Goal: Task Accomplishment & Management: Complete application form

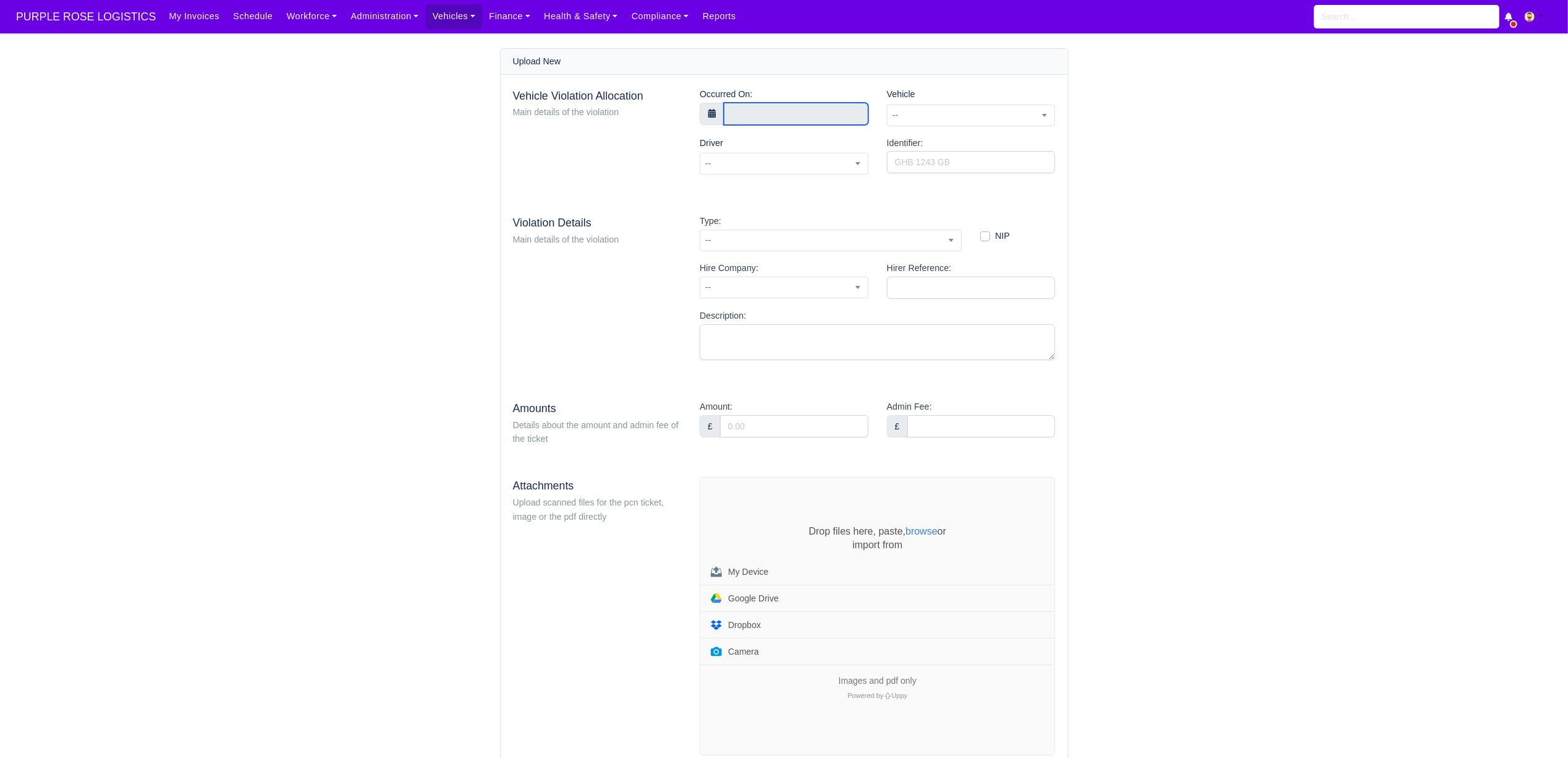
click at [748, 112] on input "text" at bounding box center [796, 113] width 144 height 22
type input "7 August 2025 00:00"
type input "14"
type input "7 August 2025 14:00"
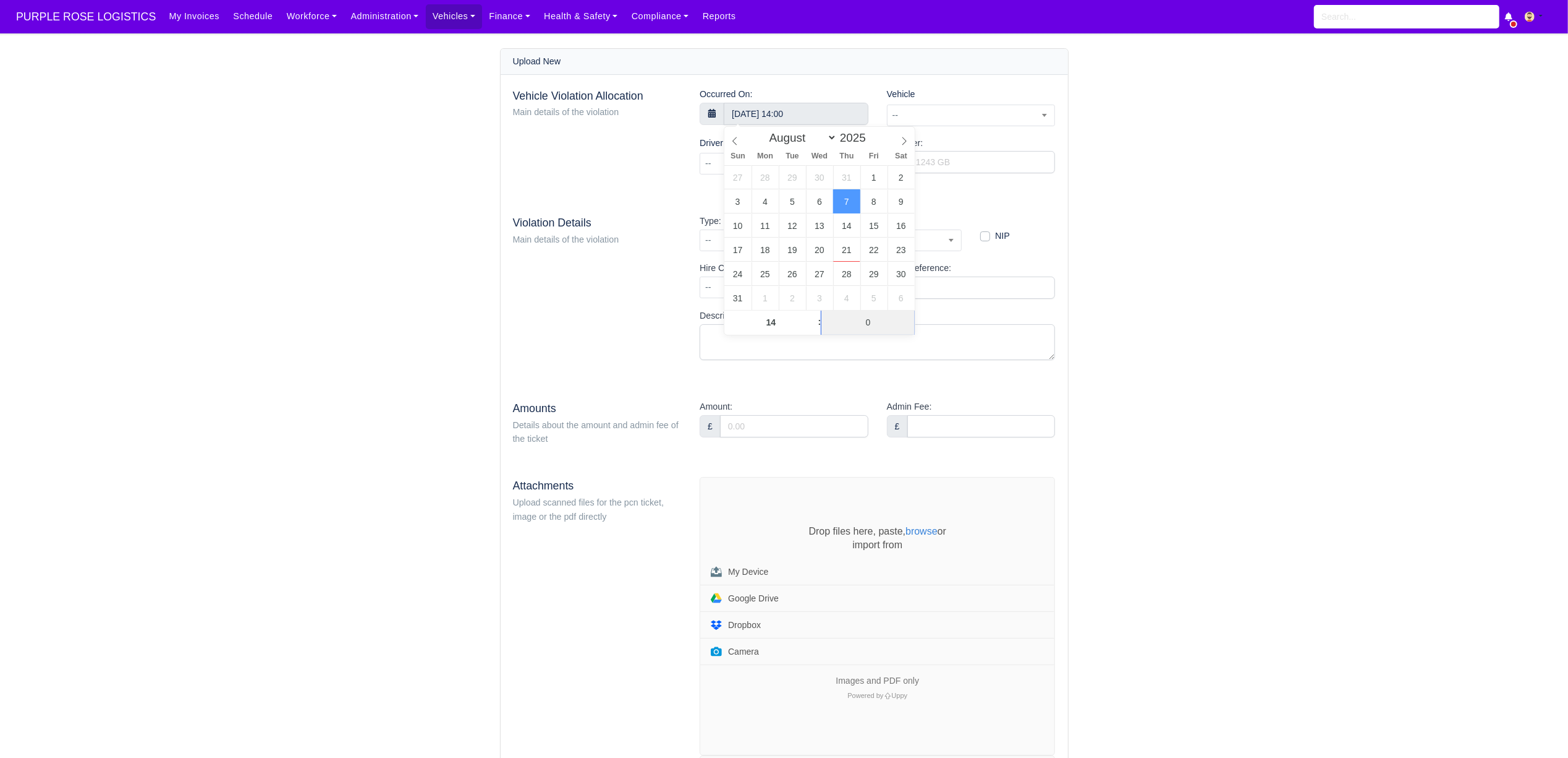
type input "09"
type input "7 August 2025 14:09"
click at [982, 203] on div "Vehicle Violation Allocation Main details of the violation Occurred On: 7 Augus…" at bounding box center [785, 561] width 568 height 971
click at [965, 110] on span "--" at bounding box center [971, 115] width 168 height 16
type input "hng"
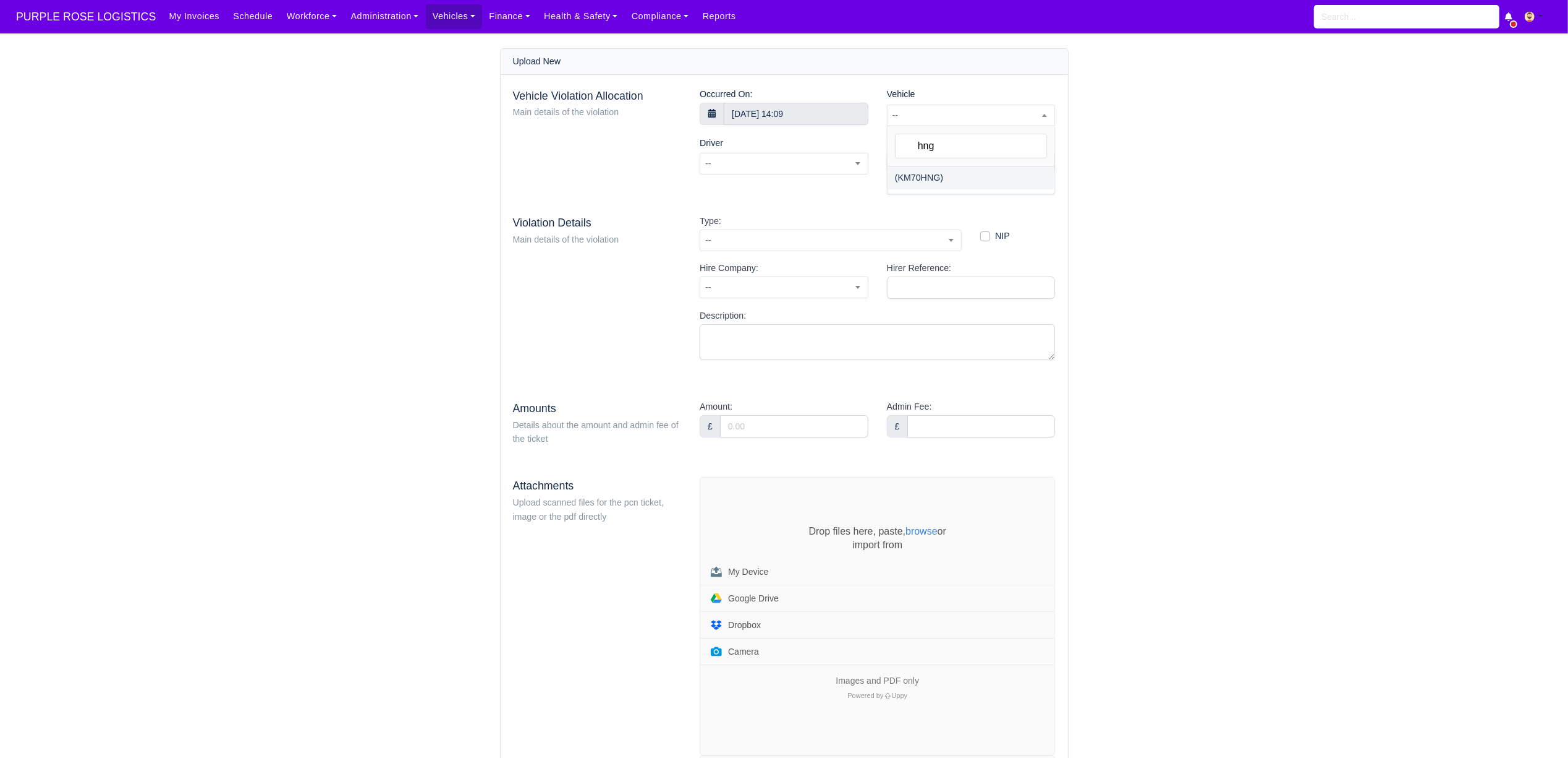
select select "1"
select select
click at [931, 159] on input "Identifier:" at bounding box center [971, 162] width 168 height 22
paste input "IZ36526866"
type input "IZ36526866"
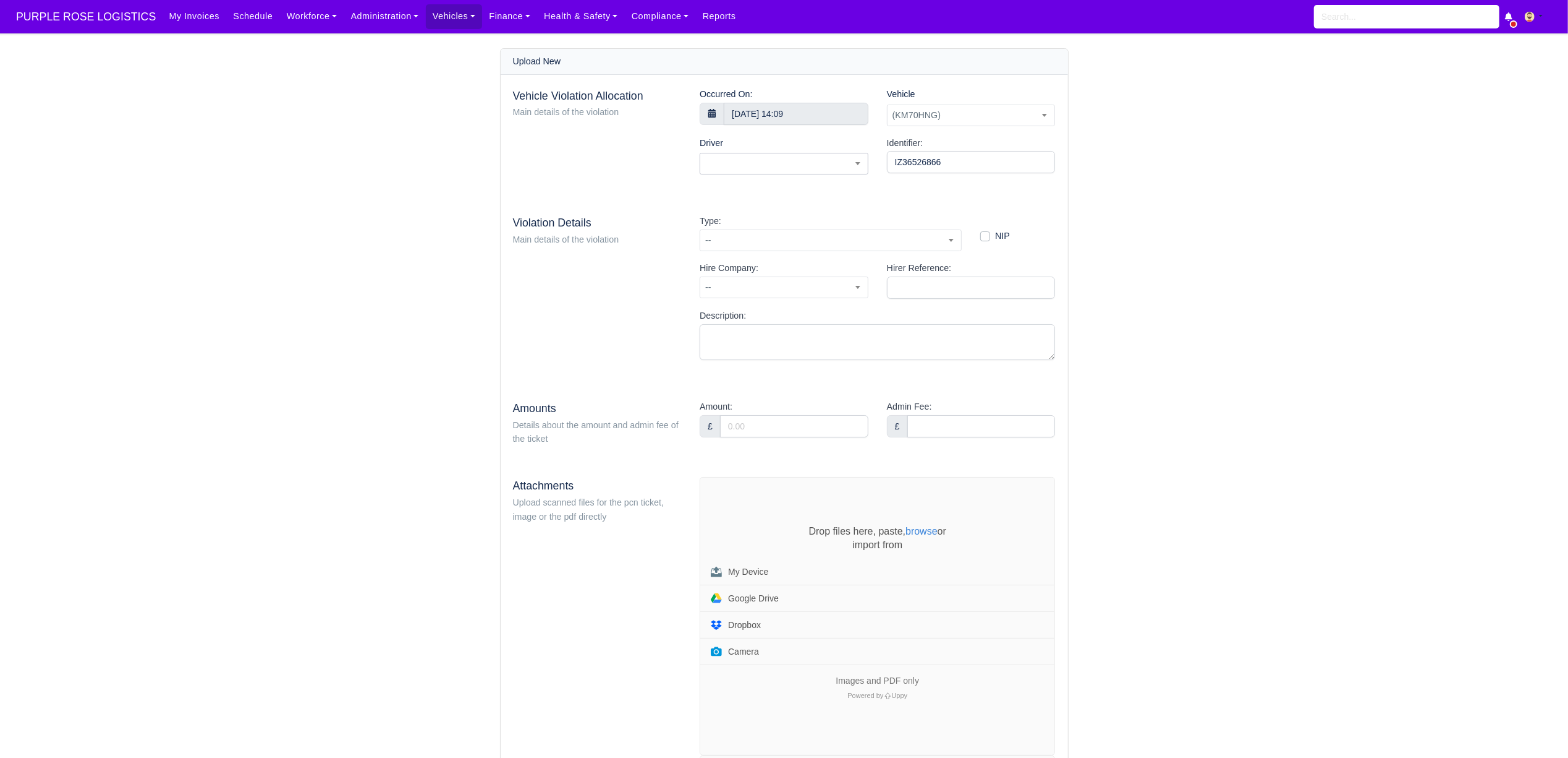
click at [790, 169] on span at bounding box center [784, 163] width 168 height 21
type input "fais"
select select "1813"
click at [764, 244] on span "--" at bounding box center [831, 240] width 261 height 16
type input "52"
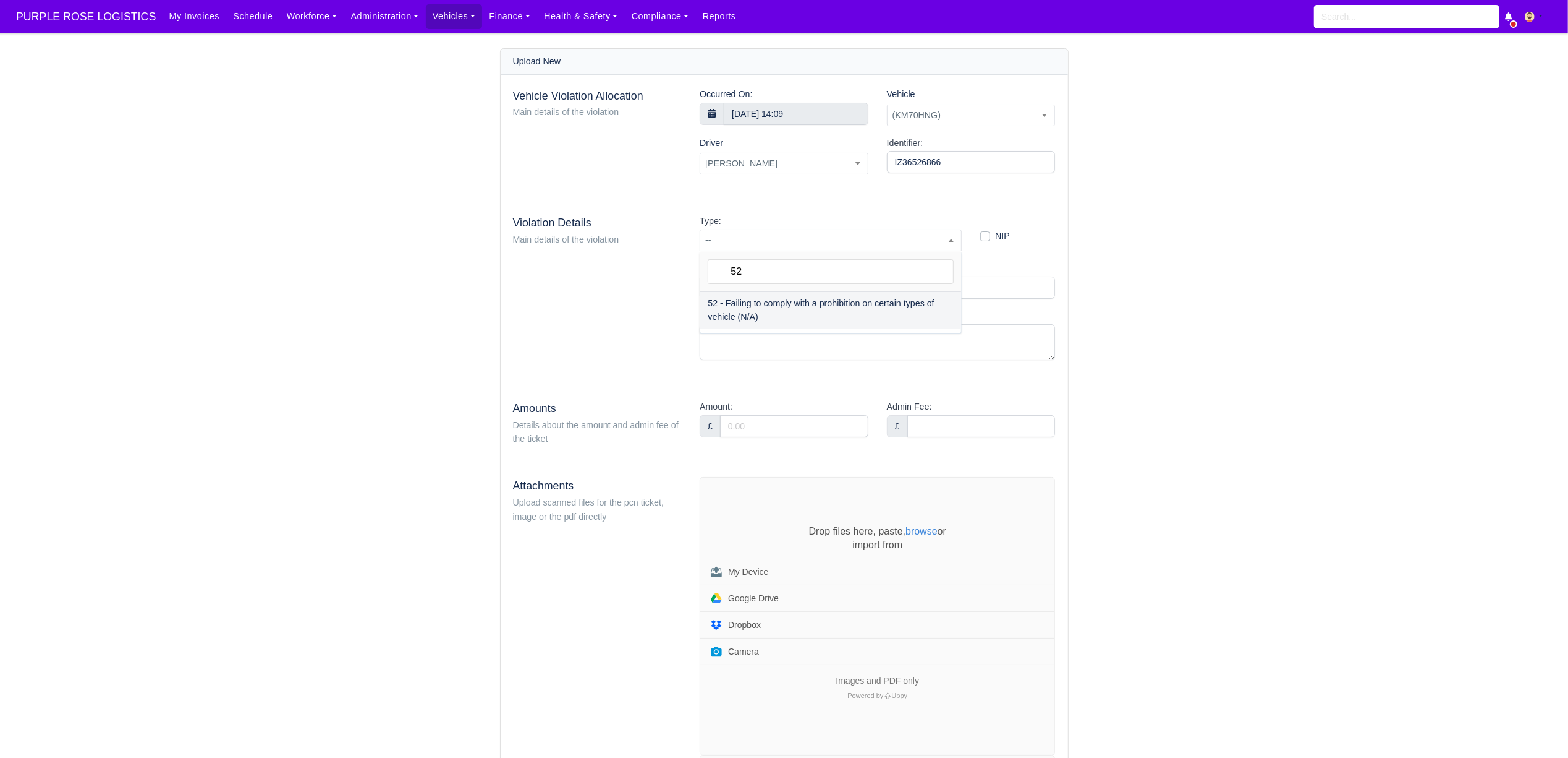
select select "72"
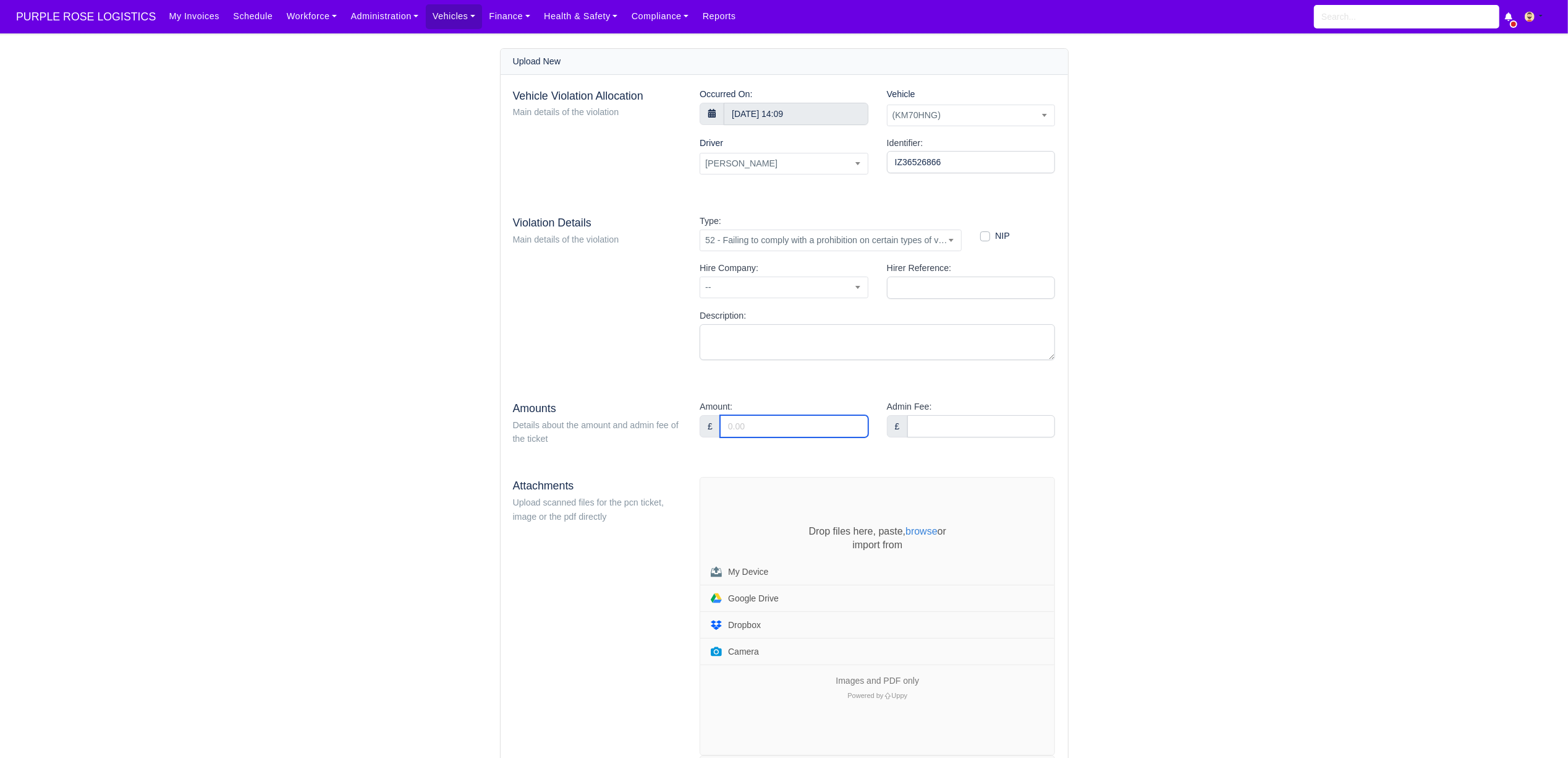
click at [748, 423] on input "Amount:" at bounding box center [795, 426] width 149 height 22
type input "95"
click at [757, 450] on div "Vehicle Violation Allocation Main details of the violation Occurred On: 7 Augus…" at bounding box center [785, 561] width 568 height 971
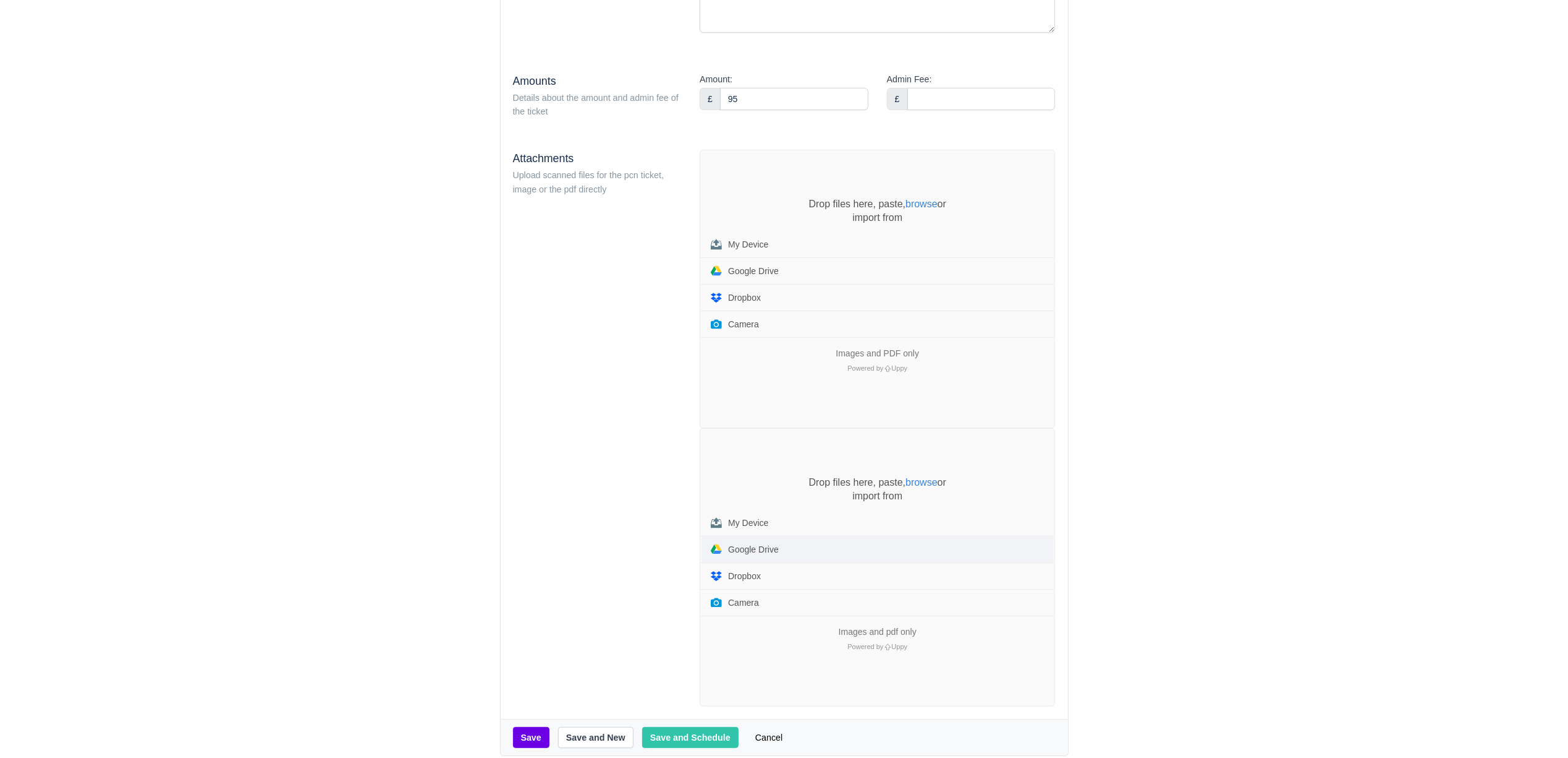
scroll to position [329, 0]
click at [758, 189] on div "Drop files here, paste, browse or import from My Device Google Drive Dropbox Ca…" at bounding box center [877, 287] width 354 height 277
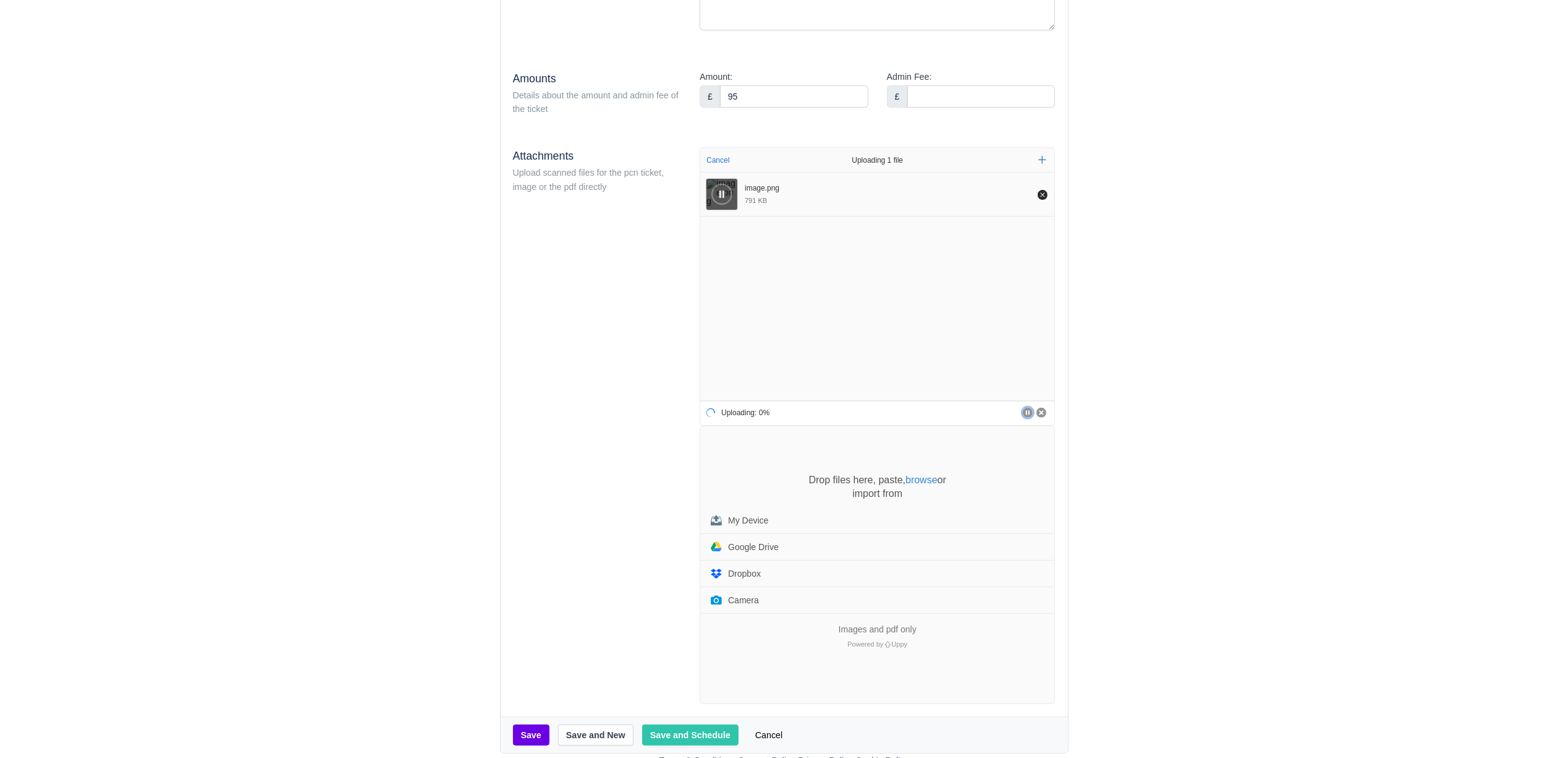
click at [758, 462] on div "Drop files here, paste, browse or import from My Device Google Drive Dropbox Ca…" at bounding box center [877, 565] width 354 height 277
click at [753, 480] on div "Drop files here, paste, browse or import from My Device Google Drive Dropbox Ca…" at bounding box center [877, 544] width 354 height 142
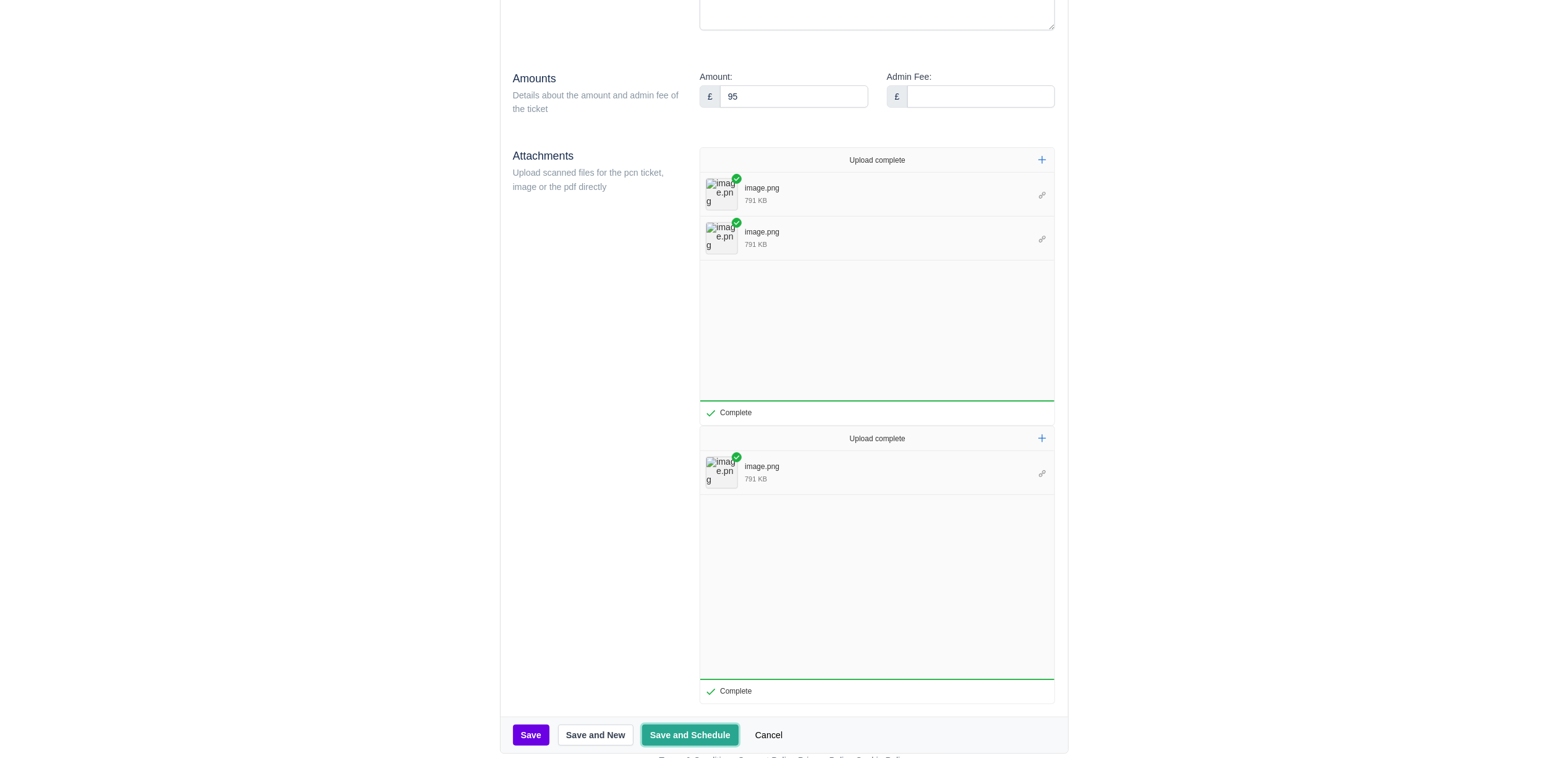
click at [701, 740] on button "Save and Schedule" at bounding box center [690, 734] width 97 height 21
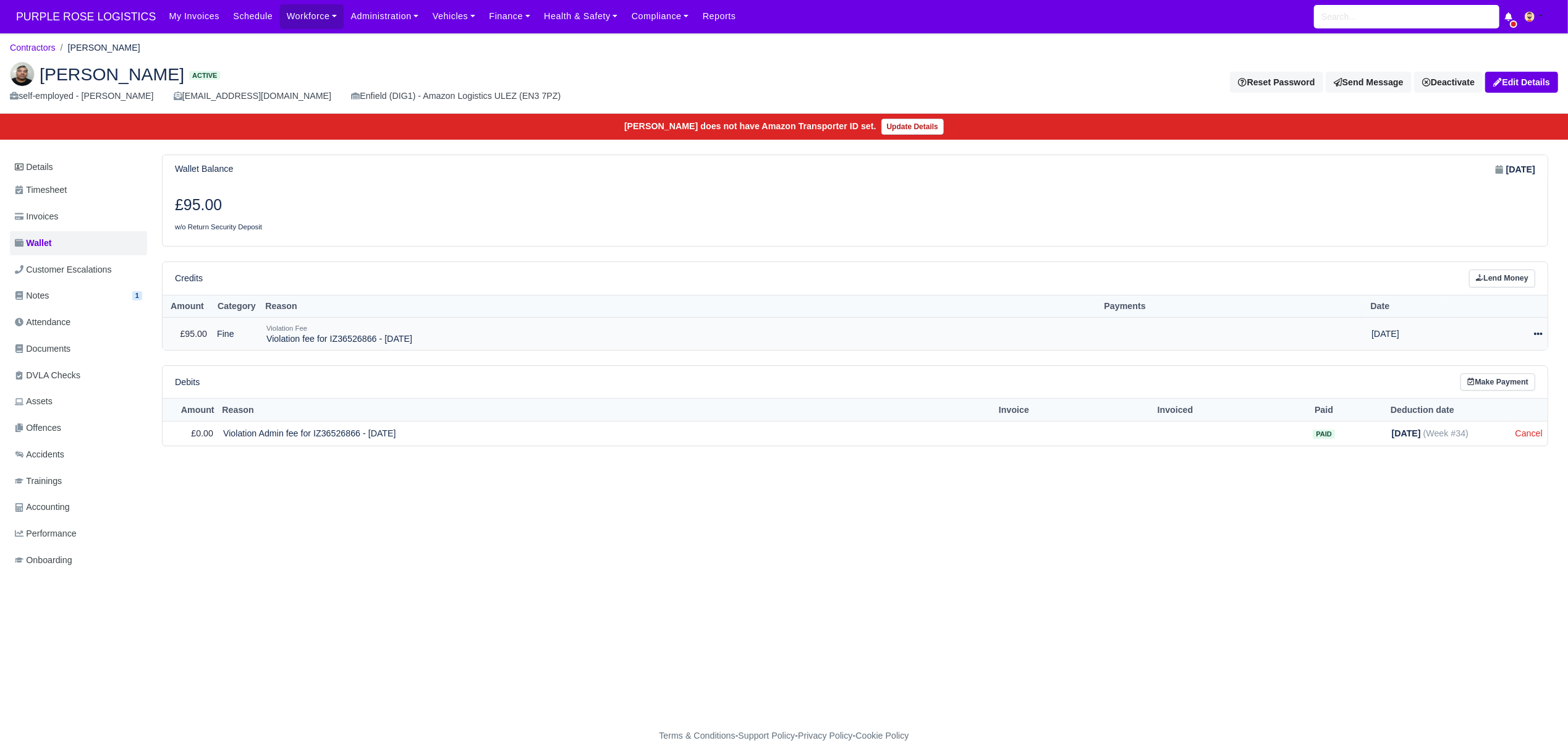
click at [1541, 335] on icon at bounding box center [1538, 334] width 8 height 2
click at [1497, 390] on link "Schedule" at bounding box center [1481, 390] width 110 height 19
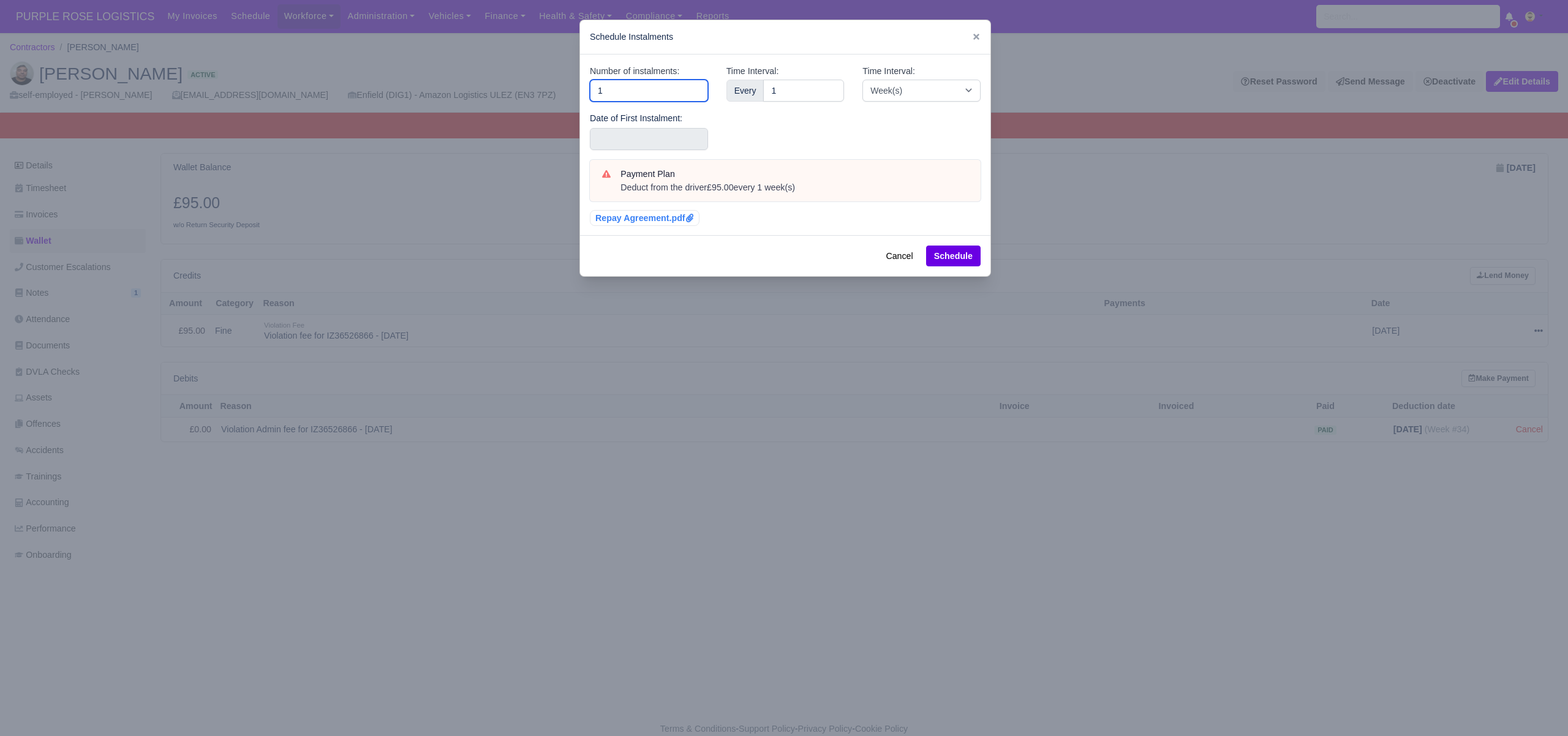
drag, startPoint x: 638, startPoint y: 96, endPoint x: 392, endPoint y: 84, distance: 246.3
click at [392, 84] on div "​ Schedule Instalments Number of instalments: 1 Date of First Instalment: Time …" at bounding box center [784, 368] width 1568 height 736
type input "3"
click at [612, 141] on input "text" at bounding box center [648, 139] width 119 height 22
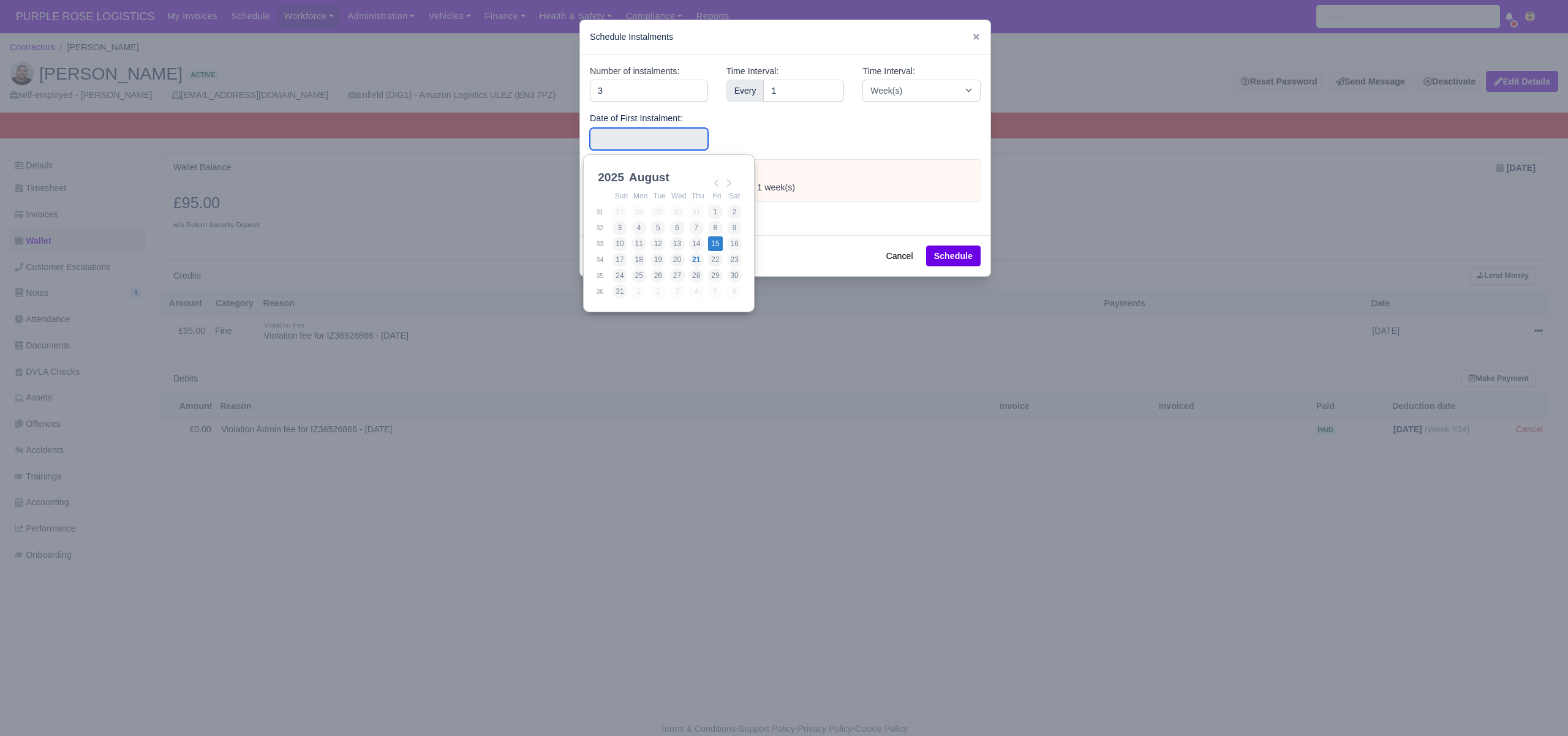
type input "2025-08-15"
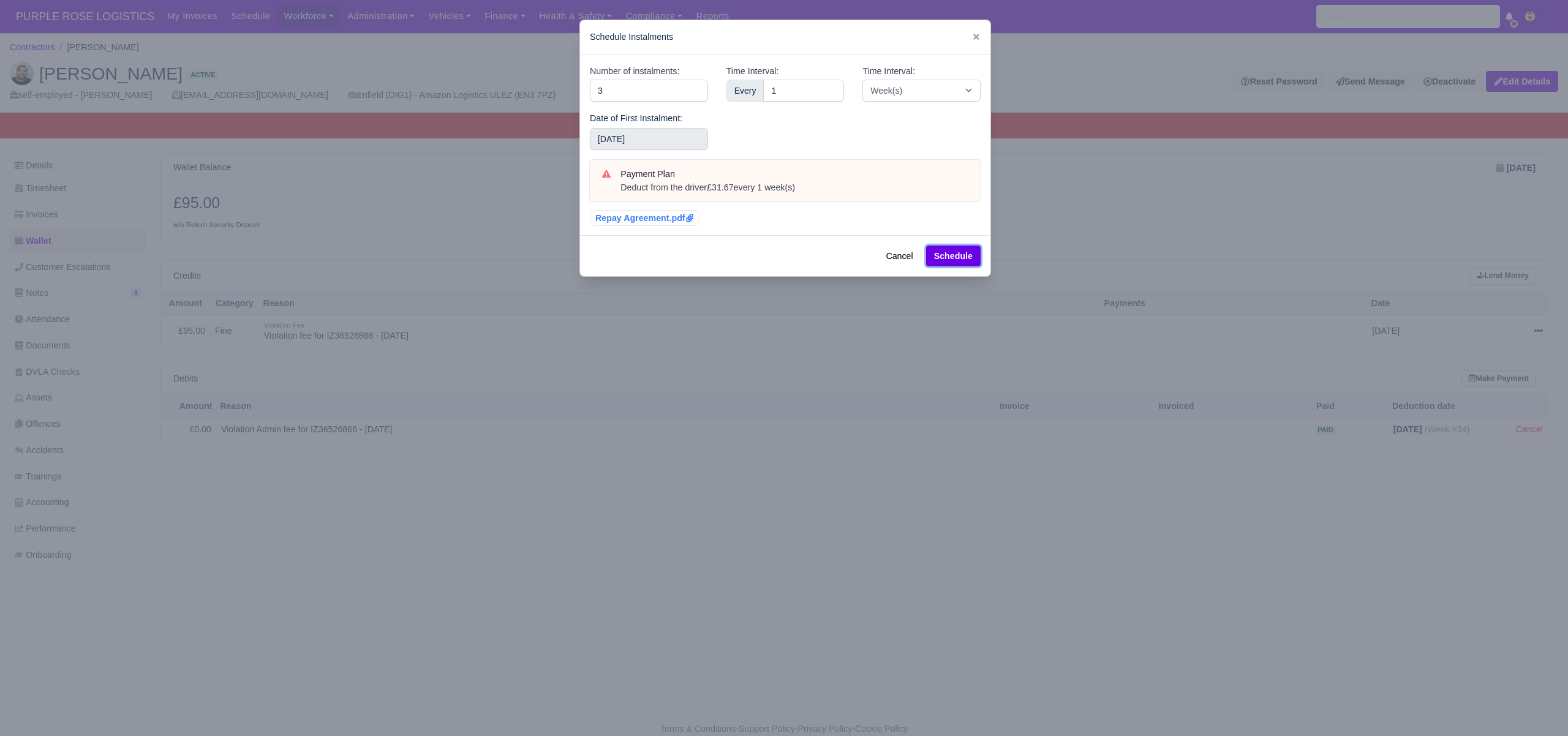
click at [961, 260] on button "Schedule" at bounding box center [953, 255] width 55 height 20
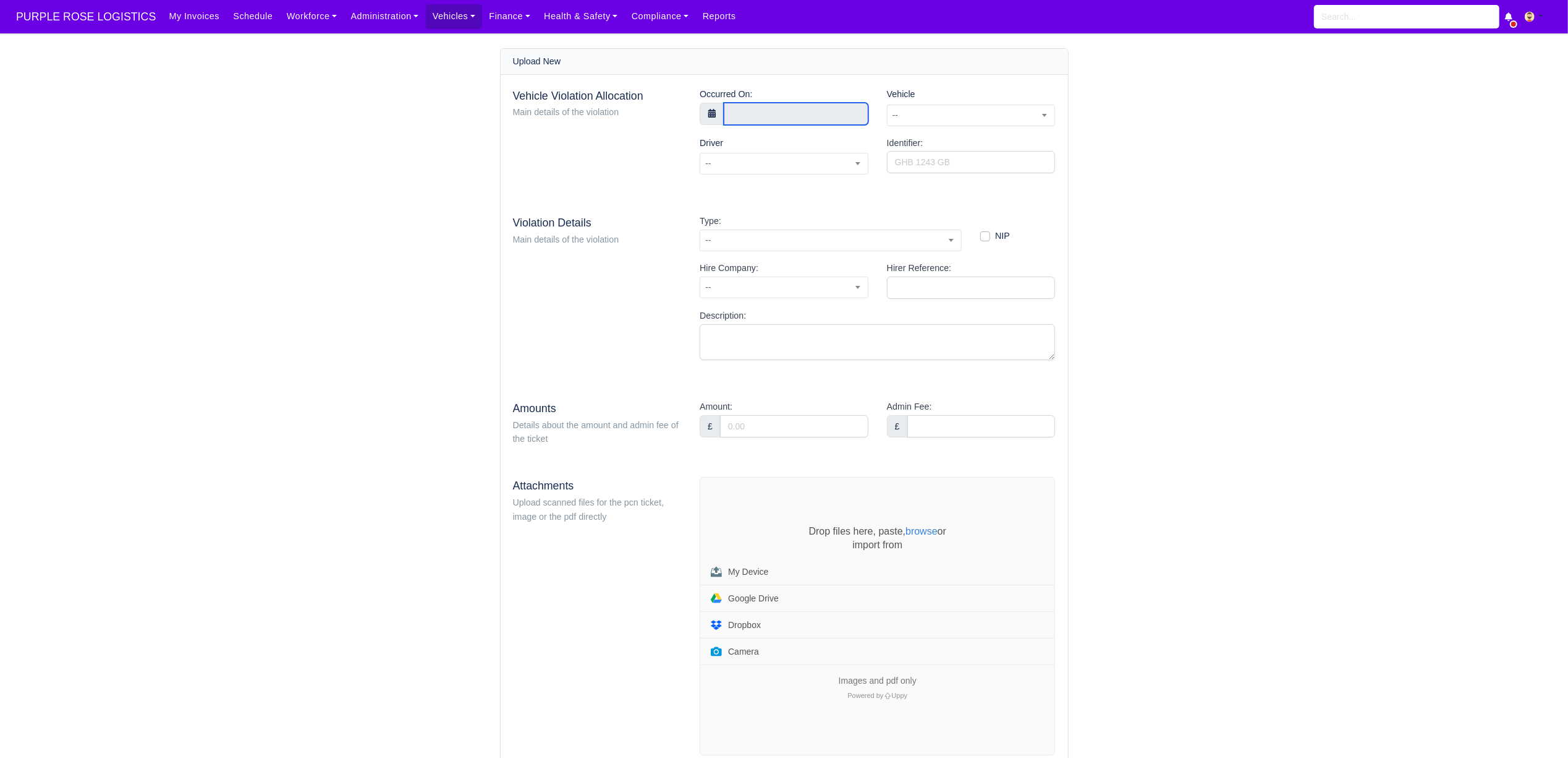
click at [785, 120] on body "PURPLE ROSE LOGISTICS My Invoices Schedule Workforce Manpower Expiring Document…" at bounding box center [784, 379] width 1568 height 758
type input "5 August 2025 00:00"
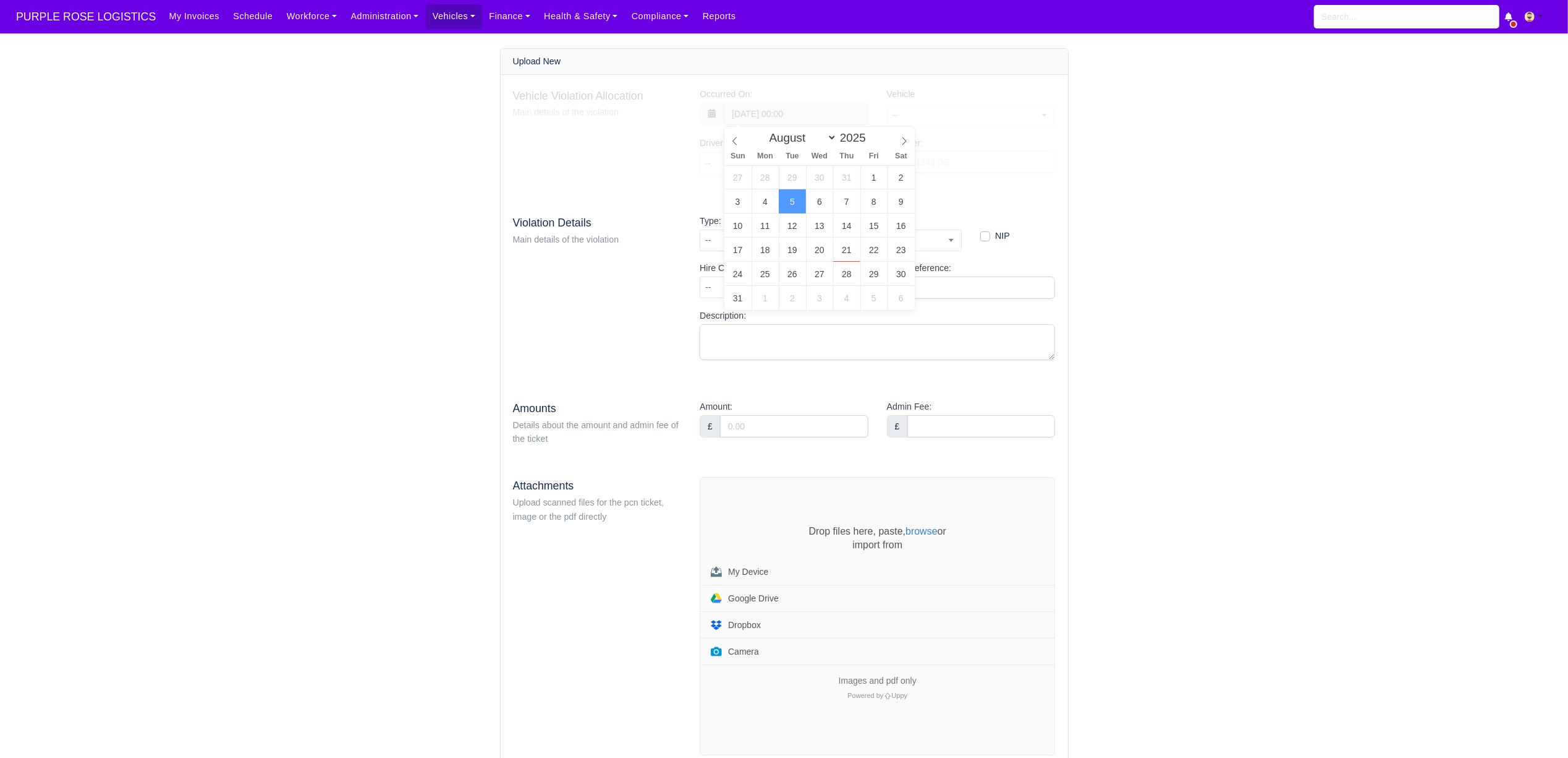
scroll to position [1, 0]
type input "15"
type input "5 August 2025 15:00"
type input "44"
type input "5 August 2025 15:44"
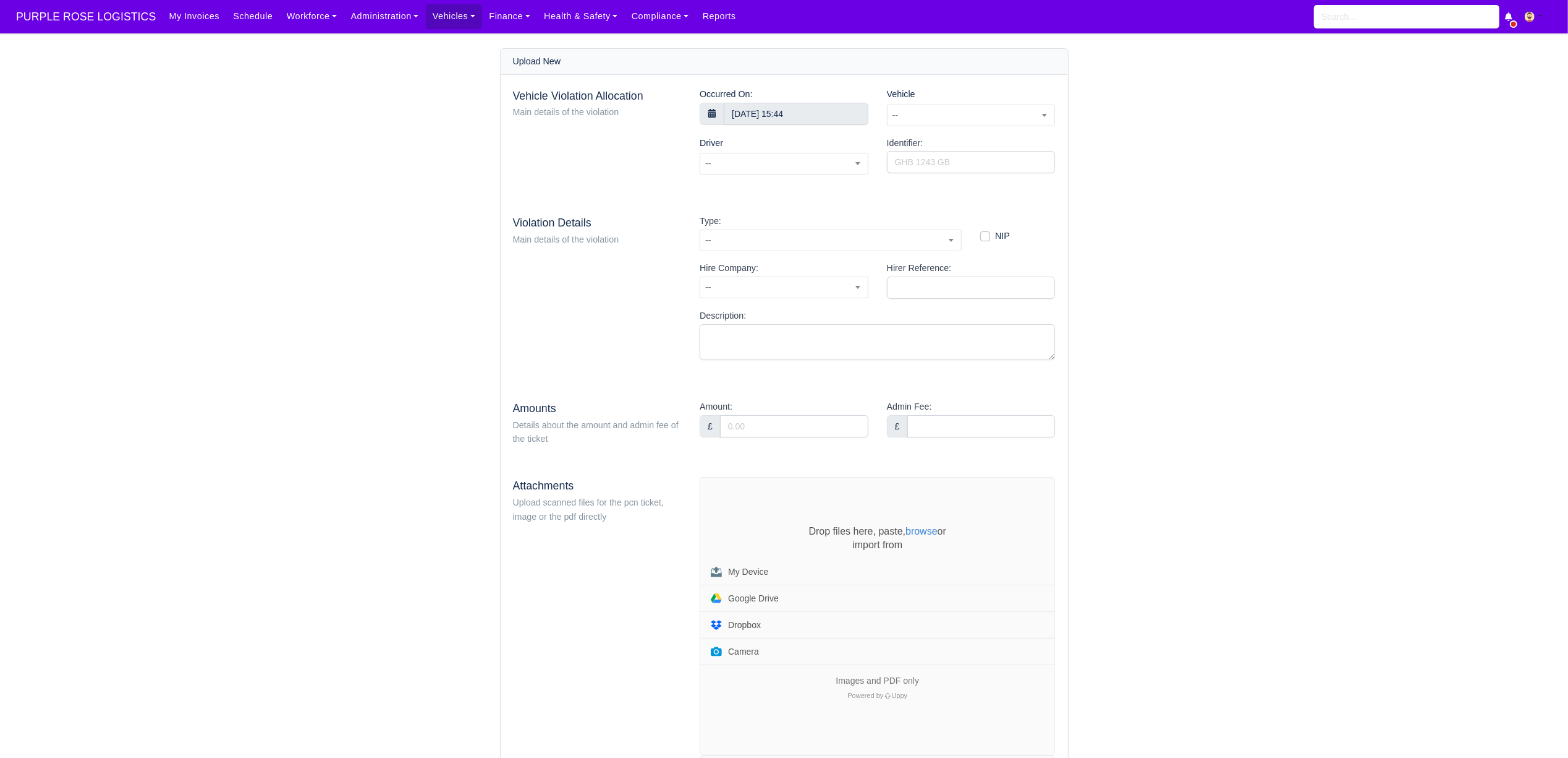
click at [973, 199] on div "Vehicle Violation Allocation Main details of the violation Occurred On: 5 Augus…" at bounding box center [785, 561] width 568 height 971
click at [940, 110] on span "--" at bounding box center [971, 115] width 168 height 16
type input "lju"
select select "7"
select select
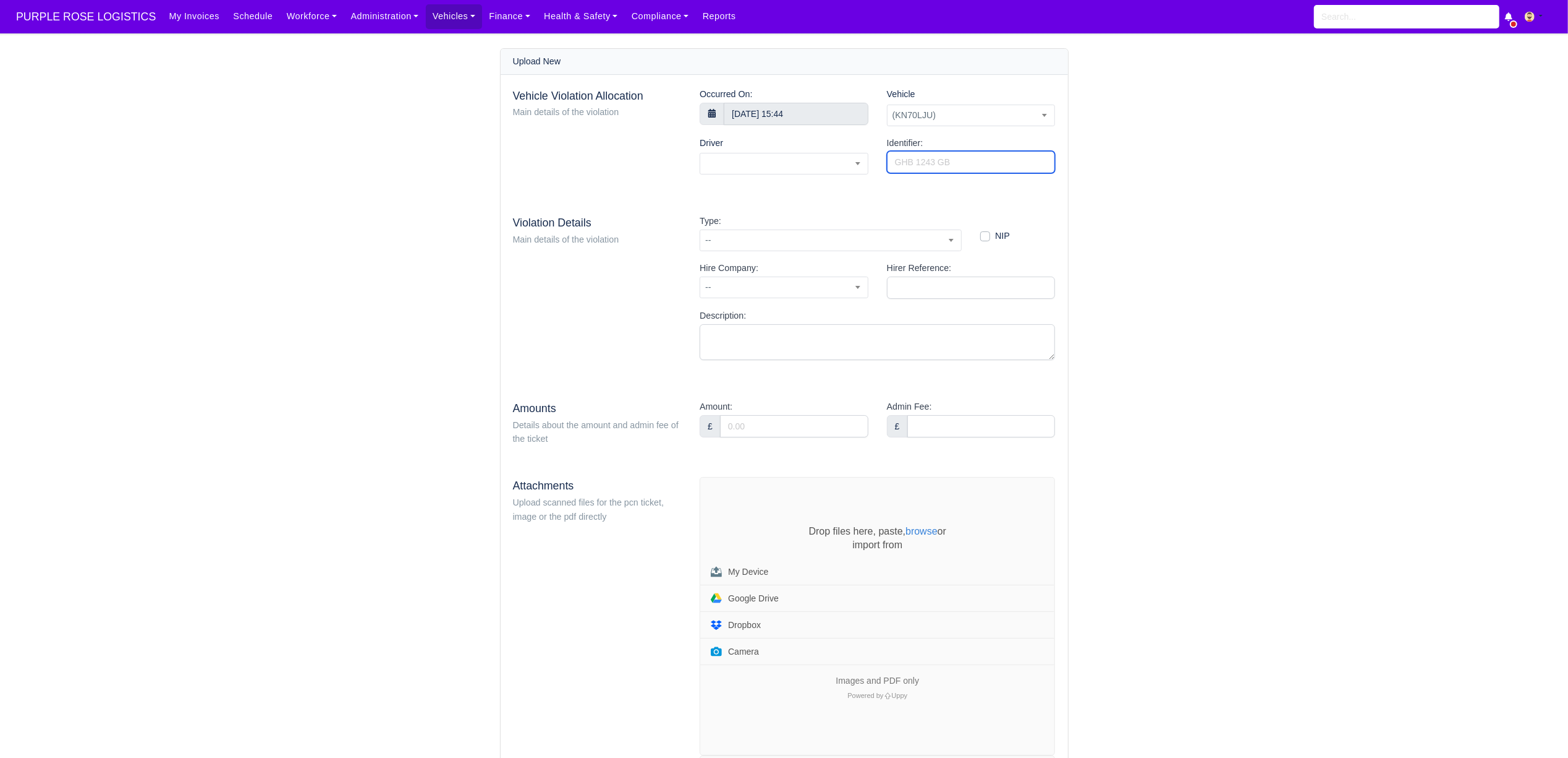
click at [957, 167] on input "Identifier:" at bounding box center [971, 162] width 168 height 22
paste input "IZ36498126"
type input "IZ36498126"
click at [791, 157] on span at bounding box center [784, 163] width 168 height 21
type input "brun"
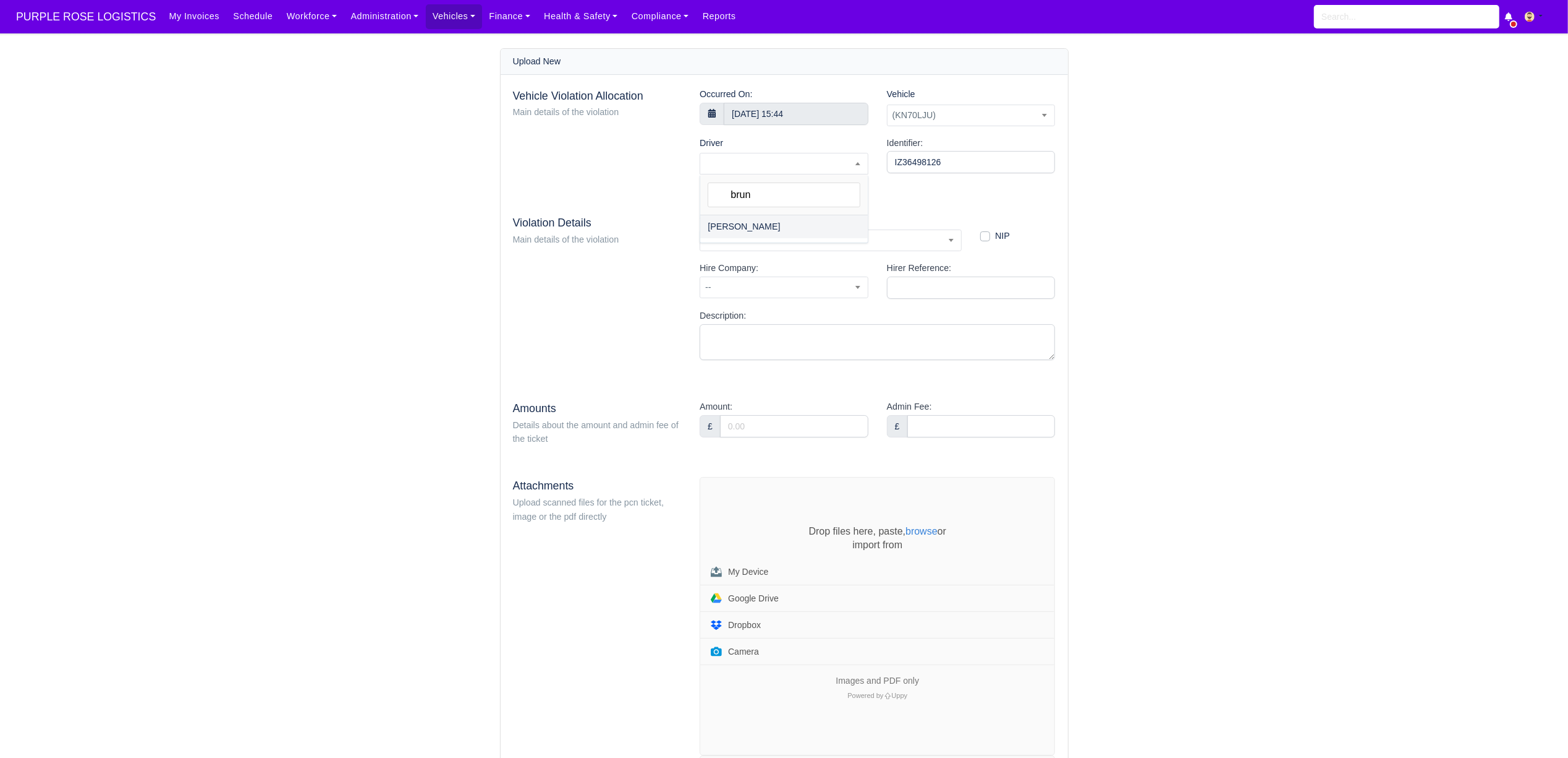
select select "914"
click at [753, 238] on span "--" at bounding box center [831, 240] width 261 height 16
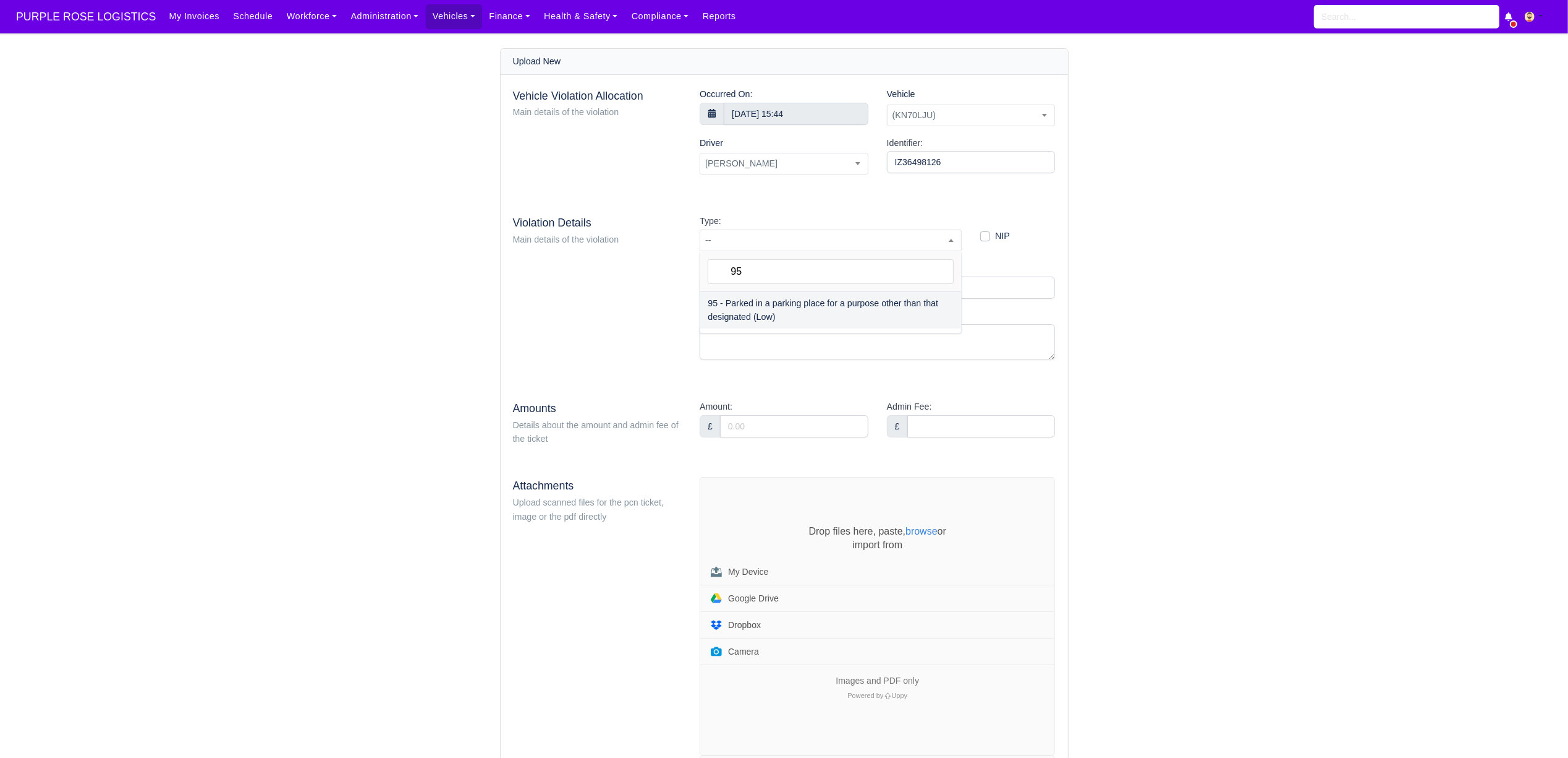
drag, startPoint x: 755, startPoint y: 266, endPoint x: 681, endPoint y: 272, distance: 74.2
click at [681, 272] on body "PURPLE ROSE LOGISTICS My Invoices Schedule Workforce Manpower Expiring Document…" at bounding box center [784, 379] width 1568 height 758
type input "50"
select select "70"
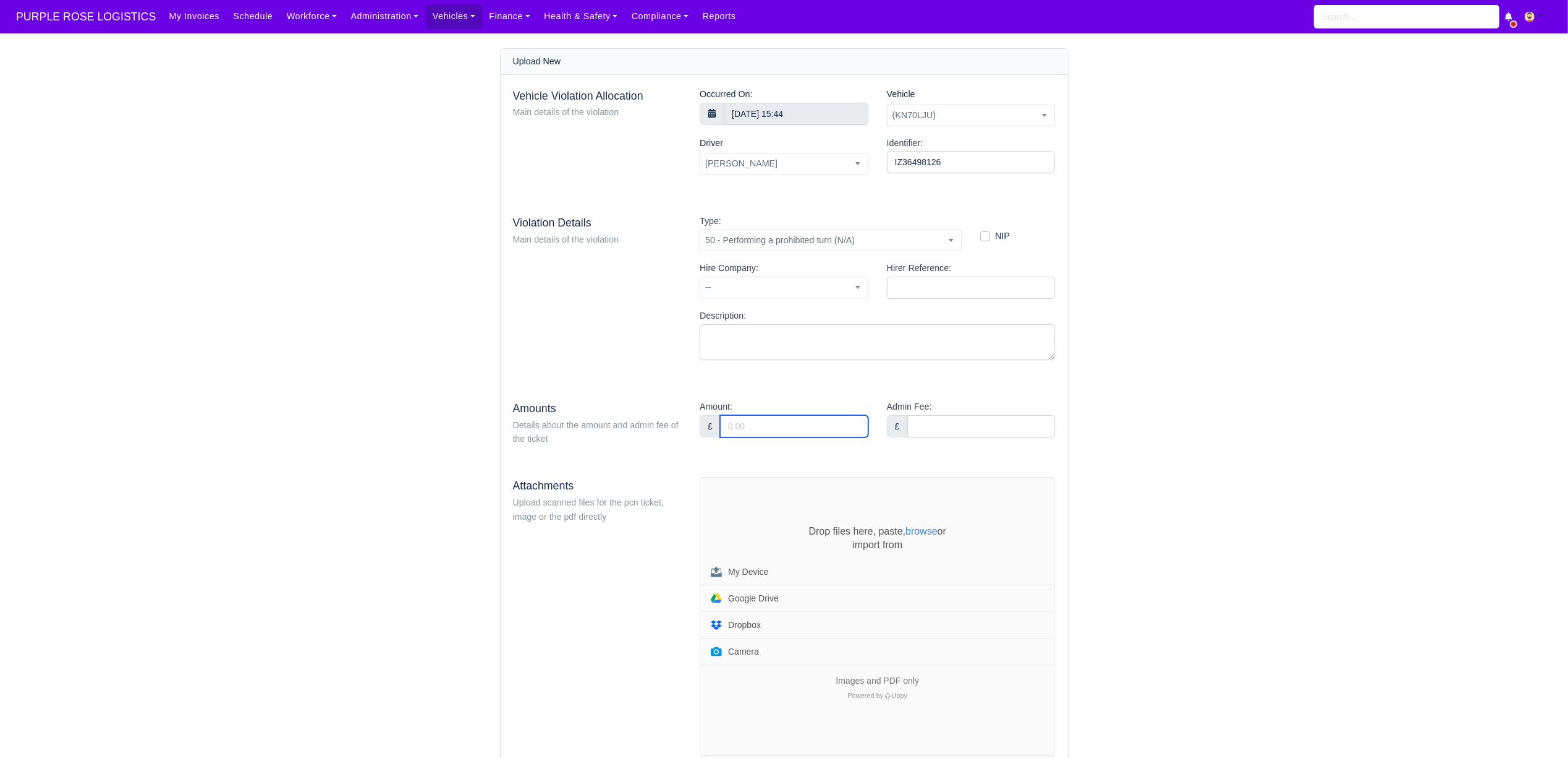
click at [755, 420] on input "Amount:" at bounding box center [795, 426] width 149 height 22
type input "95"
click at [1308, 396] on main "Upload New Vehicle Violation Allocation Main details of the violation Occurred …" at bounding box center [784, 565] width 1568 height 1035
click at [772, 526] on div "Drop files here, paste, browse or import from My Device Google Drive Dropbox Ca…" at bounding box center [877, 595] width 354 height 142
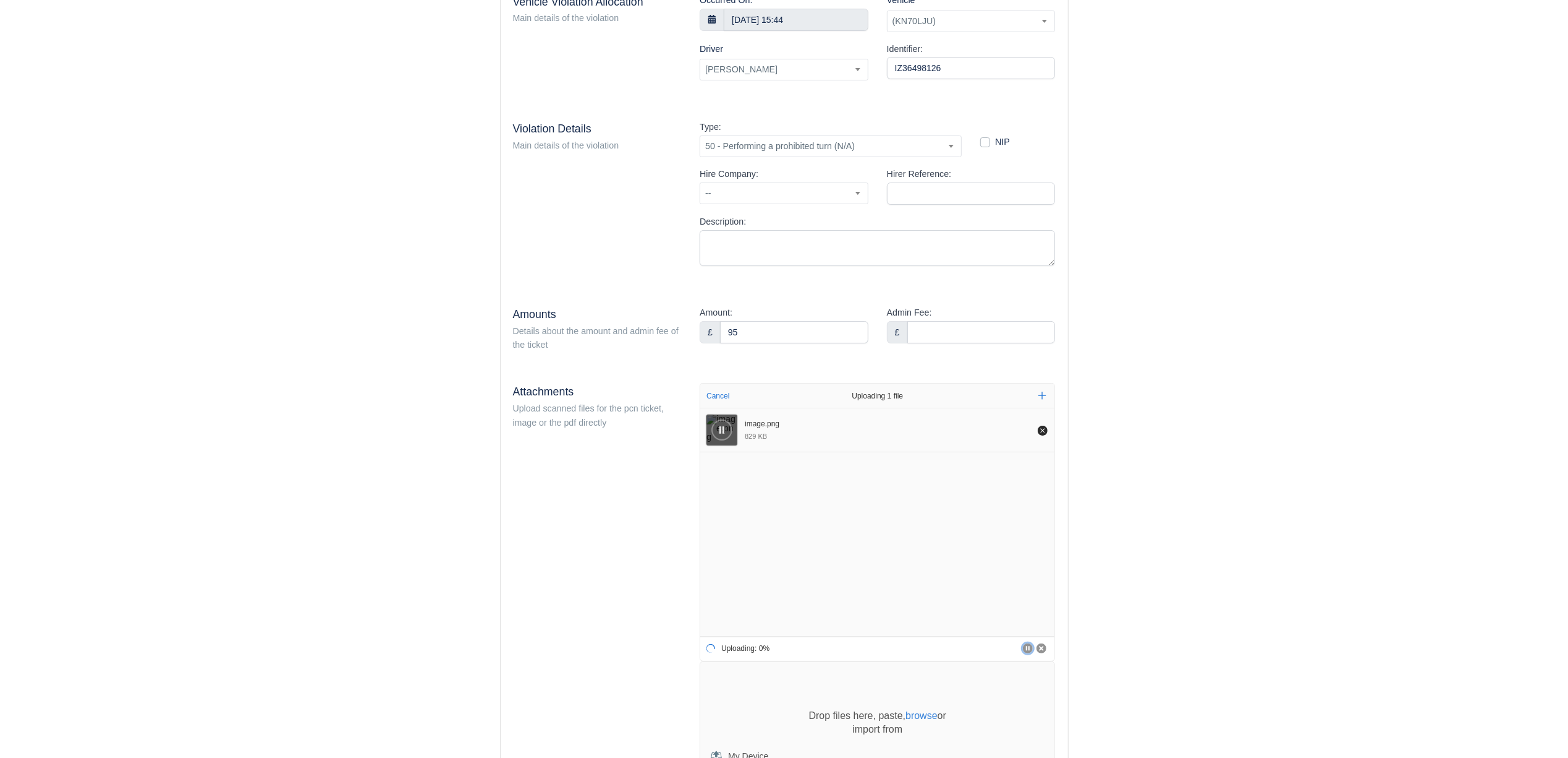
scroll to position [329, 0]
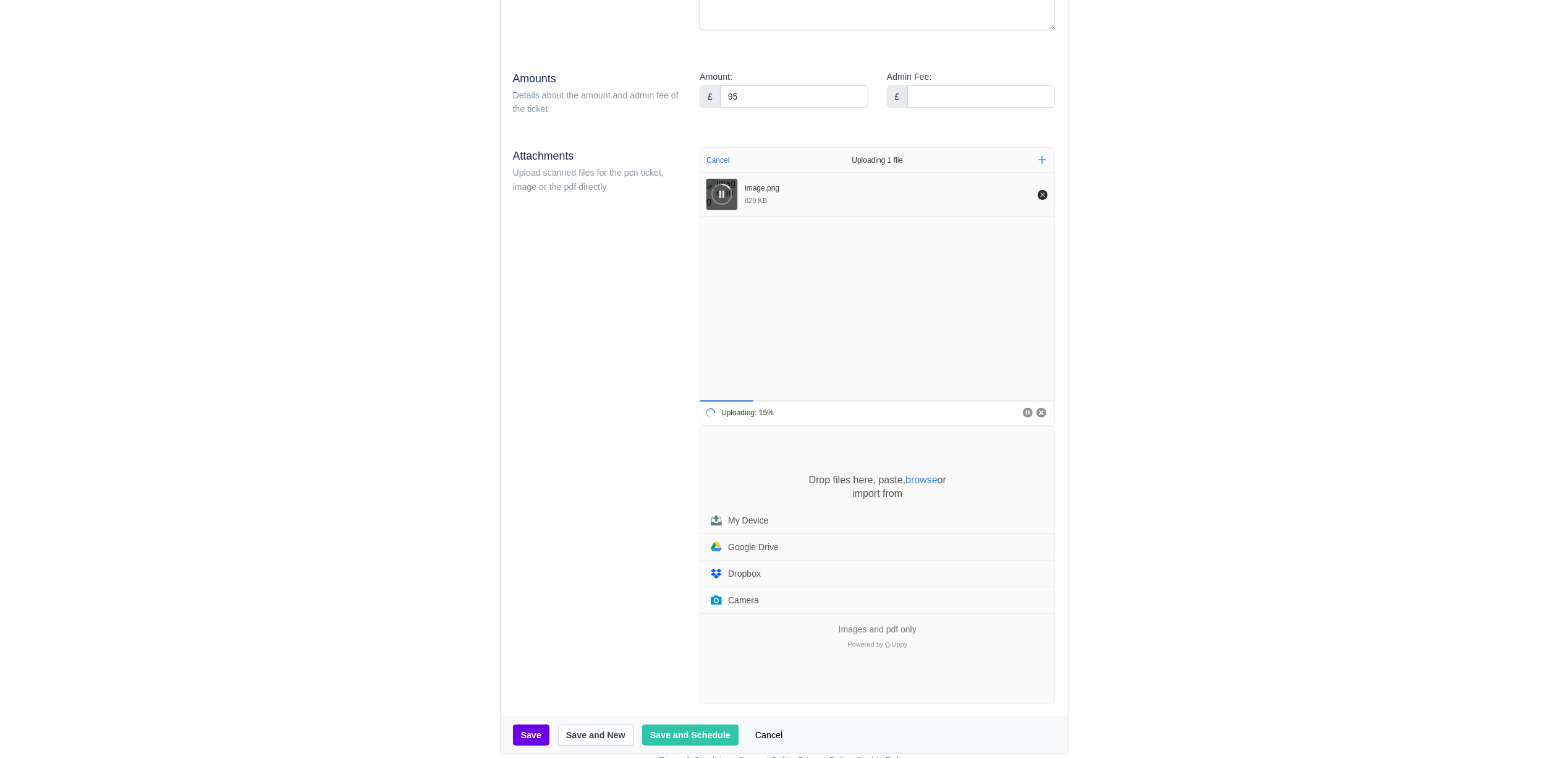
click at [770, 482] on div "Drop files here, paste, browse or import from My Device Google Drive Dropbox Ca…" at bounding box center [877, 544] width 354 height 142
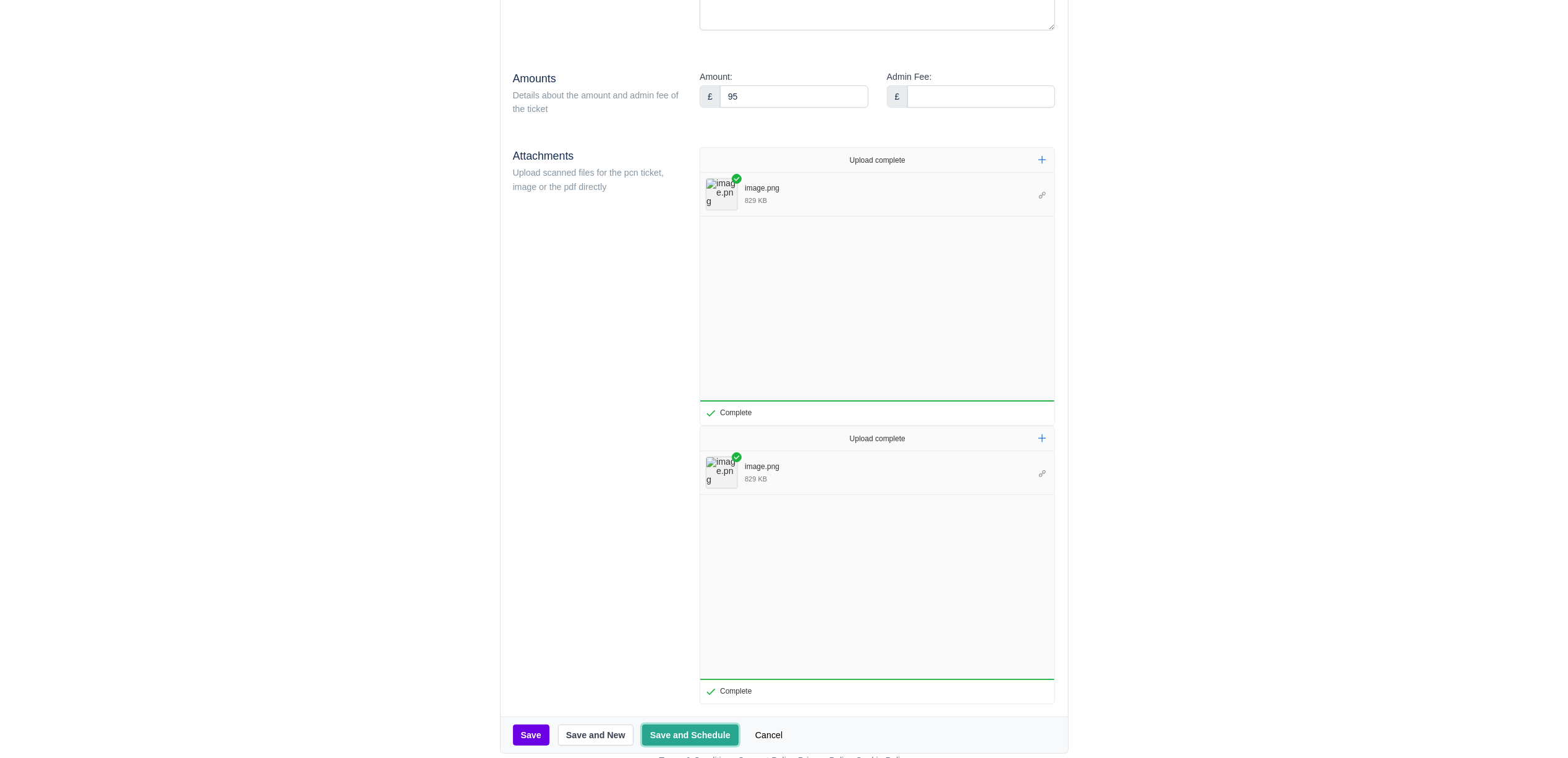
click at [696, 731] on button "Save and Schedule" at bounding box center [690, 734] width 97 height 21
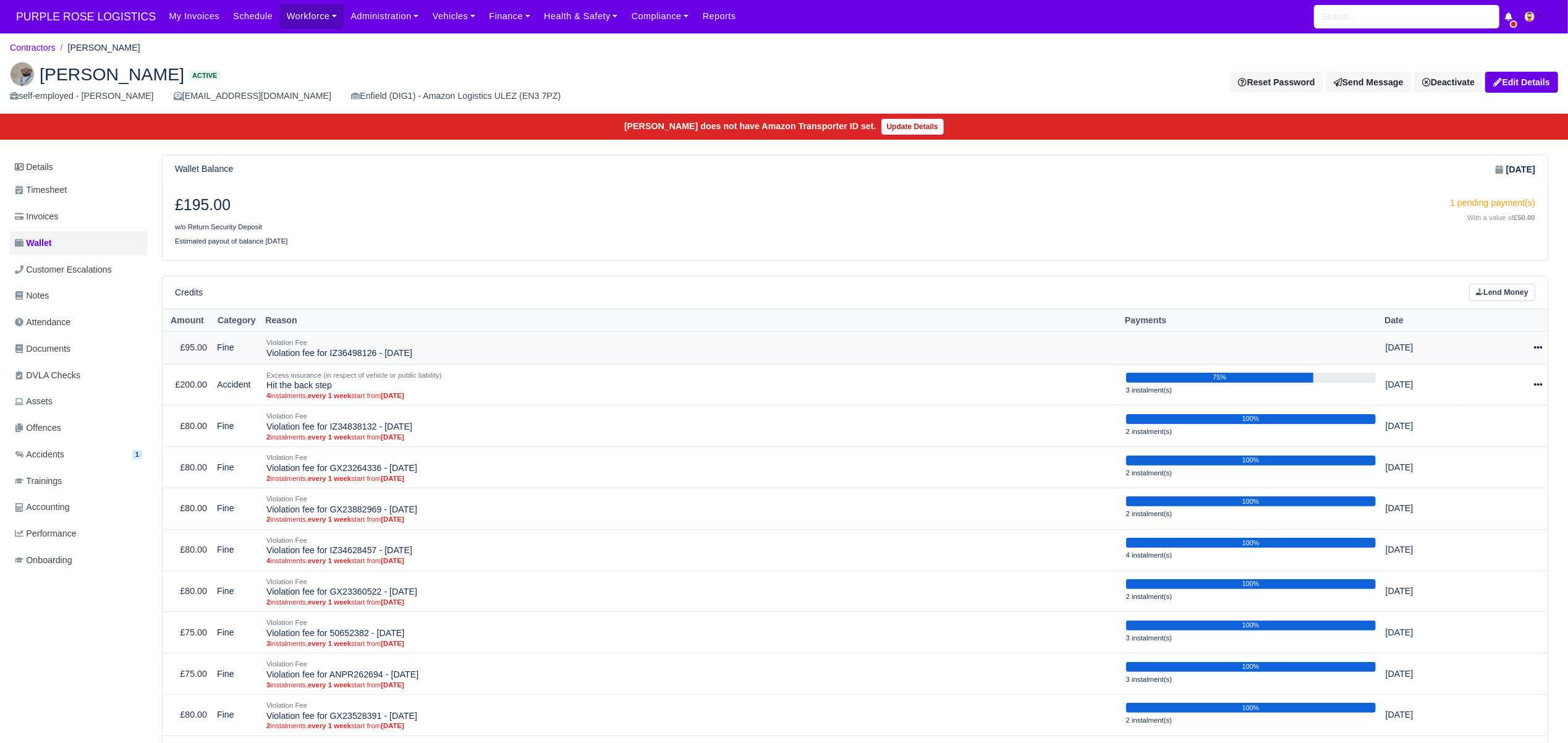
click at [1543, 348] on td "Actions Make Payment Schedule Delete" at bounding box center [1504, 348] width 87 height 33
click at [1537, 352] on icon at bounding box center [1538, 348] width 8 height 8
click at [1489, 411] on link "Schedule" at bounding box center [1488, 405] width 110 height 19
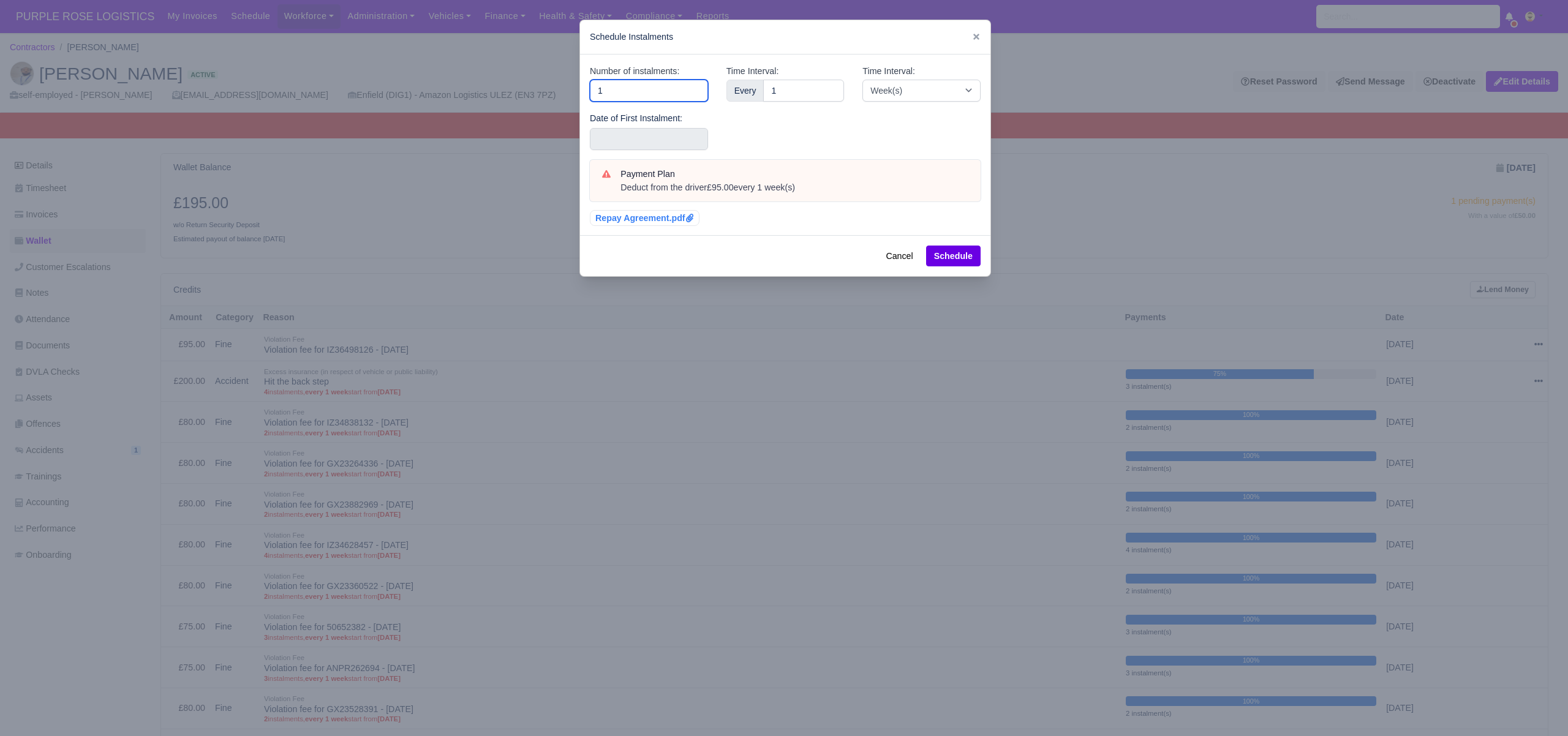
drag, startPoint x: 578, startPoint y: 89, endPoint x: 562, endPoint y: 87, distance: 16.1
click at [562, 87] on div "​ Schedule Instalments Number of instalments: 1 Date of First Instalment: Time …" at bounding box center [784, 368] width 1568 height 736
type input "3"
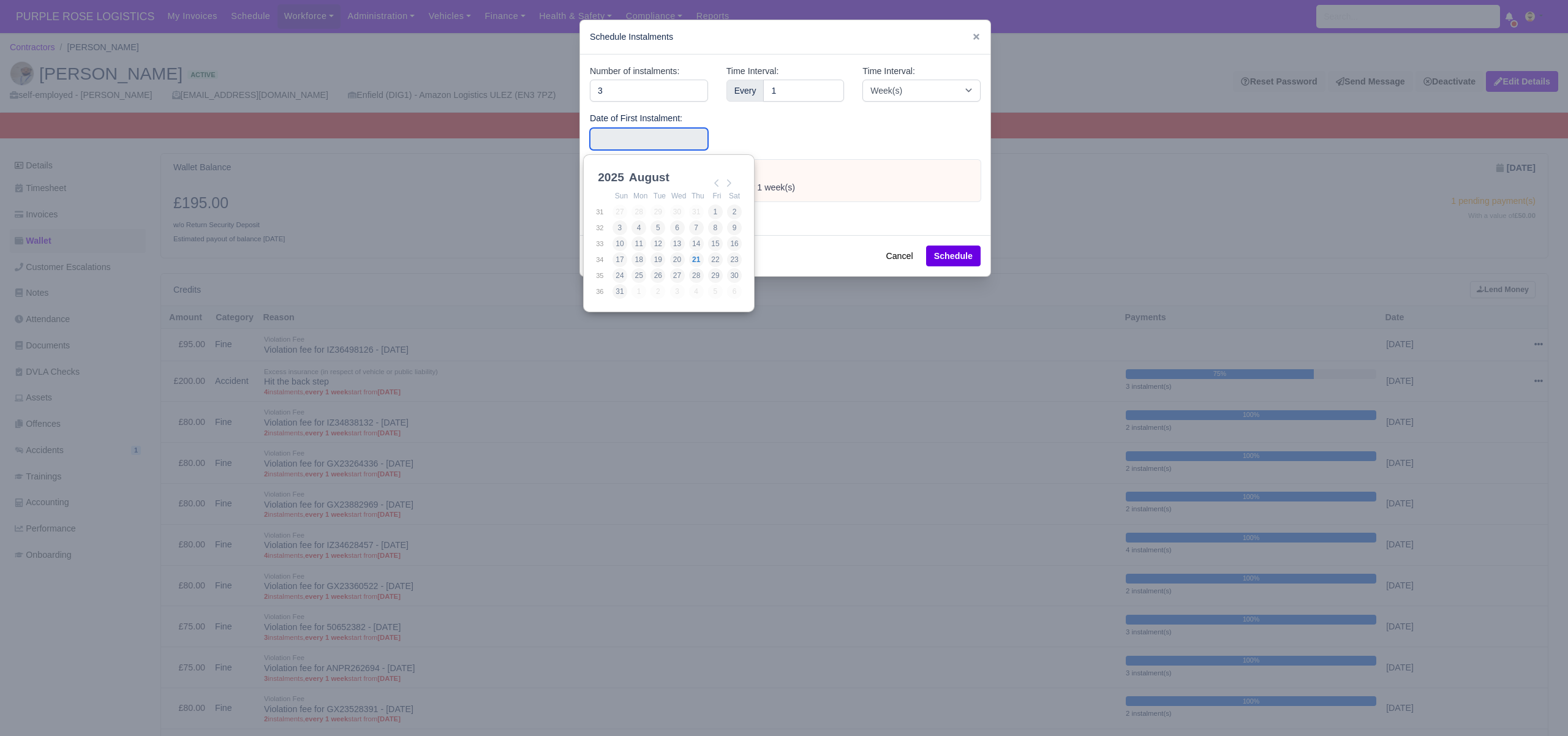
click at [608, 146] on input "Use the arrow keys to pick a date" at bounding box center [648, 139] width 119 height 22
type input "2025-09-05"
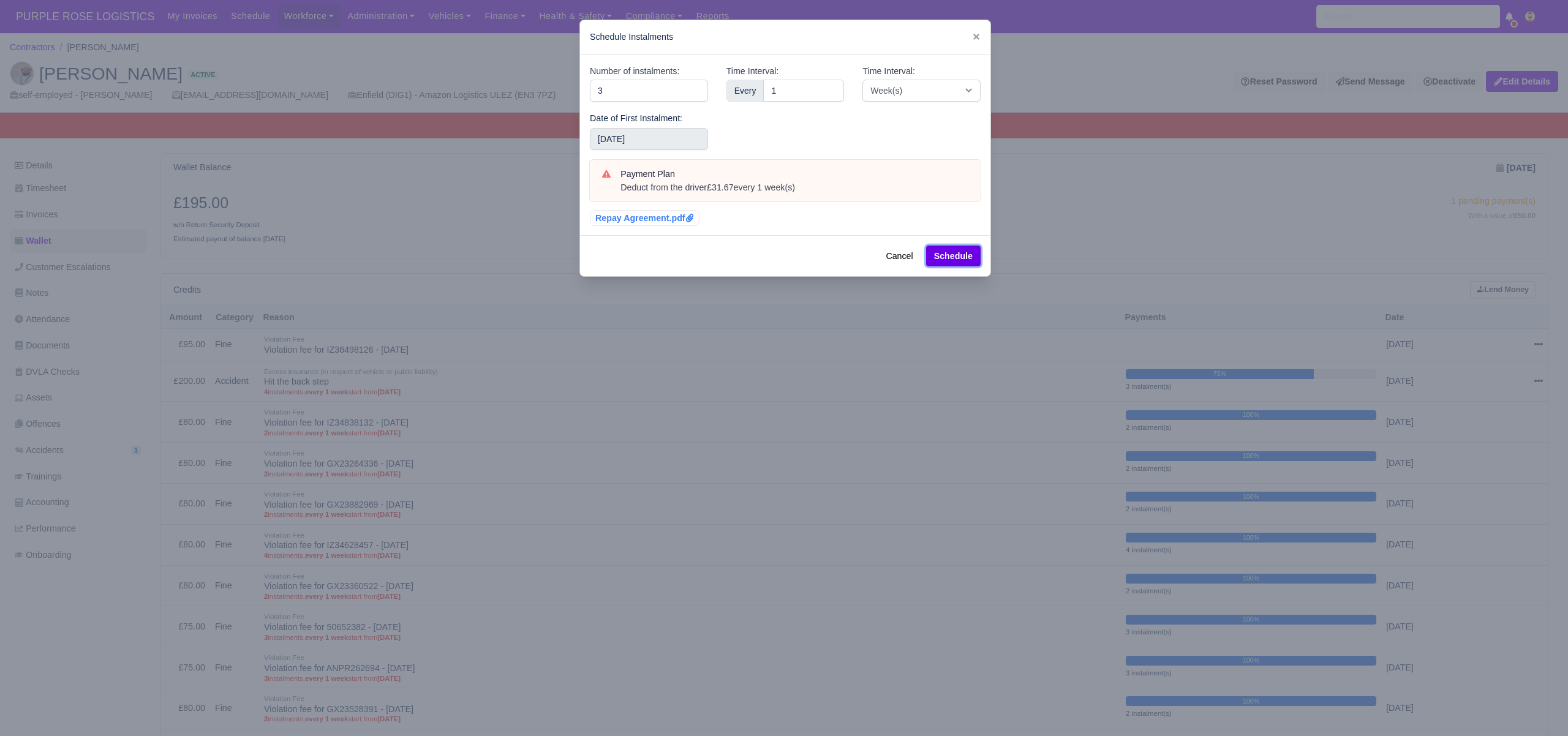
click at [953, 255] on button "Schedule" at bounding box center [953, 255] width 55 height 20
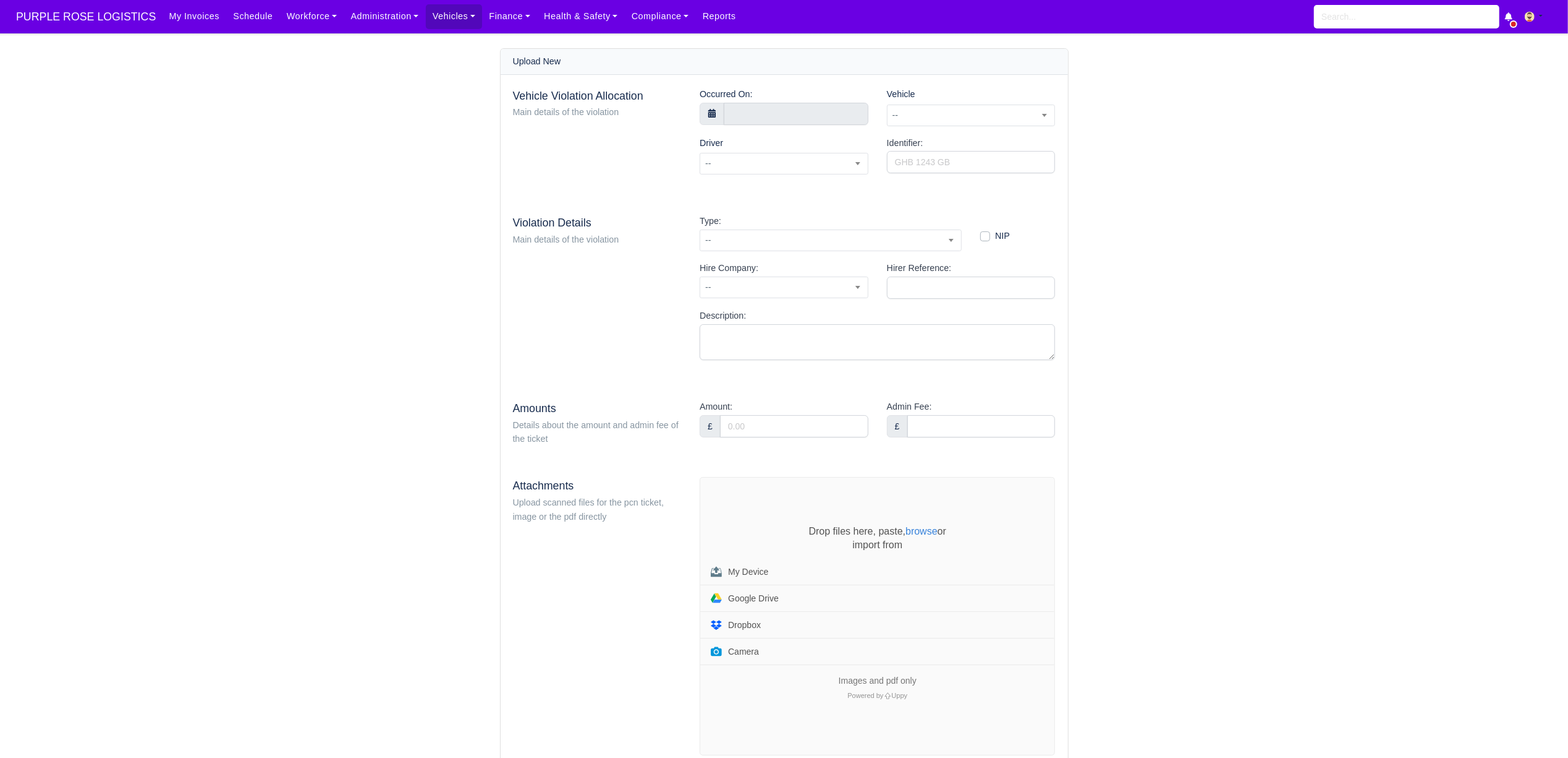
click at [805, 125] on div "Occurred On:" at bounding box center [784, 111] width 187 height 49
click at [810, 112] on input "text" at bounding box center [796, 113] width 144 height 22
type input "[DATE] 00:00"
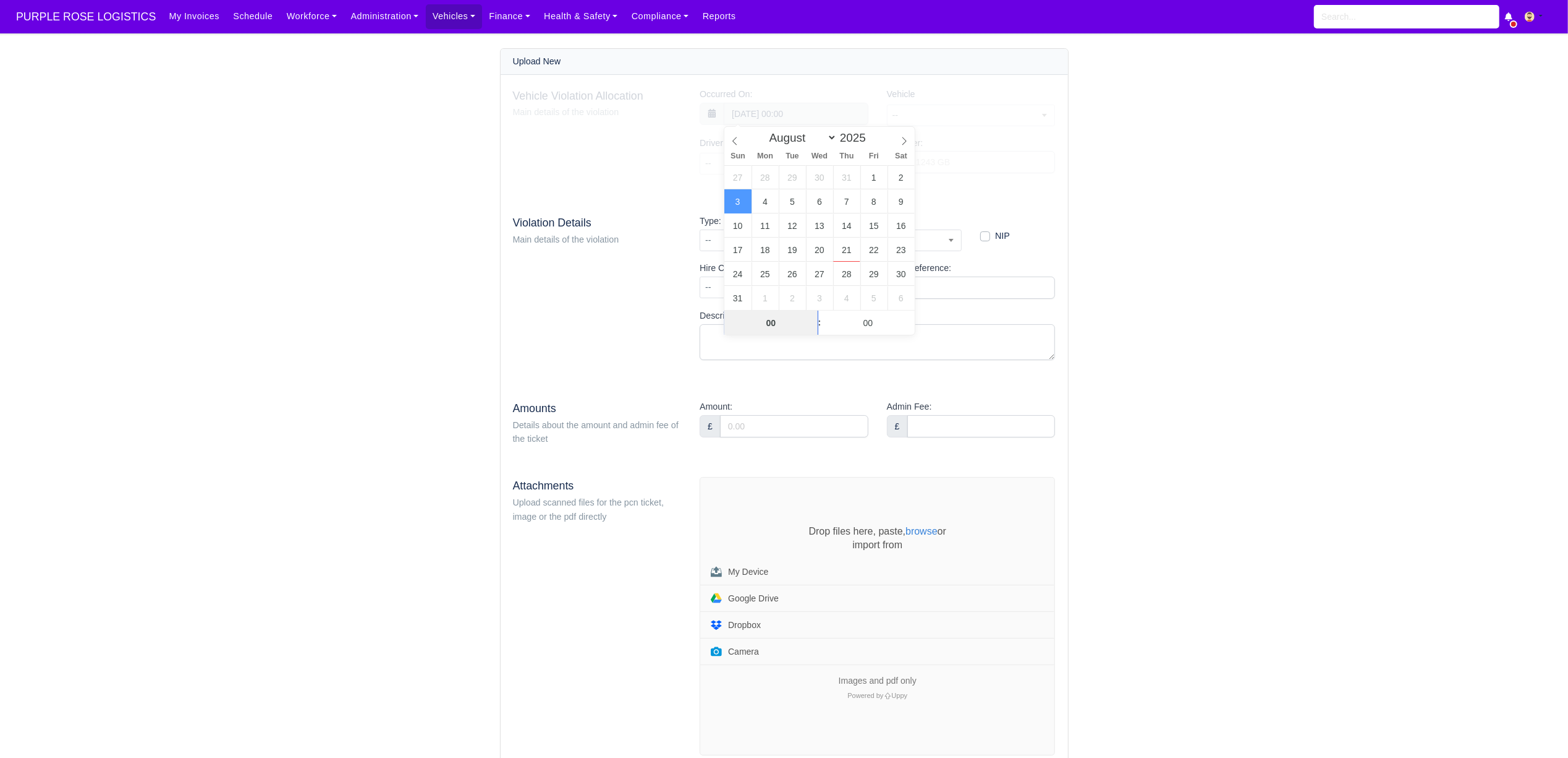
scroll to position [1, 0]
type input "14"
type input "[DATE] 14:00"
type input "00"
click at [1011, 194] on div "Vehicle Violation Allocation Main details of the violation Occurred On: [DATE] …" at bounding box center [785, 561] width 568 height 971
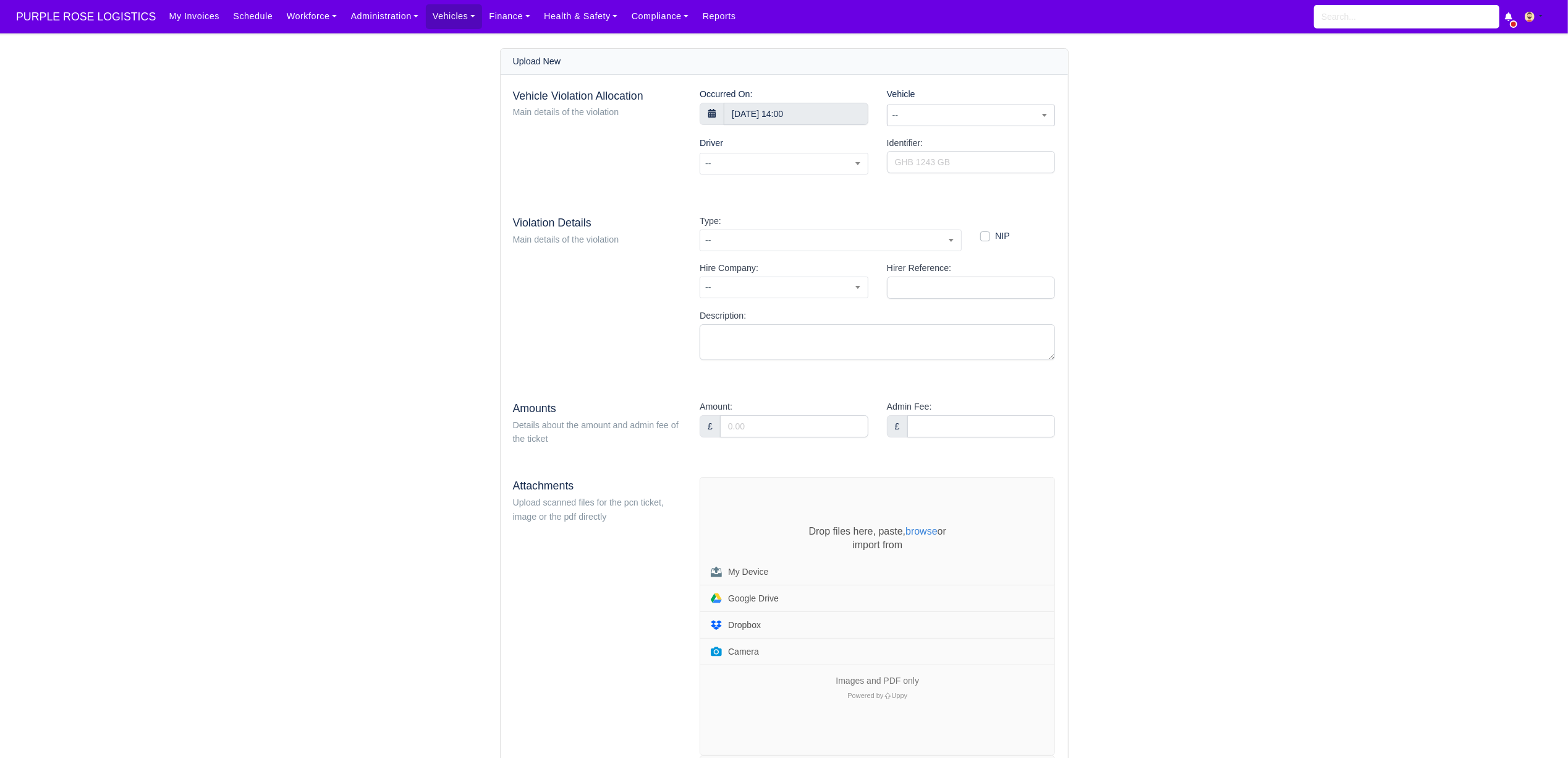
click at [915, 121] on span "--" at bounding box center [971, 115] width 168 height 16
type input "dvp"
select select "10"
select select
click at [931, 162] on input "Identifier:" at bounding box center [971, 162] width 168 height 22
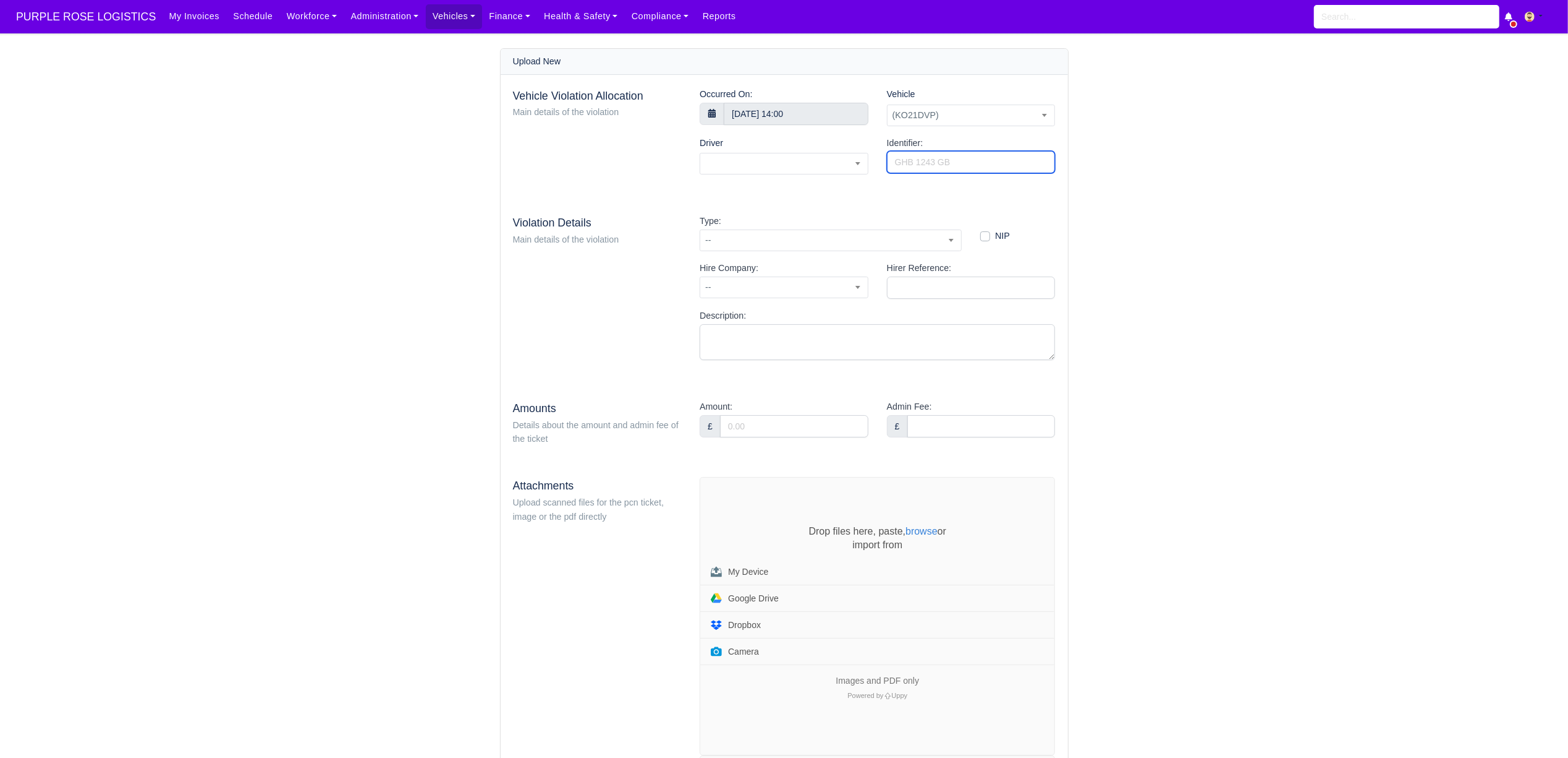
paste input "QZ20151542"
type input "QZ20151542"
click at [777, 240] on span "--" at bounding box center [831, 240] width 261 height 16
type input "50"
select select "70"
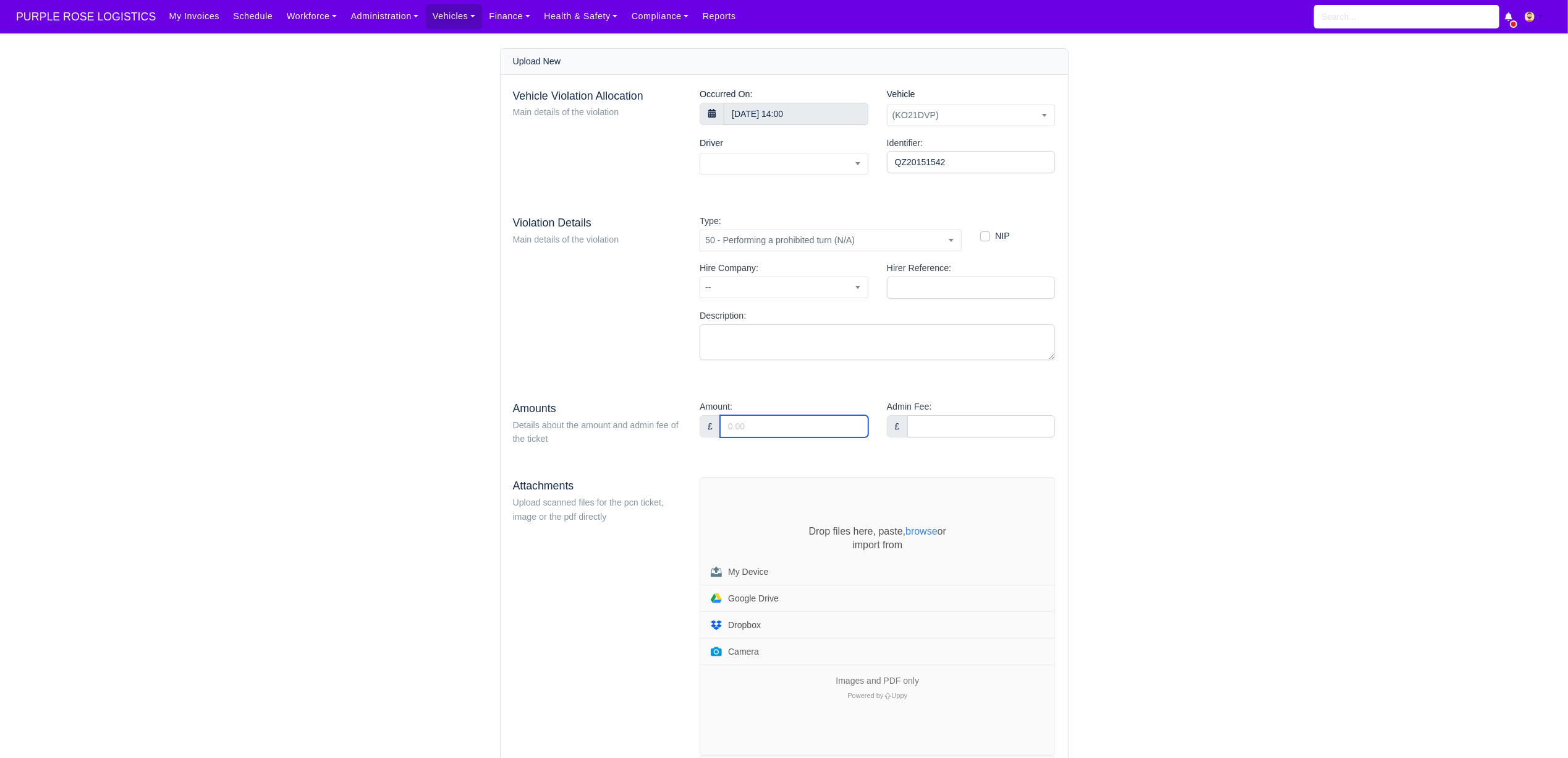
click at [757, 424] on input "Amount:" at bounding box center [795, 426] width 149 height 22
type input "95"
click at [770, 385] on div "Vehicle Violation Allocation Main details of the violation Occurred On: 3 Augus…" at bounding box center [785, 561] width 568 height 971
click at [717, 166] on span at bounding box center [784, 163] width 168 height 21
type input "mehr"
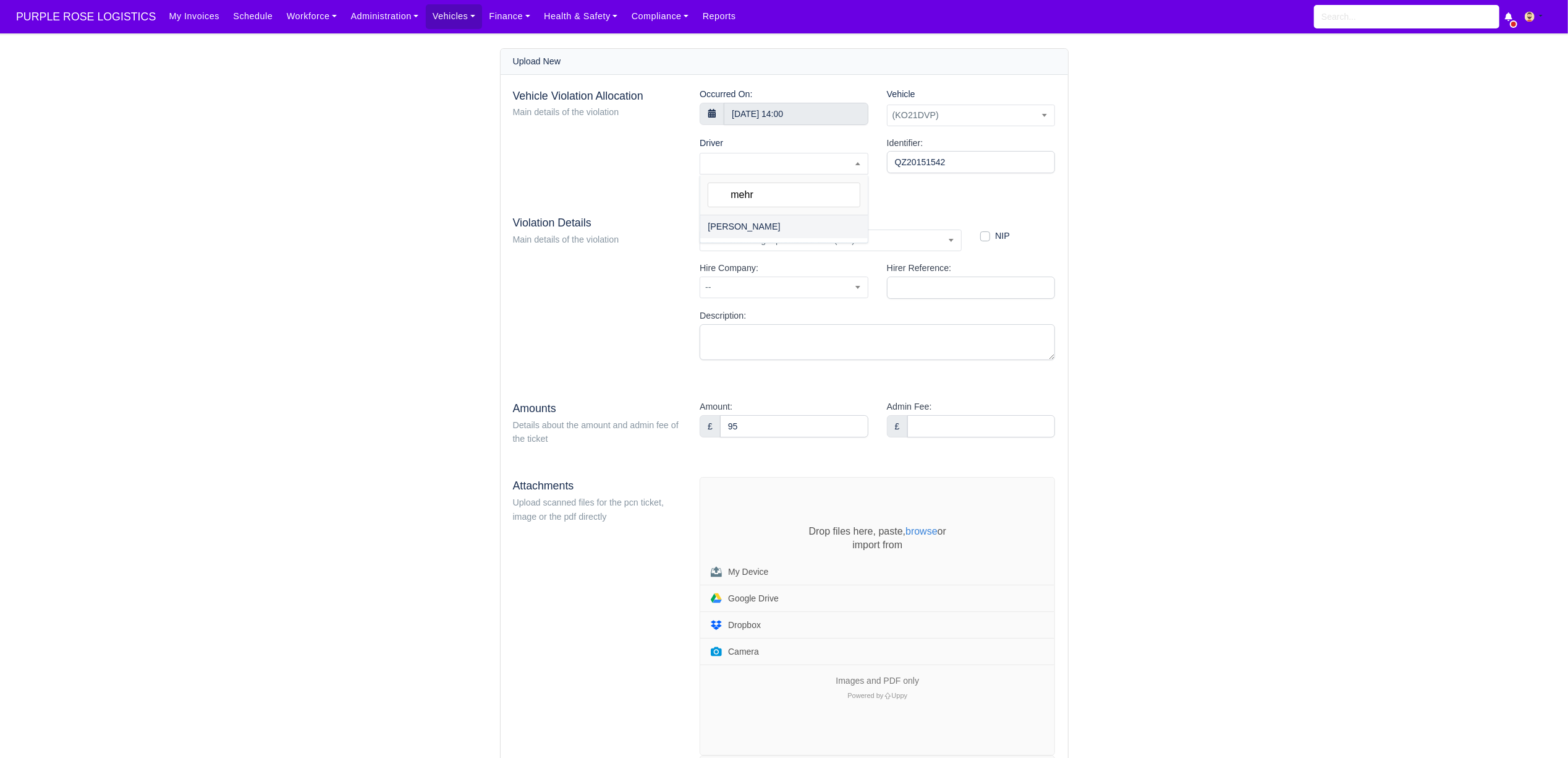
select select "1855"
click at [743, 513] on div "Drop files here, paste, browse or import from My Device Google Drive Dropbox Ca…" at bounding box center [877, 616] width 354 height 277
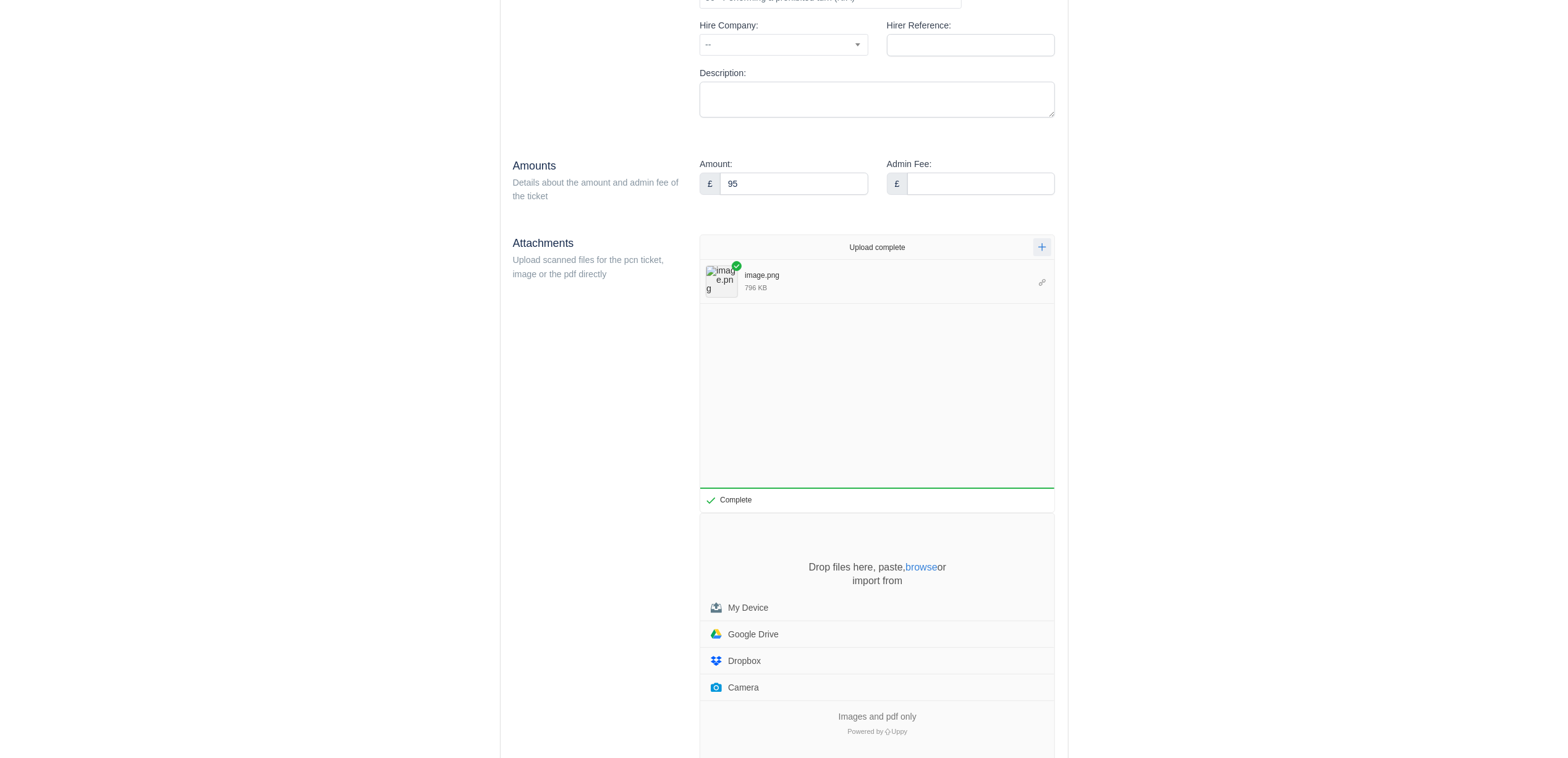
scroll to position [343, 0]
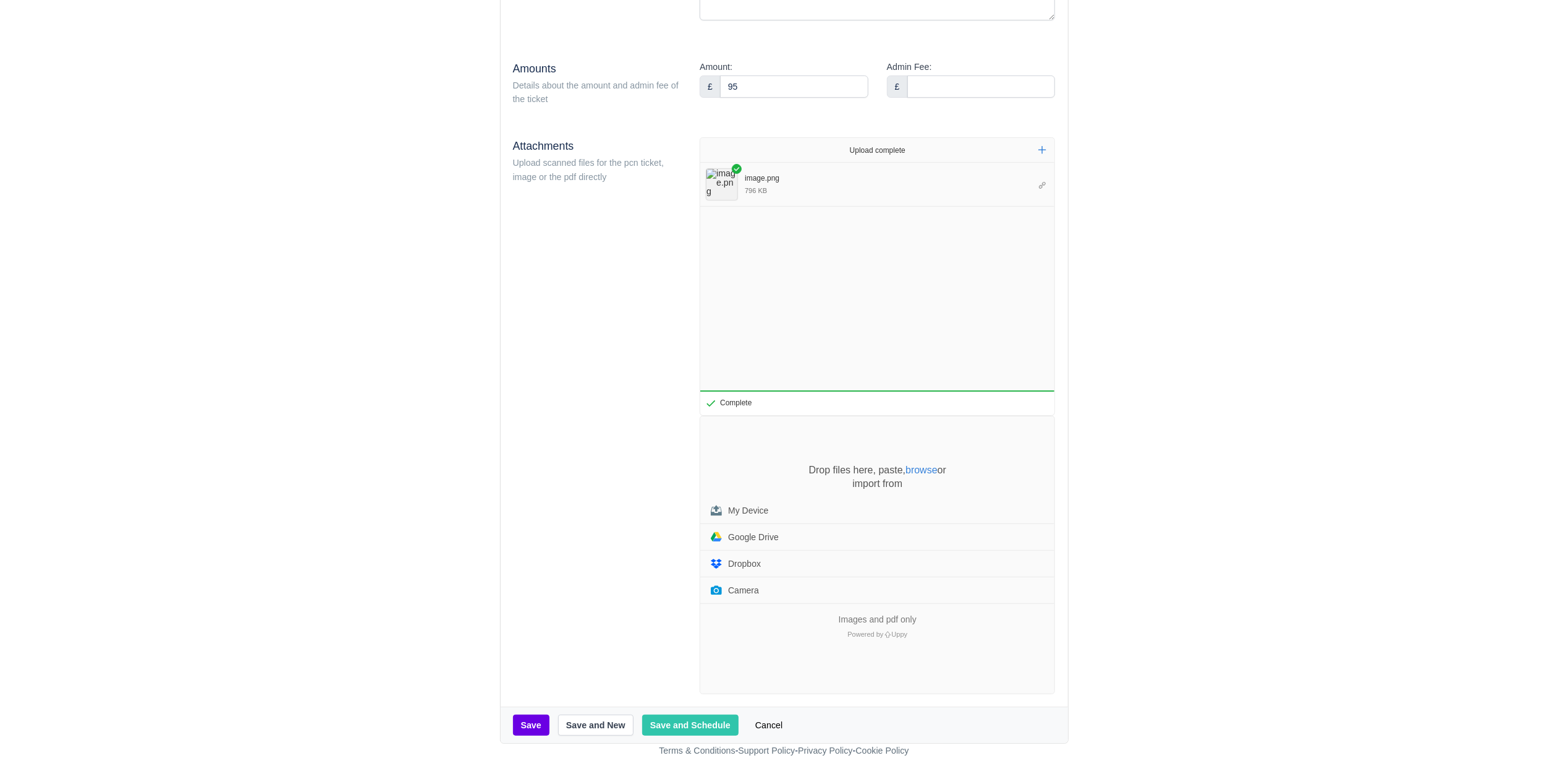
click at [735, 471] on div "Drop files here, paste, browse or import from My Device Google Drive Dropbox Ca…" at bounding box center [877, 534] width 354 height 142
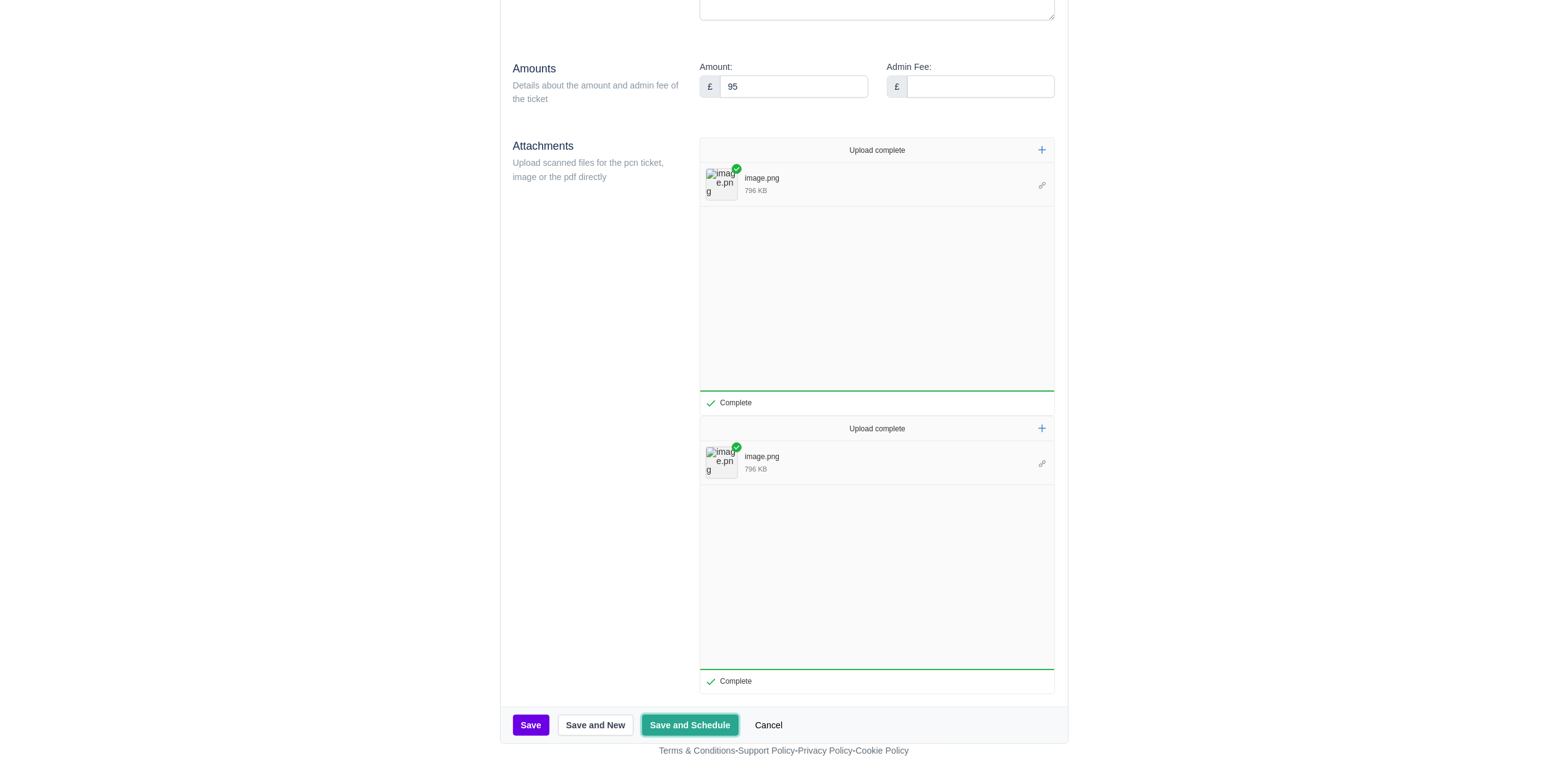
click at [698, 720] on button "Save and Schedule" at bounding box center [690, 724] width 97 height 21
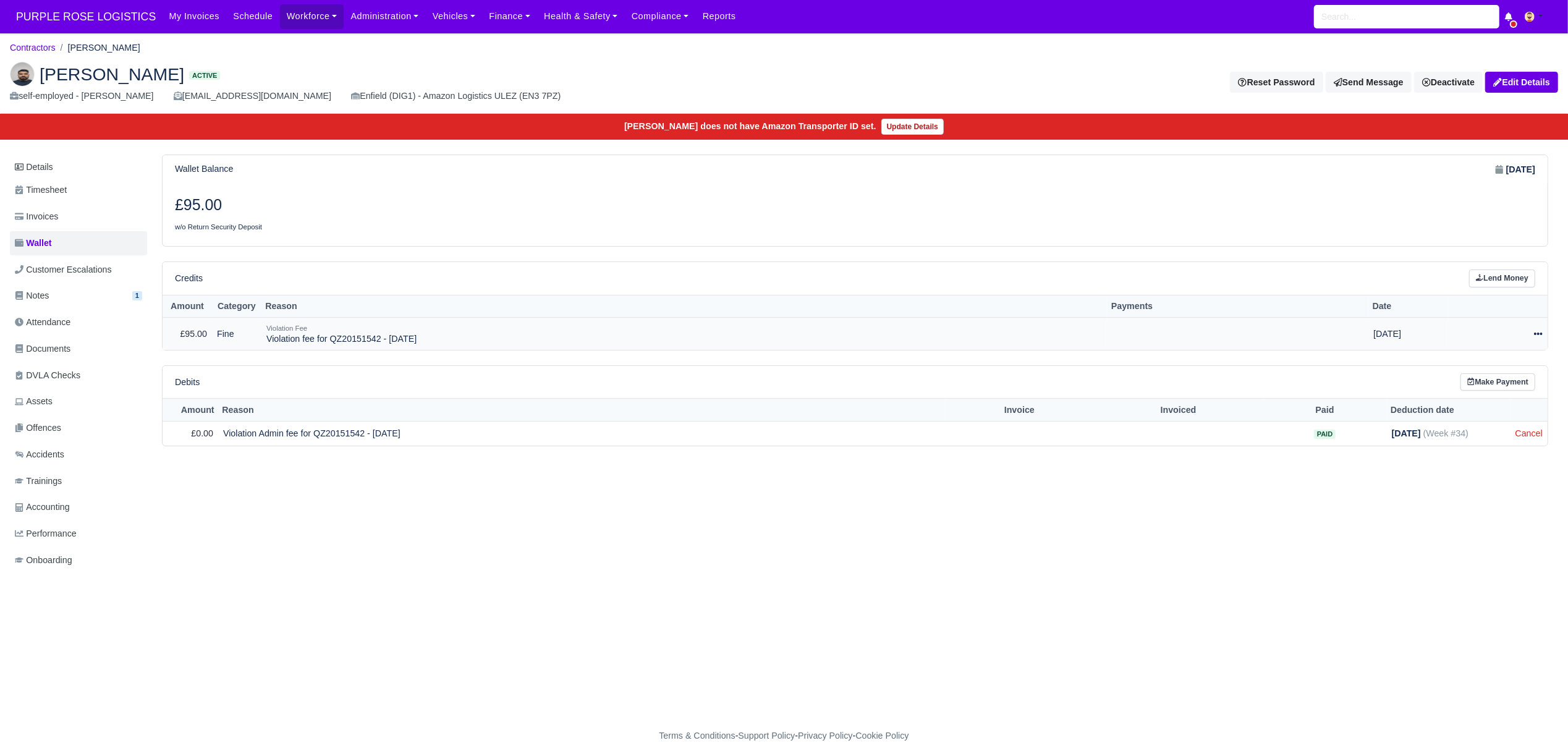
click at [1544, 338] on td "Actions Make Payment Schedule [GEOGRAPHIC_DATA]" at bounding box center [1499, 334] width 99 height 32
click at [1534, 338] on icon at bounding box center [1538, 334] width 8 height 8
click at [1470, 394] on link "Schedule" at bounding box center [1481, 390] width 110 height 19
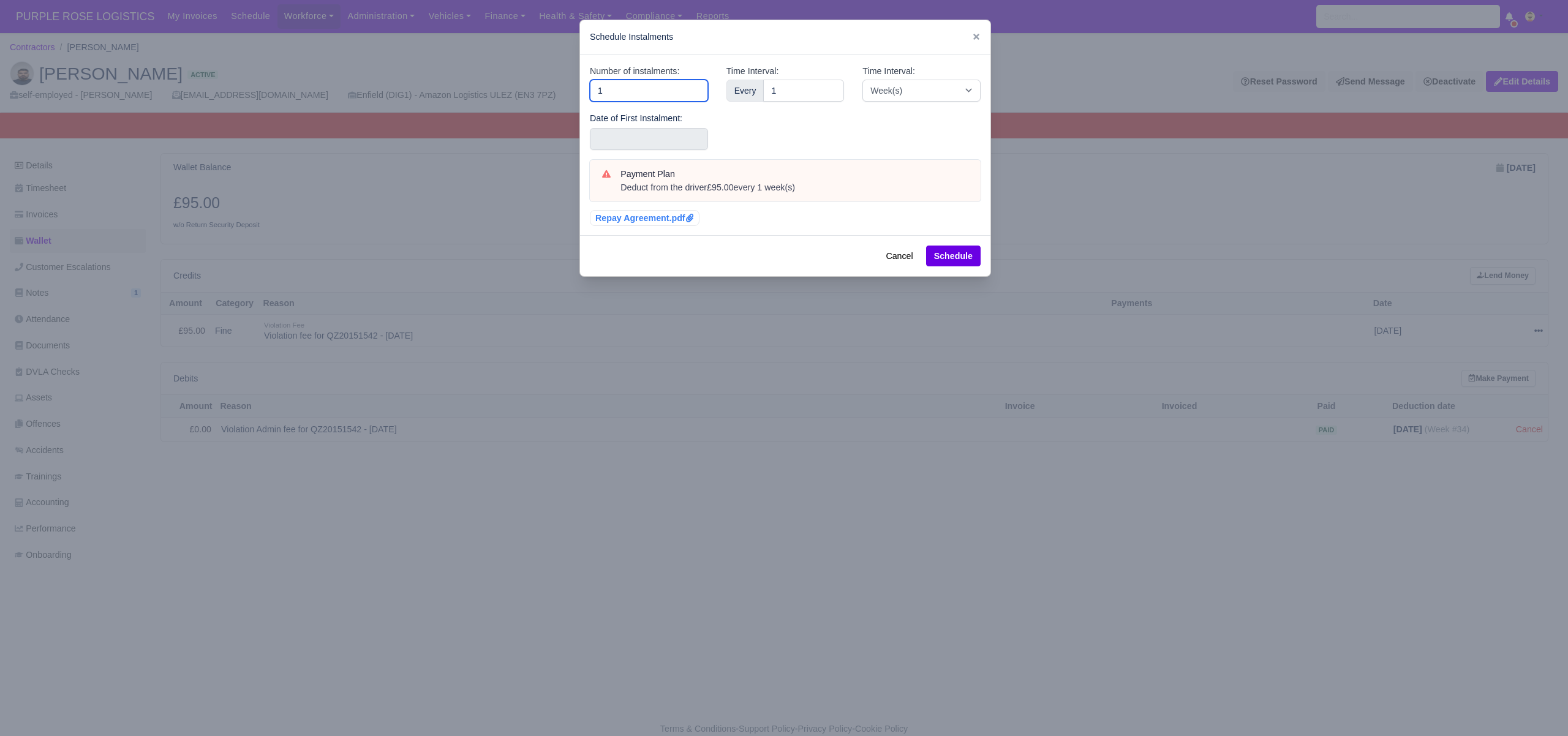
drag, startPoint x: 613, startPoint y: 79, endPoint x: 522, endPoint y: 91, distance: 91.8
click at [522, 91] on div "​ Schedule Instalments Number of instalments: 1 Date of First Instalment: Time …" at bounding box center [784, 368] width 1568 height 736
type input "3"
click at [589, 132] on input "text" at bounding box center [648, 139] width 119 height 22
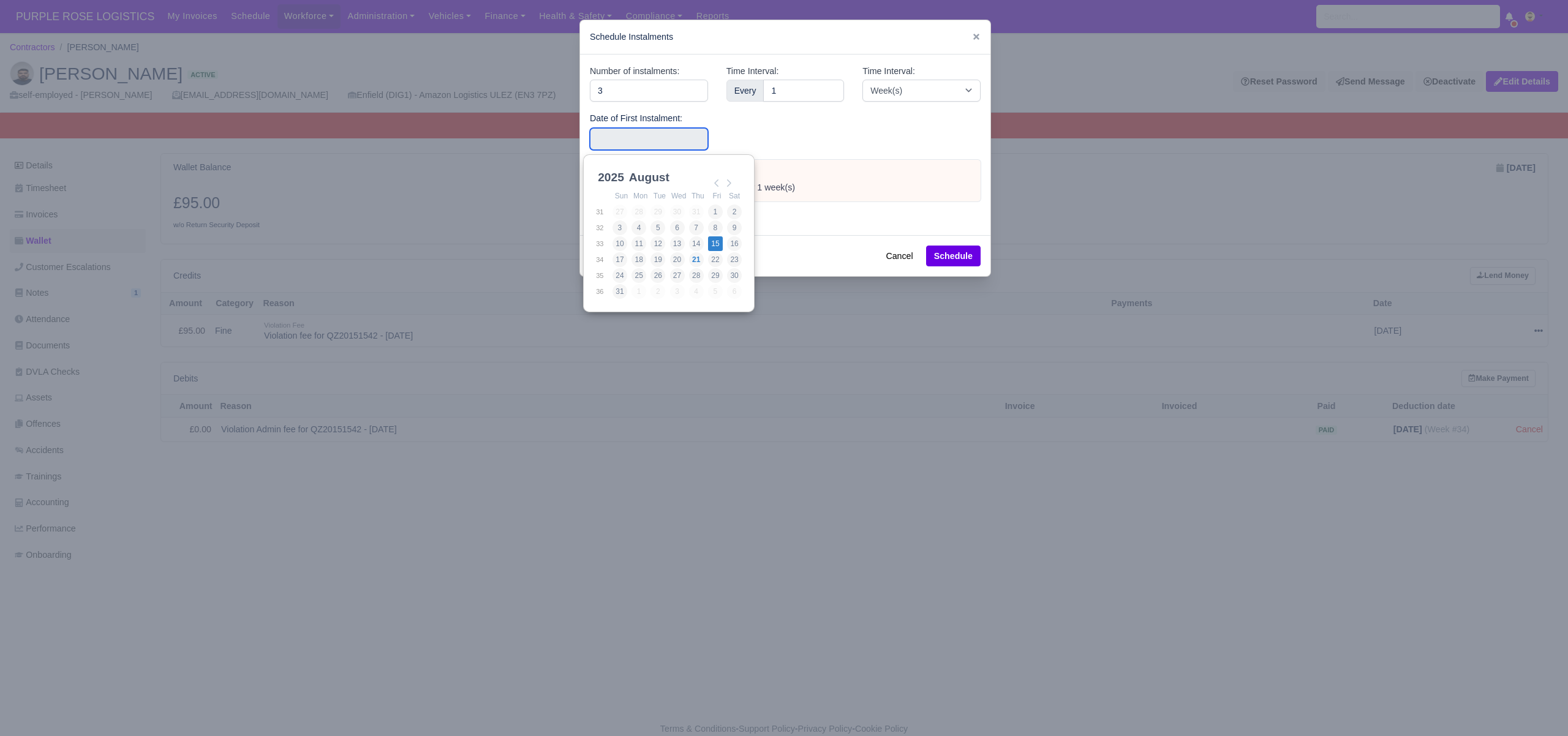
type input "[DATE]"
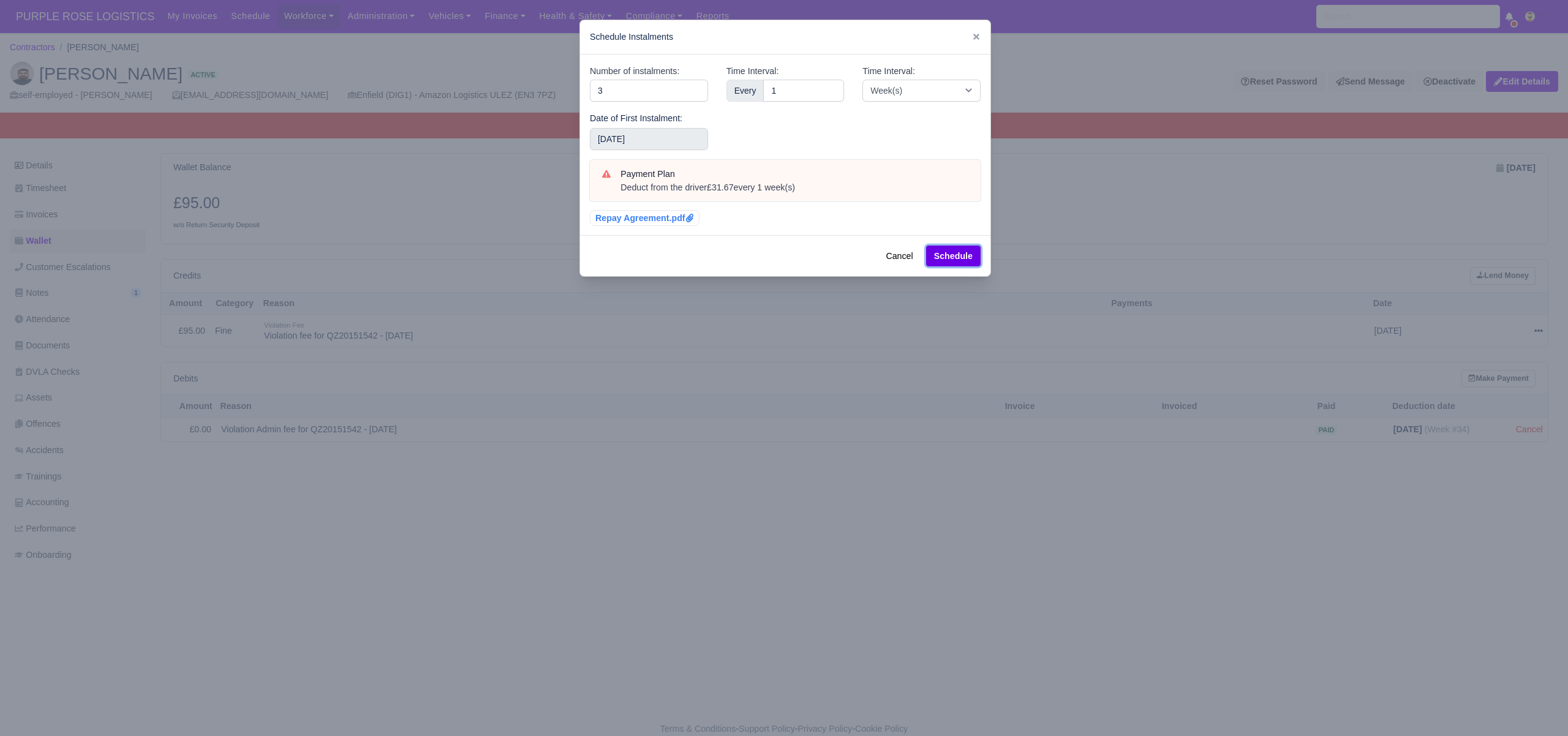
click at [963, 258] on button "Schedule" at bounding box center [953, 255] width 55 height 20
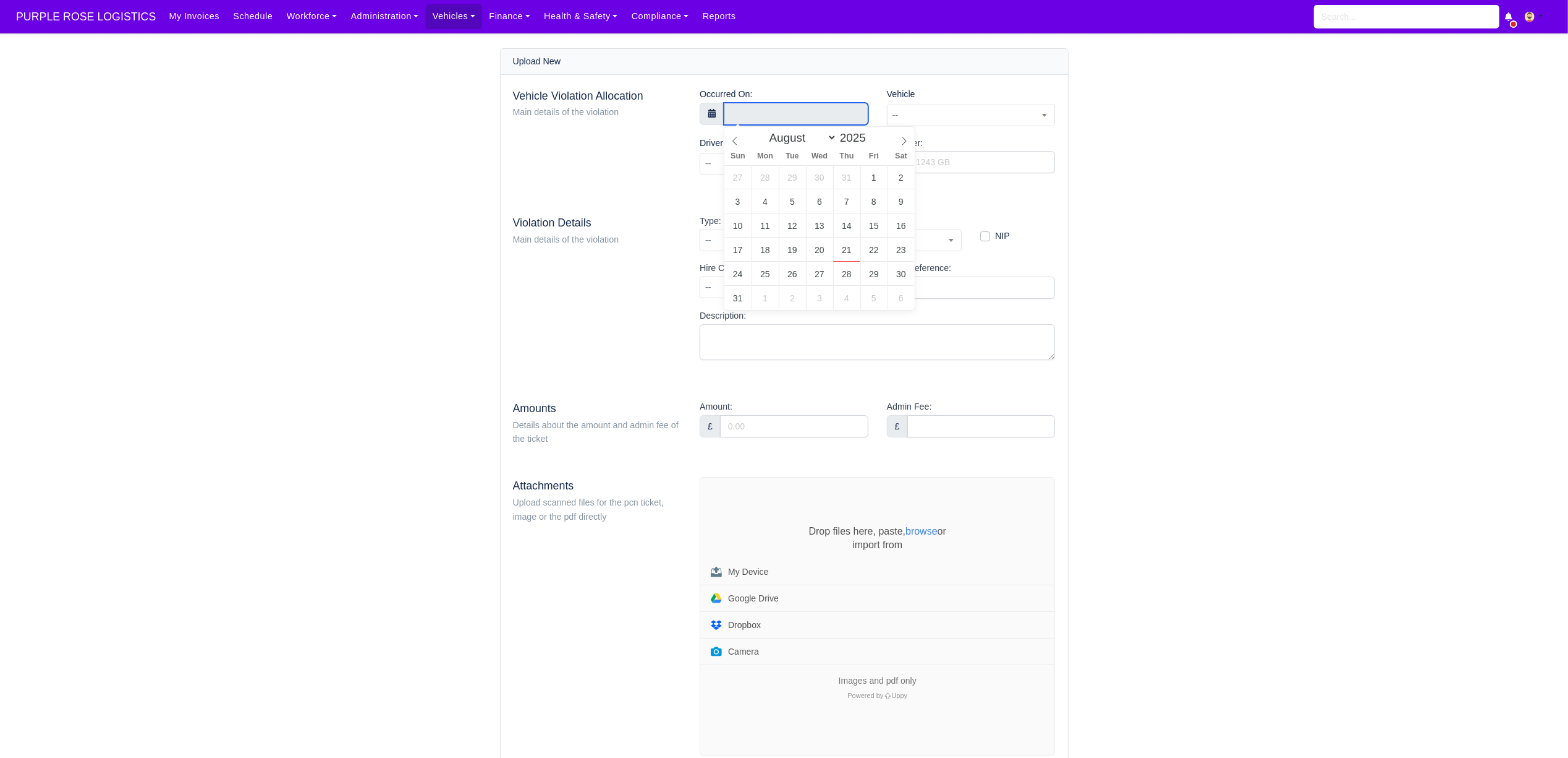
click at [772, 110] on input "text" at bounding box center [796, 113] width 144 height 22
select select "6"
click at [735, 140] on icon at bounding box center [734, 141] width 8 height 8
type input "24 July 2025 00:00"
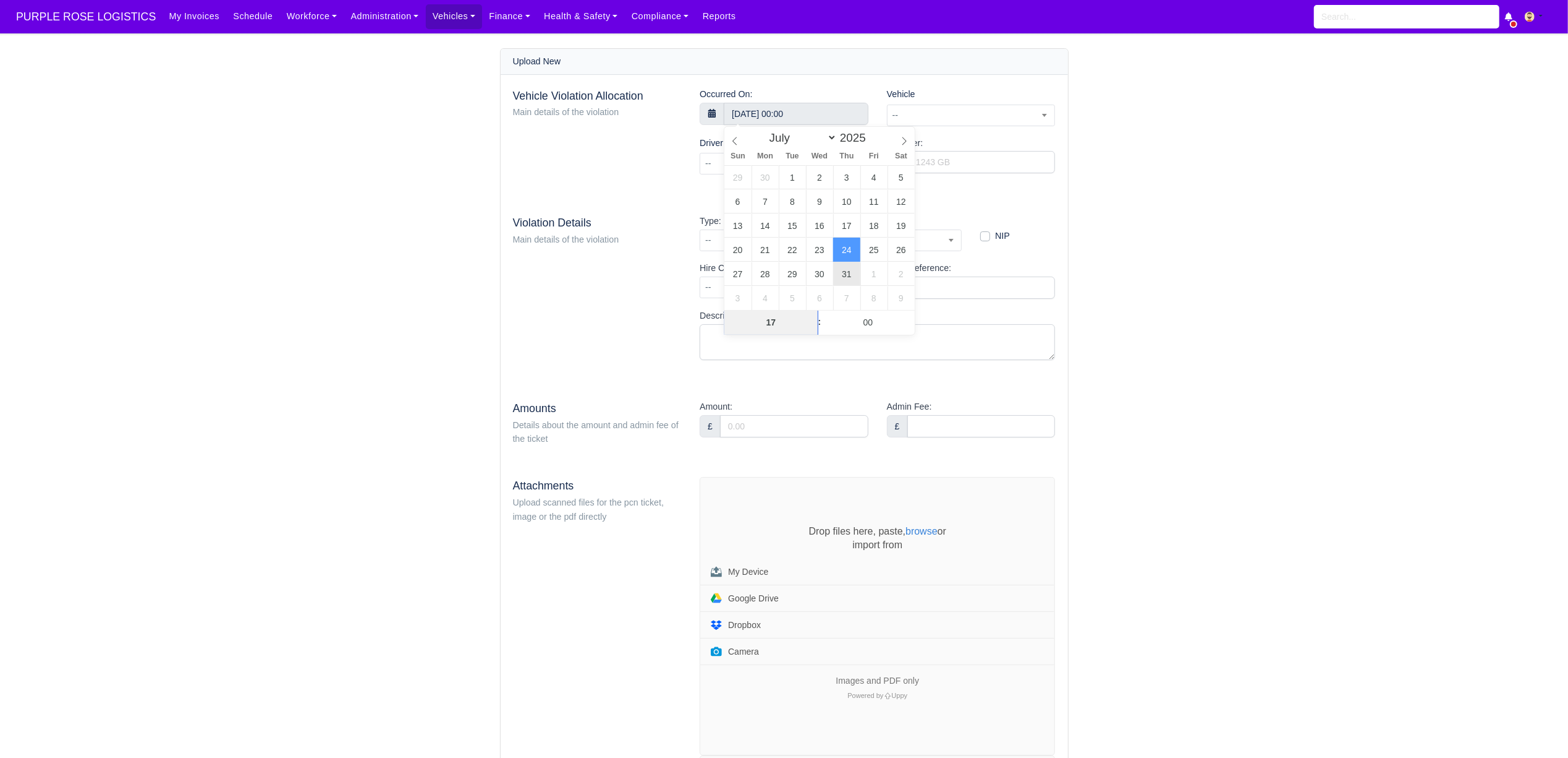
type input "17"
type input "24 July 2025 17:00"
type input "30"
type input "24 July 2025 17:30"
click at [1159, 278] on main "Upload New Vehicle Violation Allocation Main details of the violation Occurred …" at bounding box center [784, 565] width 1568 height 1035
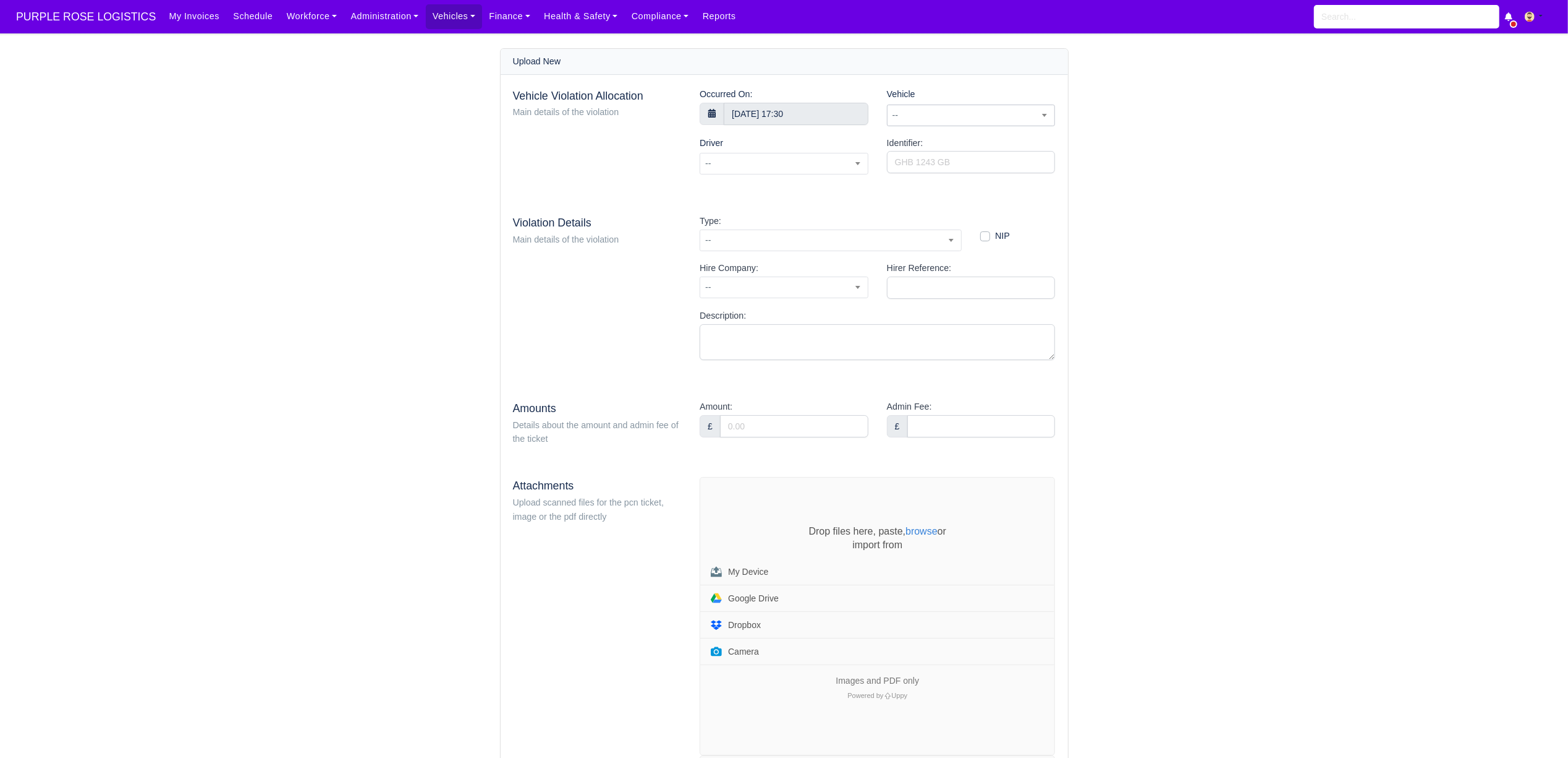
click at [940, 117] on span "--" at bounding box center [971, 115] width 168 height 16
type input "hxa"
select select "2"
select select
click at [926, 167] on input "Identifier:" at bounding box center [971, 162] width 168 height 22
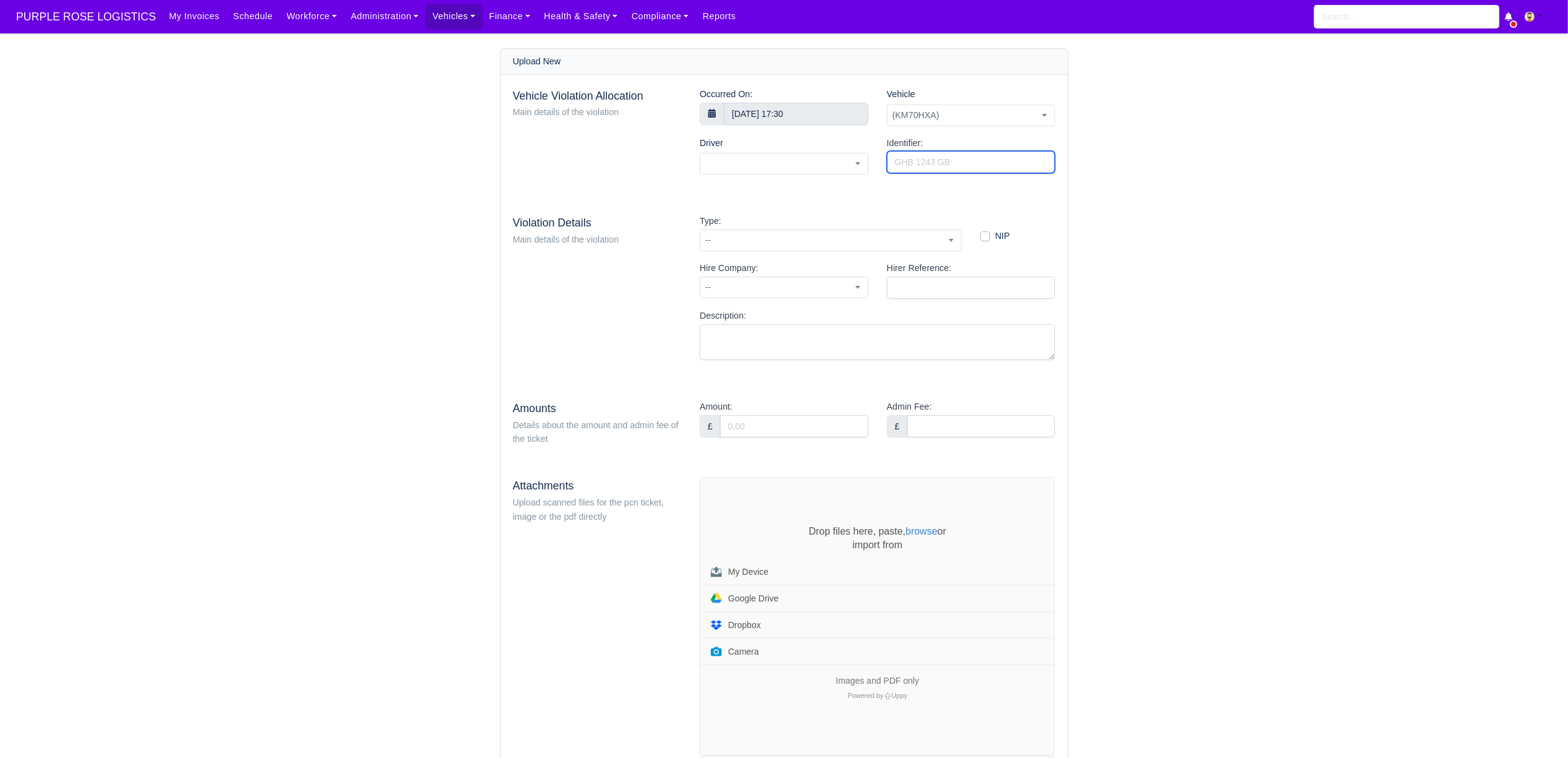
paste input "GX27844247"
type input "GX27844247"
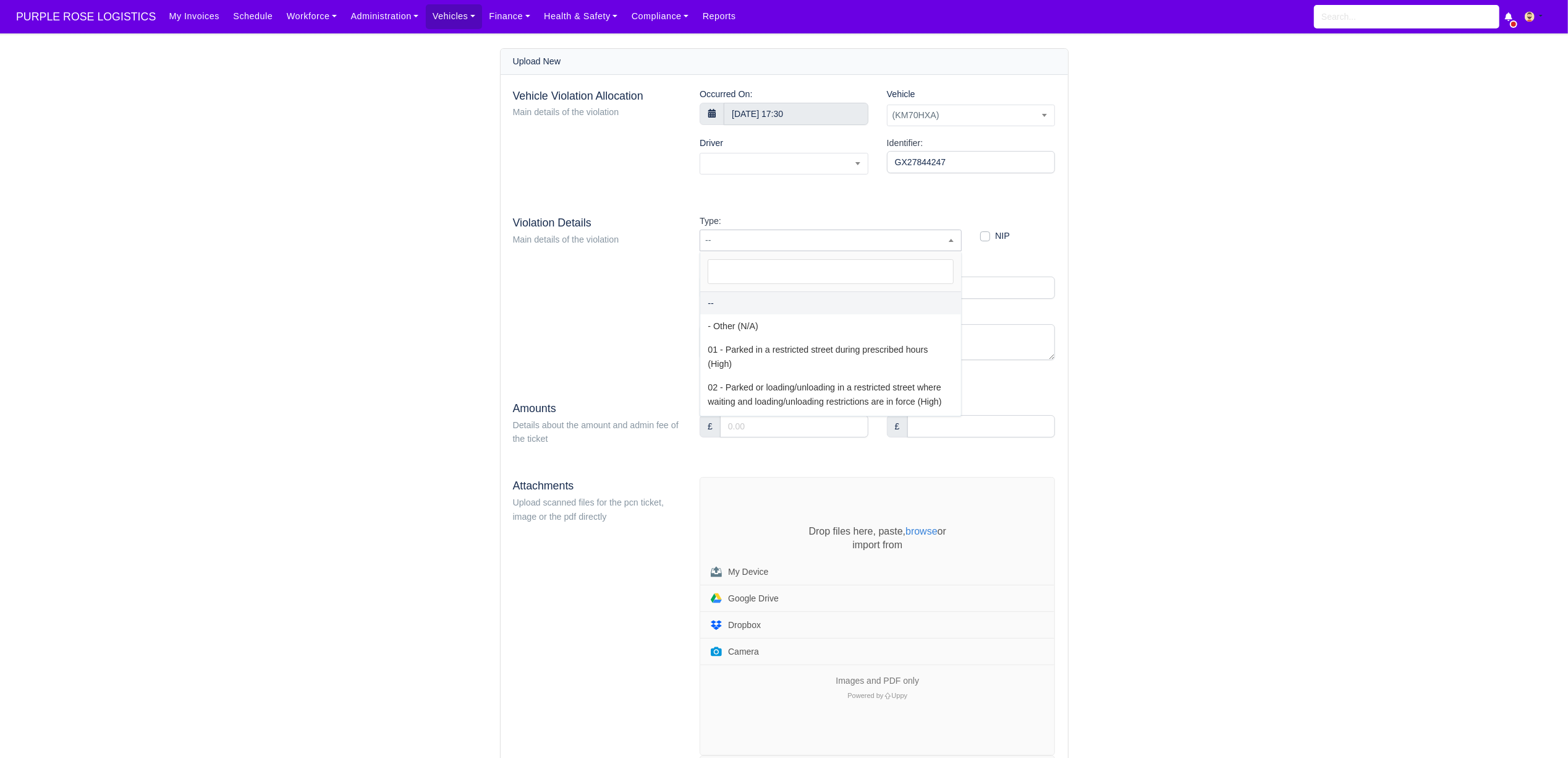
click at [786, 236] on span "--" at bounding box center [831, 240] width 261 height 16
type input "3"
select select "81"
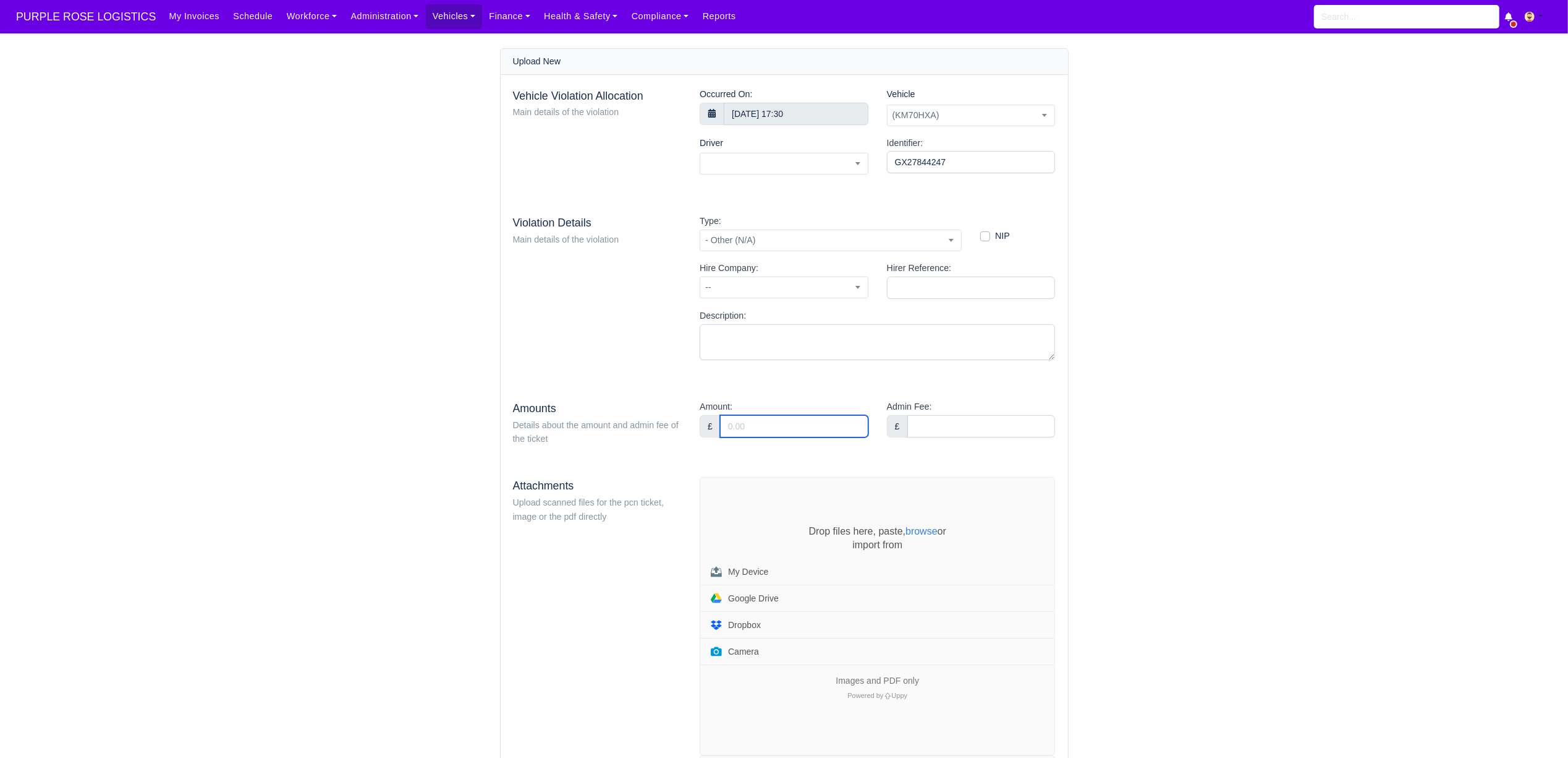
click at [805, 431] on input "Amount:" at bounding box center [795, 426] width 149 height 22
type input "95"
click at [629, 348] on div "Violation Details Main details of the violation" at bounding box center [597, 291] width 187 height 156
click at [730, 166] on span at bounding box center [784, 163] width 168 height 21
type input "basa"
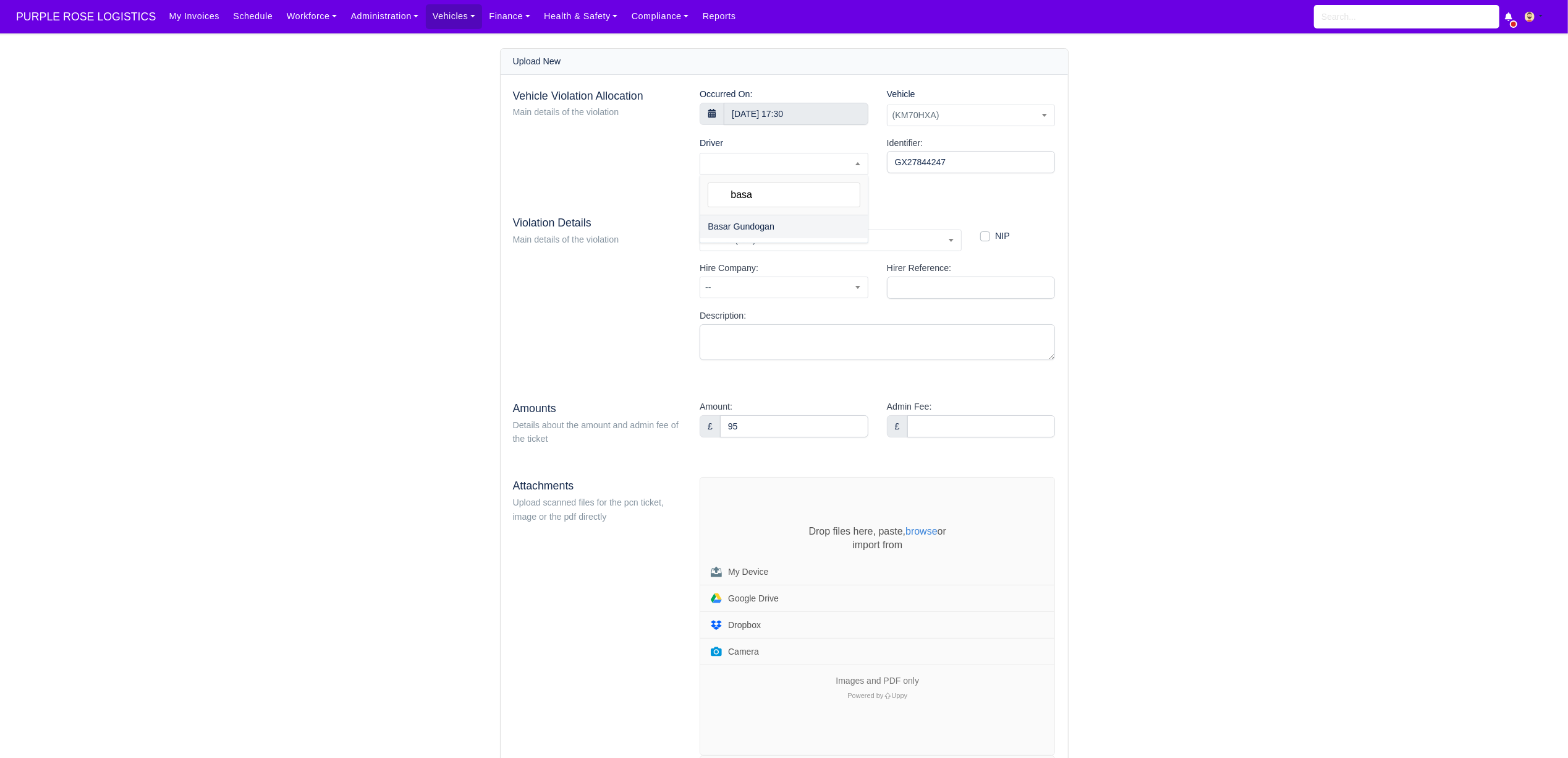
select select "1723"
click at [753, 515] on div "Drop files here, paste, browse or import from My Device Google Drive Dropbox Ca…" at bounding box center [877, 616] width 354 height 277
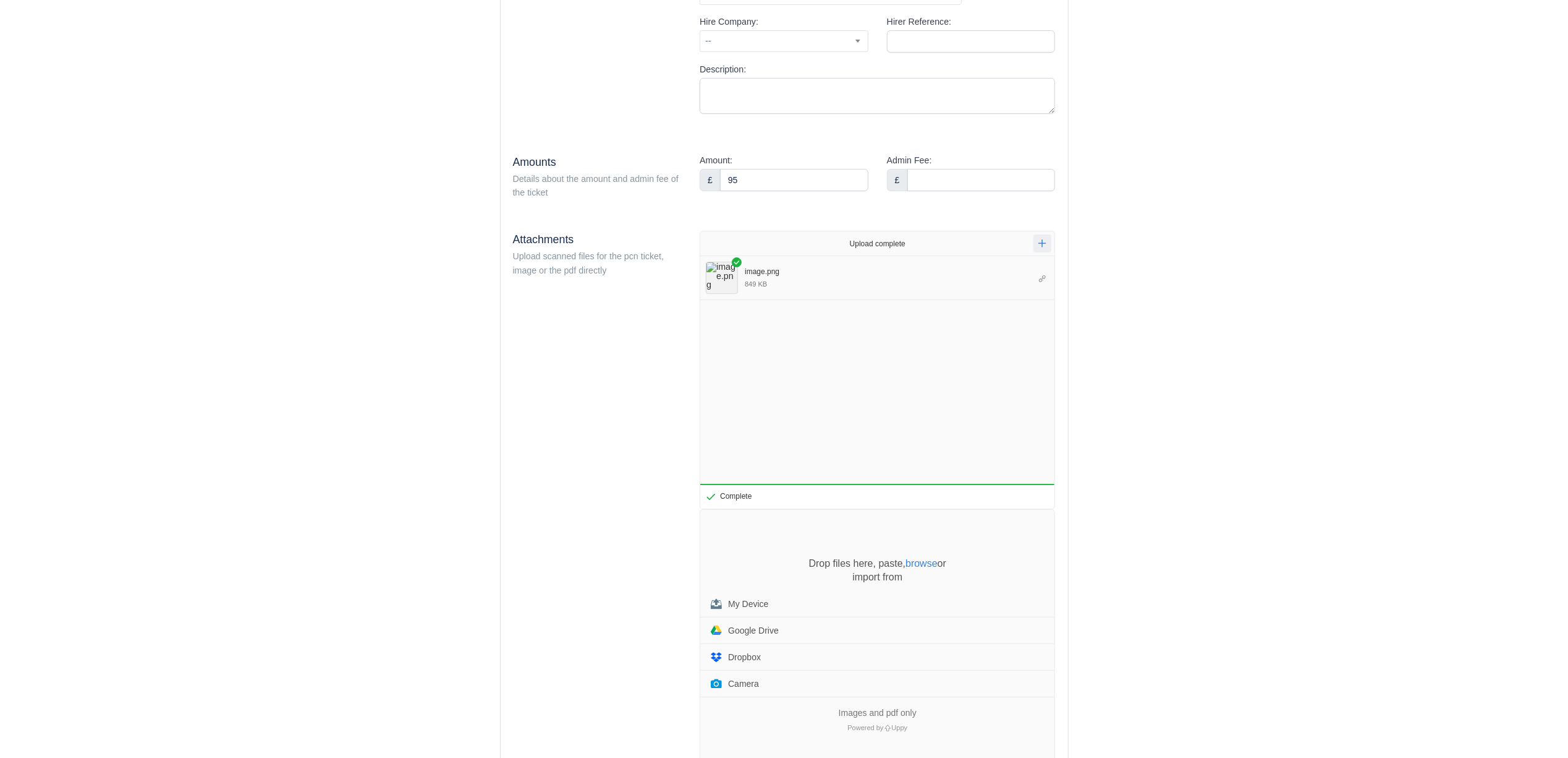
scroll to position [248, 0]
click at [727, 543] on div "Drop files here, paste, browse or import from My Device Google Drive Dropbox Ca…" at bounding box center [877, 647] width 354 height 277
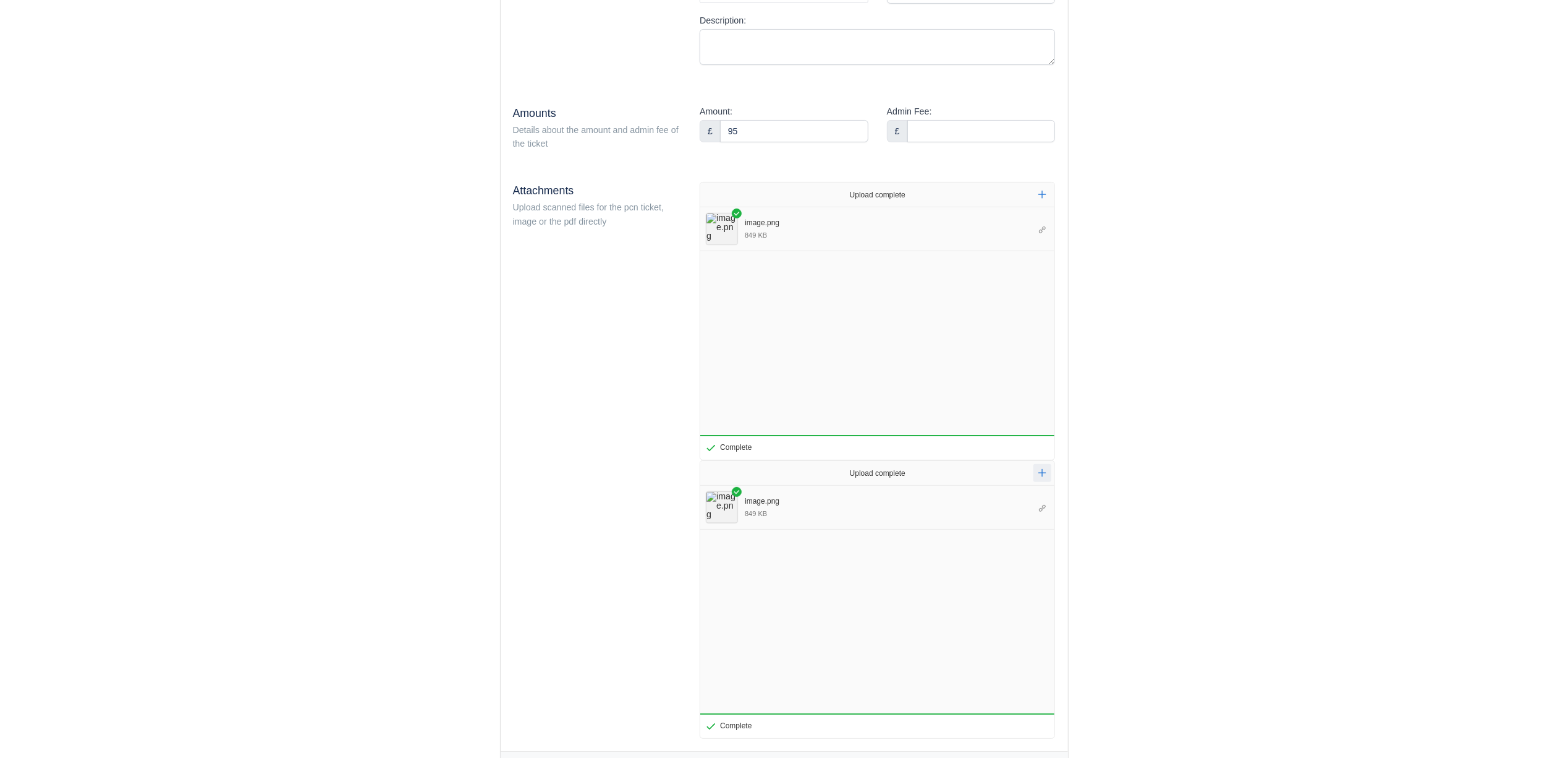
scroll to position [343, 0]
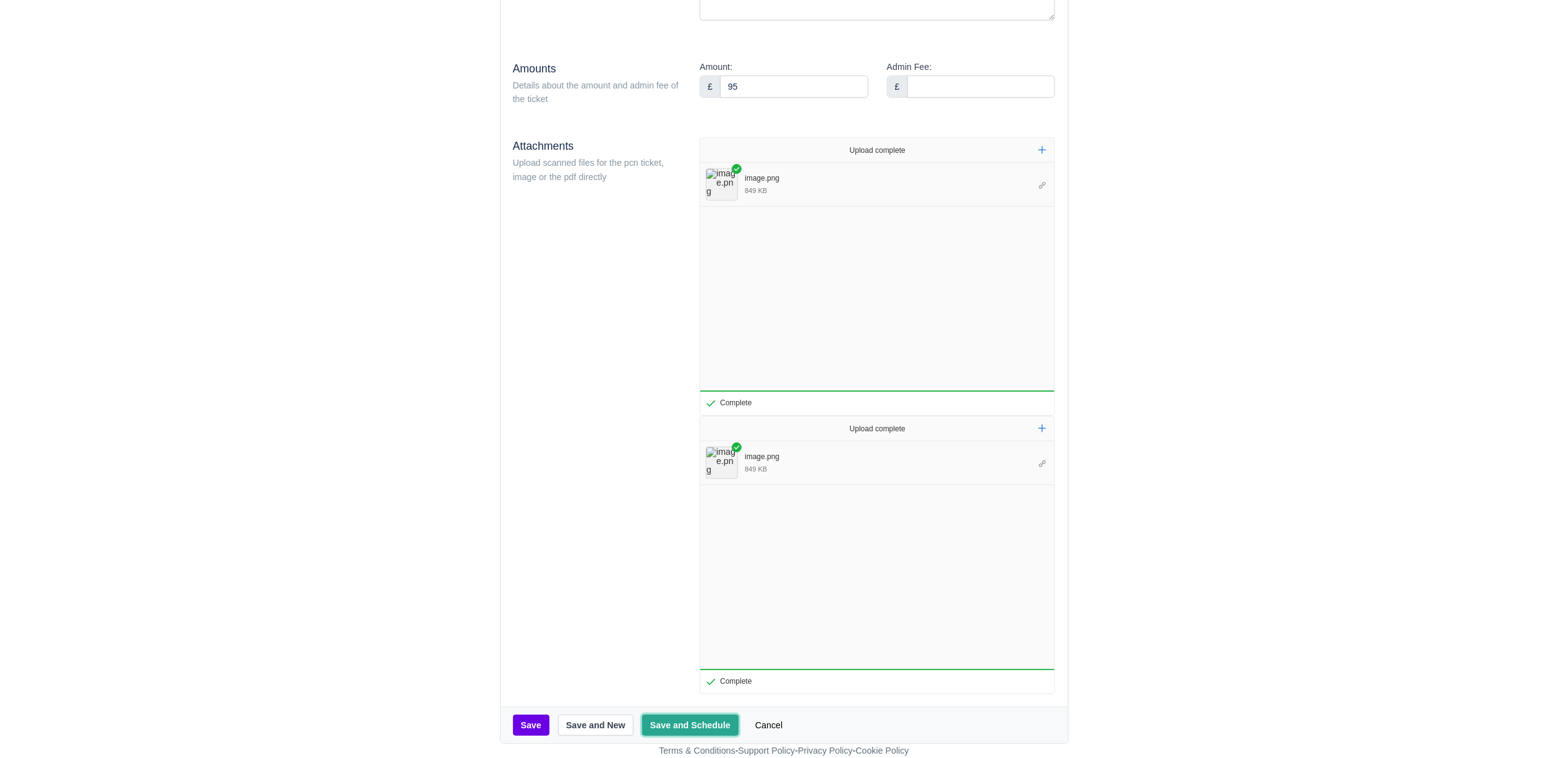
click at [688, 723] on button "Save and Schedule" at bounding box center [690, 724] width 97 height 21
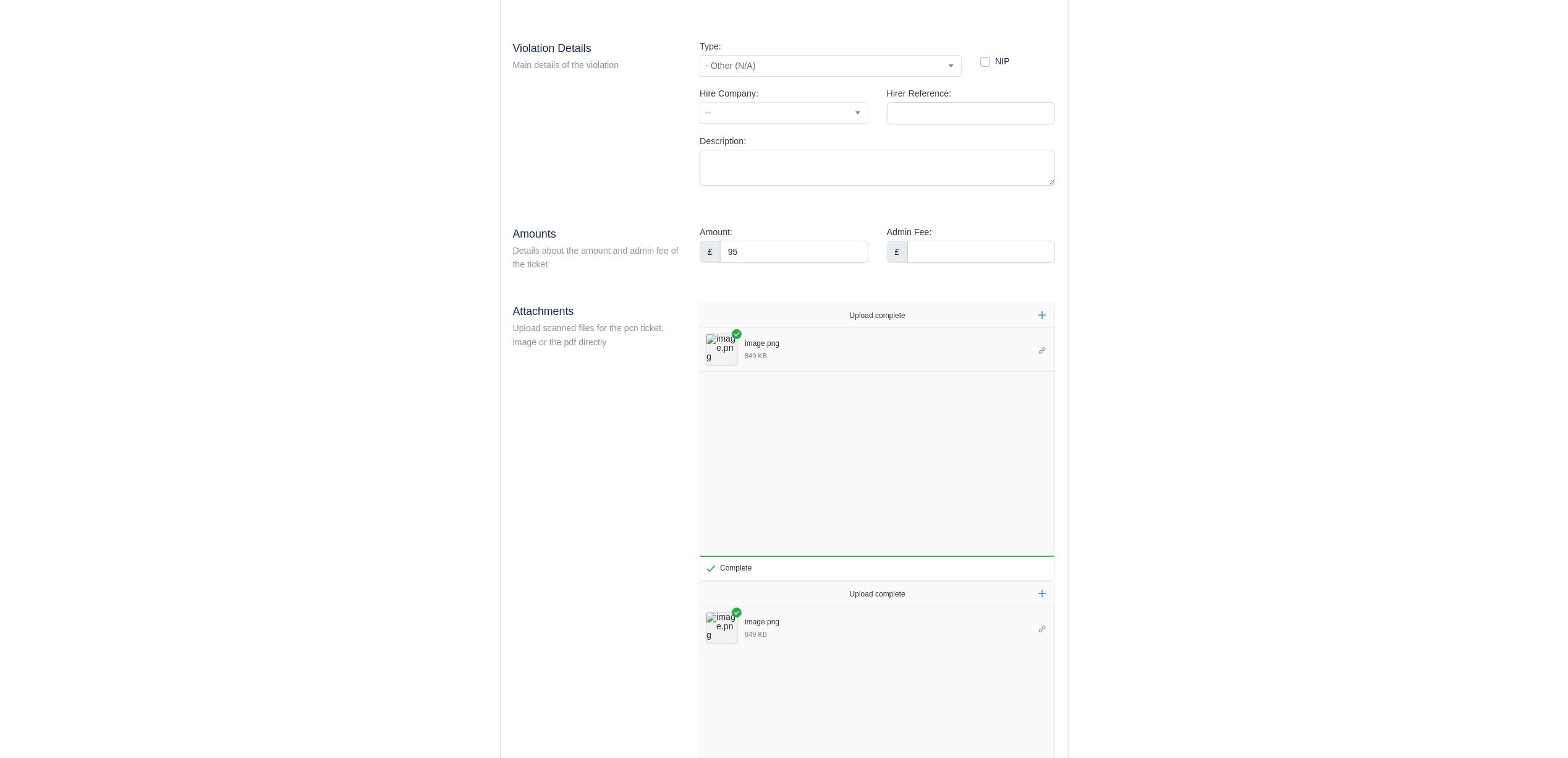
scroll to position [13, 0]
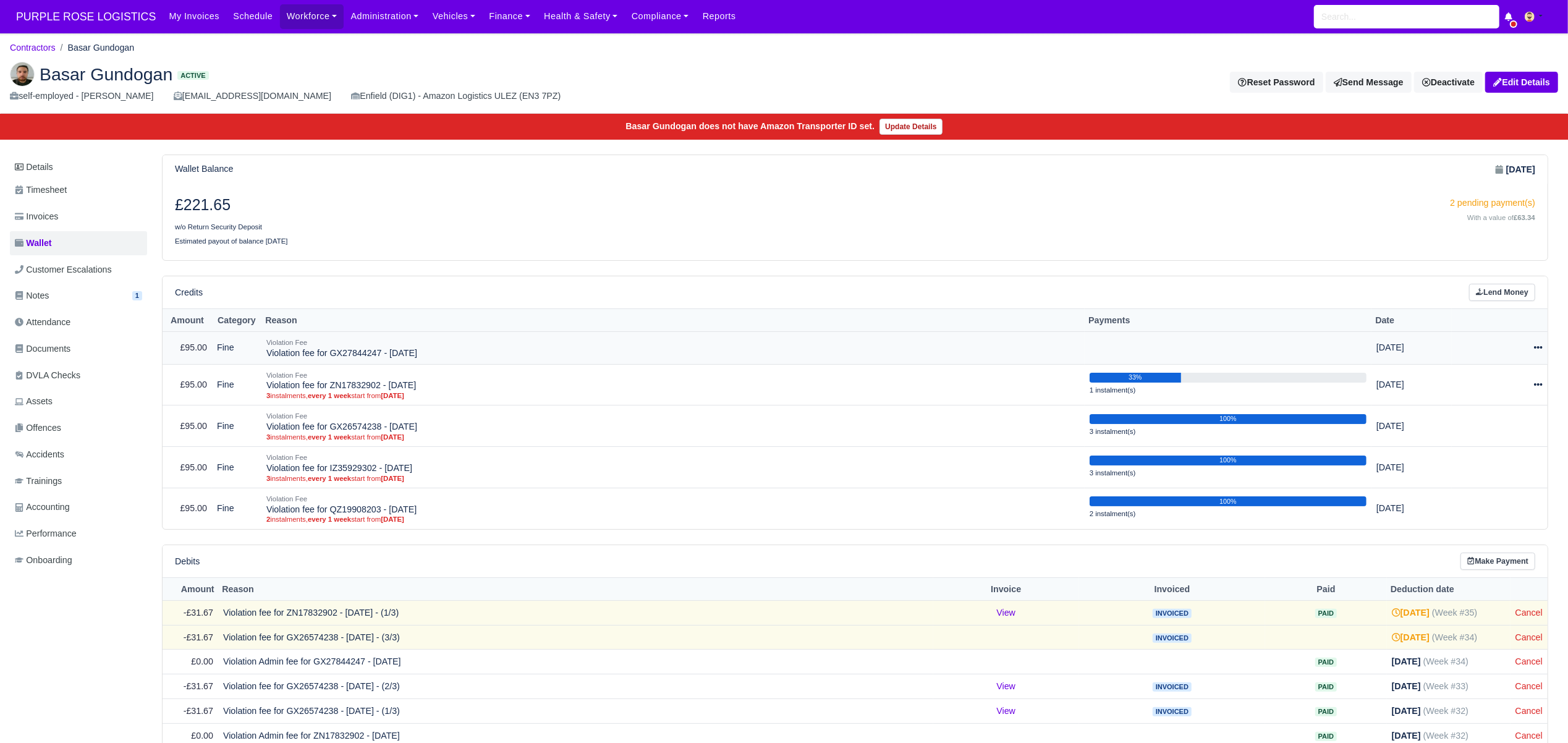
click at [1538, 349] on icon at bounding box center [1538, 348] width 8 height 2
click at [1477, 414] on link "Schedule" at bounding box center [1481, 405] width 110 height 19
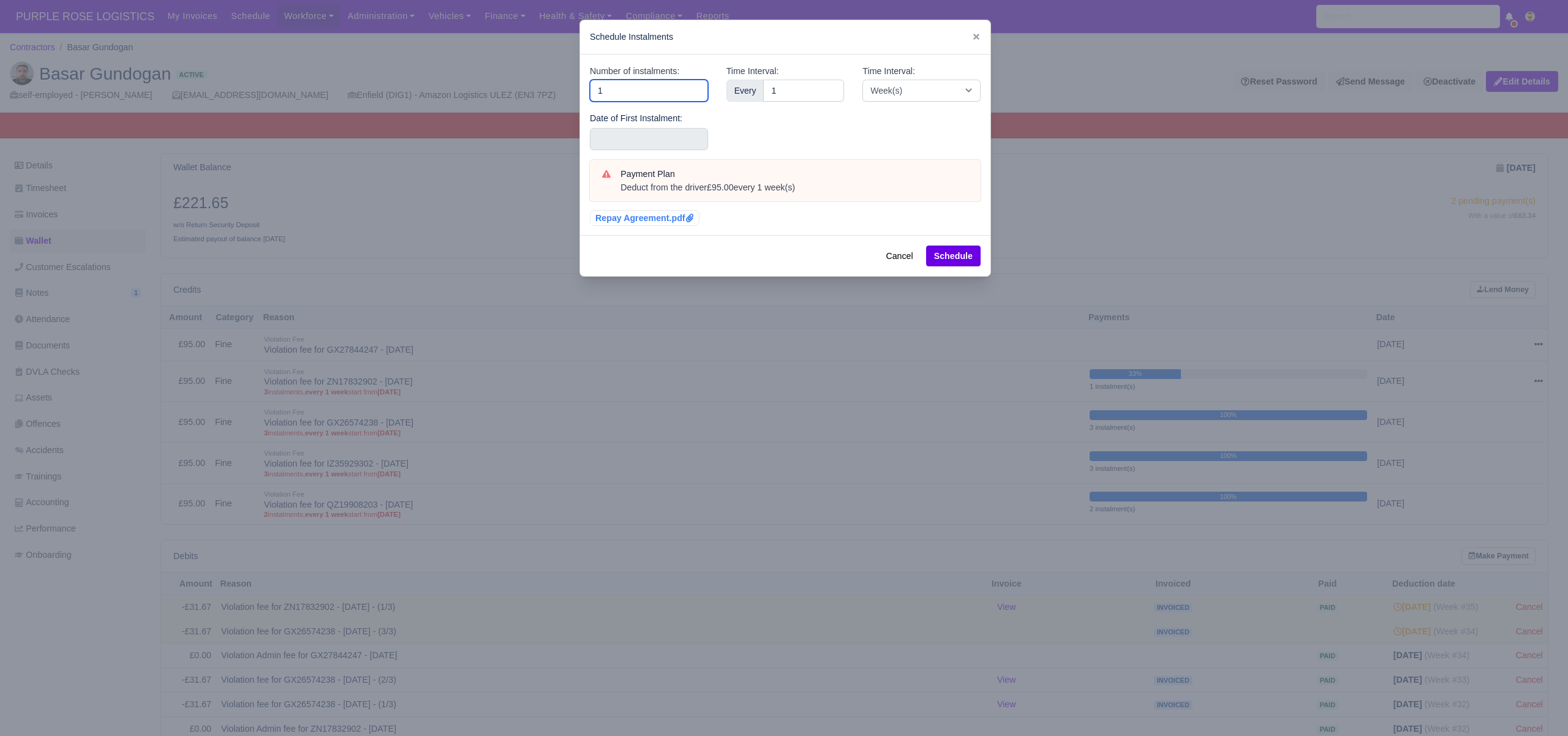
drag, startPoint x: 556, startPoint y: 91, endPoint x: 507, endPoint y: 89, distance: 49.0
click at [507, 89] on div "​ Schedule Instalments Number of instalments: 1 Date of First Instalment: Time …" at bounding box center [784, 368] width 1568 height 736
type input "3"
click at [819, 132] on div "Time Interval: Every 1" at bounding box center [785, 112] width 137 height 96
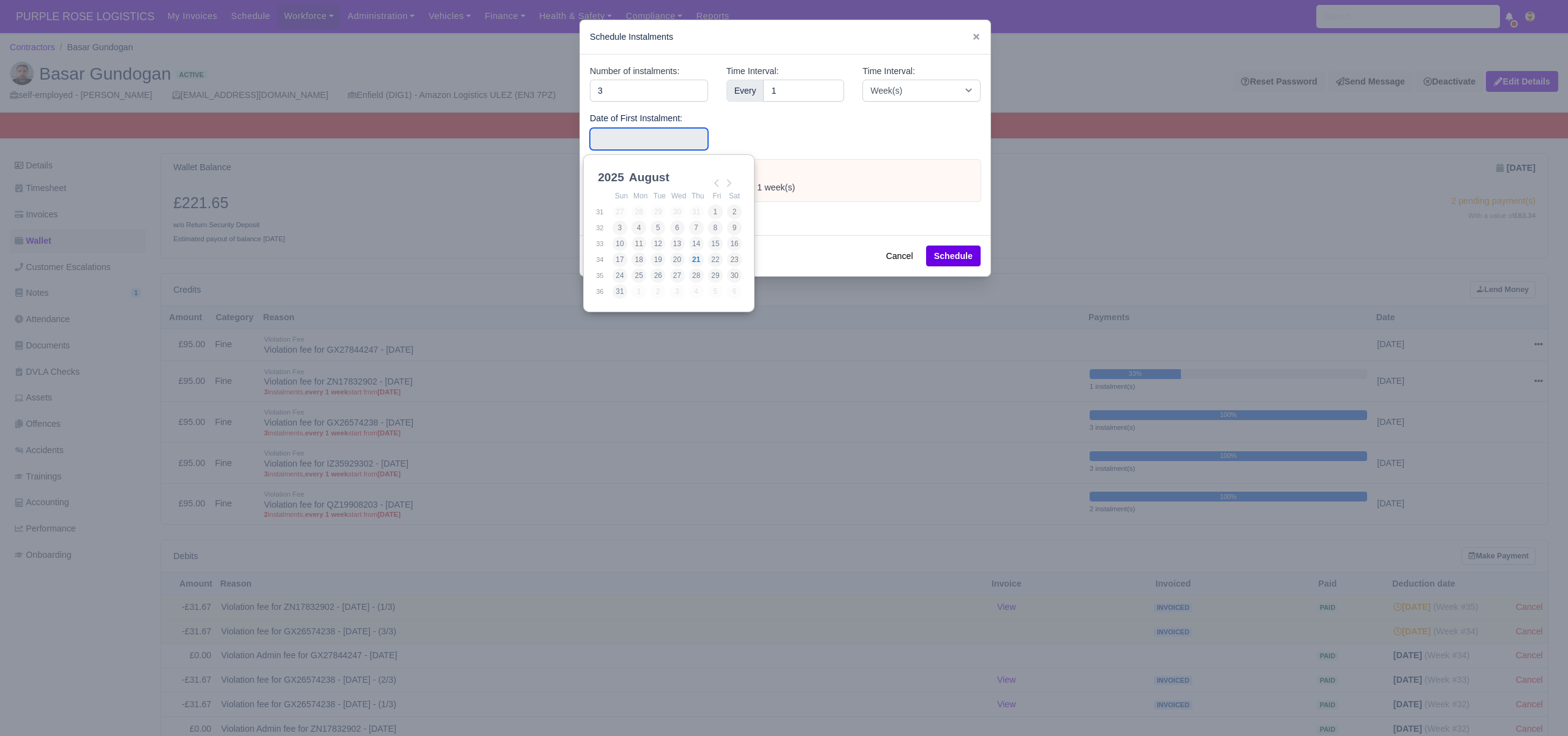
click at [676, 145] on input "Use the arrow keys to pick a date" at bounding box center [648, 139] width 119 height 22
click at [740, 184] on div "2025 1960 1961 1962 1963 1964 1965 1966 1967 1968 1969 1970 1971 1972 1973 1974…" at bounding box center [669, 177] width 147 height 22
type input "2025-09-19"
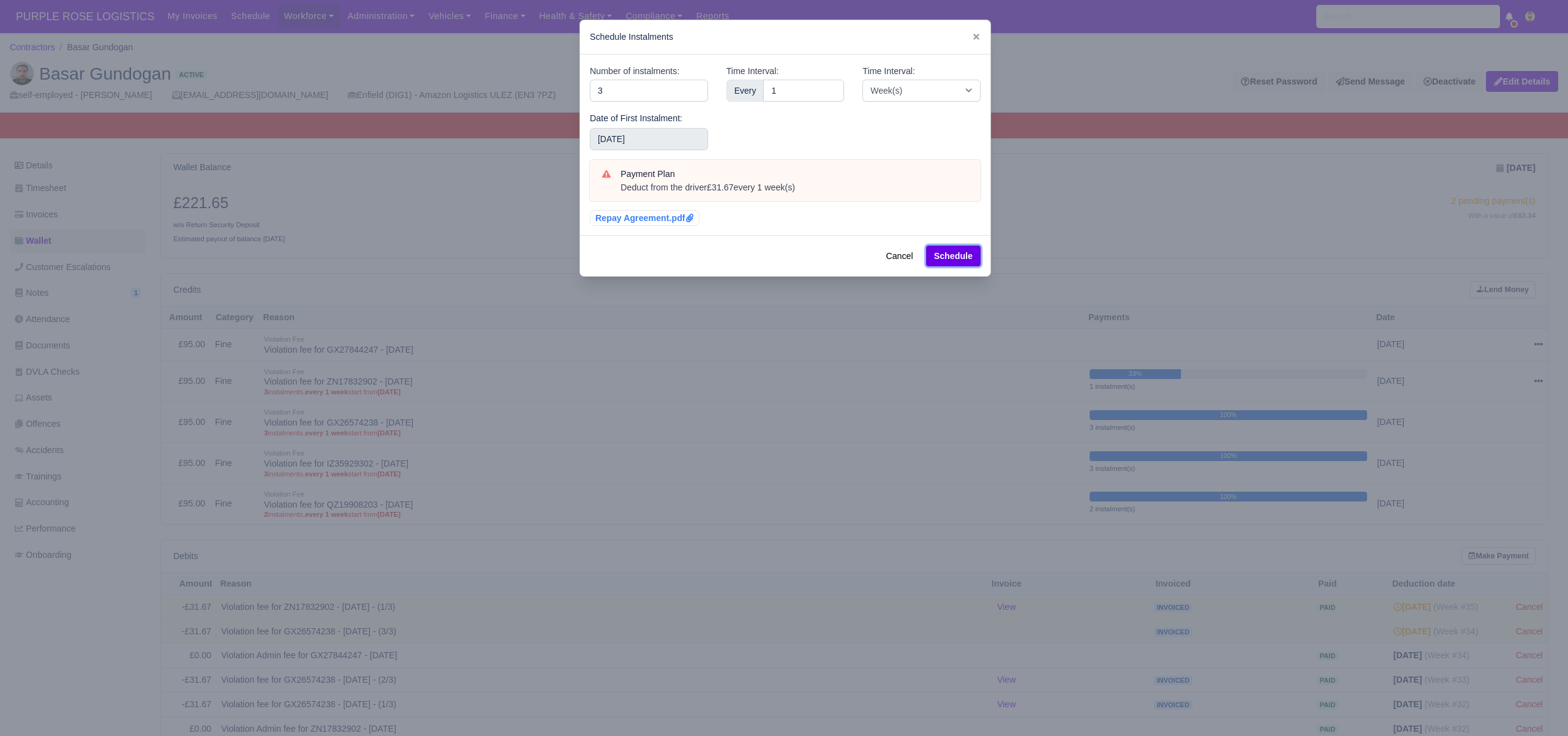
click at [953, 255] on button "Schedule" at bounding box center [953, 255] width 55 height 20
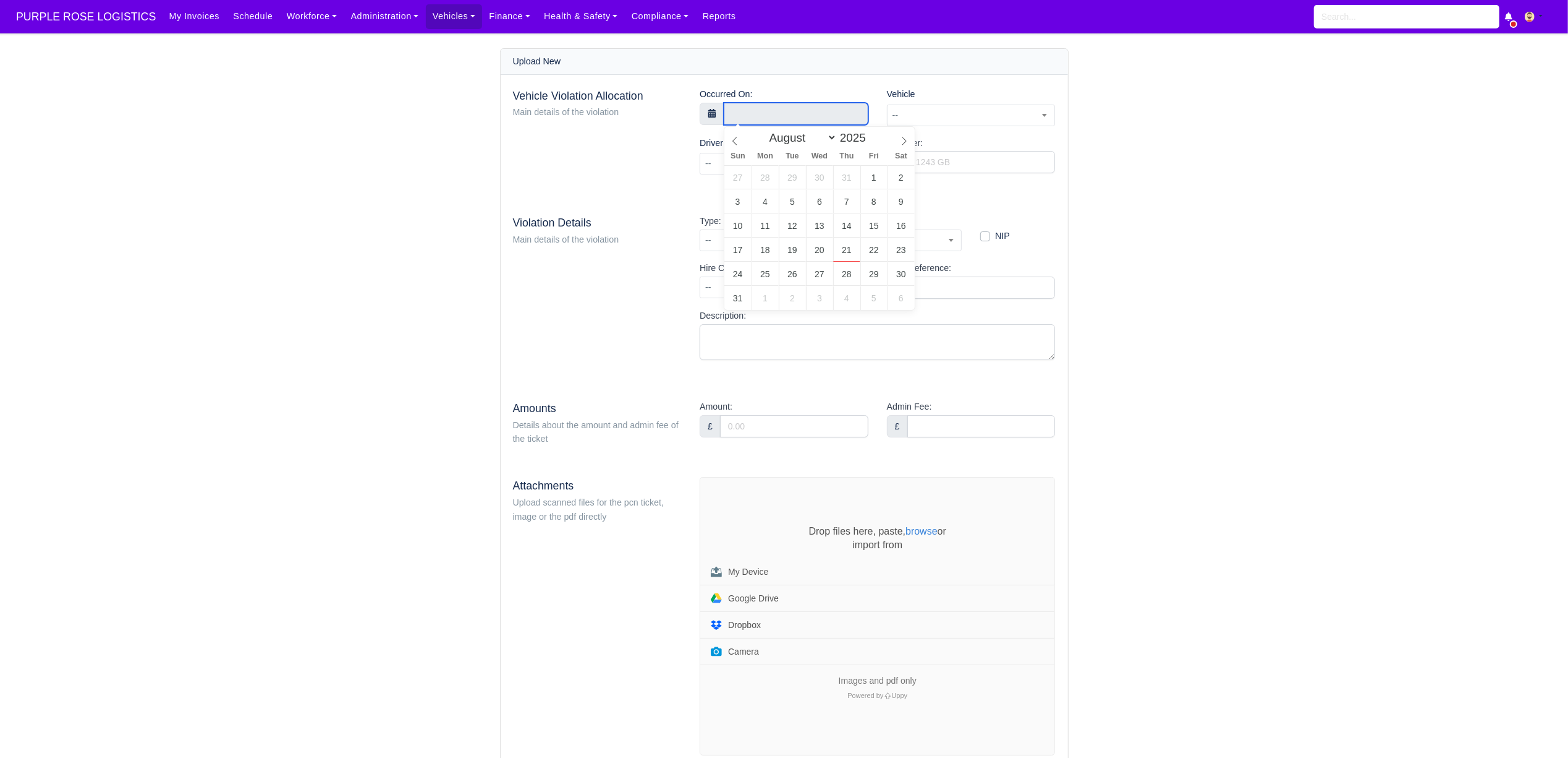
click at [760, 112] on input "text" at bounding box center [796, 113] width 144 height 22
select select "6"
click at [737, 141] on icon at bounding box center [734, 141] width 8 height 8
type input "[DATE] 00:00"
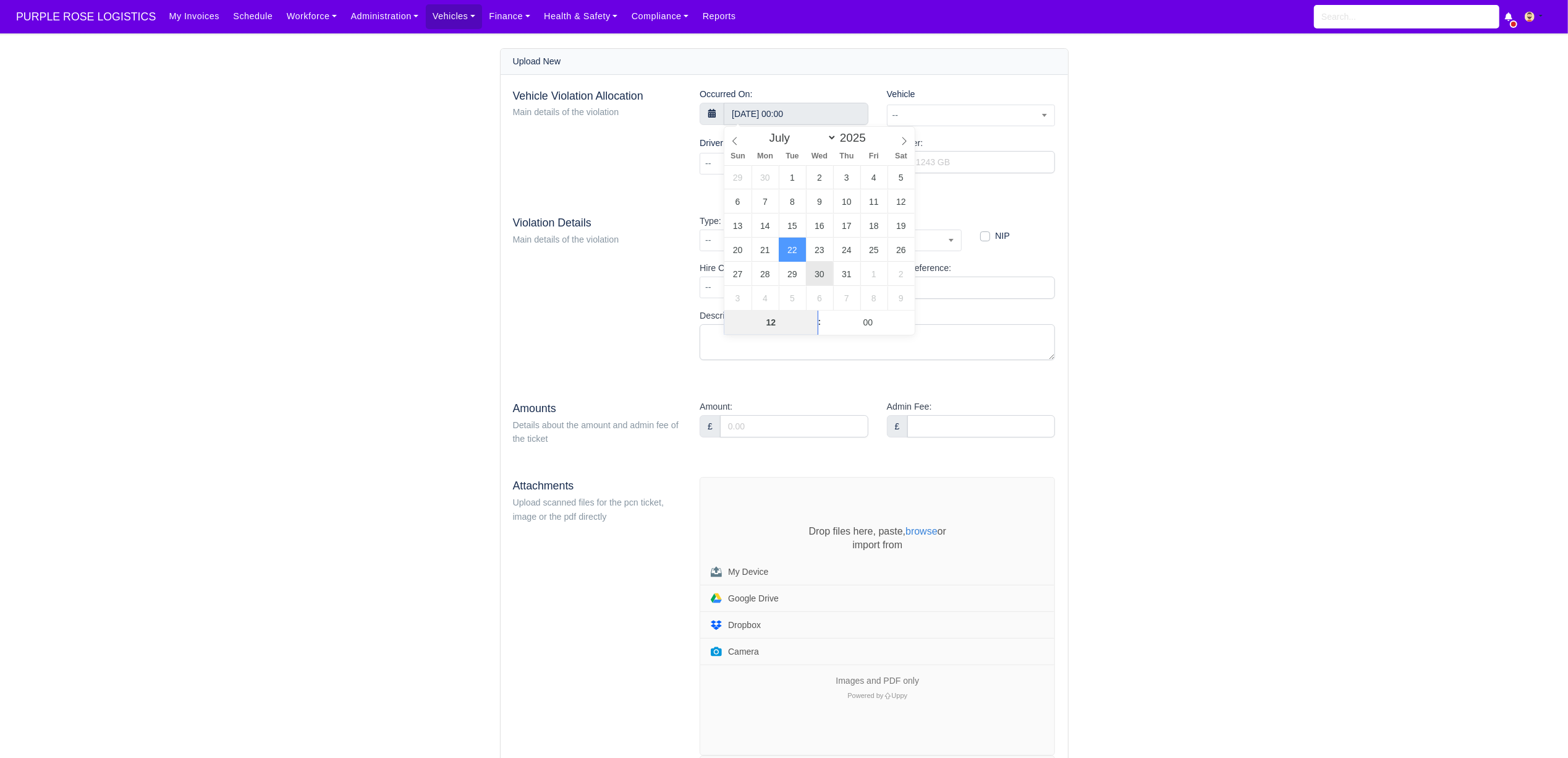
type input "12"
type input "[DATE] 12:00"
type input "44"
type input "[DATE] 12:44"
click at [1029, 191] on div "Vehicle Violation Allocation Main details of the violation Occurred On: [DATE] …" at bounding box center [785, 561] width 568 height 971
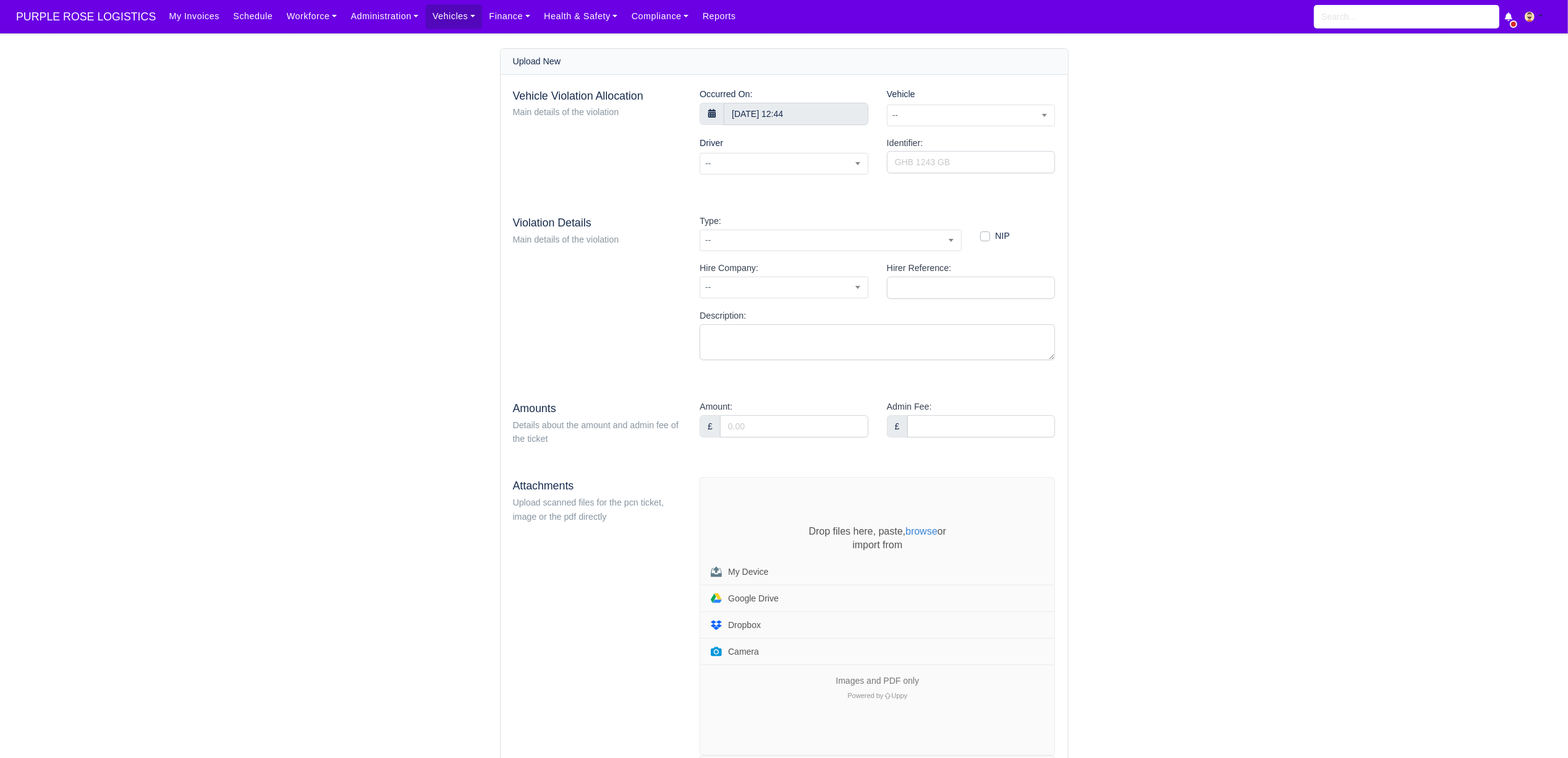
click at [995, 111] on span "--" at bounding box center [971, 115] width 168 height 16
type input "nwb"
select select "42"
select select
click at [770, 162] on span at bounding box center [784, 163] width 168 height 21
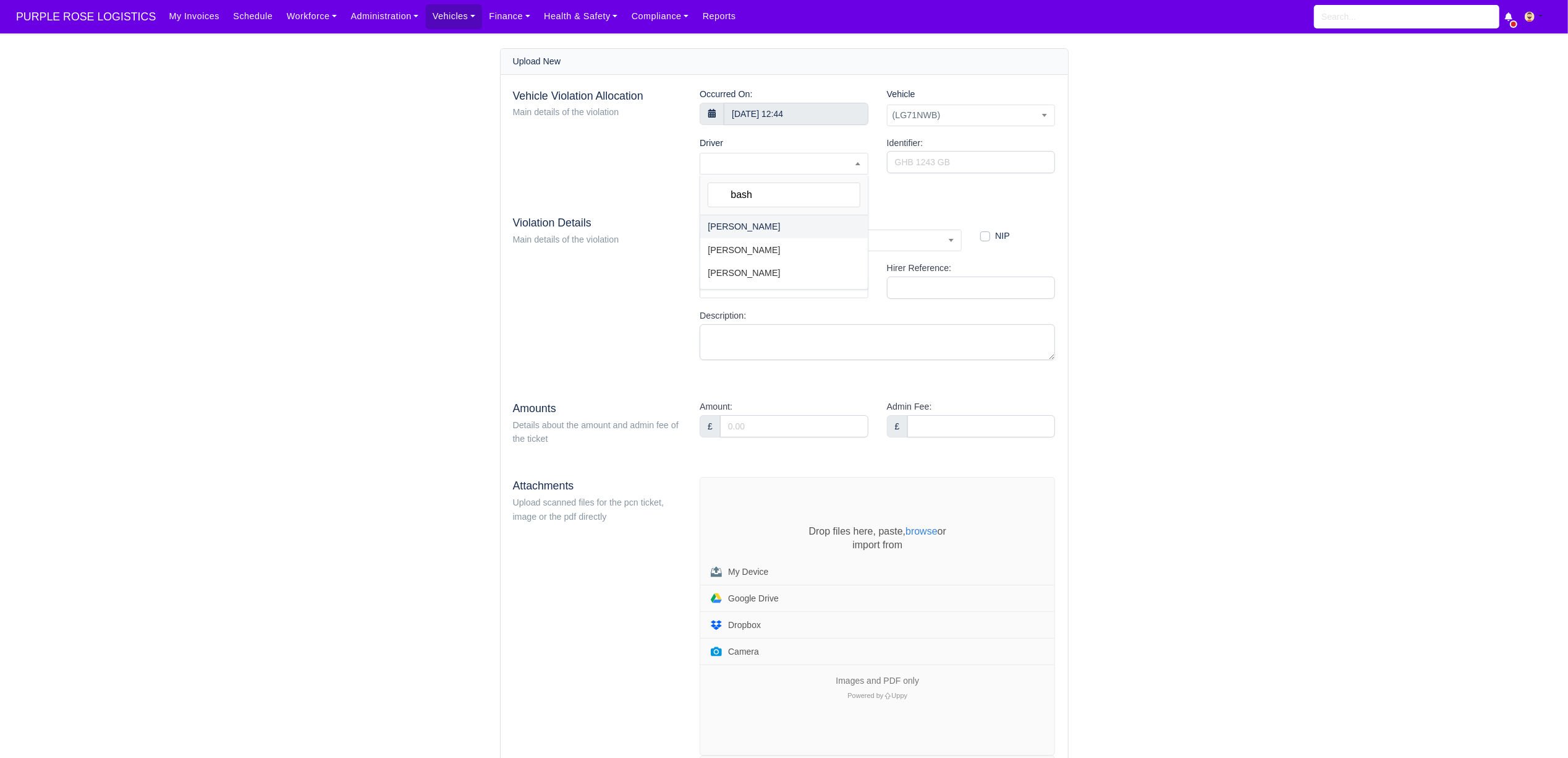
type input "bash"
select select "1600"
click at [978, 167] on input "Identifier:" at bounding box center [971, 162] width 168 height 22
paste input "GX27872763"
type input "GX27872763"
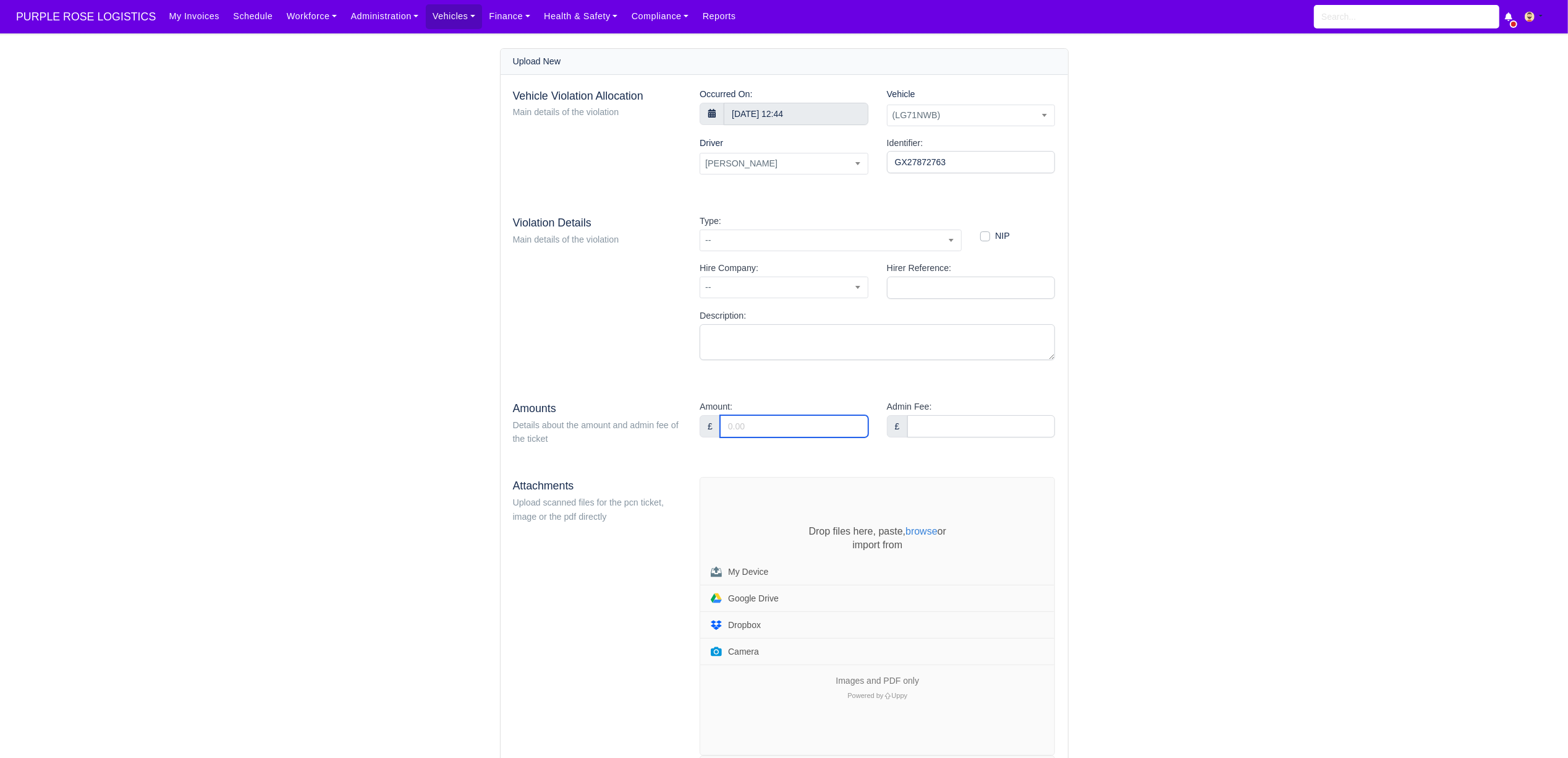
click at [772, 423] on input "Amount:" at bounding box center [795, 426] width 149 height 22
type input "95"
click at [786, 457] on div "Vehicle Violation Allocation Main details of the violation Occurred On: 22 July…" at bounding box center [785, 561] width 568 height 971
click at [742, 497] on div "Drop files here, paste, browse or import from My Device Google Drive Dropbox Ca…" at bounding box center [877, 616] width 354 height 277
click at [760, 240] on span "--" at bounding box center [831, 240] width 261 height 16
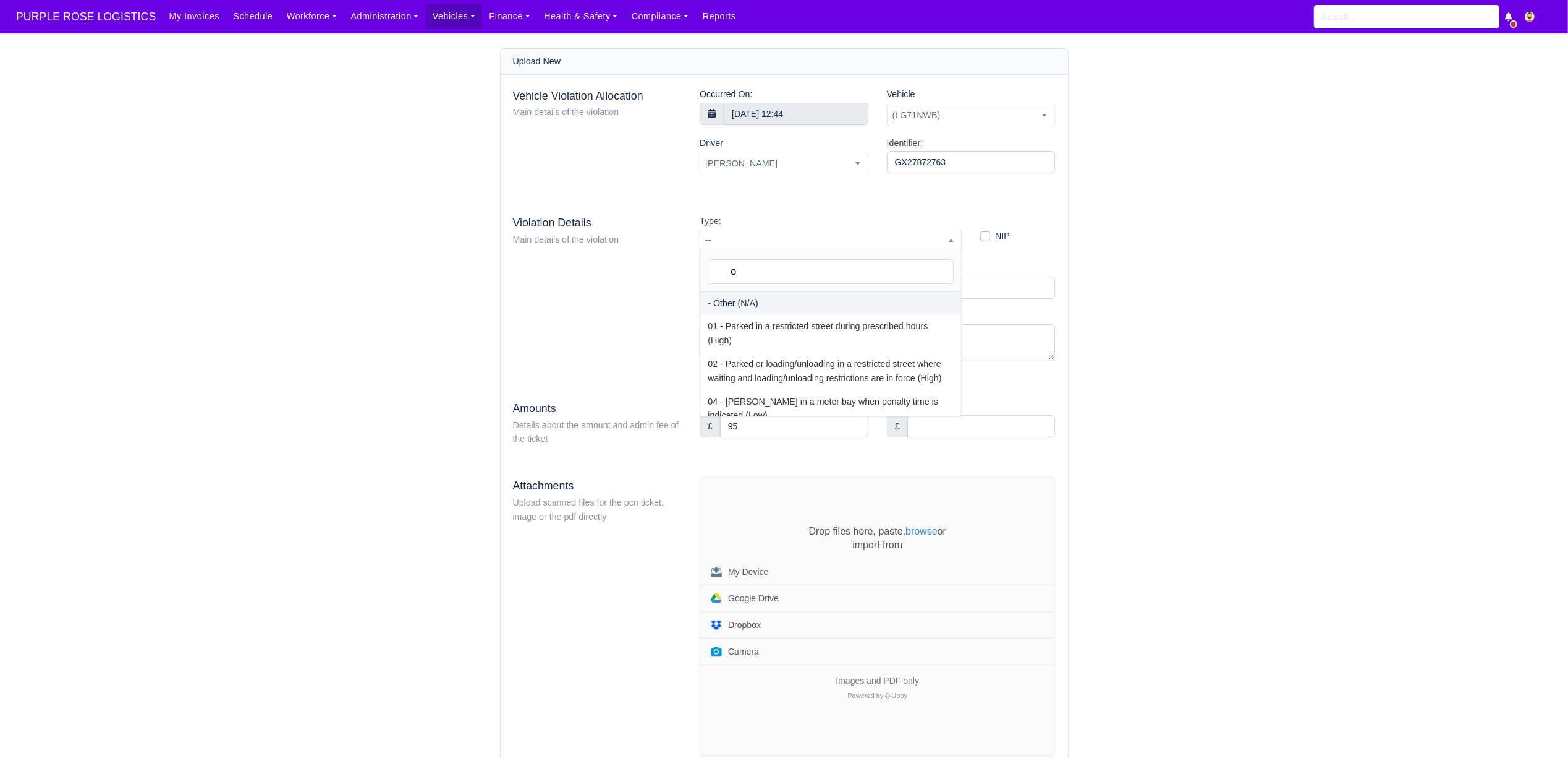
type input "o"
select select "81"
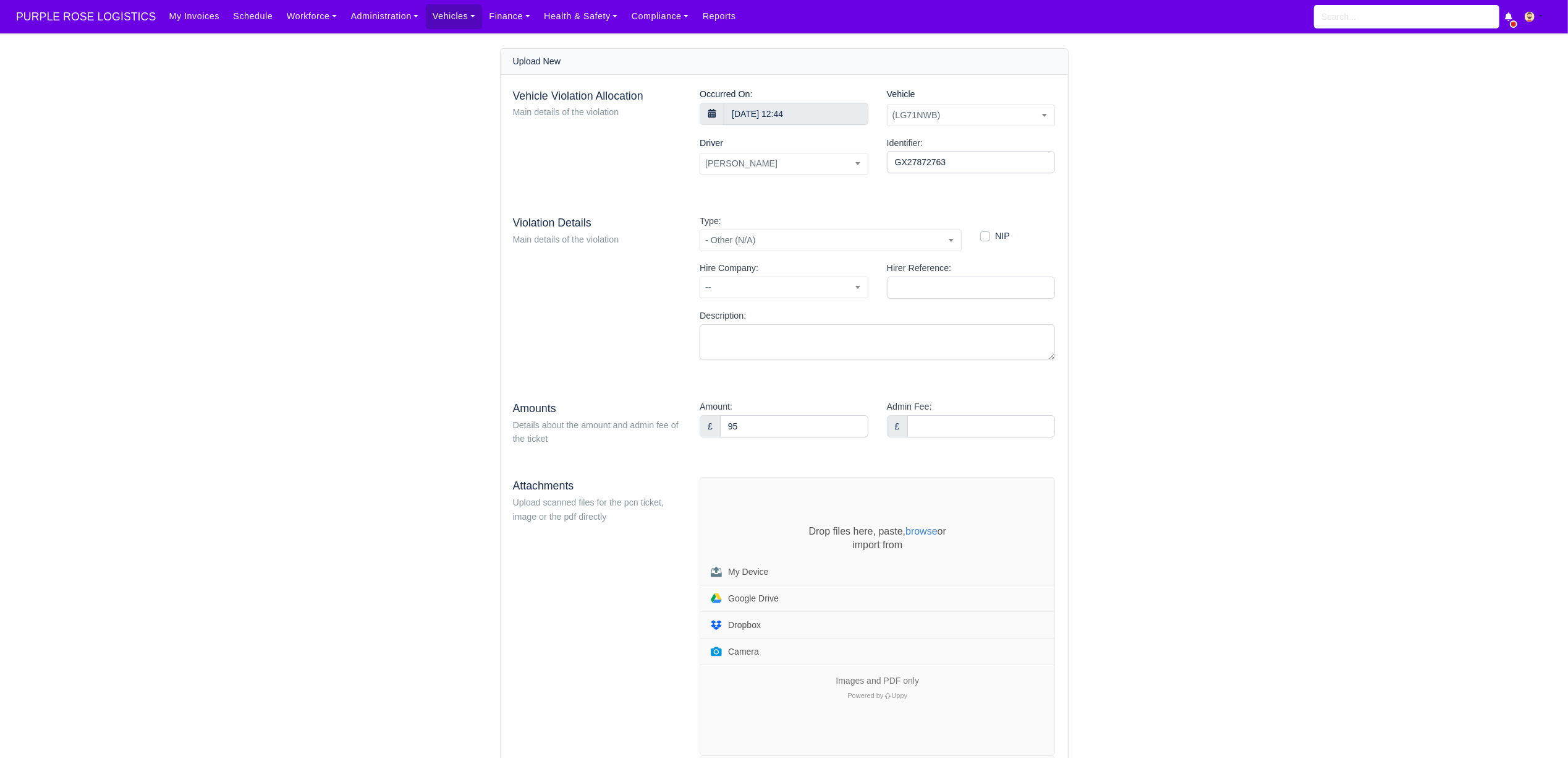
click at [769, 517] on div "Drop files here, paste, browse or import from My Device Google Drive Dropbox Ca…" at bounding box center [877, 616] width 354 height 277
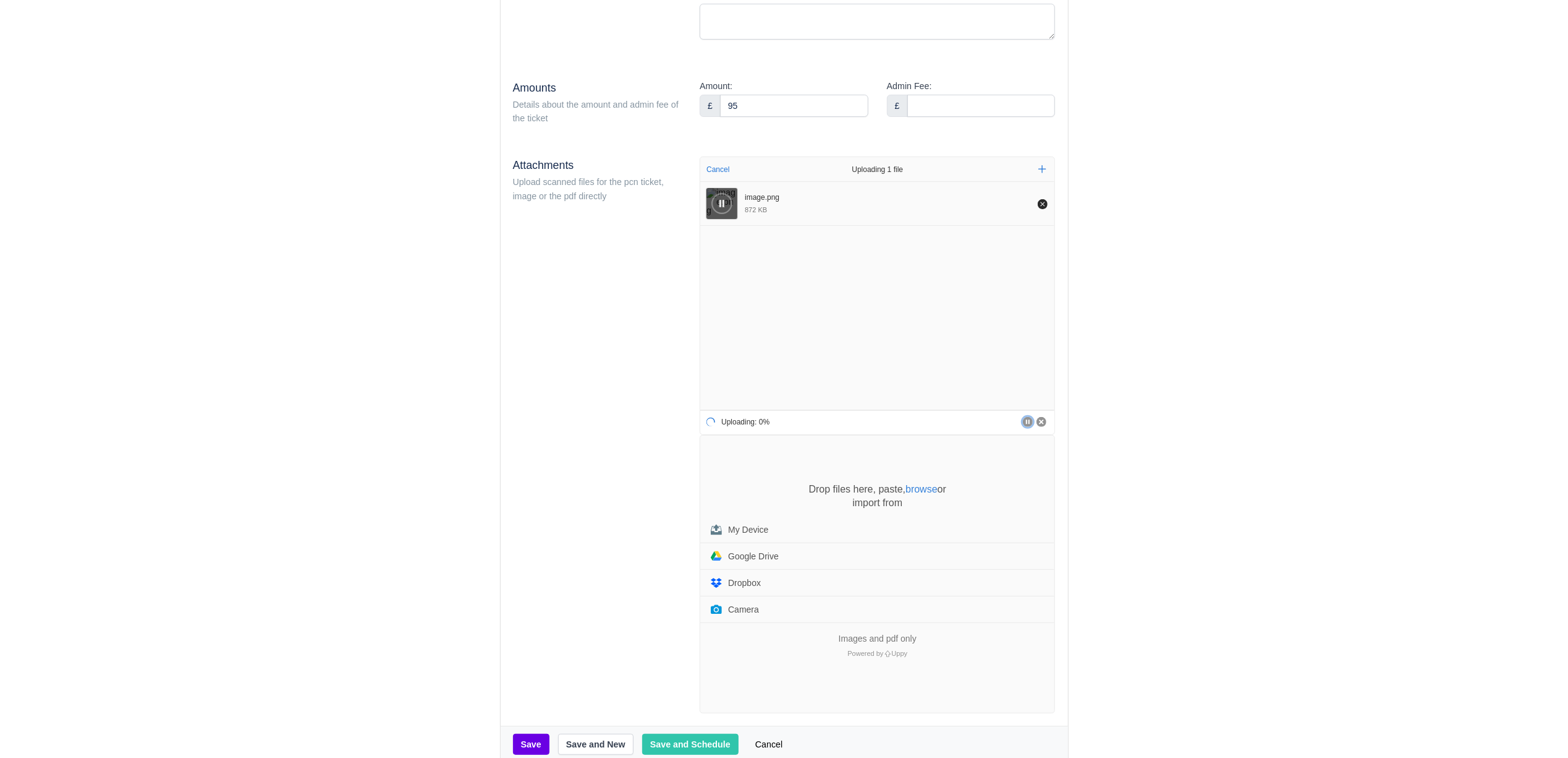
scroll to position [329, 0]
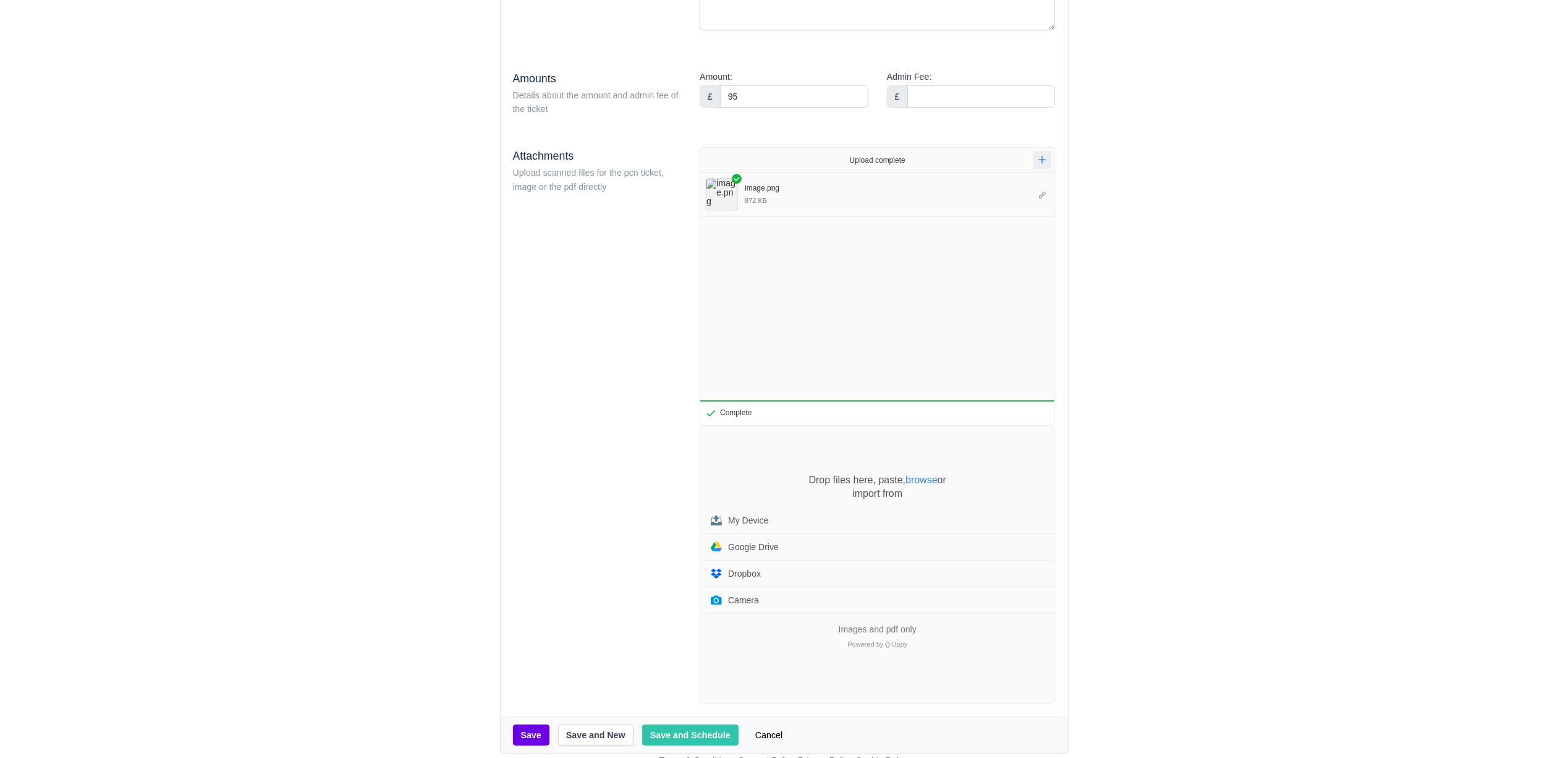
click at [748, 458] on div "Drop files here, paste, browse or import from My Device Google Drive Dropbox Ca…" at bounding box center [877, 565] width 354 height 277
click at [735, 471] on div "Drop files here, paste, browse or import from My Device Google Drive Dropbox Ca…" at bounding box center [877, 565] width 354 height 277
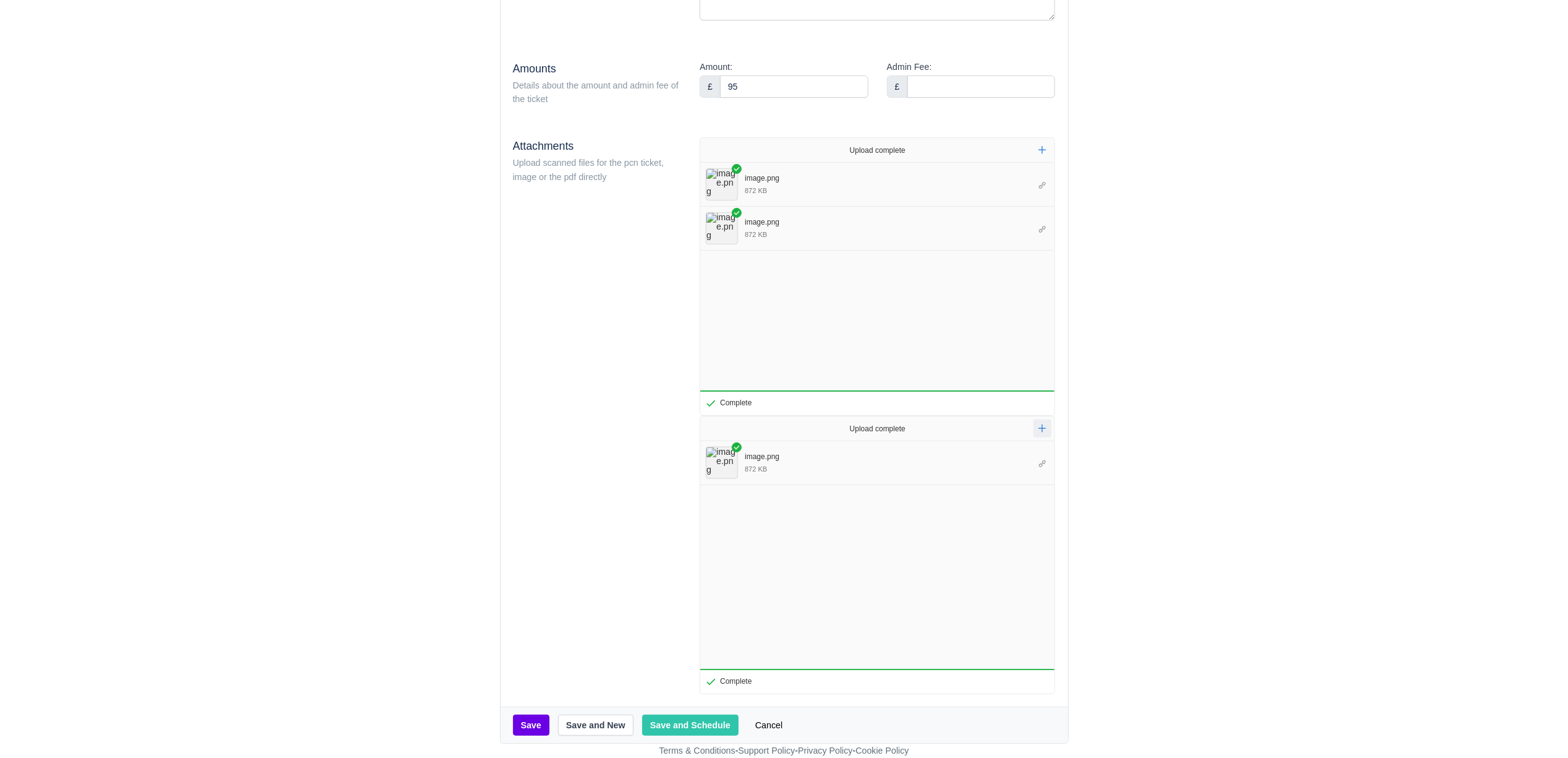
scroll to position [343, 0]
click at [692, 725] on button "Save and Schedule" at bounding box center [690, 724] width 97 height 21
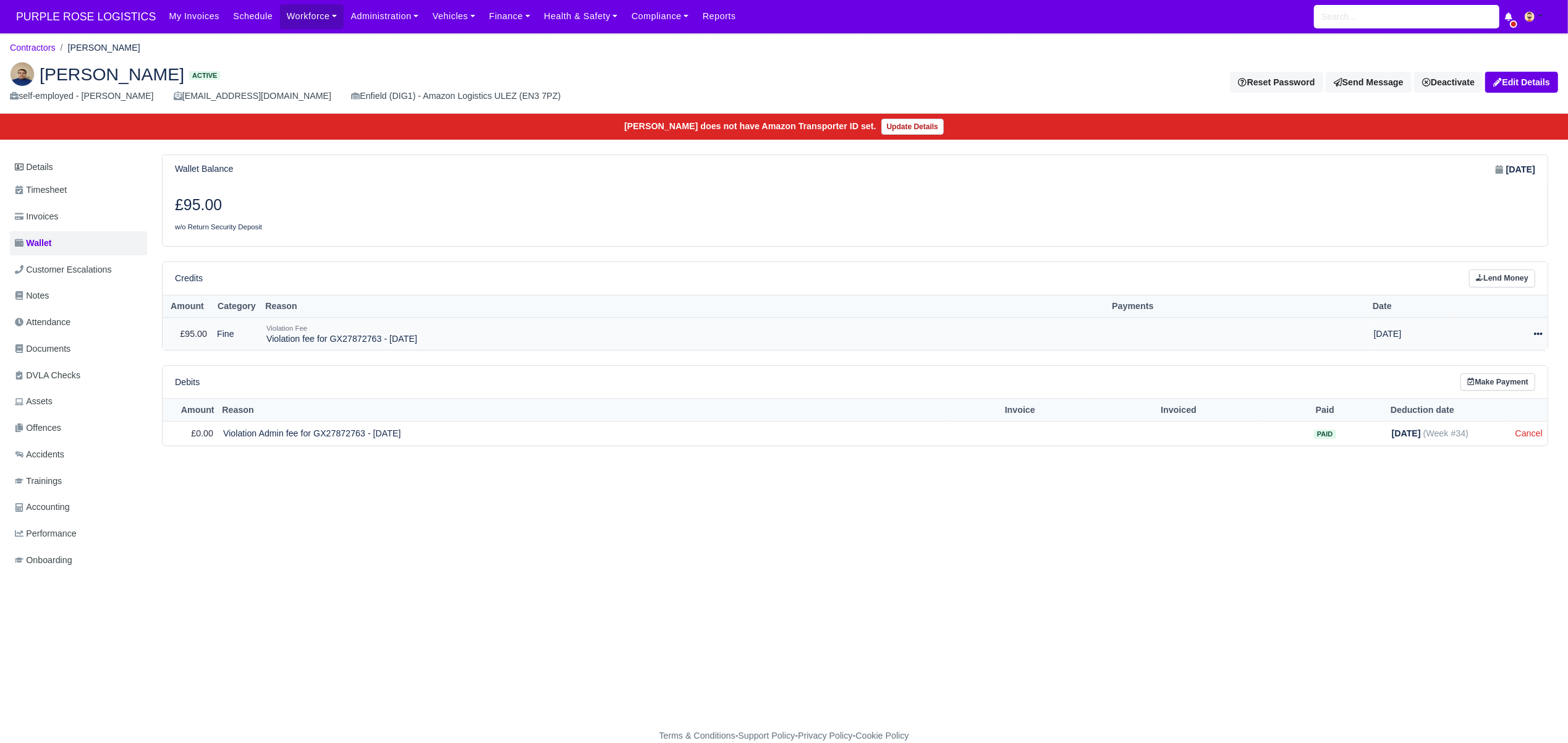
click at [1538, 335] on icon at bounding box center [1538, 334] width 8 height 8
click at [1485, 391] on link "Schedule" at bounding box center [1482, 390] width 110 height 19
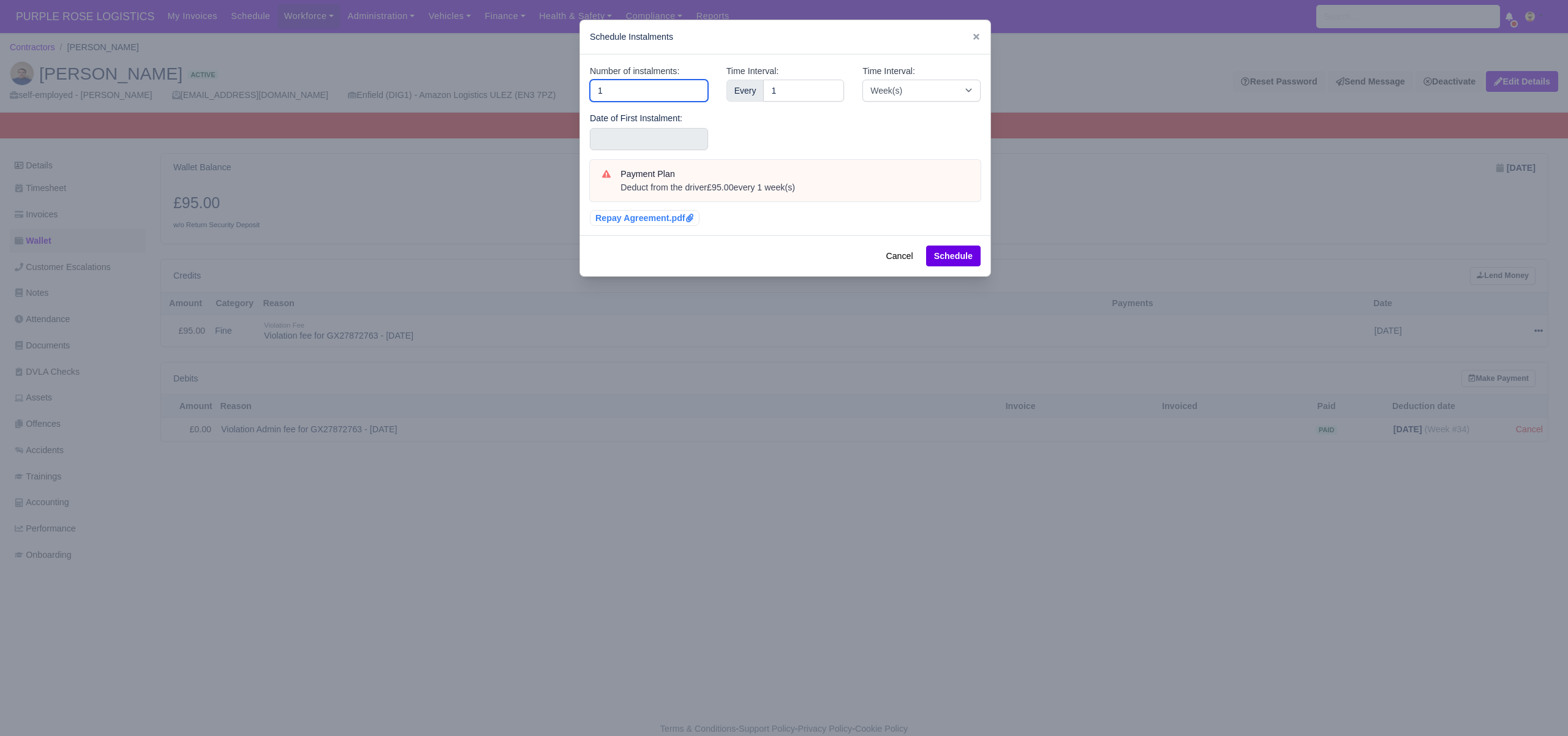
drag, startPoint x: 475, startPoint y: 98, endPoint x: 469, endPoint y: 96, distance: 6.3
click at [469, 96] on div "​ Schedule Instalments Number of instalments: 1 Date of First Instalment: Time …" at bounding box center [784, 368] width 1568 height 736
type input "4"
click at [655, 143] on input "text" at bounding box center [648, 139] width 119 height 22
click at [612, 101] on input "4" at bounding box center [648, 90] width 119 height 22
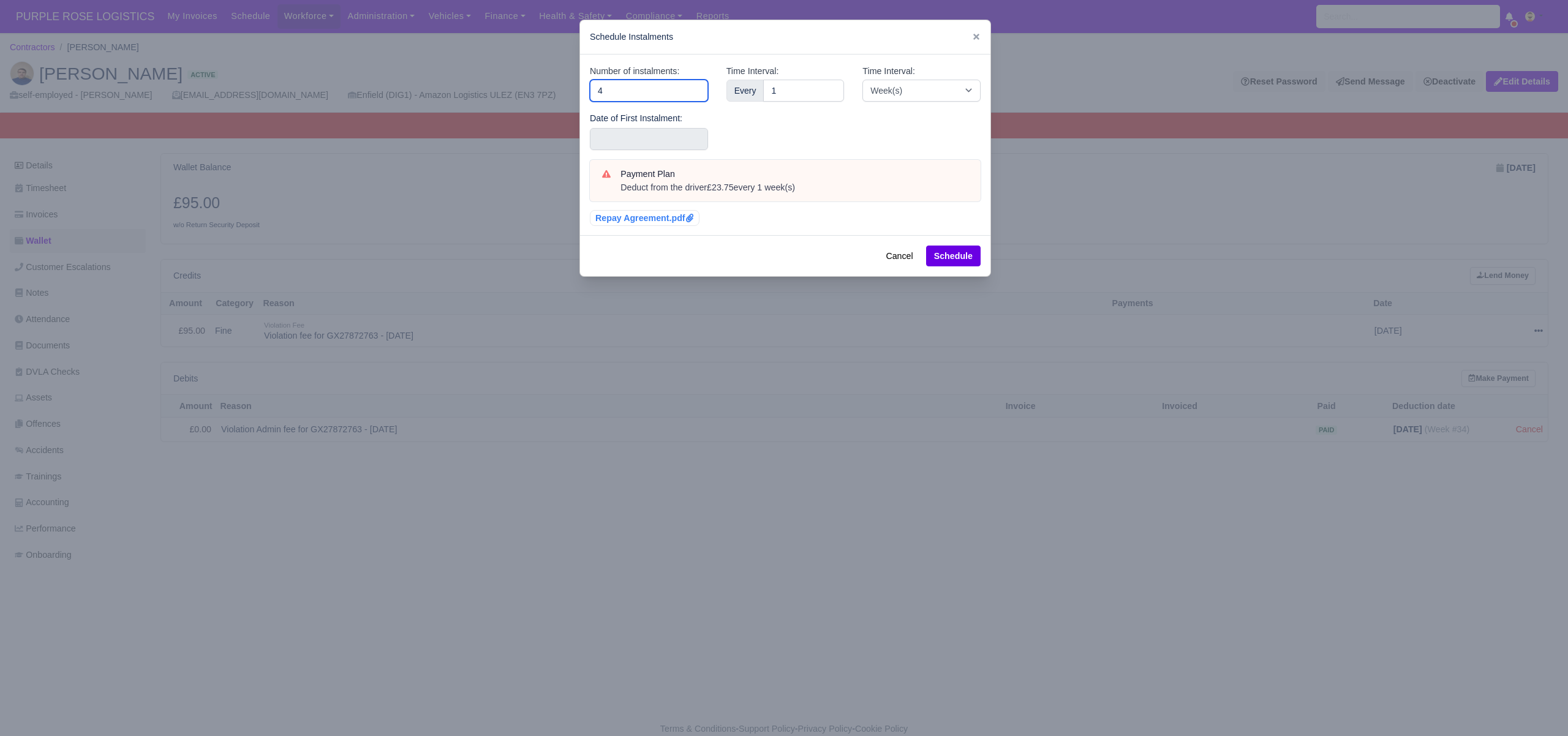
click at [590, 87] on input "4" at bounding box center [648, 90] width 119 height 22
type input "6"
click at [661, 137] on input "text" at bounding box center [648, 139] width 119 height 22
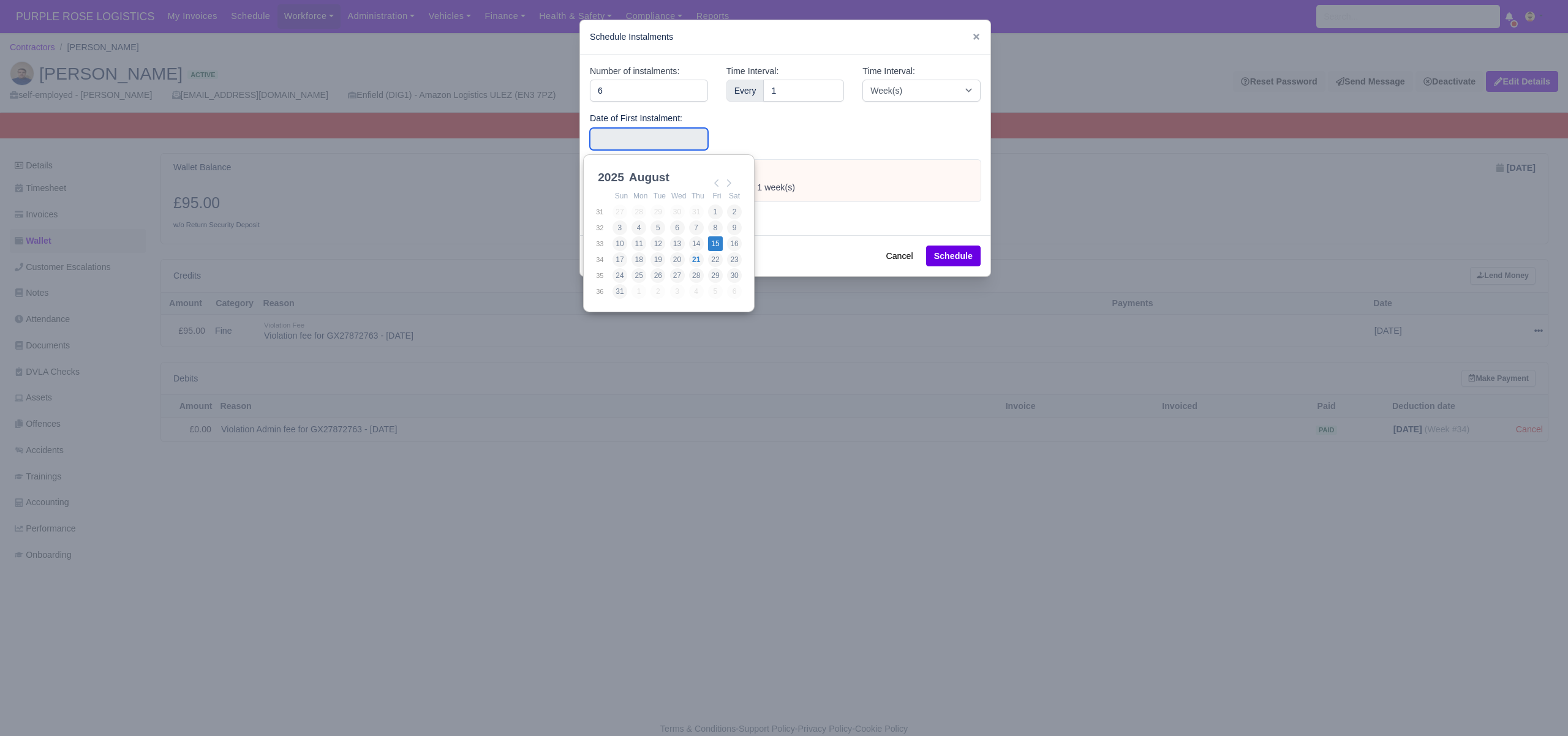
type input "2025-08-15"
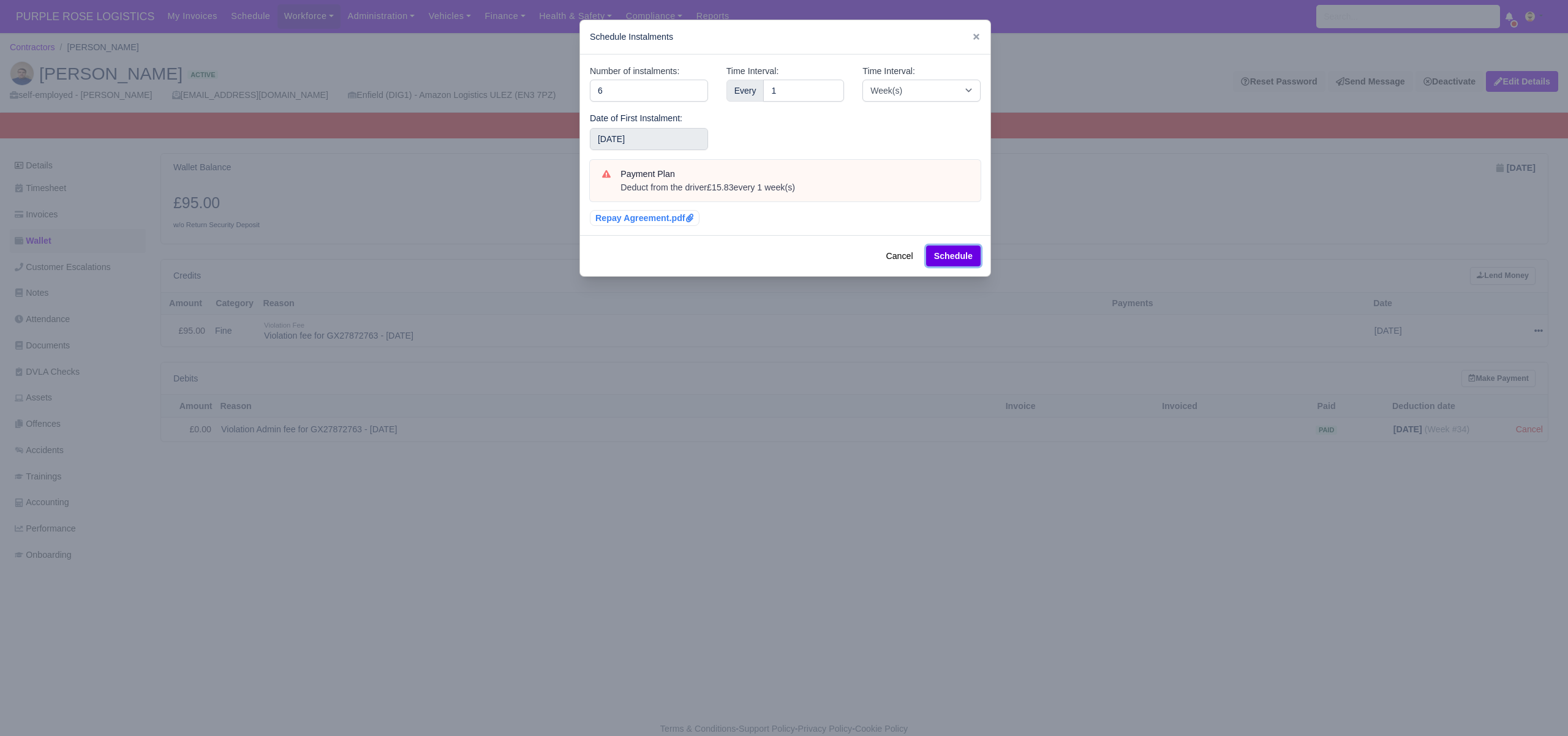
click at [963, 256] on button "Schedule" at bounding box center [953, 255] width 55 height 20
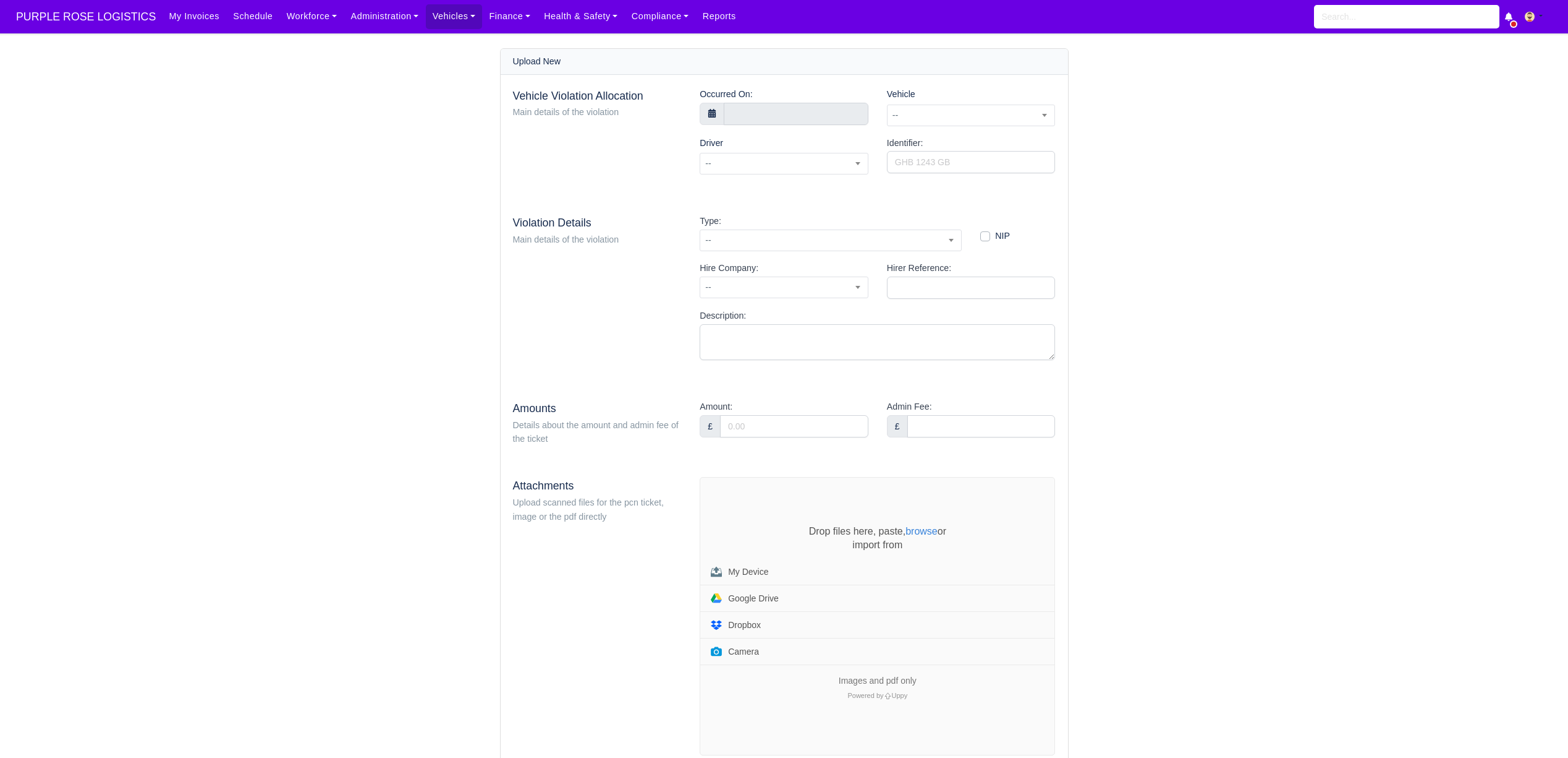
select select "7"
click at [775, 114] on input "text" at bounding box center [796, 113] width 144 height 22
type input "[DATE] 00:00"
type input "16"
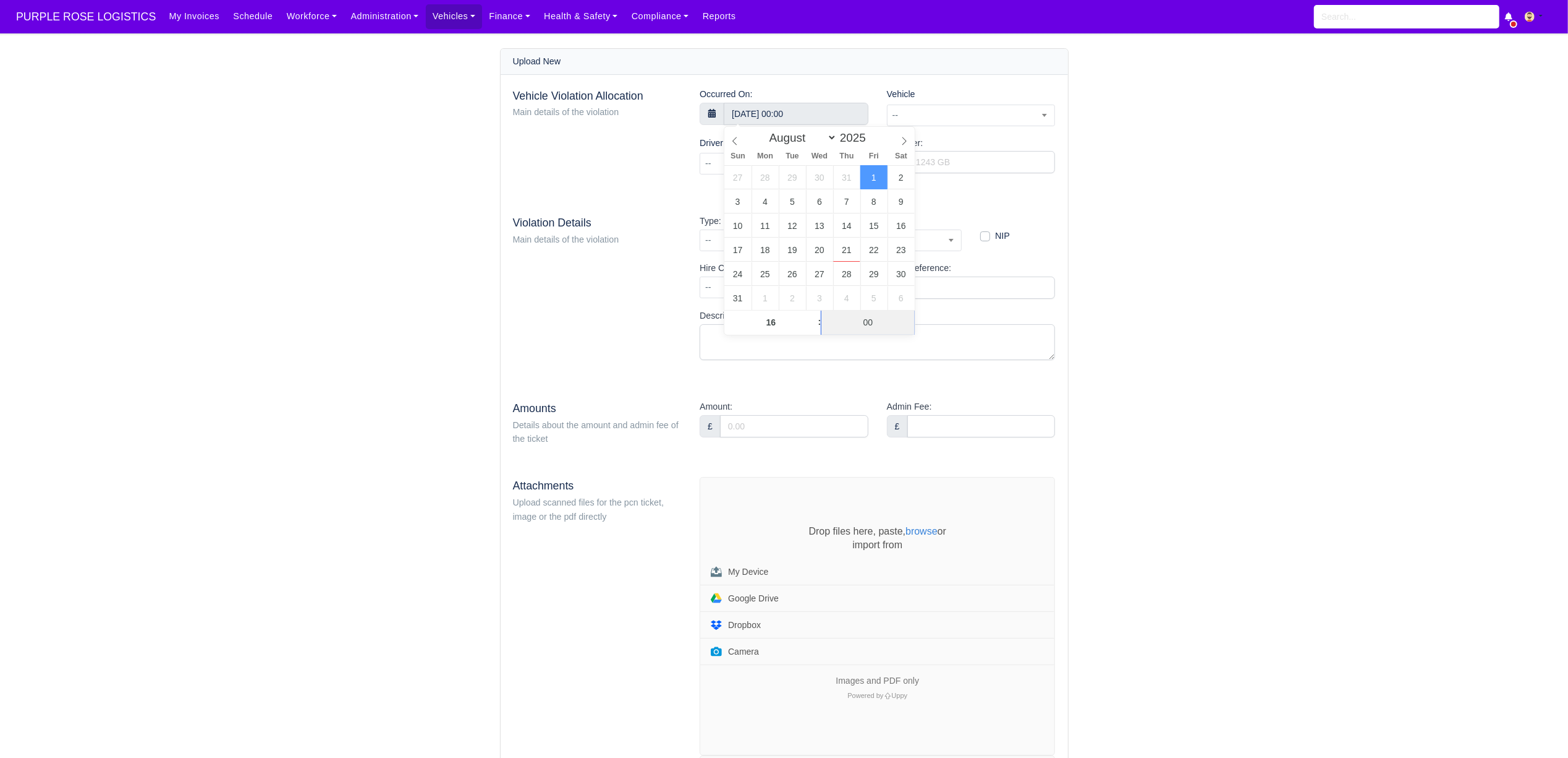
type input "[DATE] 16:00"
type input "29"
type input "[DATE] 16:29"
click at [989, 181] on div "Identifier:" at bounding box center [971, 160] width 187 height 49
click at [942, 114] on span "--" at bounding box center [971, 115] width 168 height 16
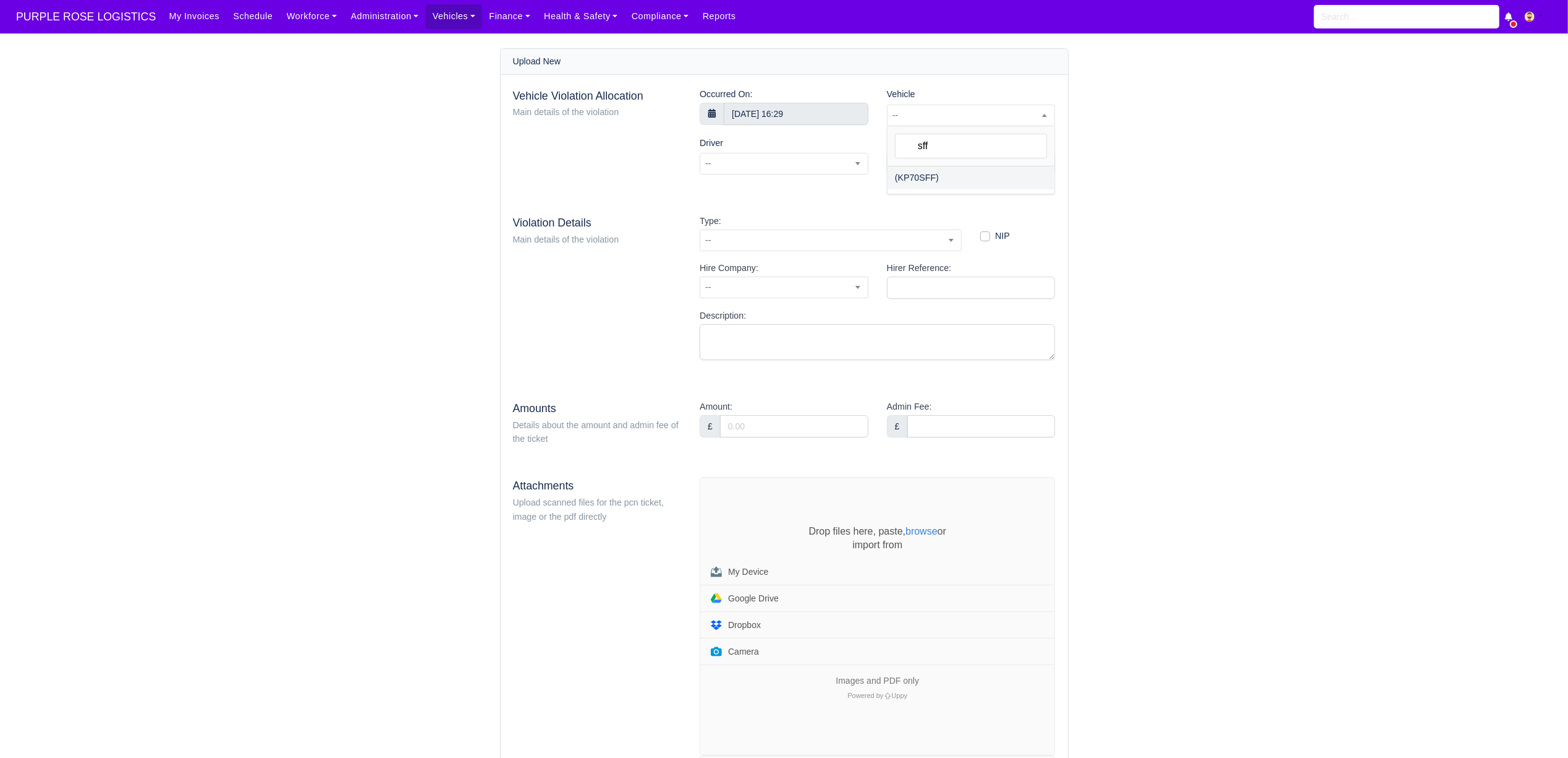
type input "sff"
select select "23"
select select
click at [903, 171] on input "Identifier:" at bounding box center [971, 162] width 168 height 22
paste input "QZ2014465A"
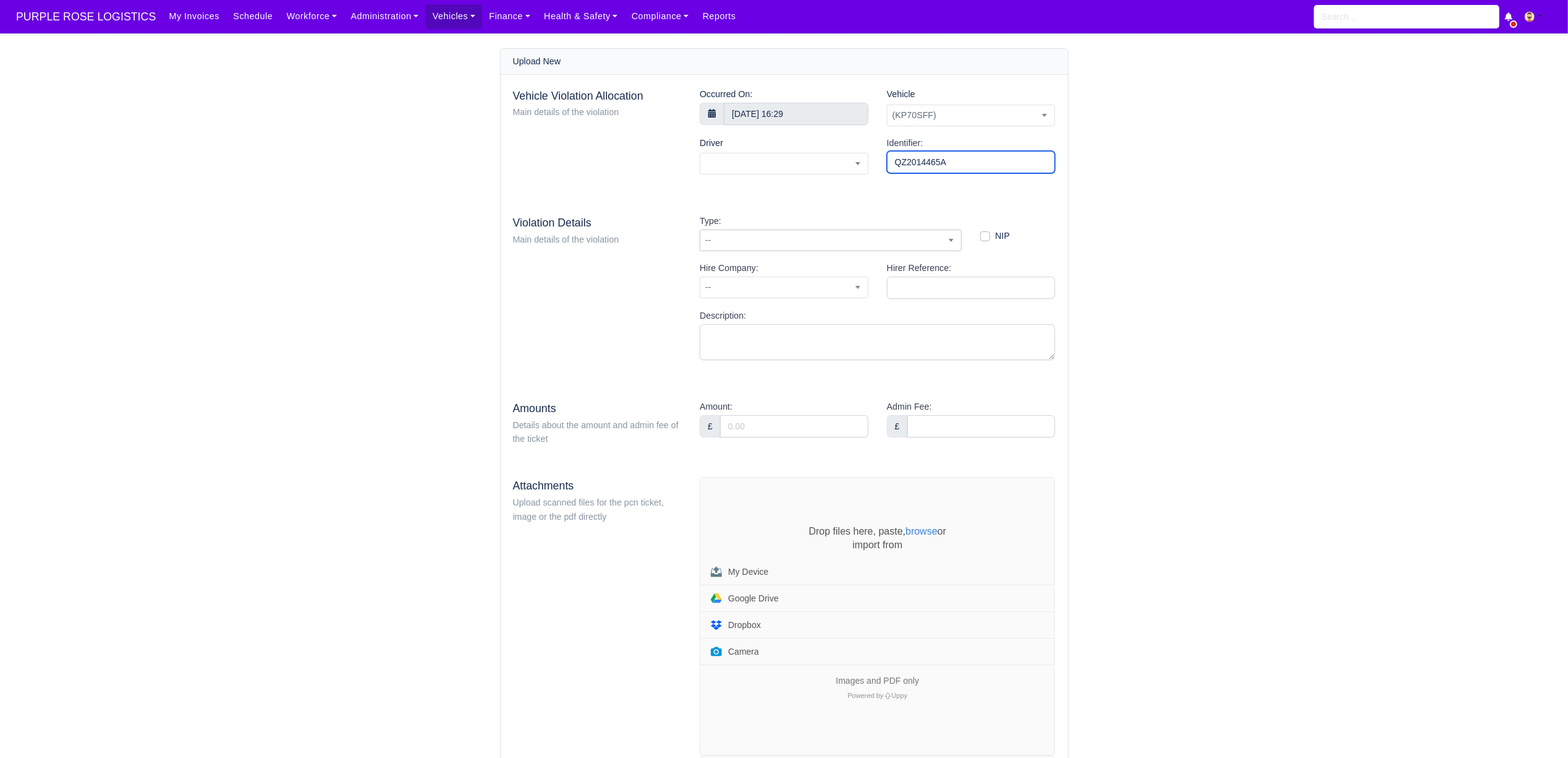
type input "QZ2014465A"
click at [774, 245] on span "--" at bounding box center [831, 240] width 261 height 16
type input "34"
select select "27"
click at [775, 433] on input "Amount:" at bounding box center [795, 426] width 149 height 22
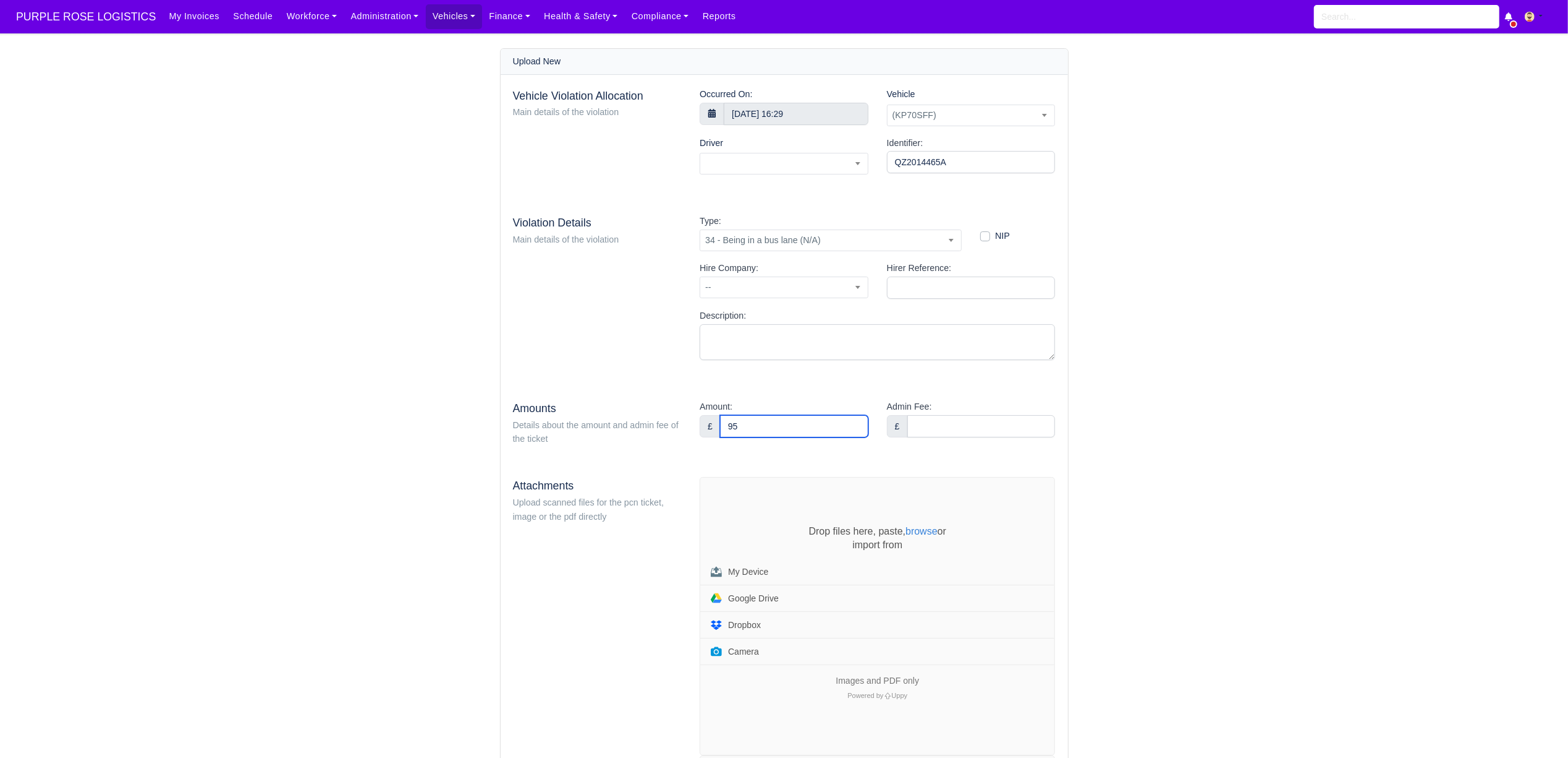
type input "95"
click at [772, 459] on div "Vehicle Violation Allocation Main details of the violation Occurred On: 1 Augus…" at bounding box center [785, 561] width 568 height 971
click at [767, 167] on span at bounding box center [784, 163] width 168 height 21
type input "asht"
select select "1069"
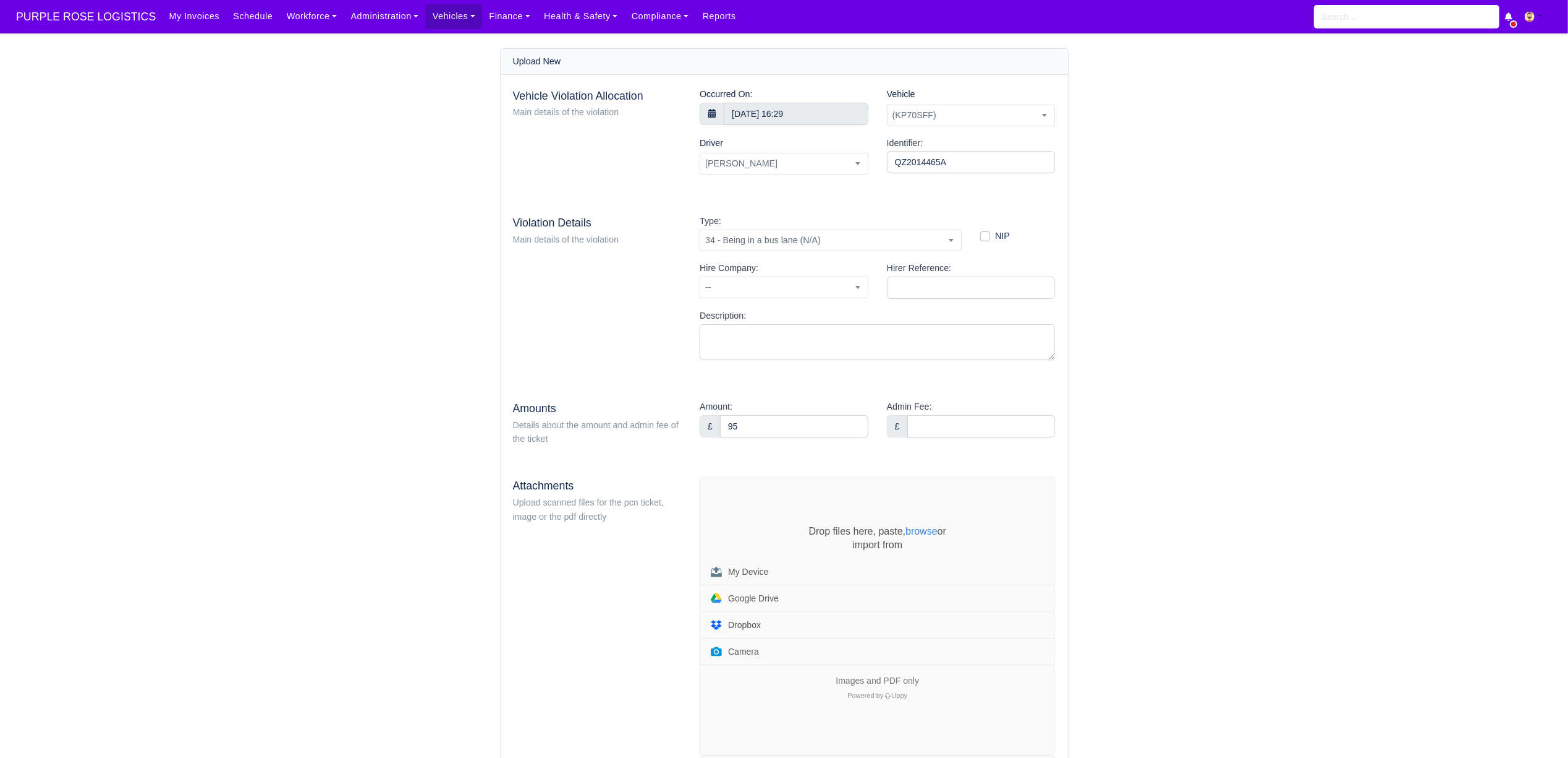
click at [738, 502] on div "Drop files here, paste, browse or import from My Device Google Drive Dropbox Ca…" at bounding box center [877, 616] width 354 height 277
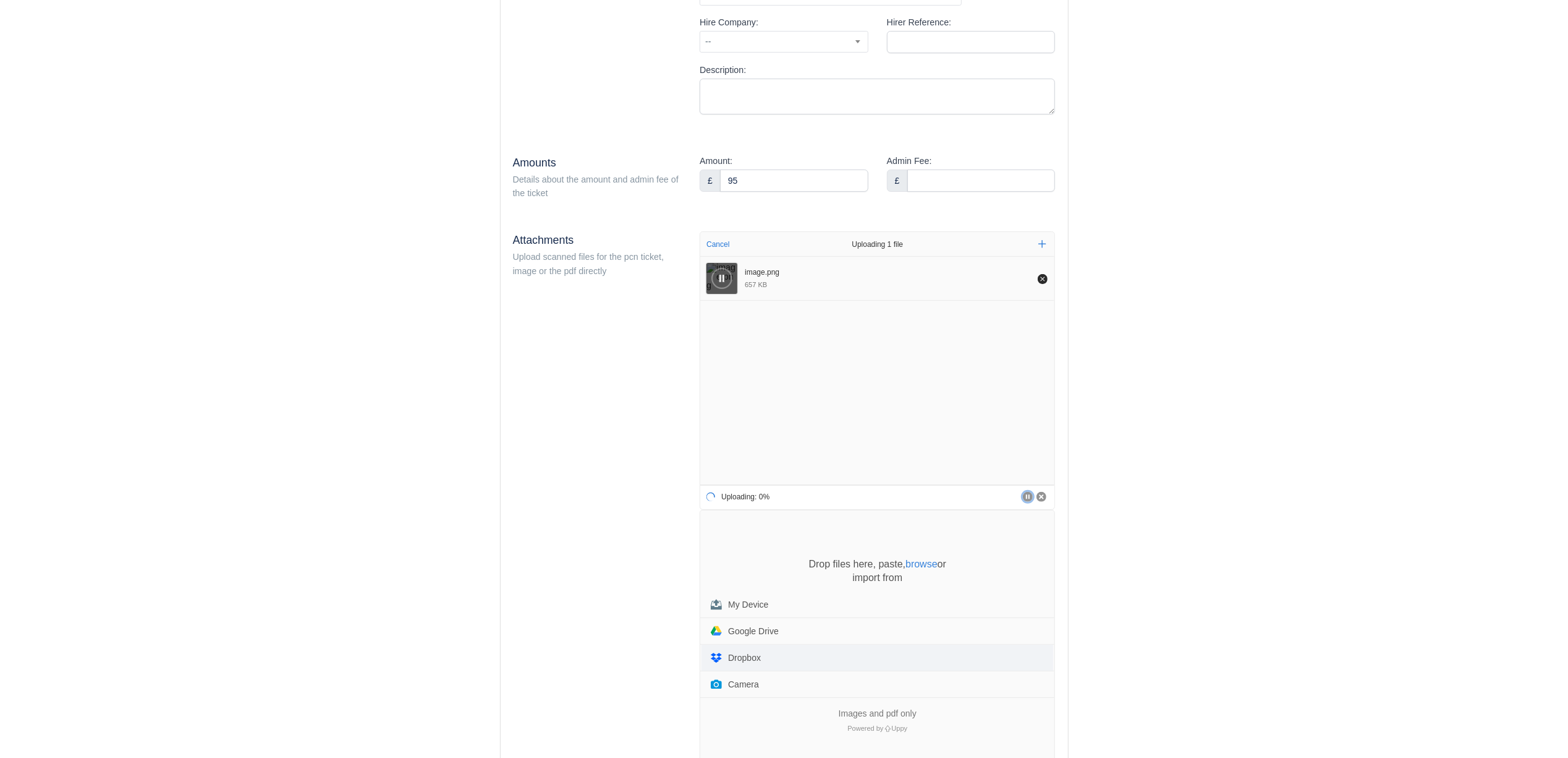
scroll to position [329, 0]
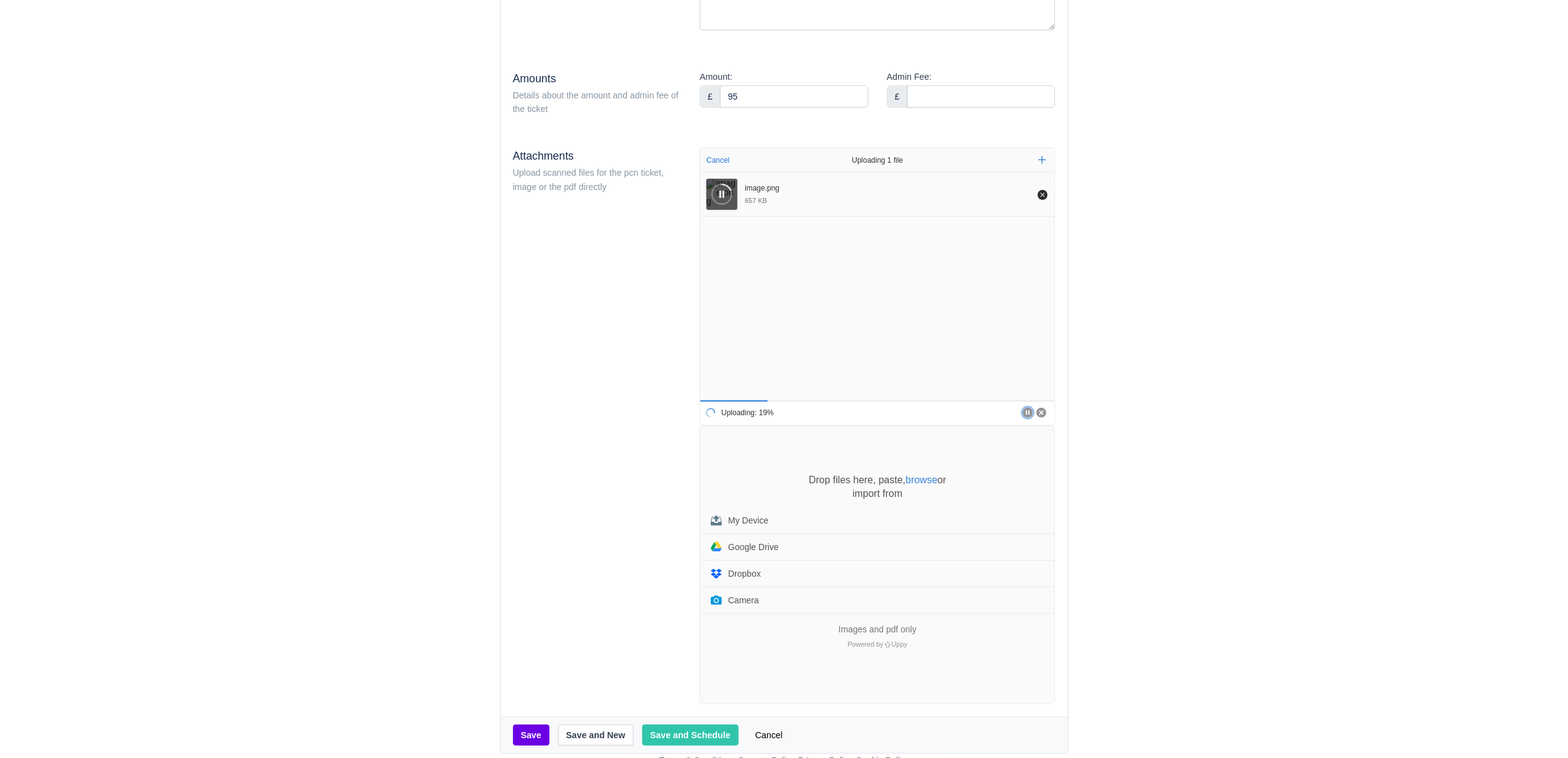
click at [748, 468] on div "Drop files here, paste, browse or import from My Device Google Drive Dropbox Ca…" at bounding box center [877, 565] width 354 height 277
click at [730, 466] on div "Drop files here, paste, browse or import from My Device Google Drive Dropbox Ca…" at bounding box center [877, 565] width 354 height 277
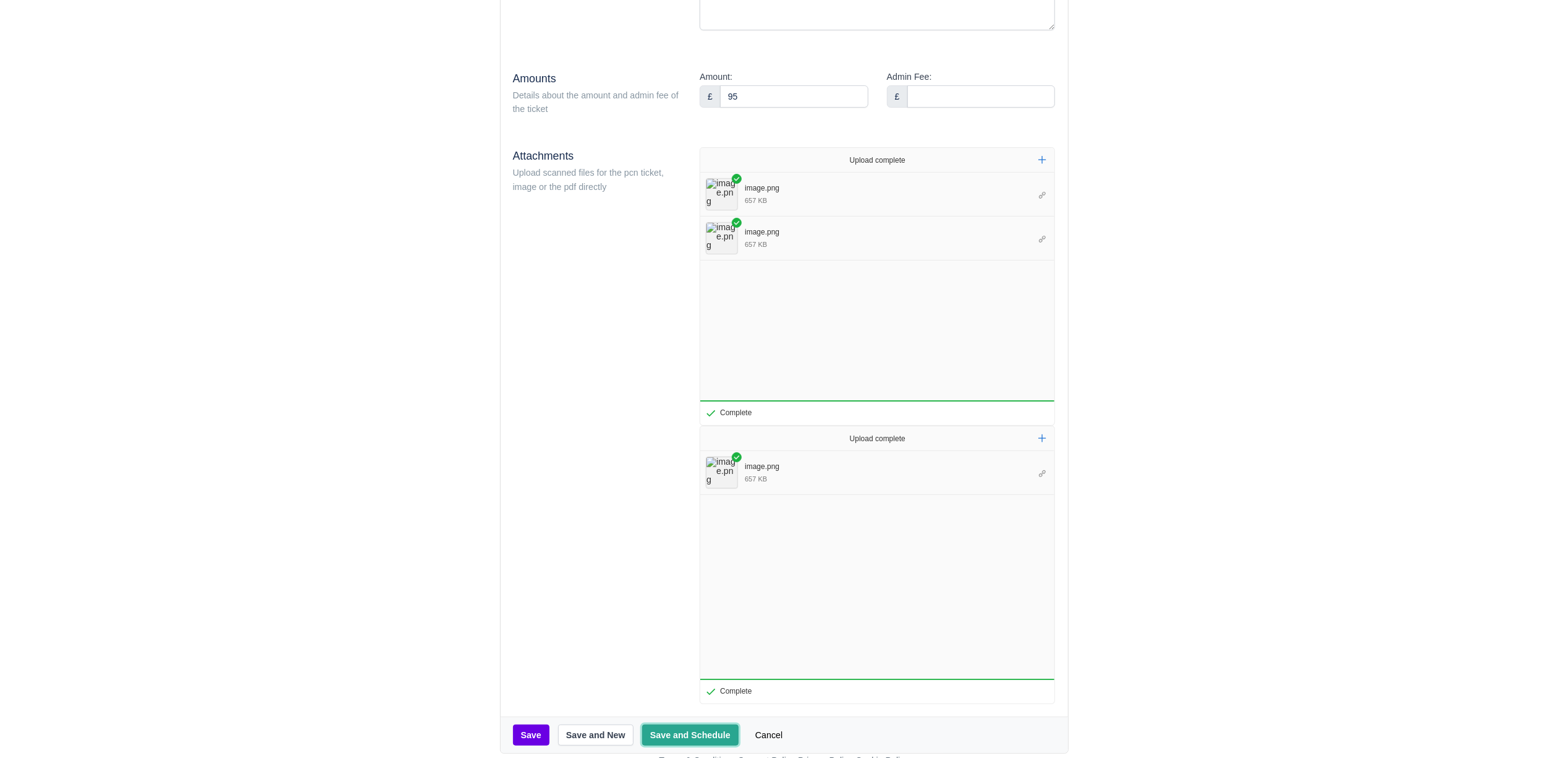
click at [688, 738] on button "Save and Schedule" at bounding box center [690, 734] width 97 height 21
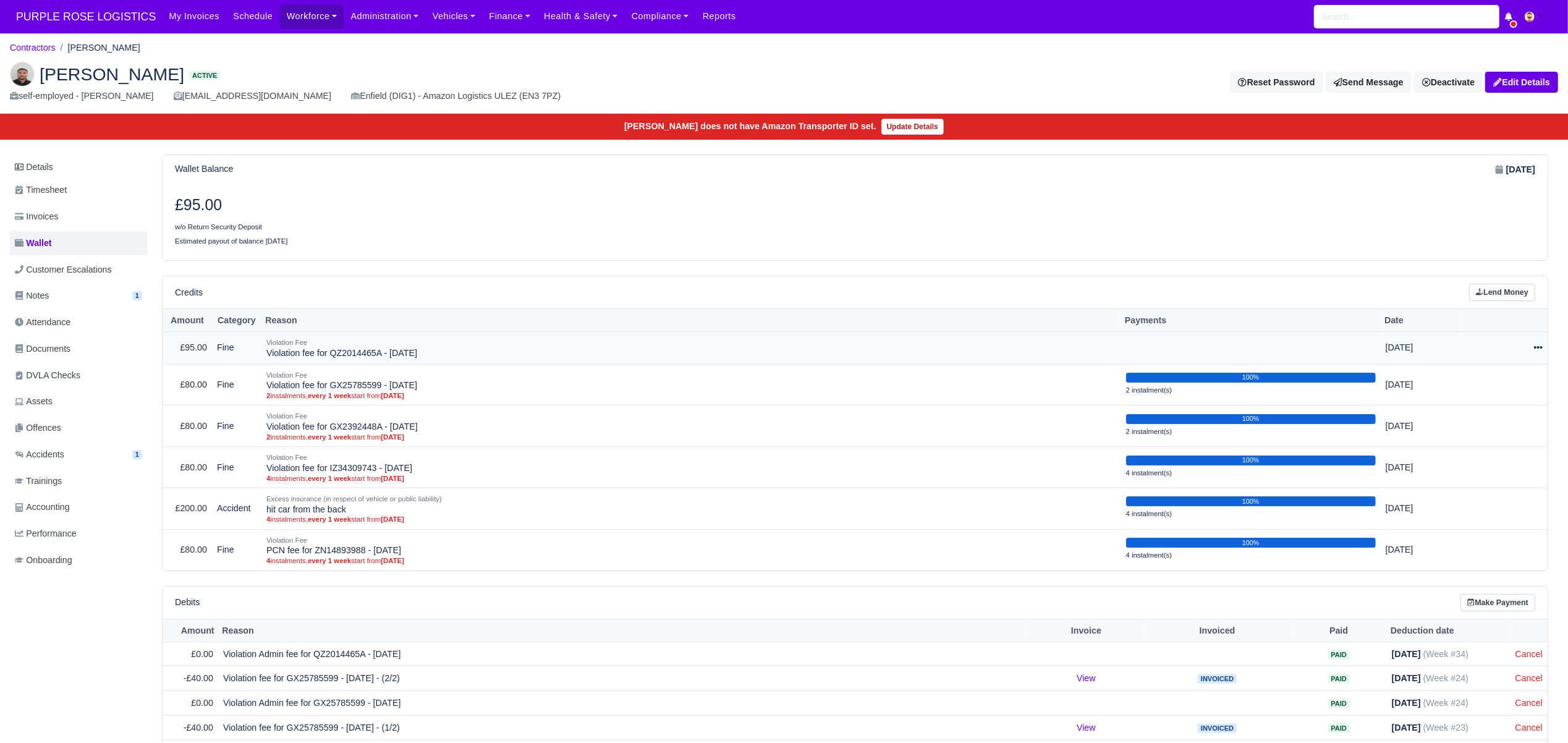
click at [1536, 352] on icon at bounding box center [1538, 348] width 8 height 8
click at [1465, 407] on link "Schedule" at bounding box center [1488, 405] width 110 height 19
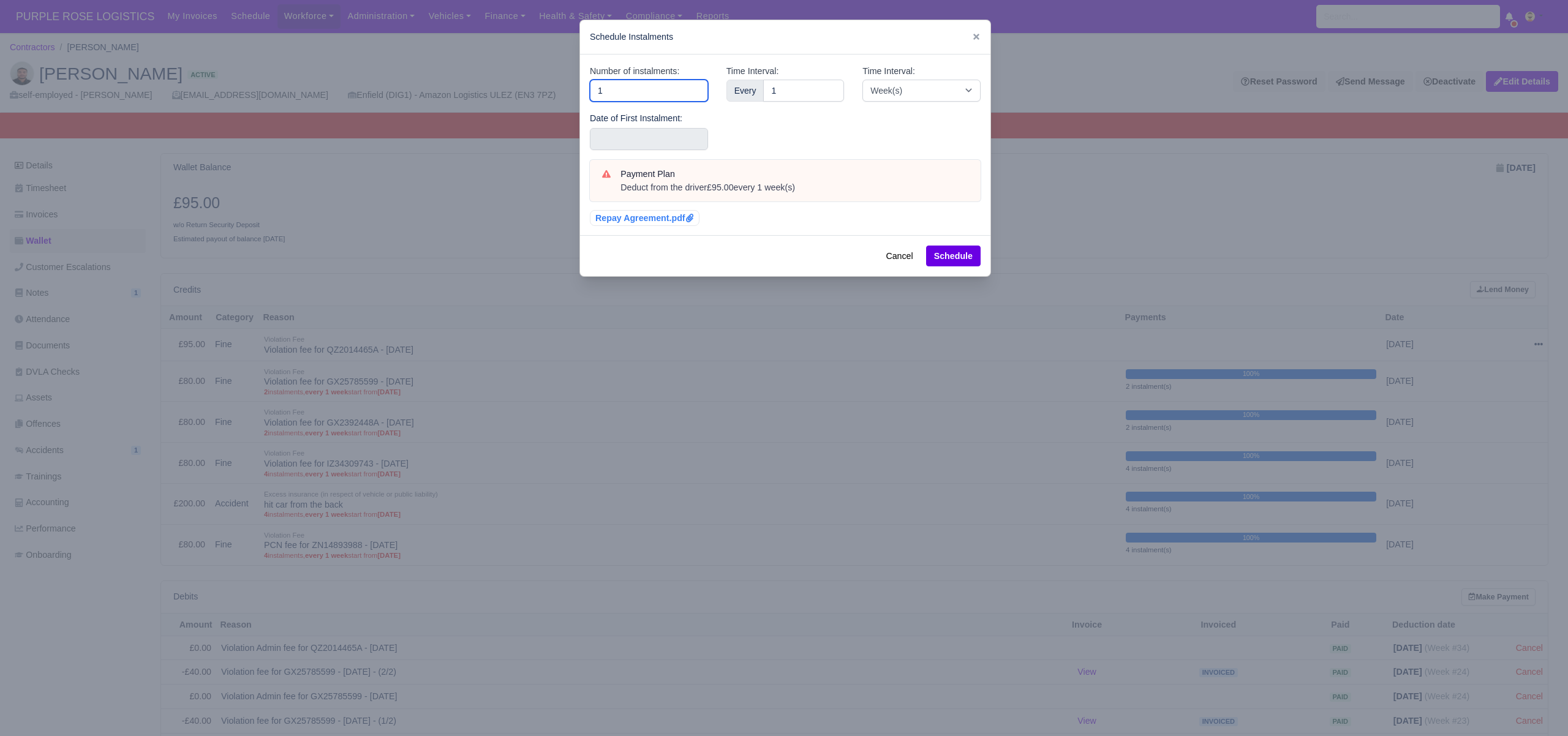
drag, startPoint x: 627, startPoint y: 93, endPoint x: 542, endPoint y: 77, distance: 86.5
click at [542, 77] on div "​ Schedule Instalments Number of instalments: 1 Date of First Instalment: Time …" at bounding box center [784, 368] width 1568 height 736
type input "3"
click at [608, 136] on input "text" at bounding box center [648, 139] width 119 height 22
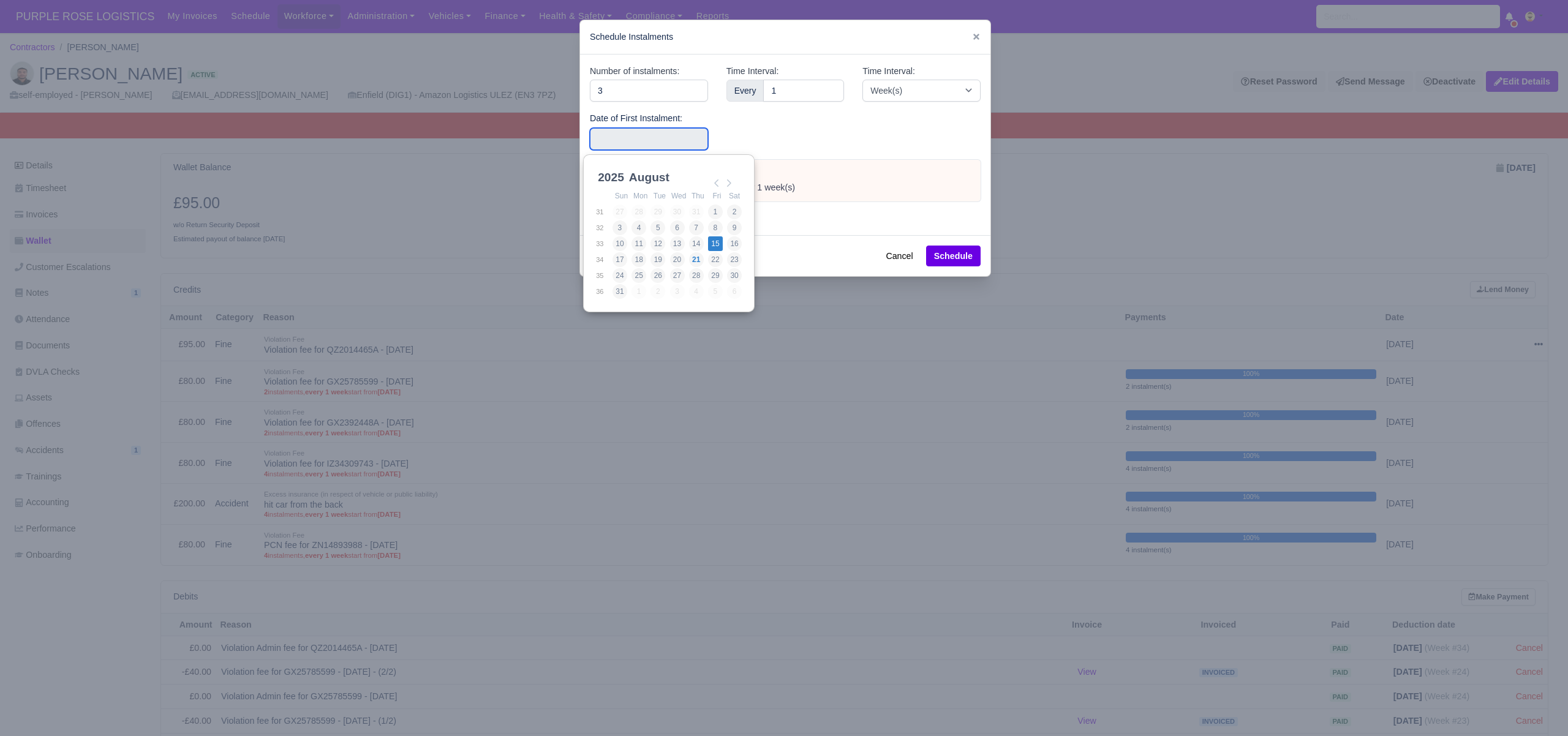
type input "2025-08-15"
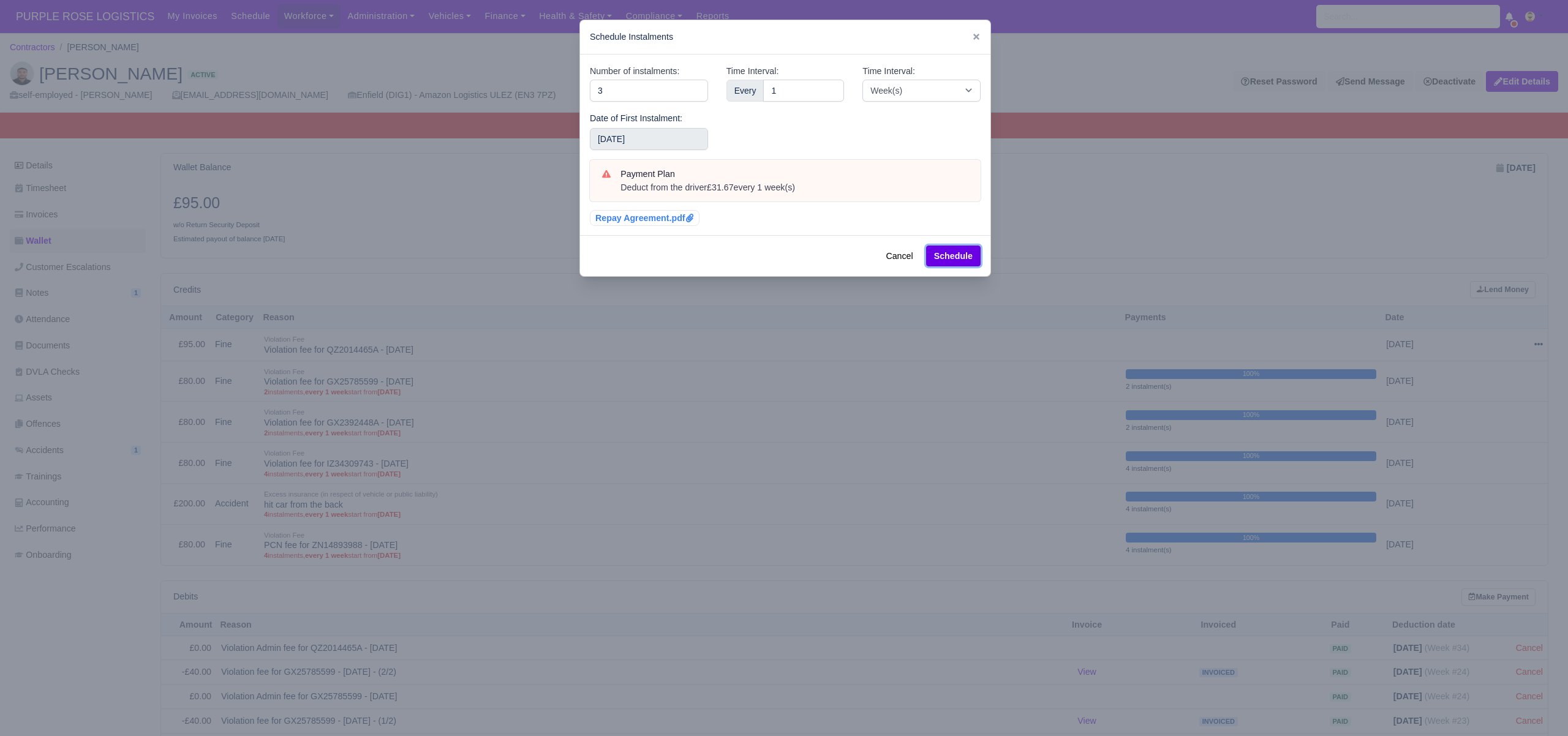
click at [946, 258] on button "Schedule" at bounding box center [953, 255] width 55 height 20
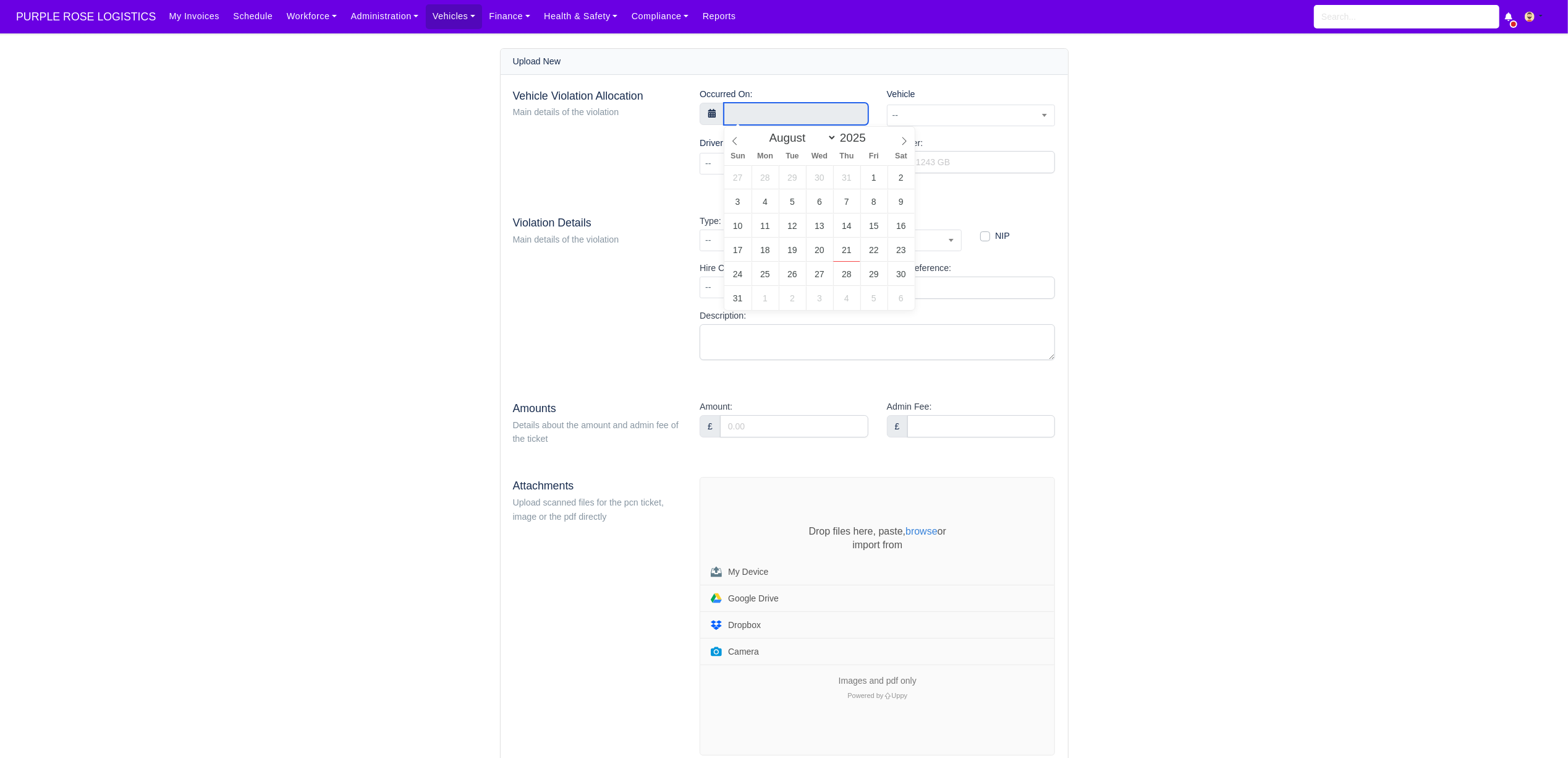
click at [772, 116] on input "text" at bounding box center [796, 113] width 144 height 22
select select "6"
click at [740, 137] on span at bounding box center [734, 137] width 21 height 21
type input "15 July 2025 00:00"
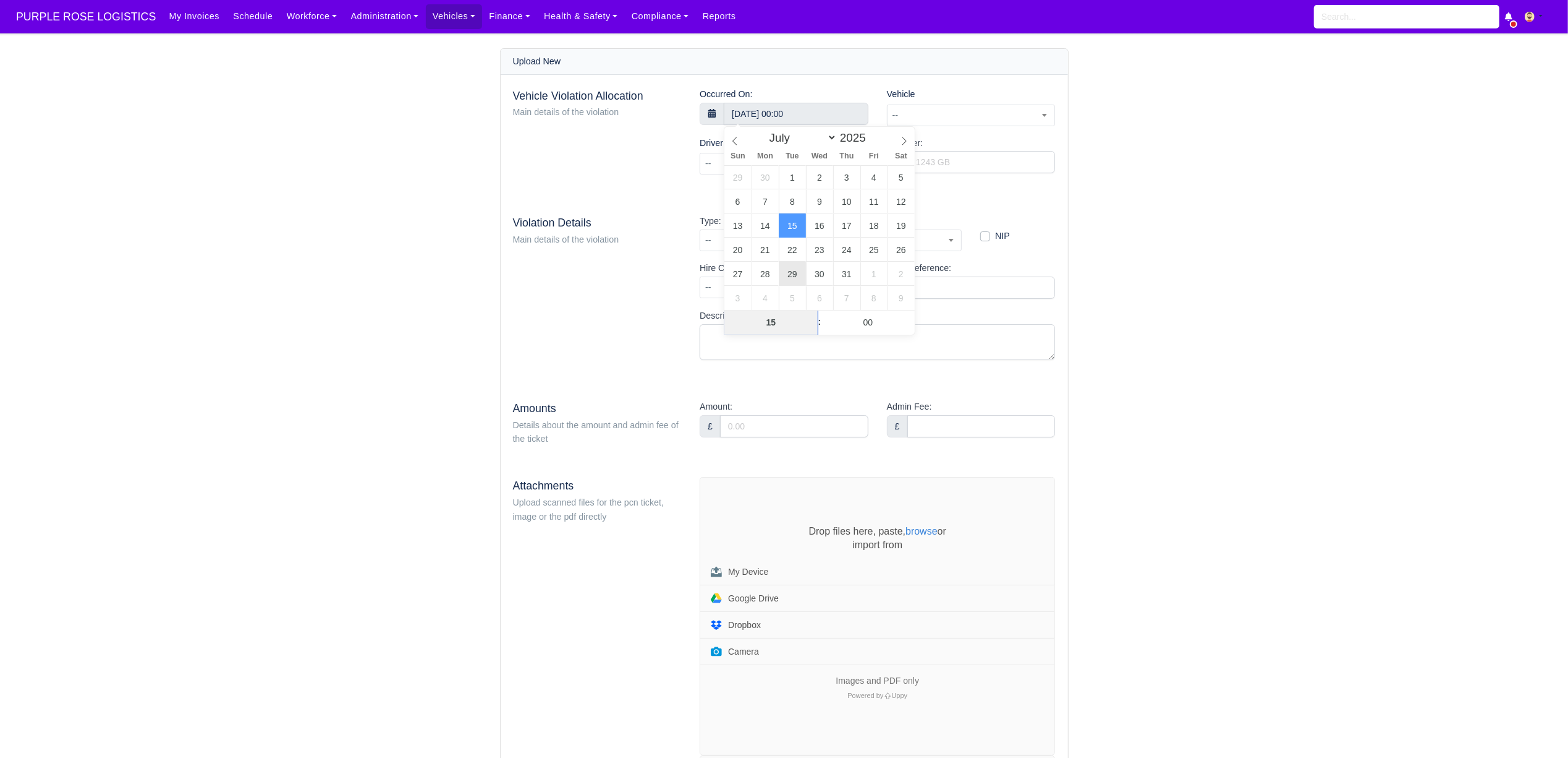
type input "15"
type input "15 July 2025 15:00"
type input "12"
type input "15 July 2025 15:12"
click at [1030, 206] on div "Vehicle Violation Allocation Main details of the violation Occurred On: 15 July…" at bounding box center [785, 561] width 568 height 971
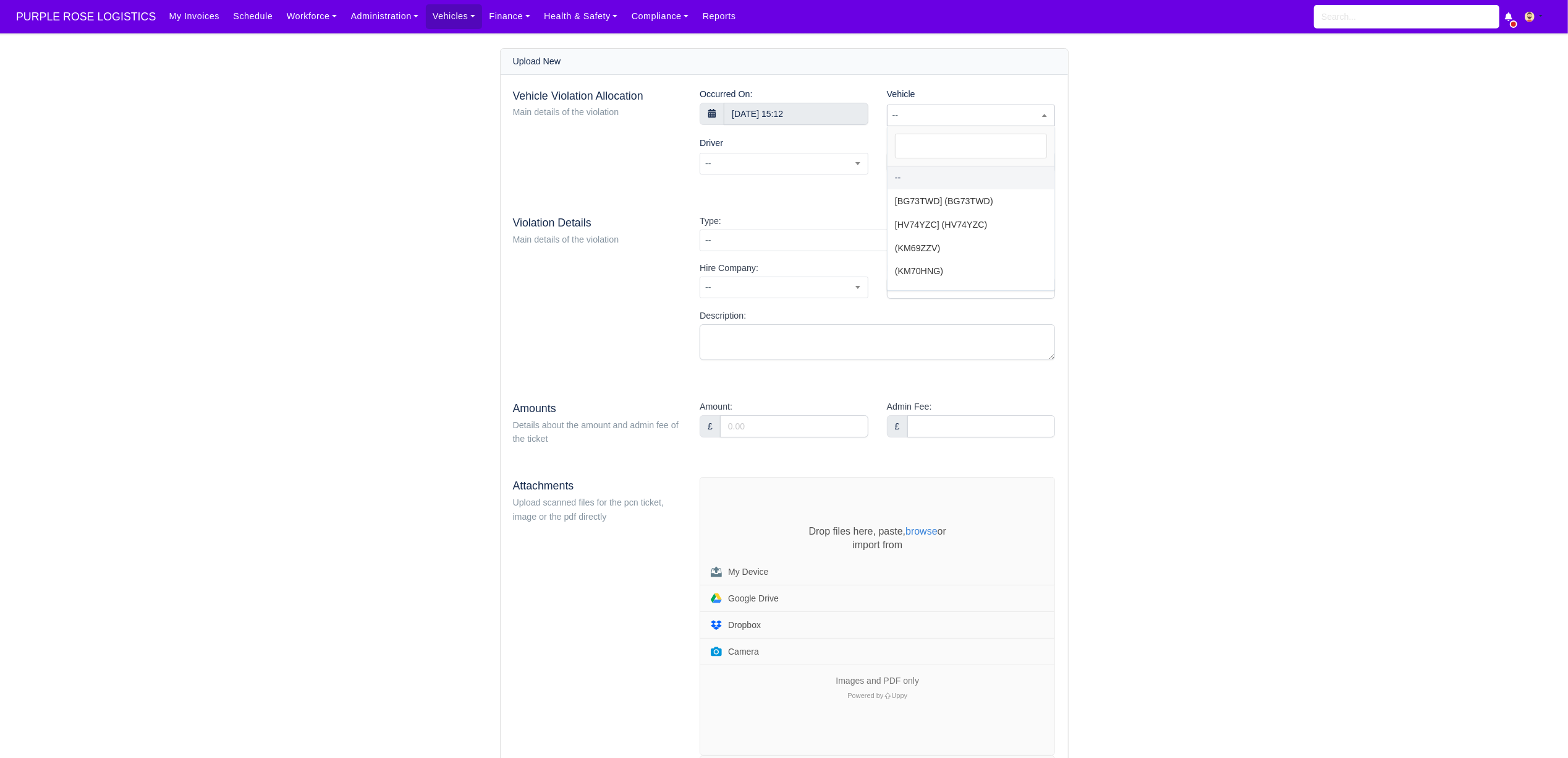
click at [931, 112] on span "--" at bounding box center [971, 115] width 168 height 16
type input "txu"
select select "24"
select select
click at [909, 163] on input "Identifier:" at bounding box center [971, 162] width 168 height 22
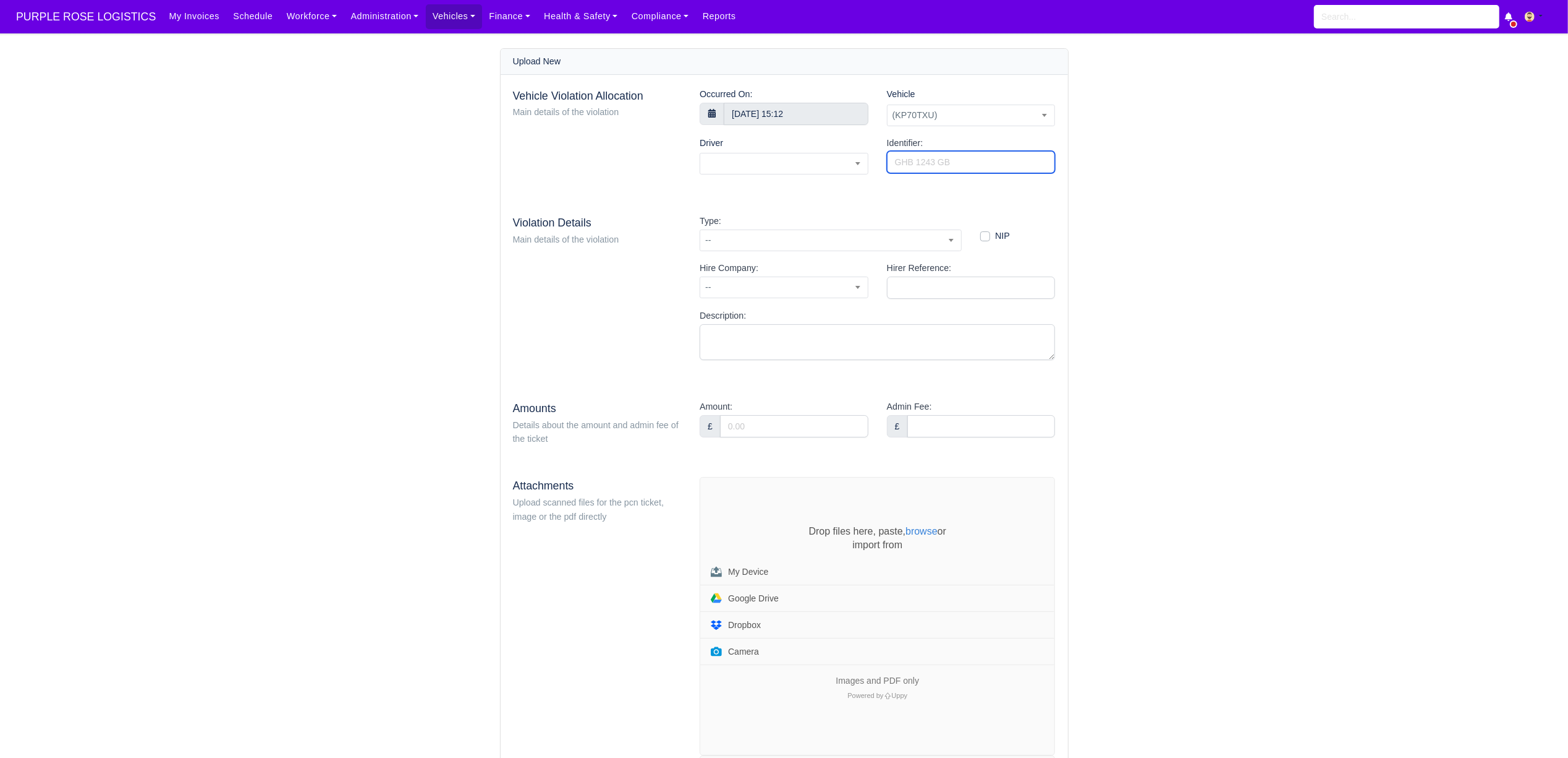
paste input "GX27727607"
type input "GX27727607"
click at [745, 235] on span "--" at bounding box center [831, 240] width 261 height 16
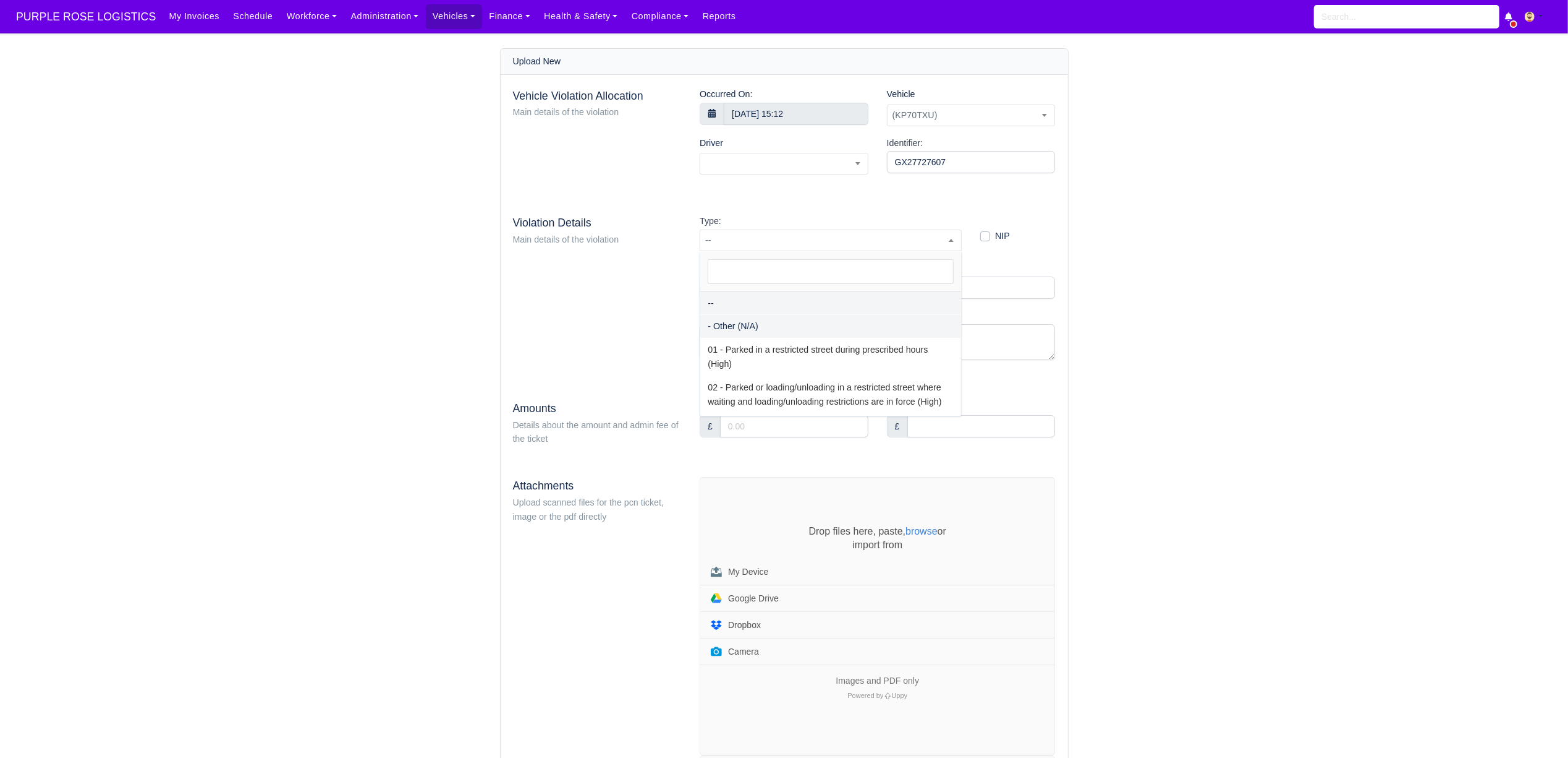
select select "81"
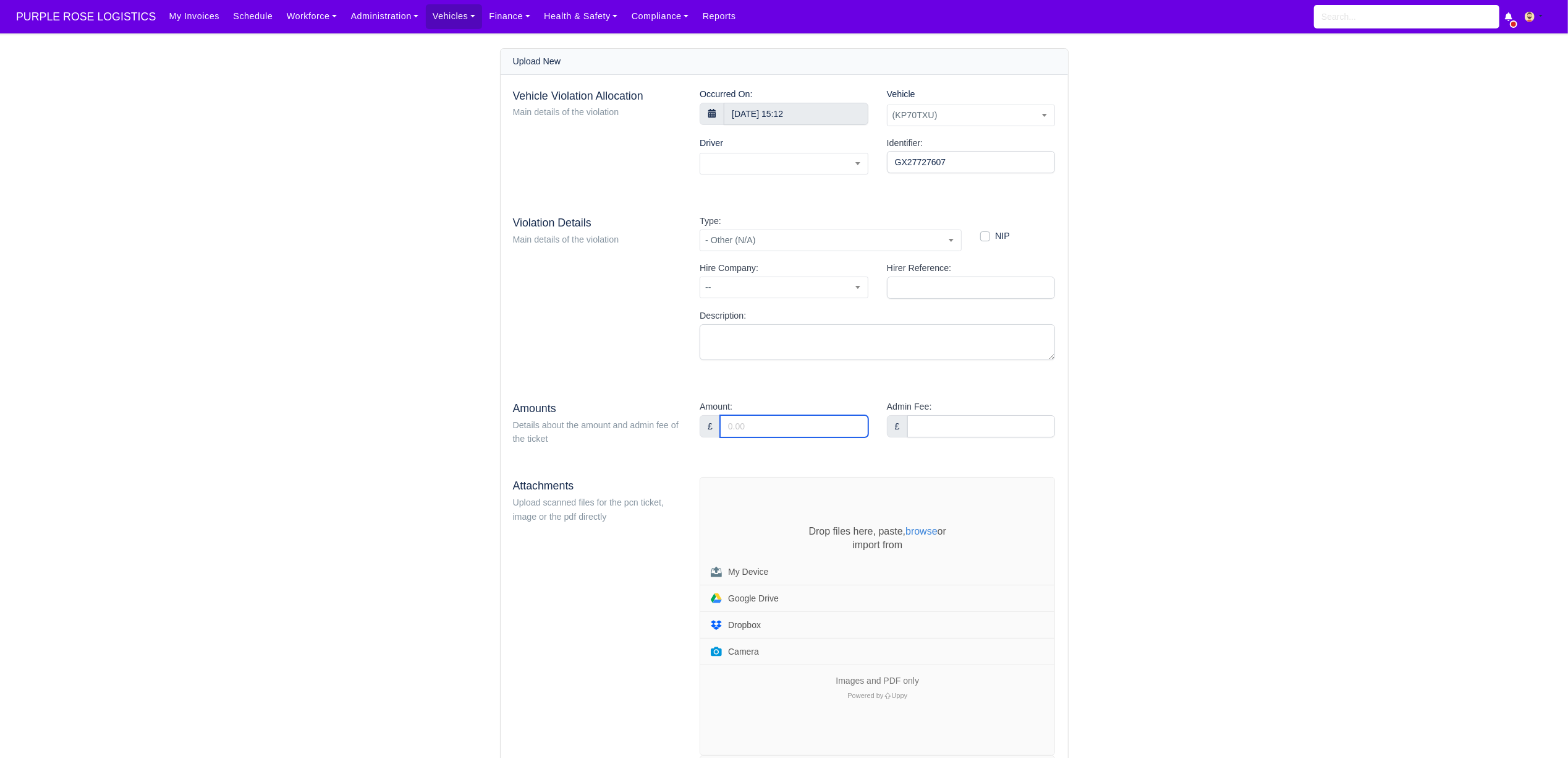
click at [777, 424] on input "Amount:" at bounding box center [795, 426] width 149 height 22
type input "95"
click at [780, 458] on div "Vehicle Violation Allocation Main details of the violation Occurred On: 15 July…" at bounding box center [785, 561] width 568 height 971
click at [748, 154] on span at bounding box center [784, 163] width 168 height 21
type input "asht"
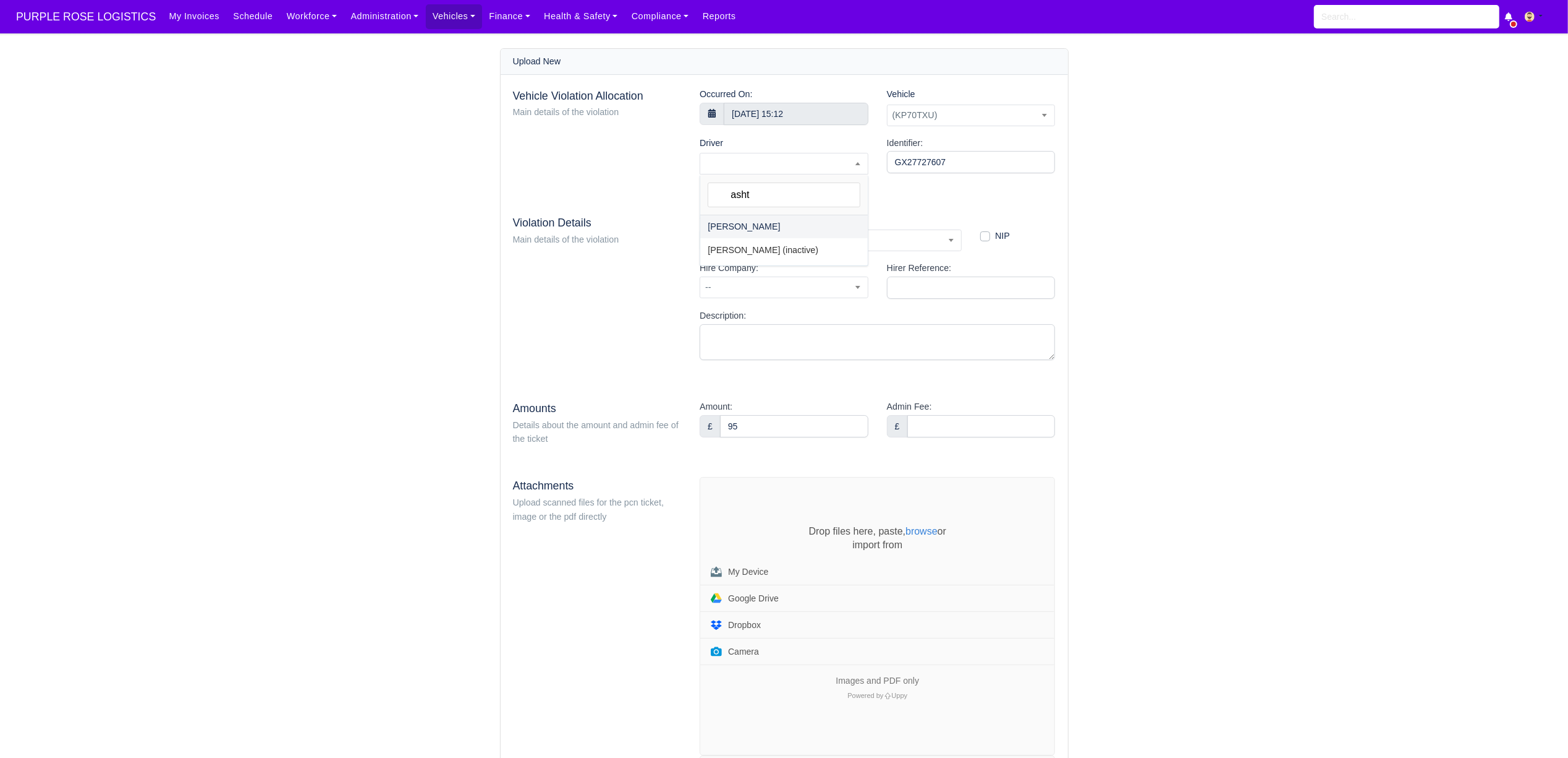
select select "1069"
click at [748, 500] on div "Drop files here, paste, browse or import from My Device Google Drive Dropbox Ca…" at bounding box center [877, 616] width 354 height 277
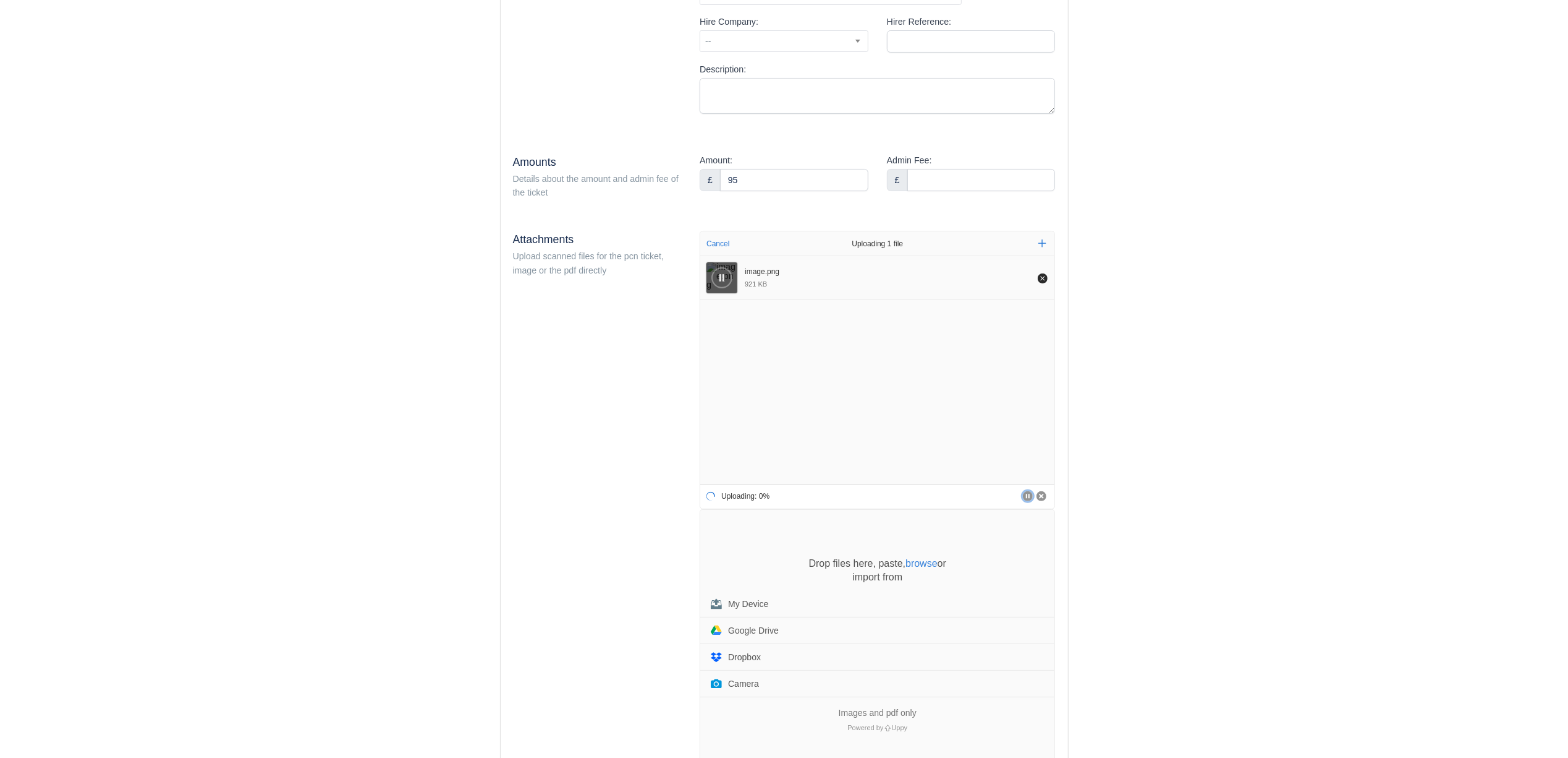
scroll to position [248, 0]
click at [753, 558] on div "Drop files here, paste, browse or import from My Device Google Drive Dropbox Ca…" at bounding box center [877, 627] width 354 height 142
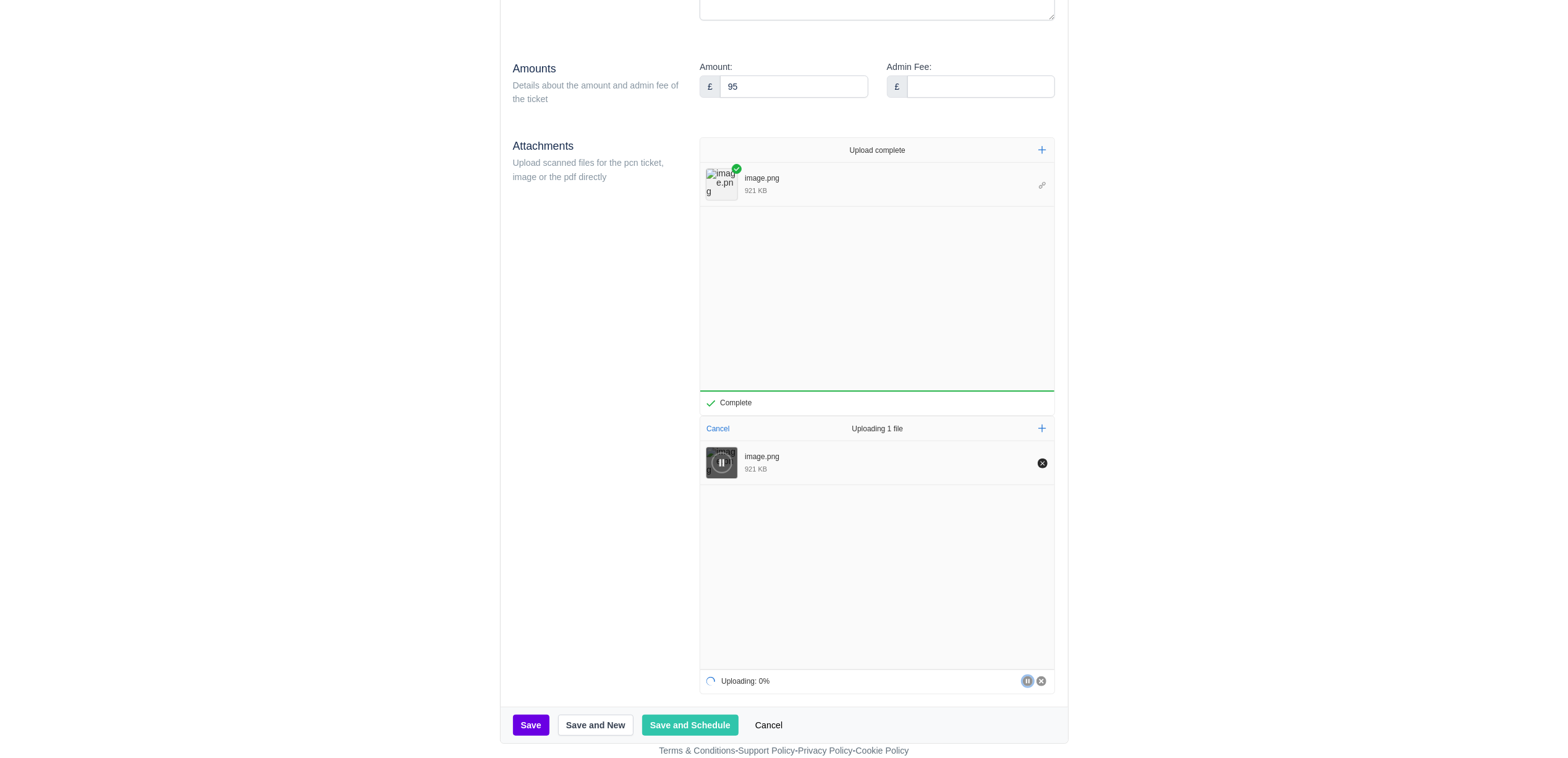
scroll to position [343, 0]
click at [691, 716] on button "Save and Schedule" at bounding box center [690, 724] width 97 height 21
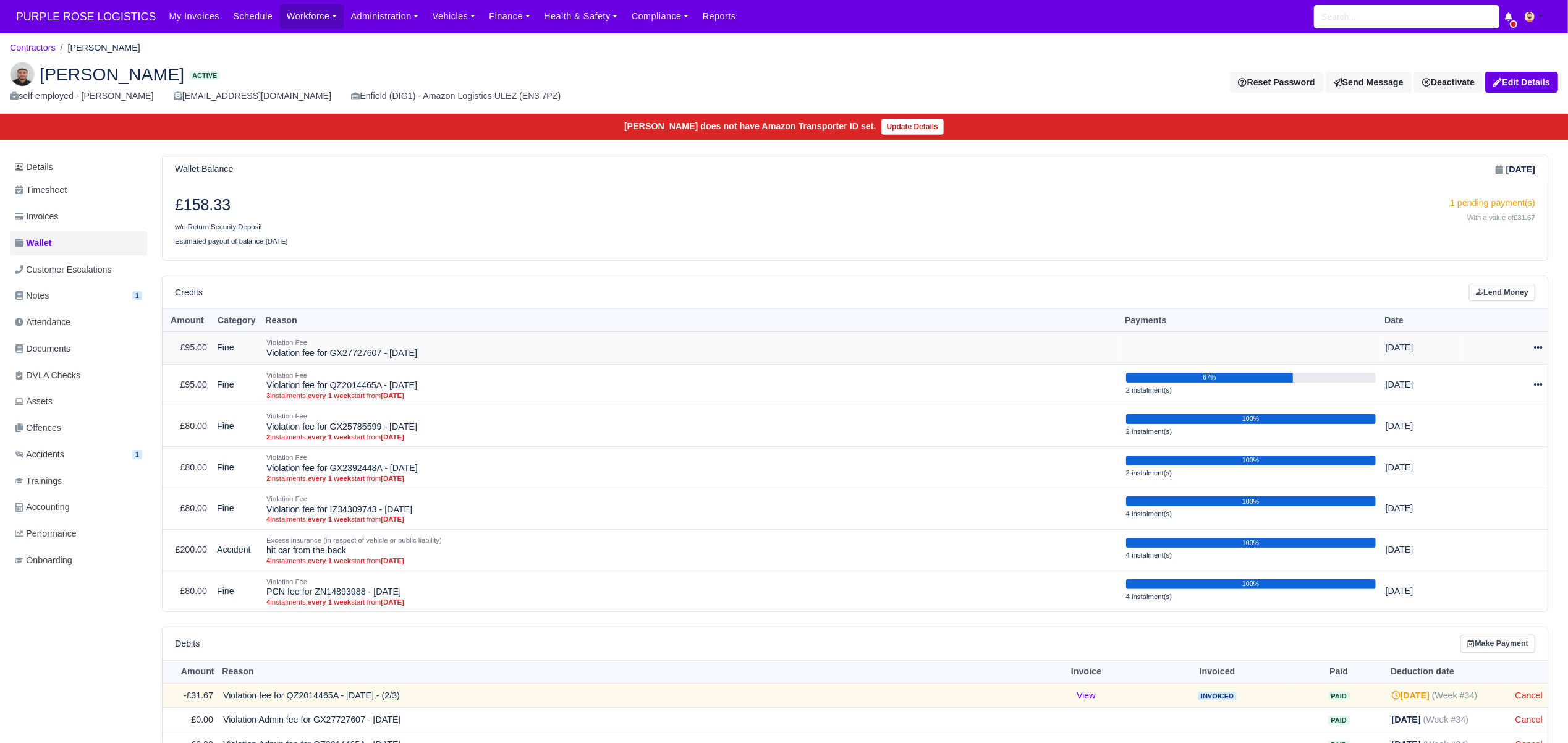
click at [1534, 349] on icon at bounding box center [1538, 348] width 8 height 8
click at [1490, 410] on link "Schedule" at bounding box center [1488, 405] width 110 height 19
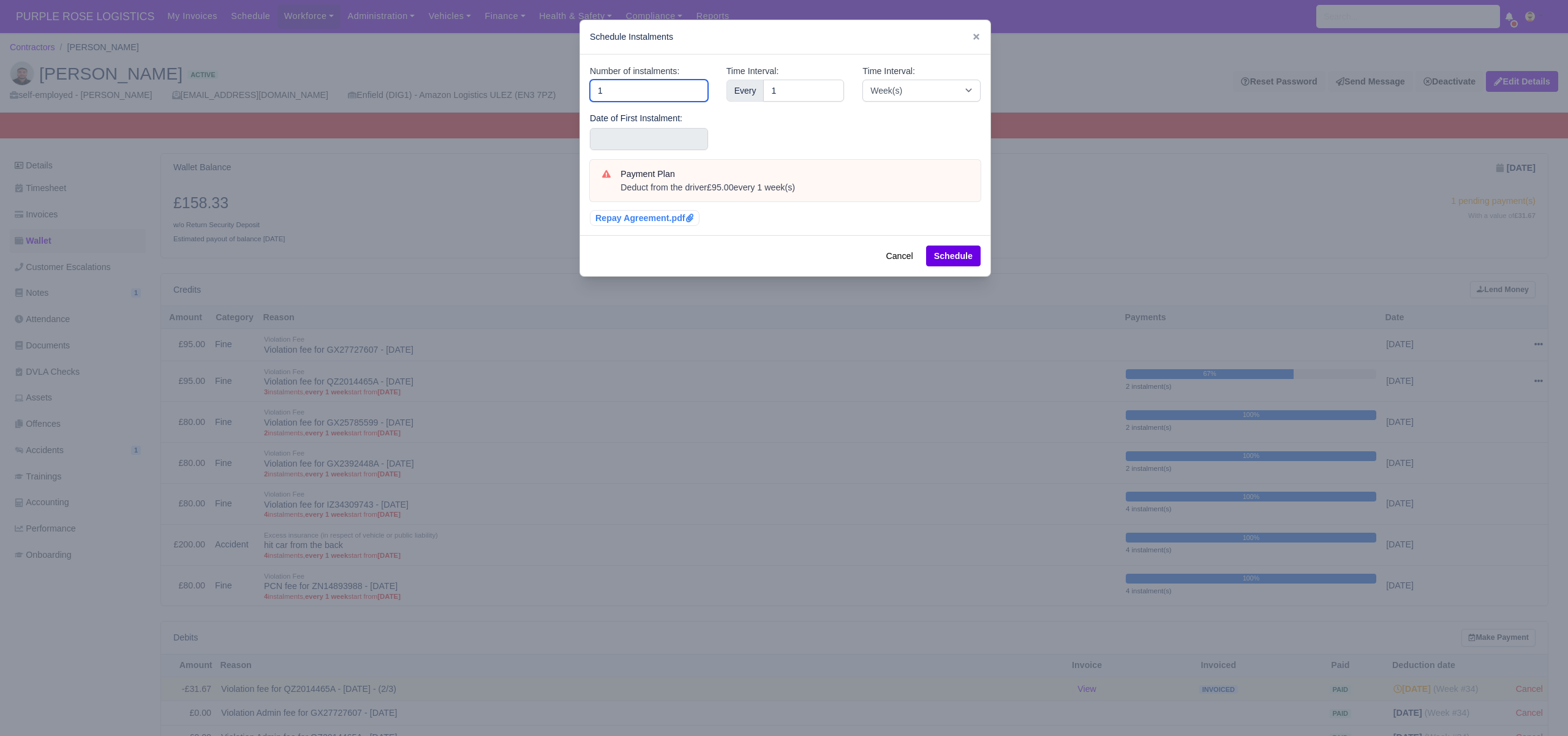
drag, startPoint x: 554, startPoint y: 99, endPoint x: 479, endPoint y: 96, distance: 75.1
click at [479, 96] on div "​ Schedule Instalments Number of instalments: 1 Date of First Instalment: Time …" at bounding box center [784, 368] width 1568 height 736
type input "3"
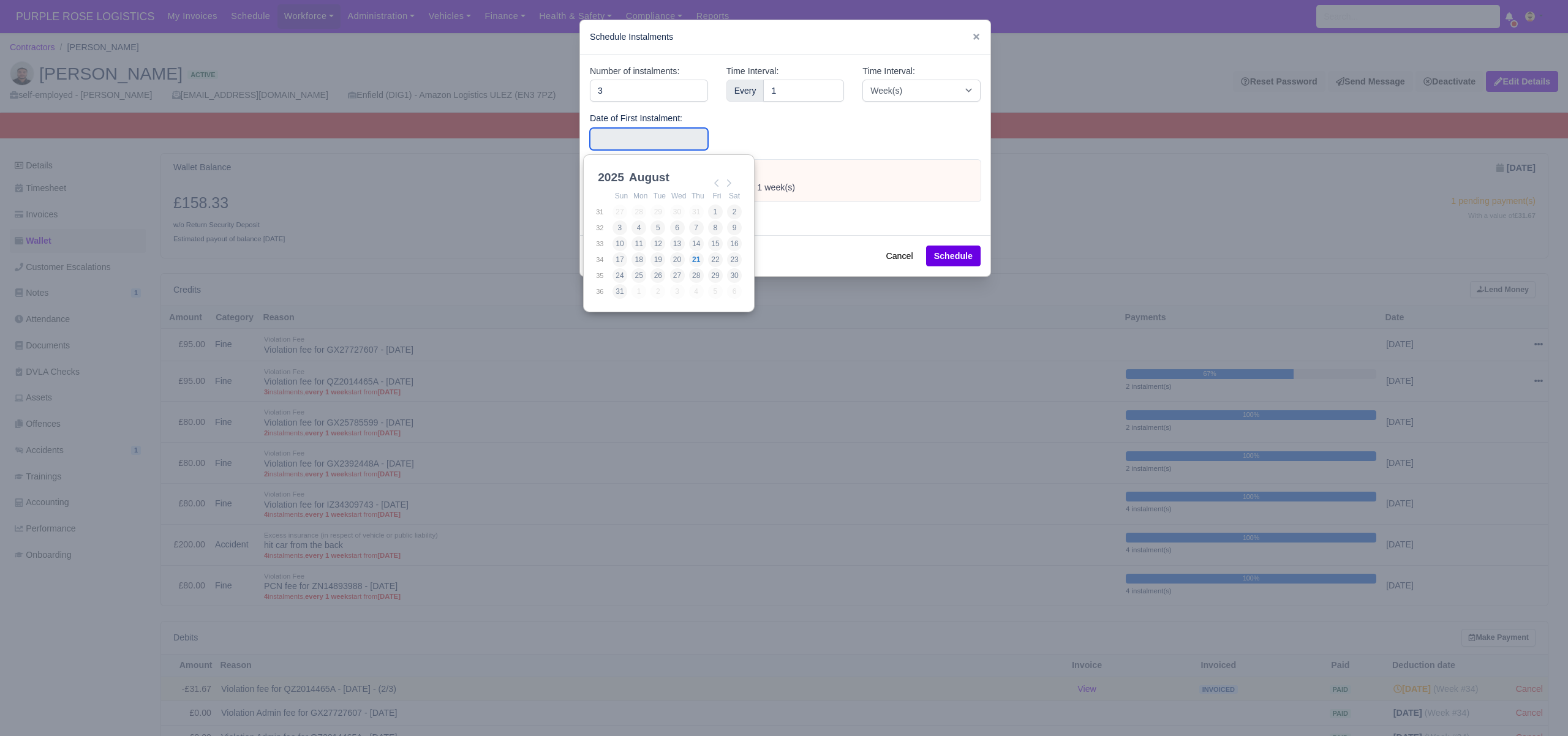
click at [607, 141] on input "Use the arrow keys to pick a date" at bounding box center [648, 139] width 119 height 22
type input "[DATE]"
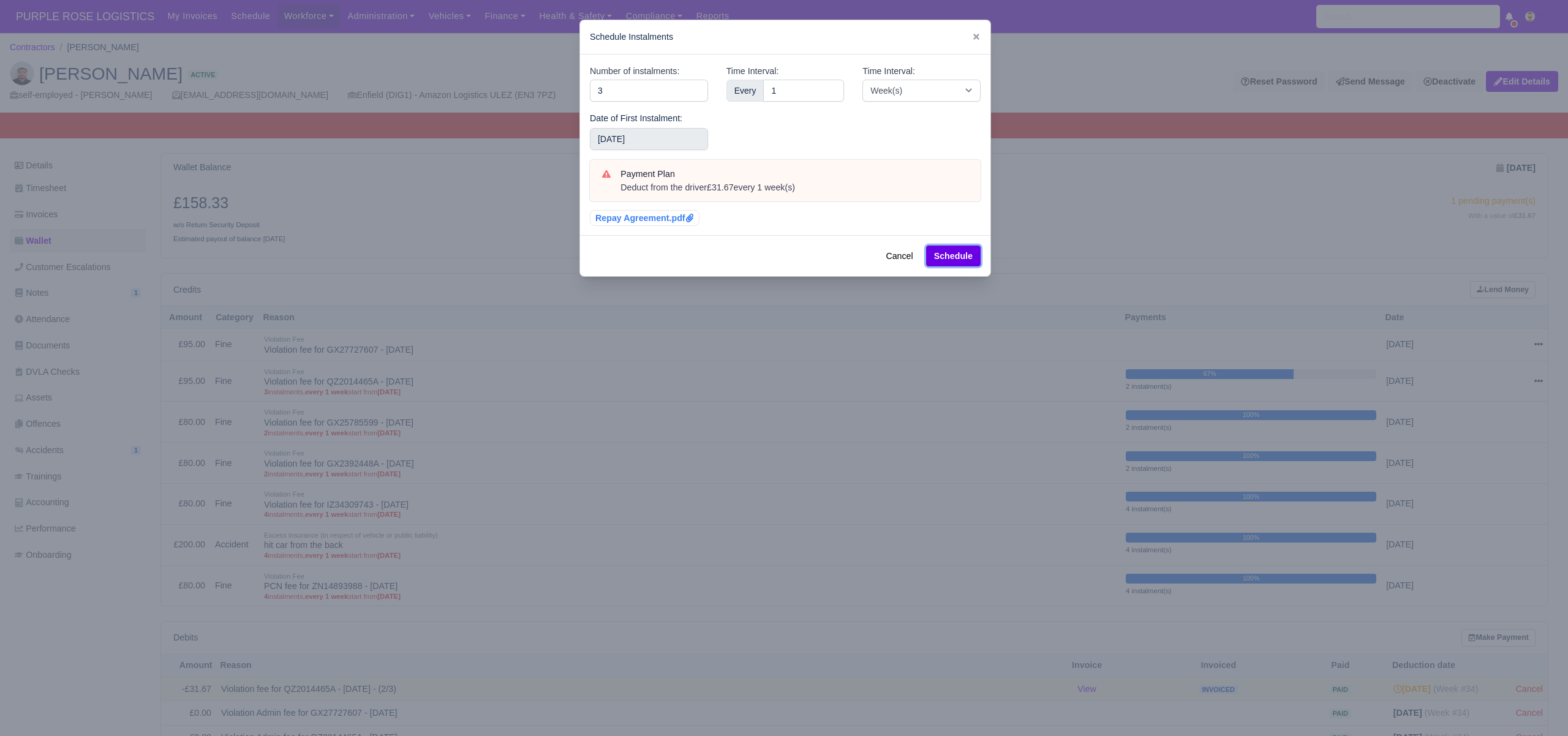
click at [956, 261] on button "Schedule" at bounding box center [953, 255] width 55 height 20
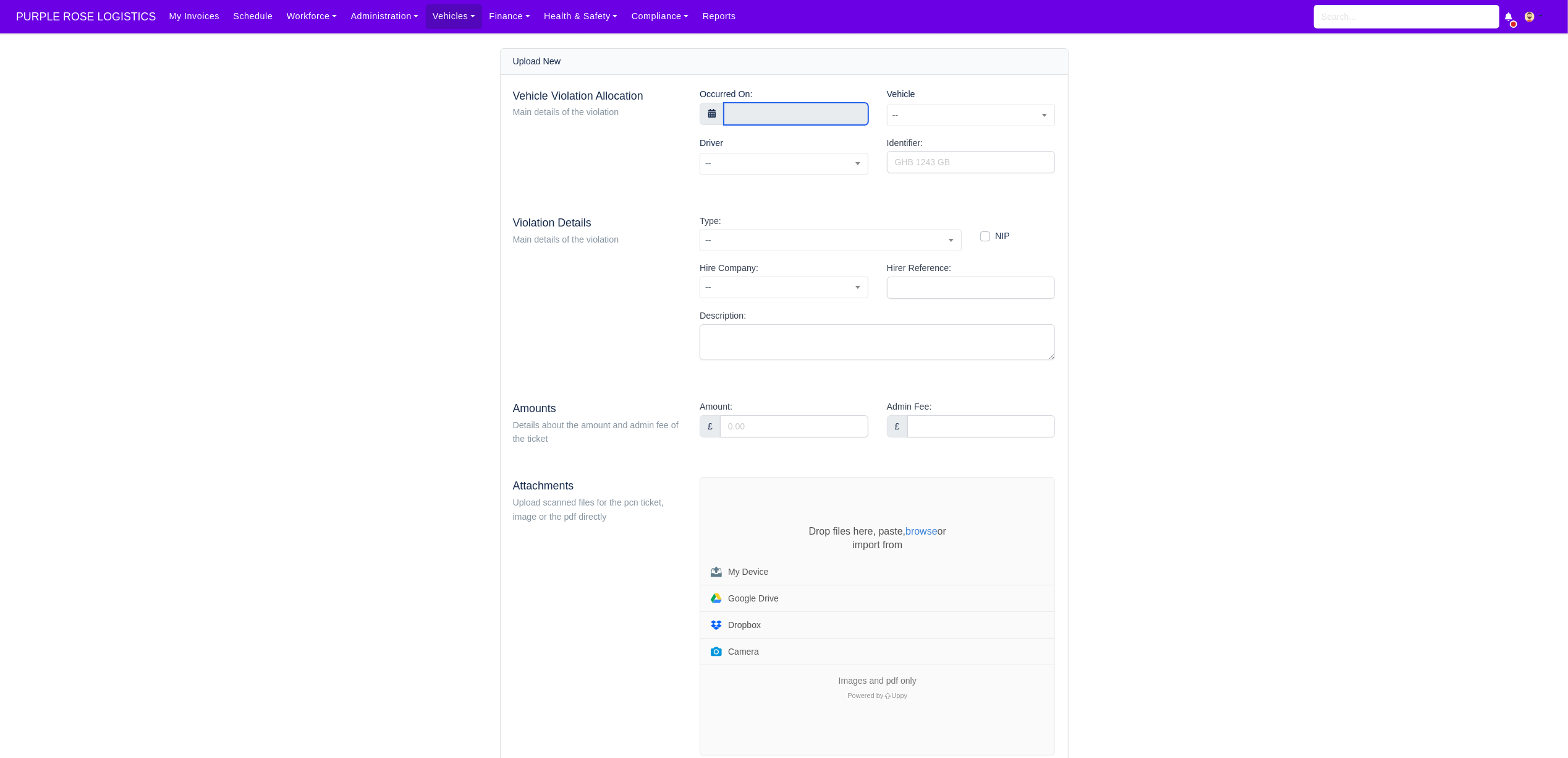
click at [735, 110] on input "text" at bounding box center [796, 113] width 144 height 22
select select "6"
click at [738, 136] on span at bounding box center [734, 137] width 21 height 21
type input "6 July 2025 00:00"
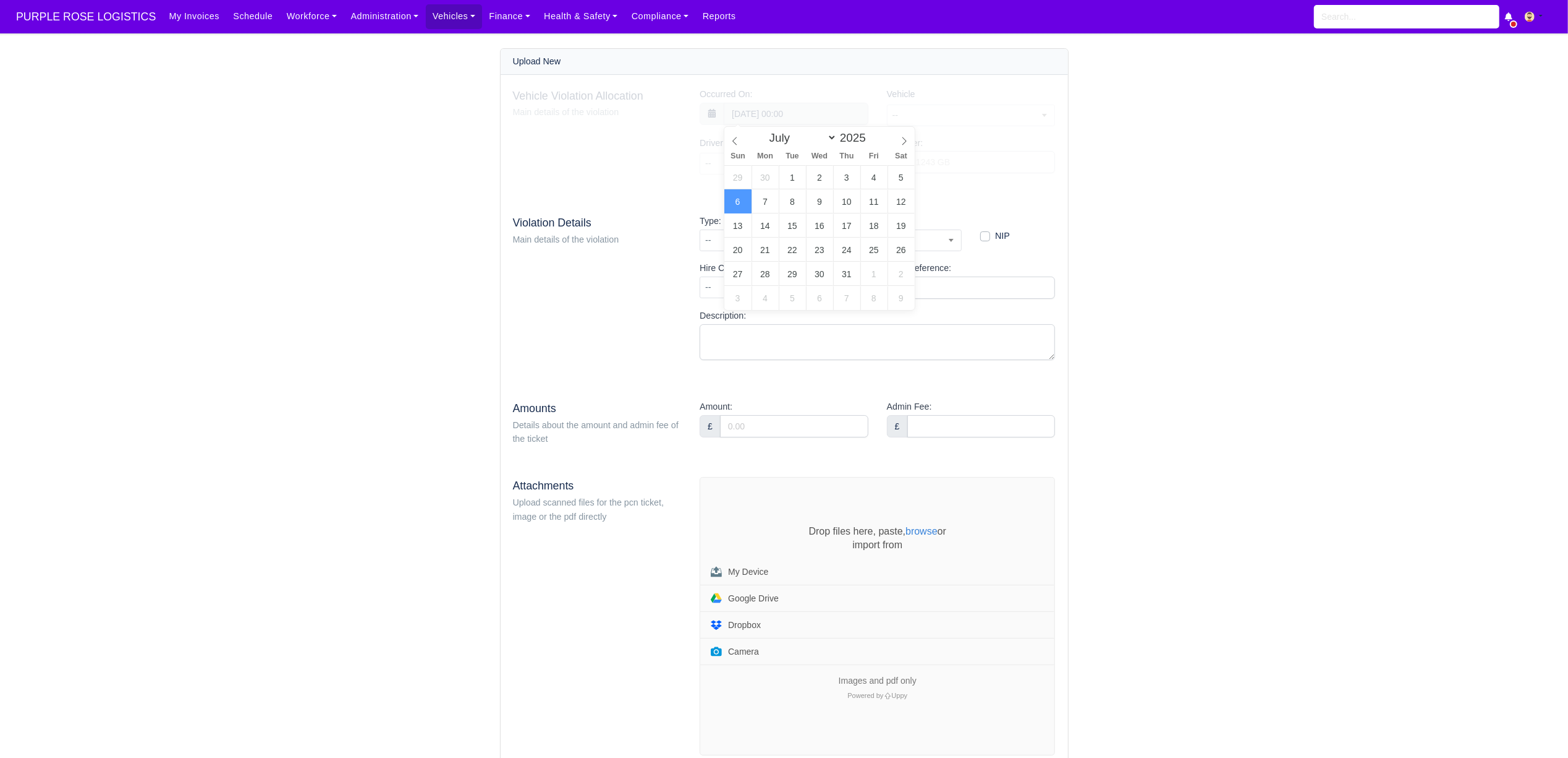
scroll to position [1, 0]
type input "11"
type input "6 July 2025 11:00"
type input "41"
type input "6 July 2025 11:41"
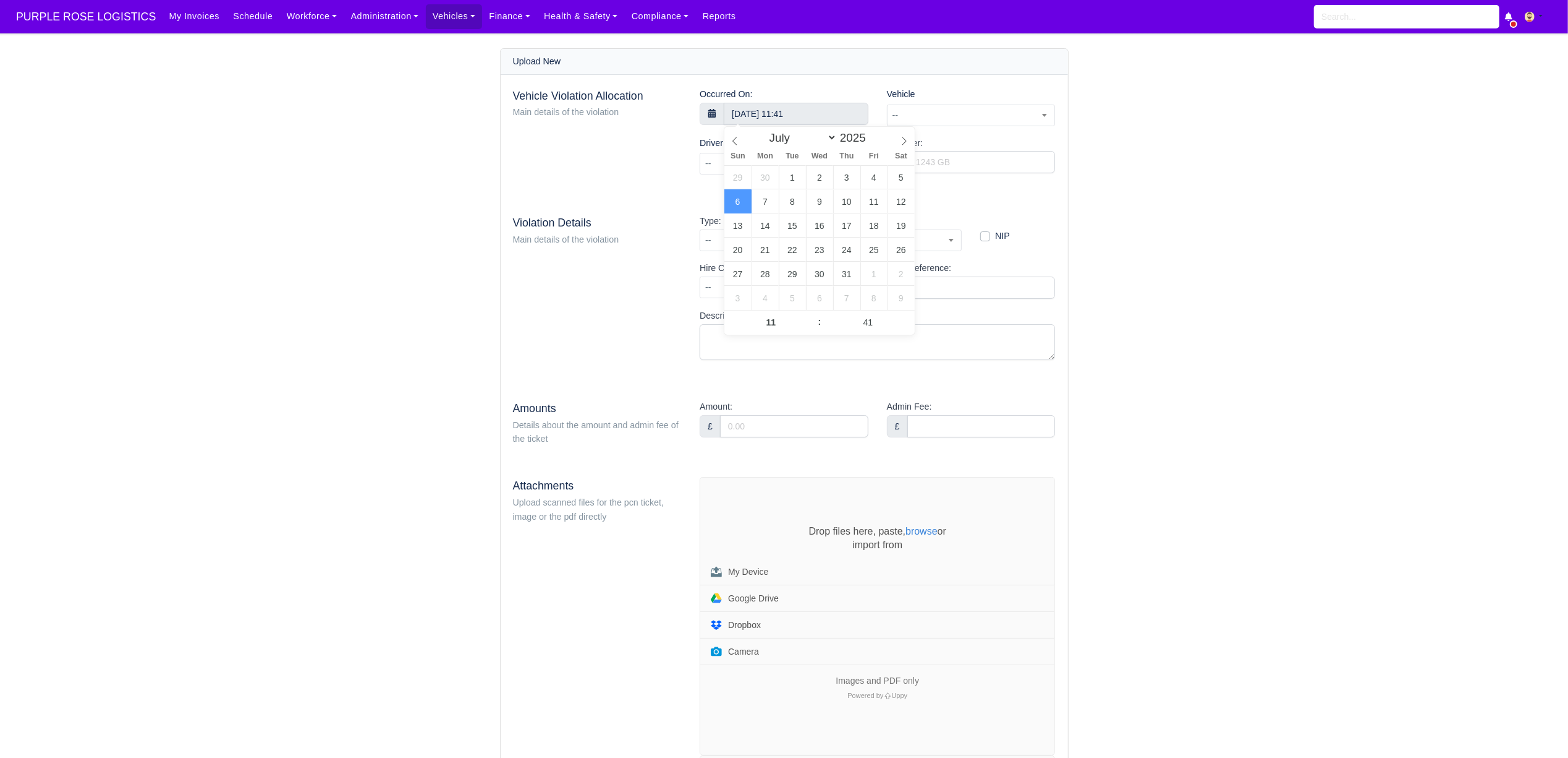
click at [1246, 246] on main "Upload New Vehicle Violation Allocation Main details of the violation Occurred …" at bounding box center [784, 565] width 1568 height 1035
click at [942, 117] on span "--" at bounding box center [971, 115] width 168 height 16
type input "ufk"
select select "70"
select select
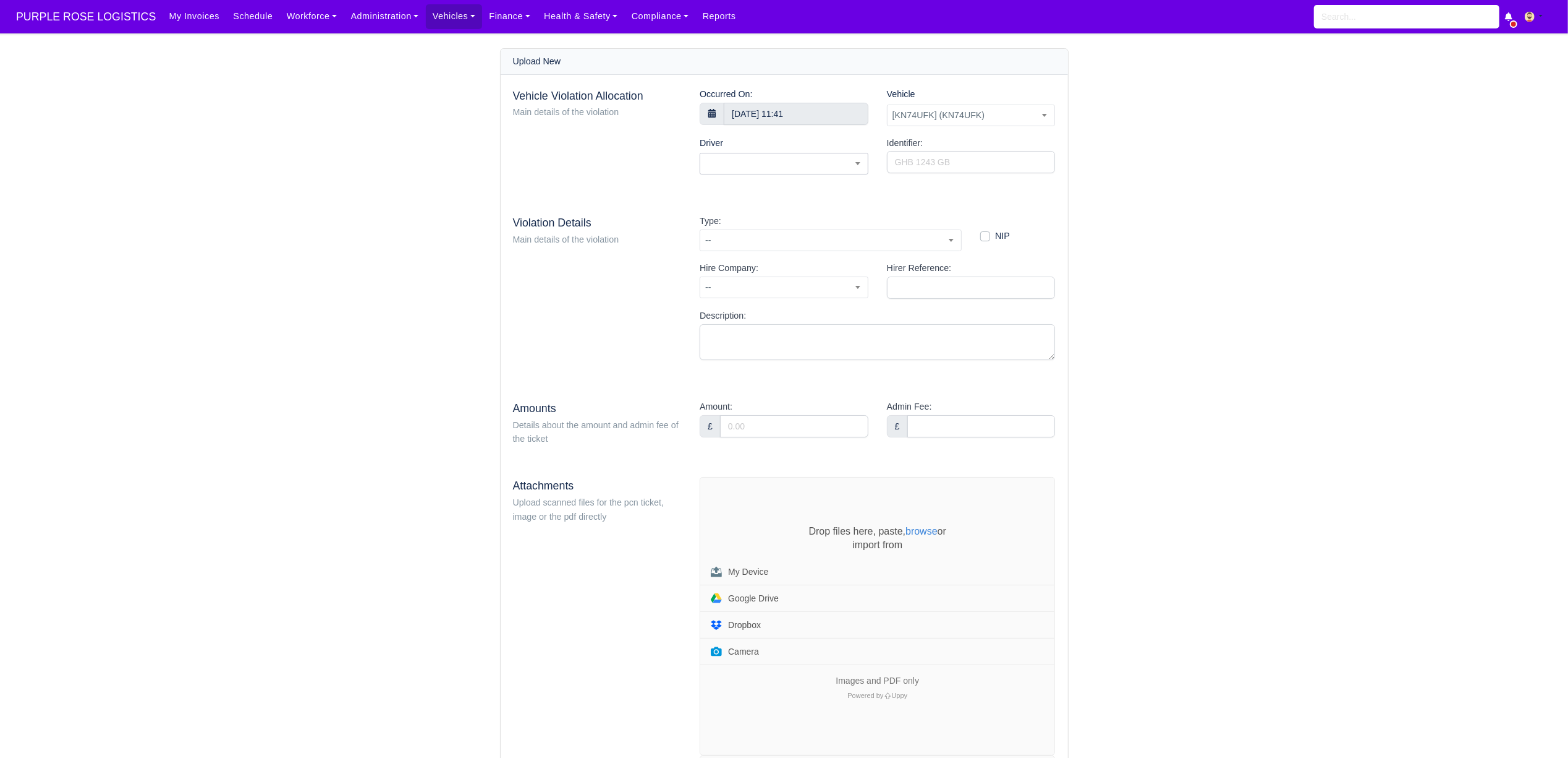
click at [780, 168] on span at bounding box center [784, 163] width 168 height 21
type input "basar"
select select "1723"
click at [812, 248] on span "--" at bounding box center [831, 240] width 261 height 16
drag, startPoint x: 780, startPoint y: 275, endPoint x: 648, endPoint y: 270, distance: 132.1
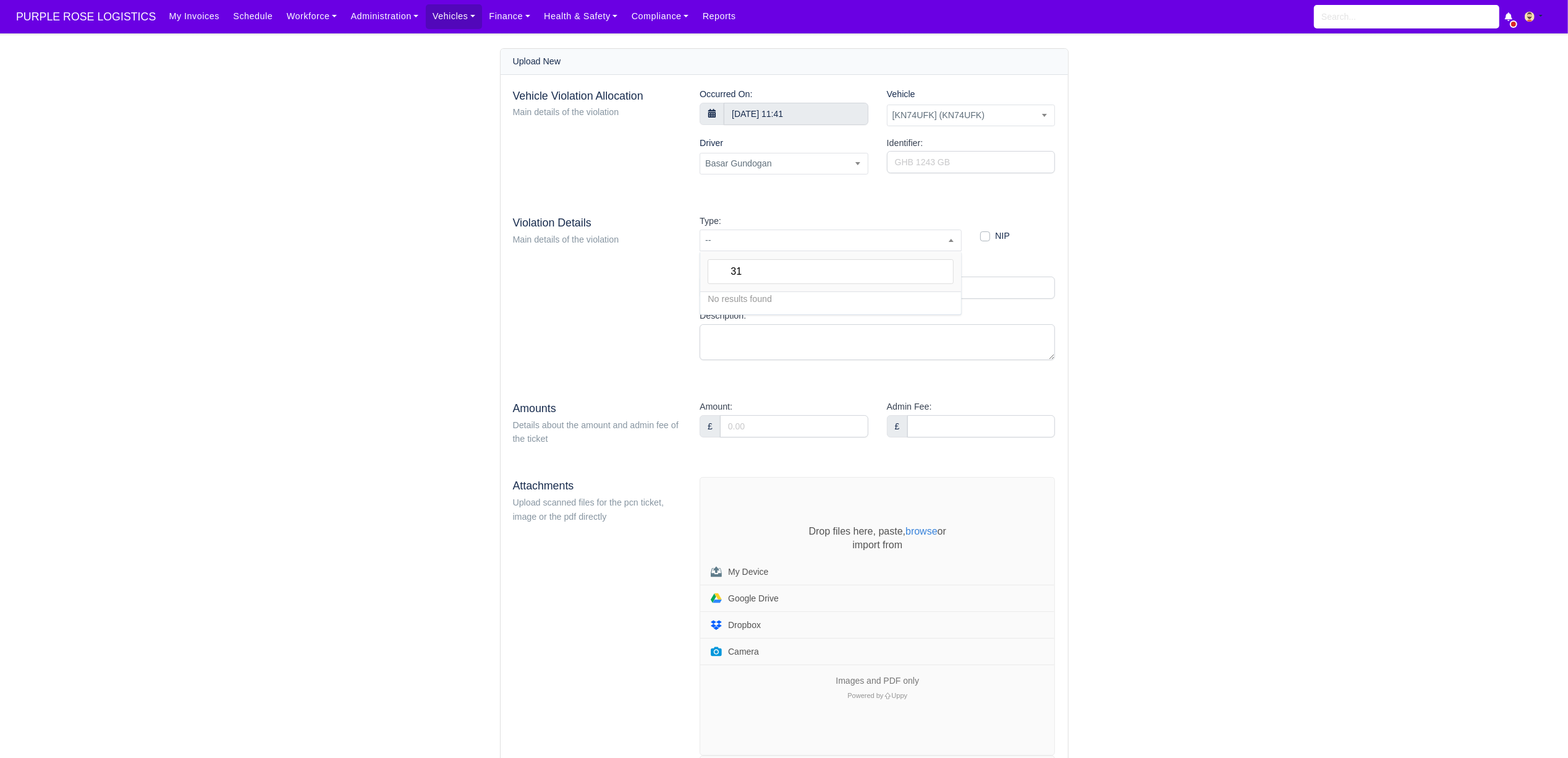
click at [648, 270] on body "PURPLE ROSE LOGISTICS My Invoices Schedule Workforce Manpower Expiring Document…" at bounding box center [784, 379] width 1568 height 758
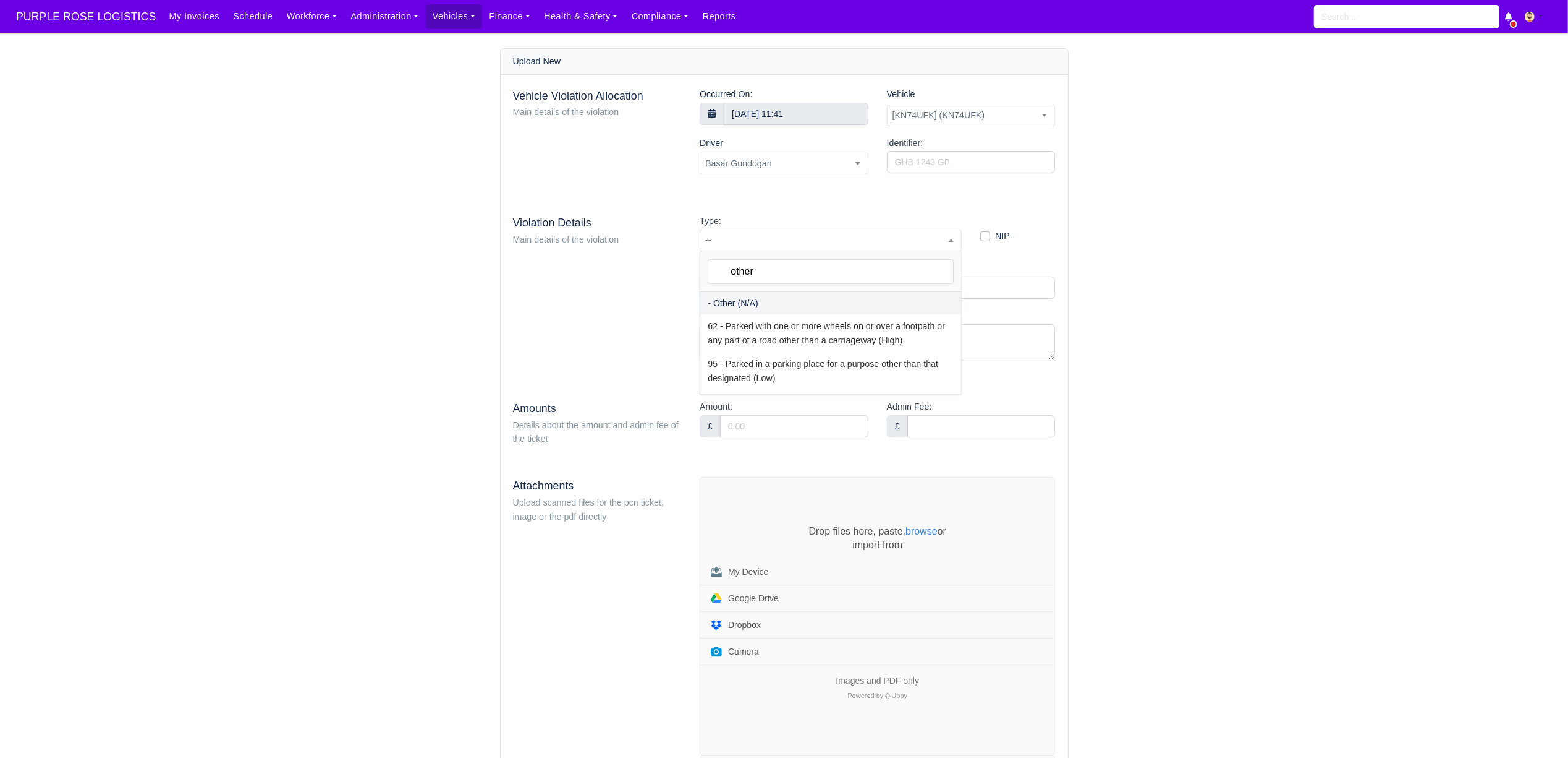
type input "other"
select select "81"
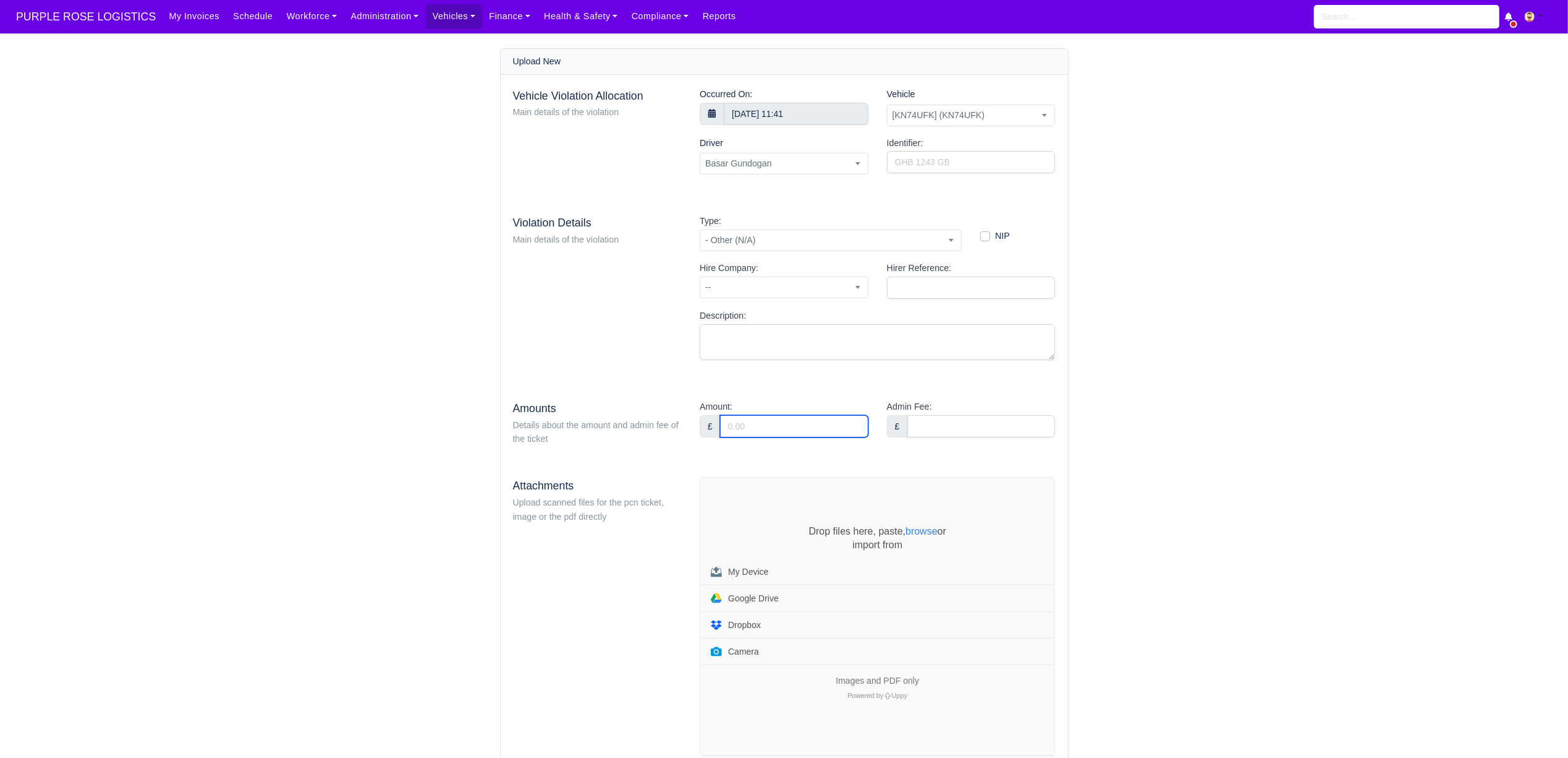
click at [757, 437] on input "Amount:" at bounding box center [795, 426] width 149 height 22
type input "5"
type input "95"
click at [1126, 444] on div "Upload New Vehicle Violation Allocation Main details of the violation Occurred …" at bounding box center [785, 565] width 705 height 1035
click at [728, 514] on div "Drop files here, paste, browse or import from My Device Google Drive Dropbox Ca…" at bounding box center [877, 616] width 354 height 277
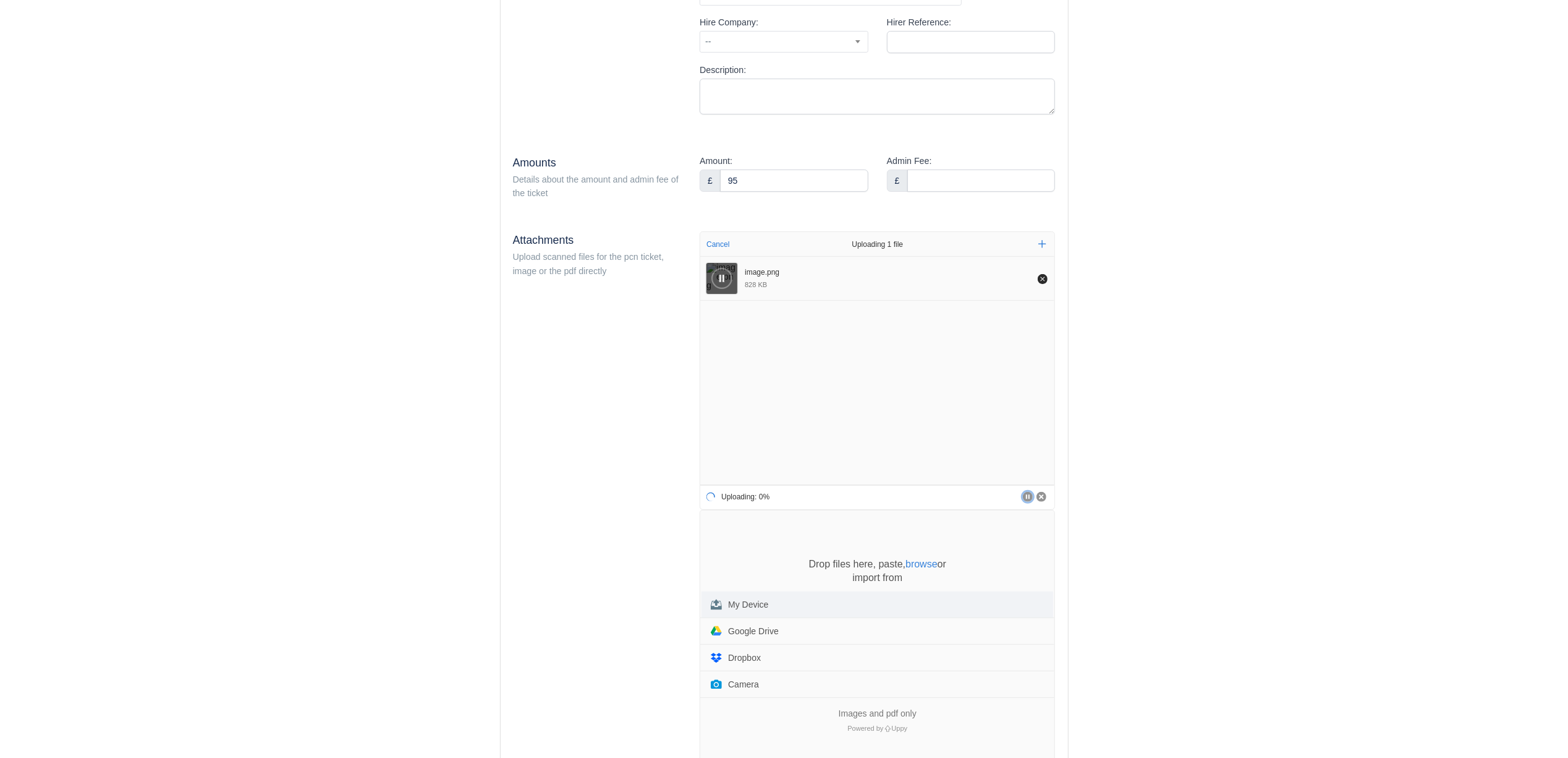
scroll to position [248, 0]
click at [738, 532] on div "Drop files here, paste, browse or import from My Device Google Drive Dropbox Ca…" at bounding box center [877, 647] width 354 height 277
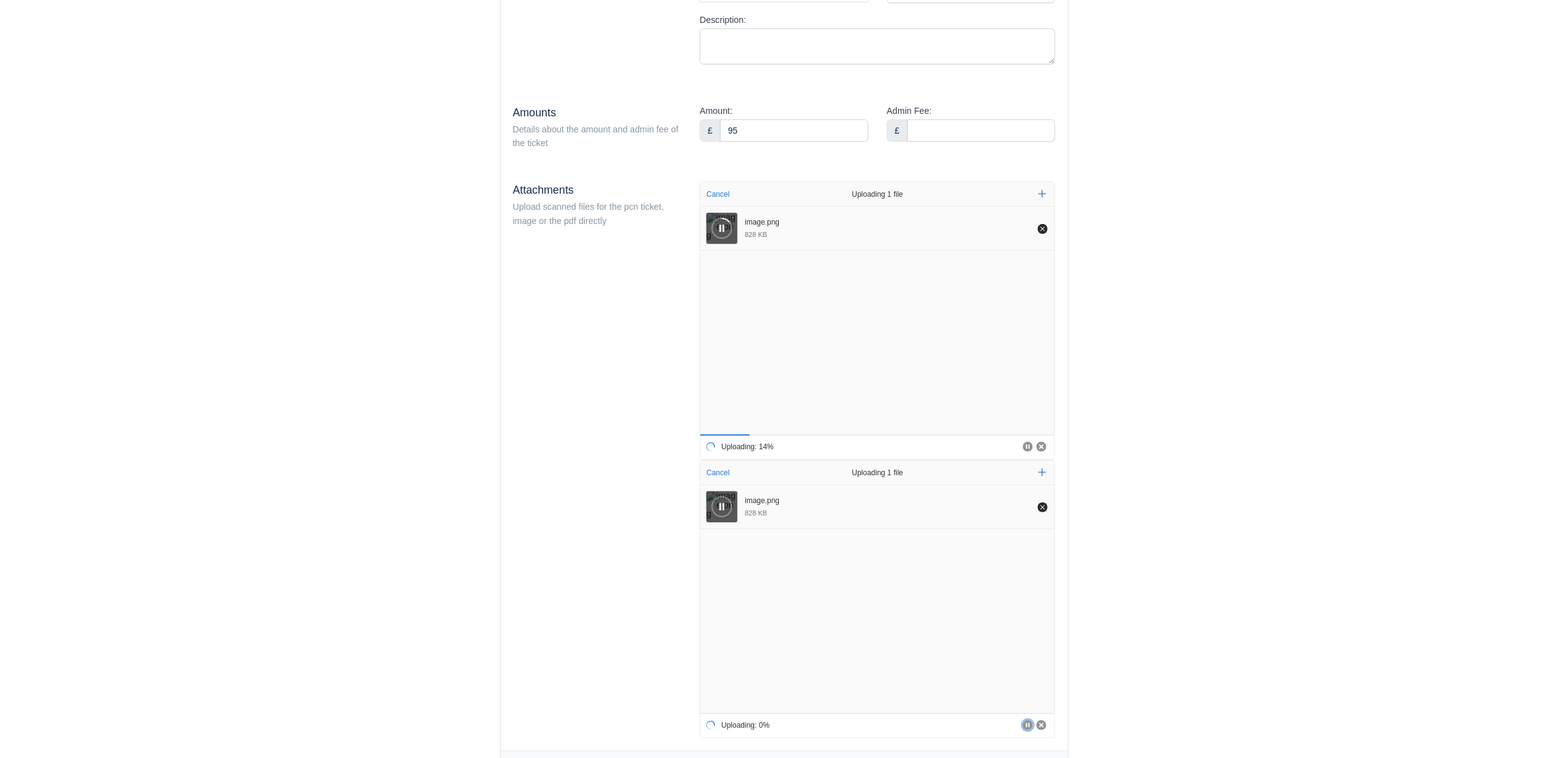
scroll to position [343, 0]
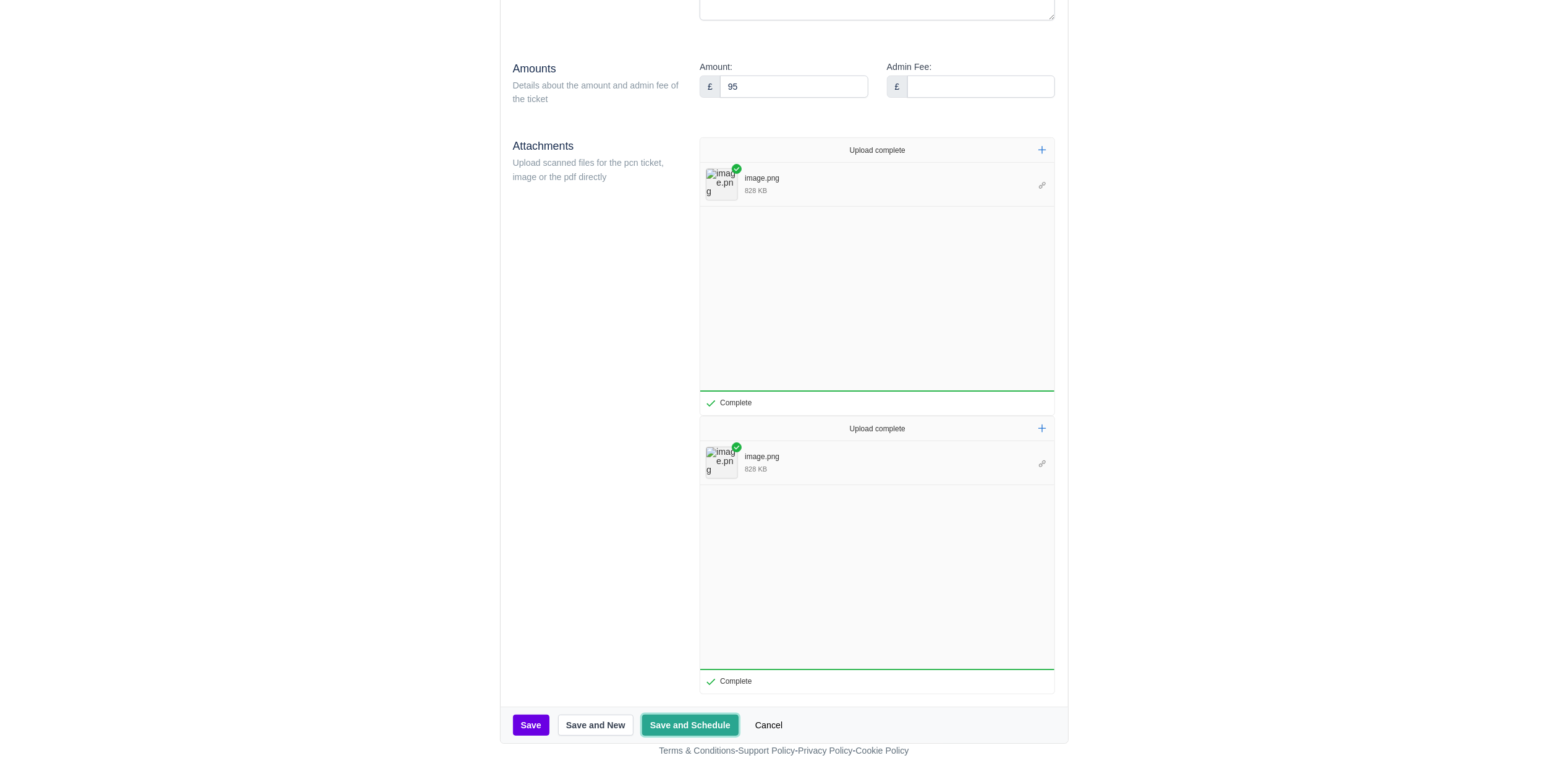
click at [701, 727] on button "Save and Schedule" at bounding box center [690, 724] width 97 height 21
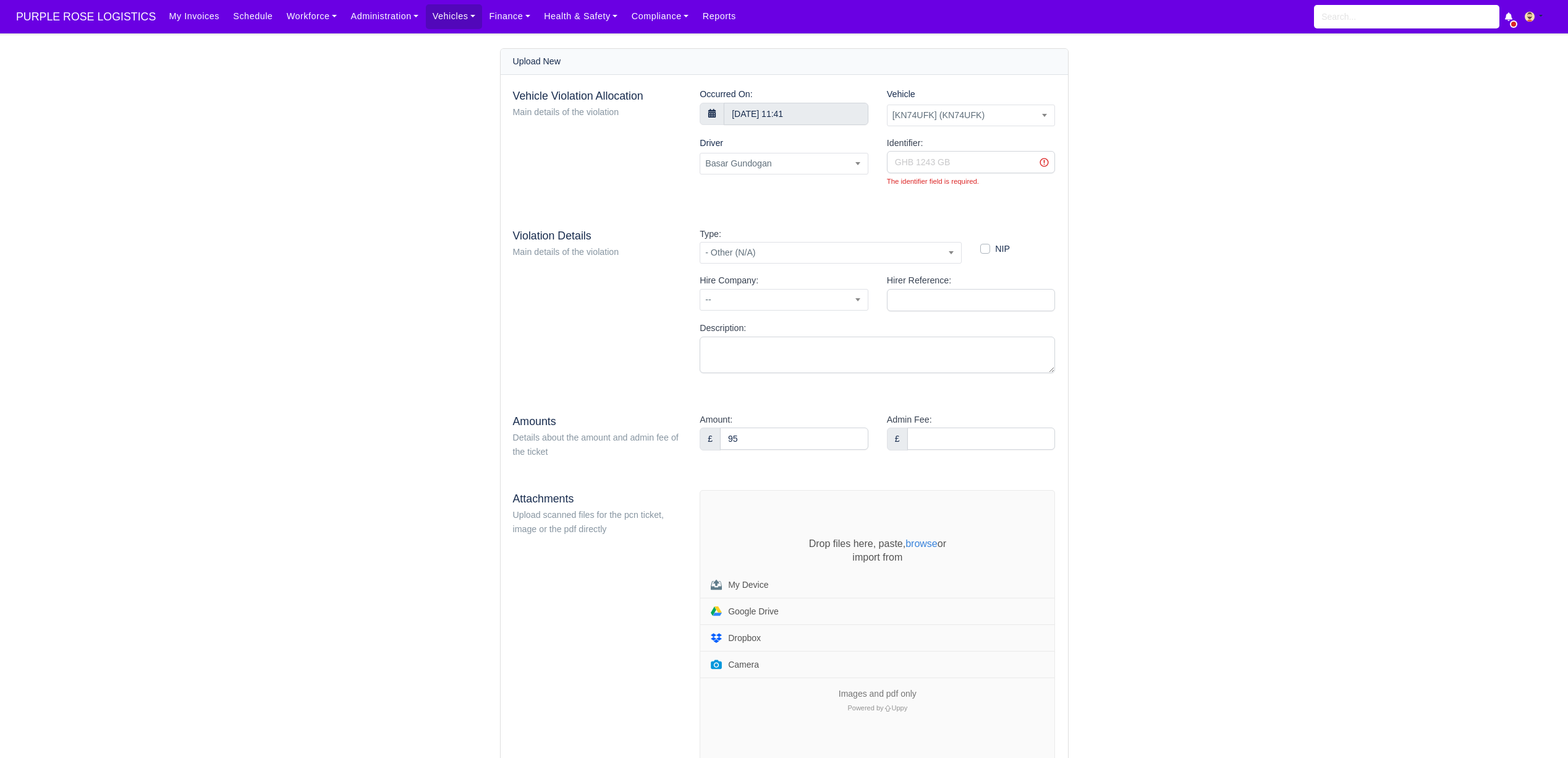
select select "70"
select select "1723"
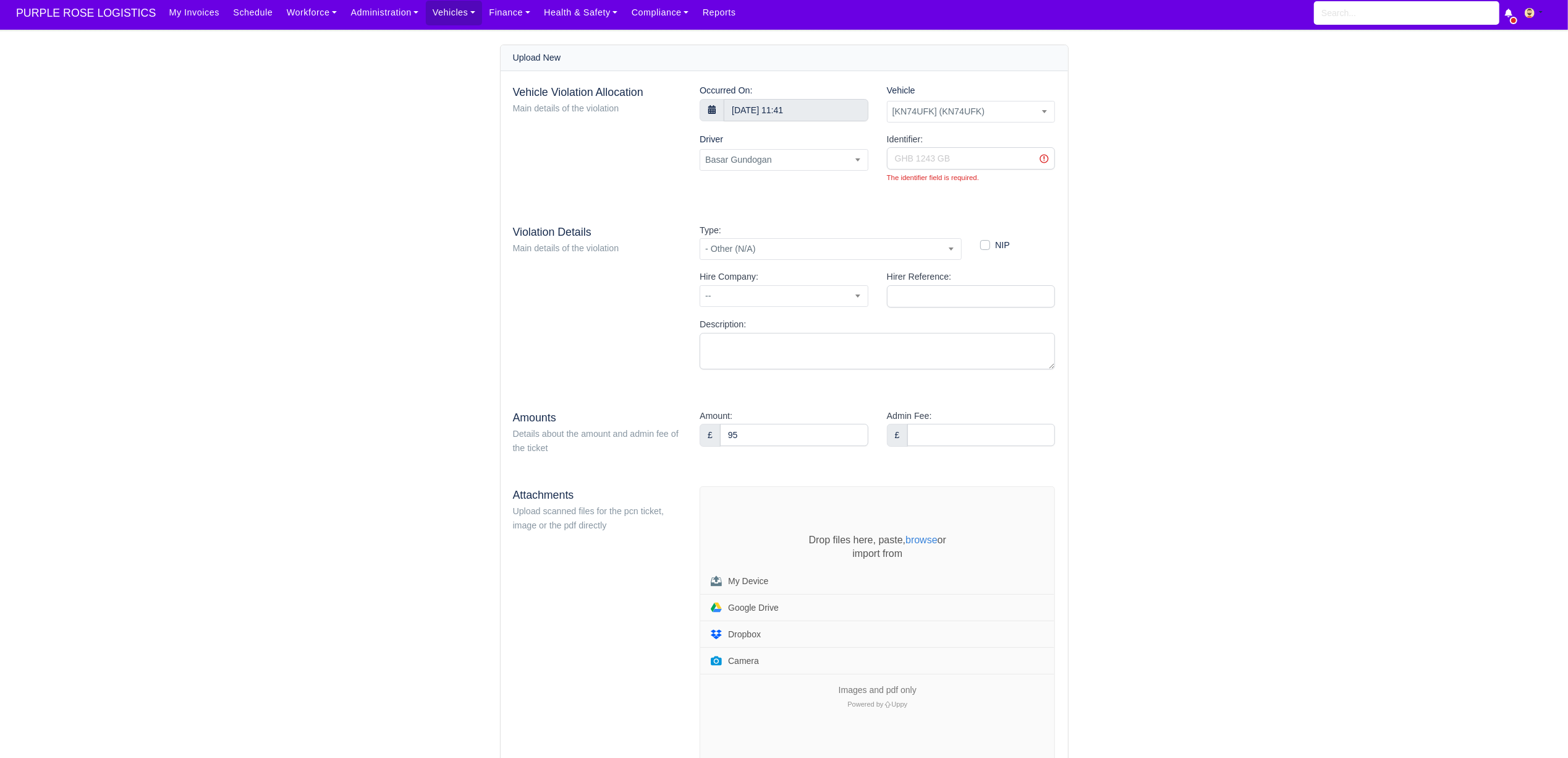
scroll to position [78, 0]
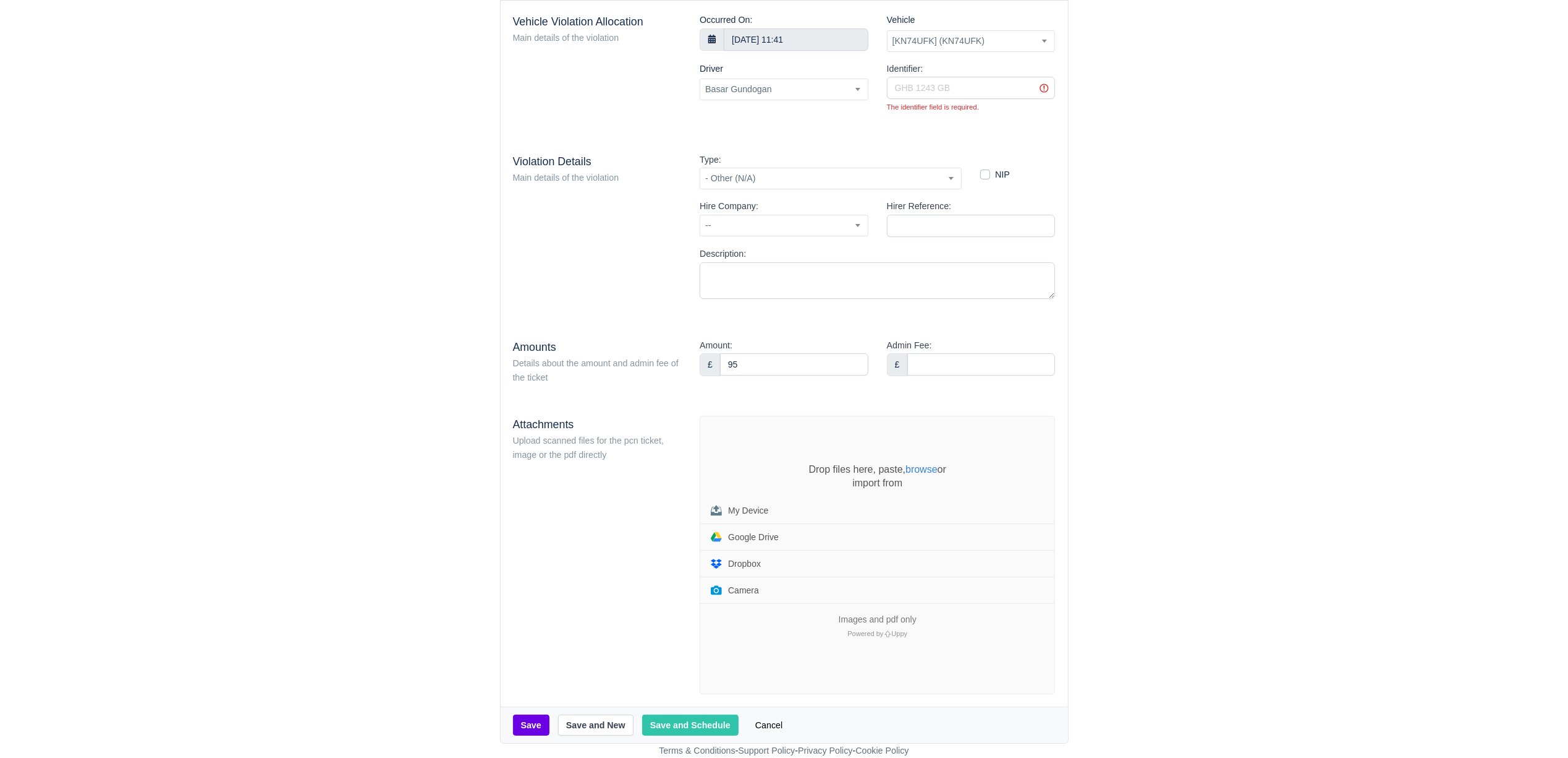
click at [747, 457] on div "Drop files here, paste, browse or import from My Device Google Drive Dropbox Ca…" at bounding box center [877, 555] width 354 height 277
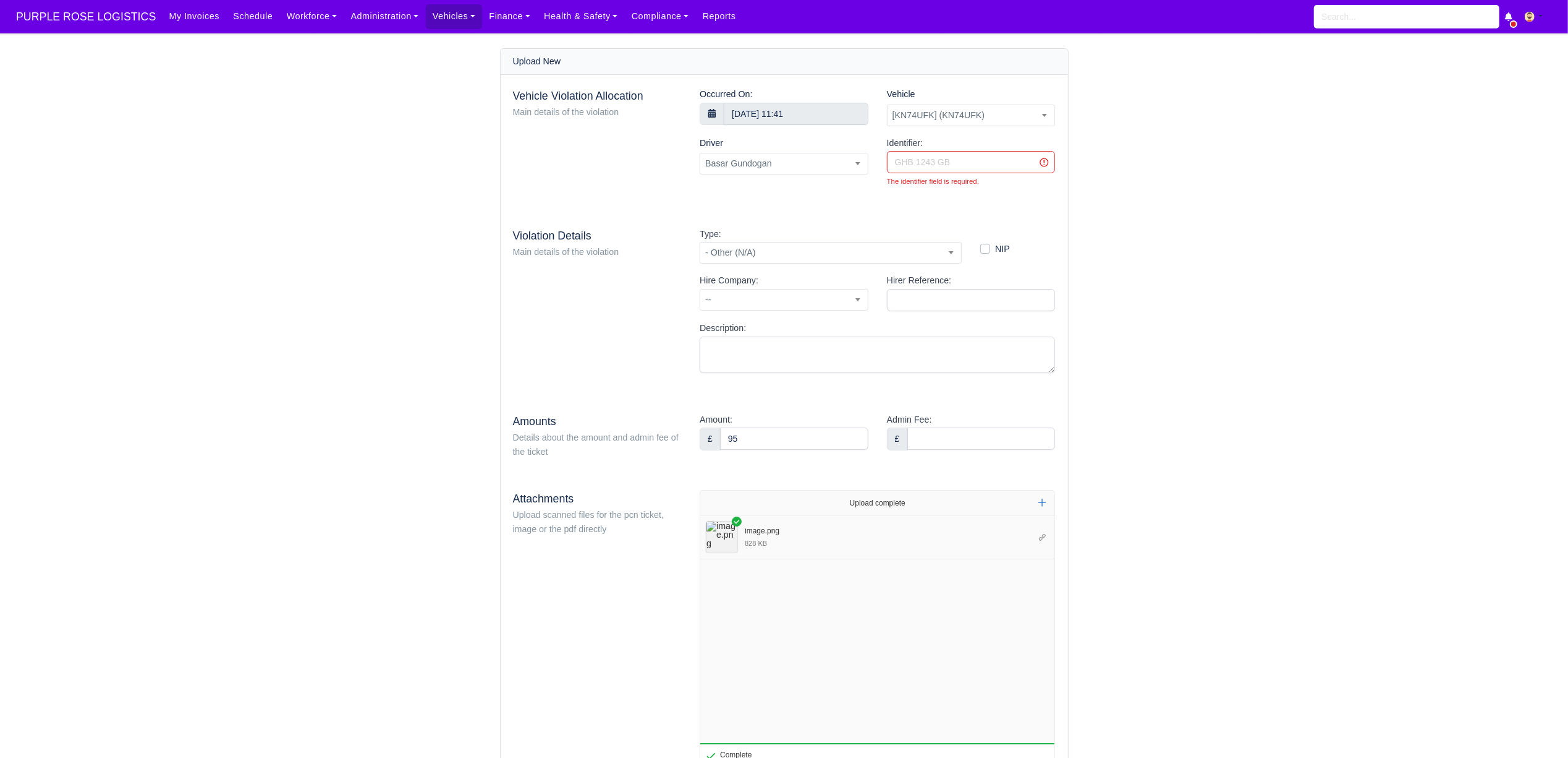
click at [963, 162] on input "Identifier:" at bounding box center [971, 162] width 168 height 22
paste input "GX27235147"
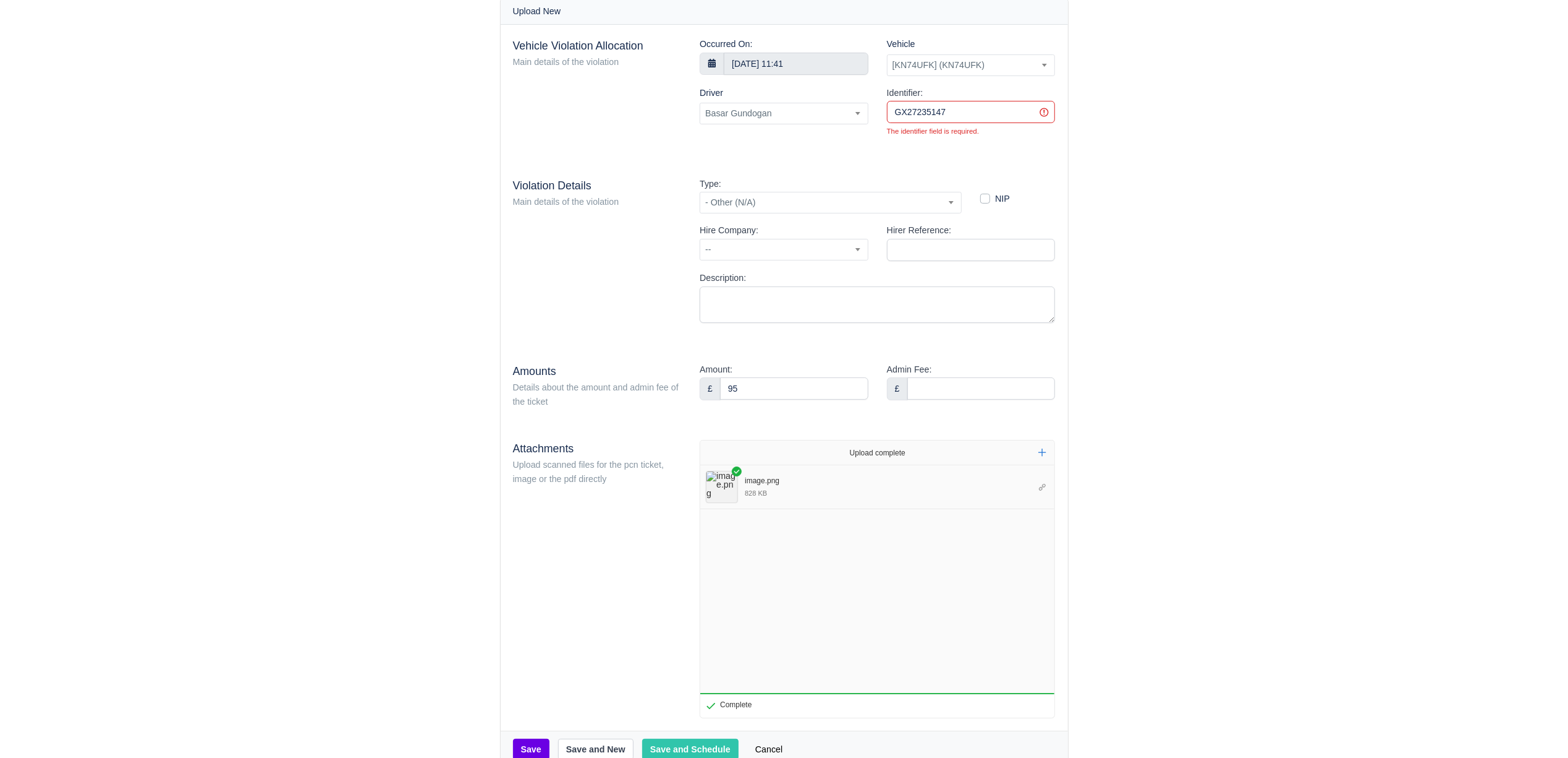
scroll to position [78, 0]
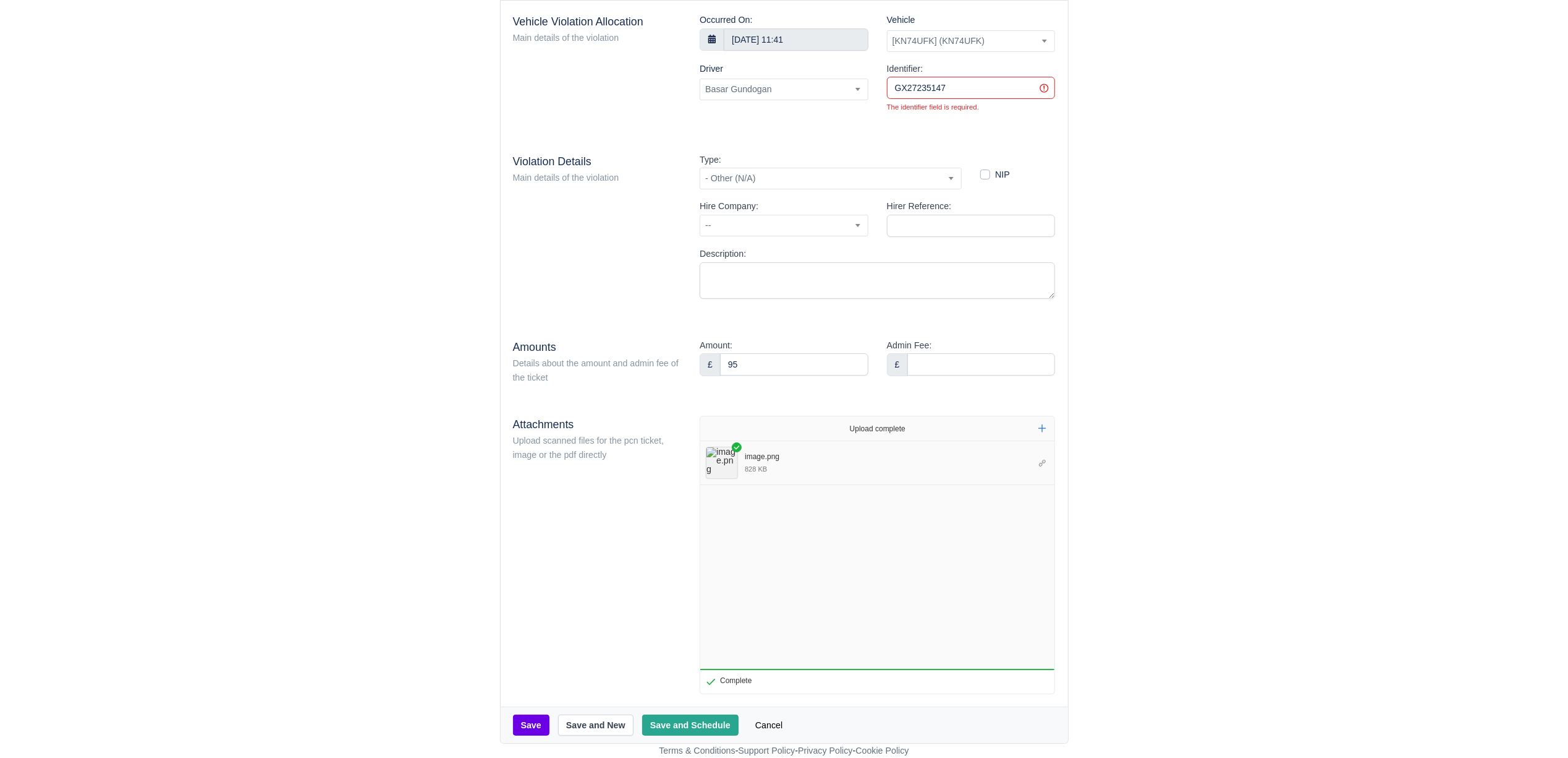
type input "GX27235147"
click at [675, 716] on button "Save and Schedule" at bounding box center [690, 724] width 97 height 21
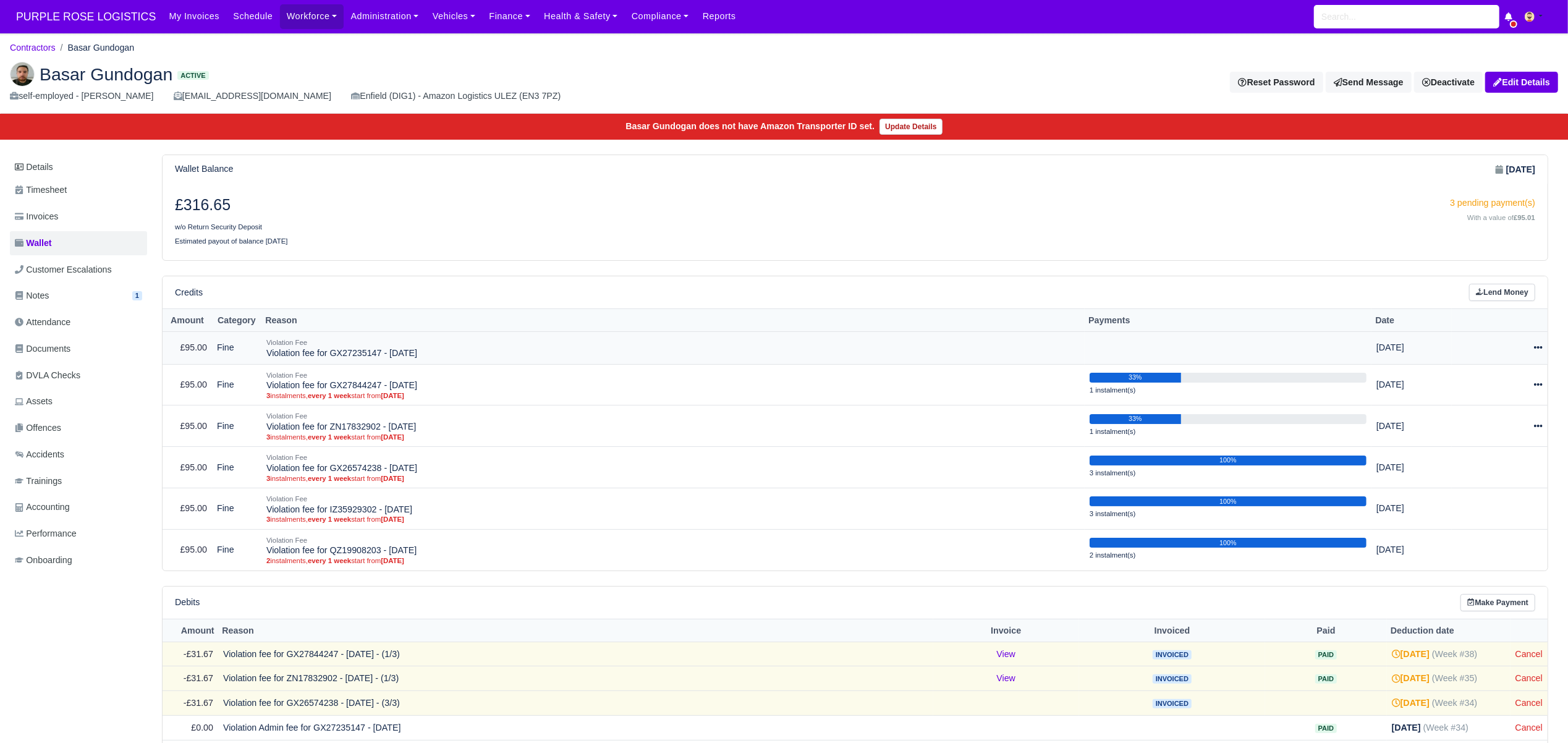
click at [1536, 349] on icon at bounding box center [1538, 348] width 8 height 2
click at [1450, 404] on link "Schedule" at bounding box center [1481, 405] width 110 height 19
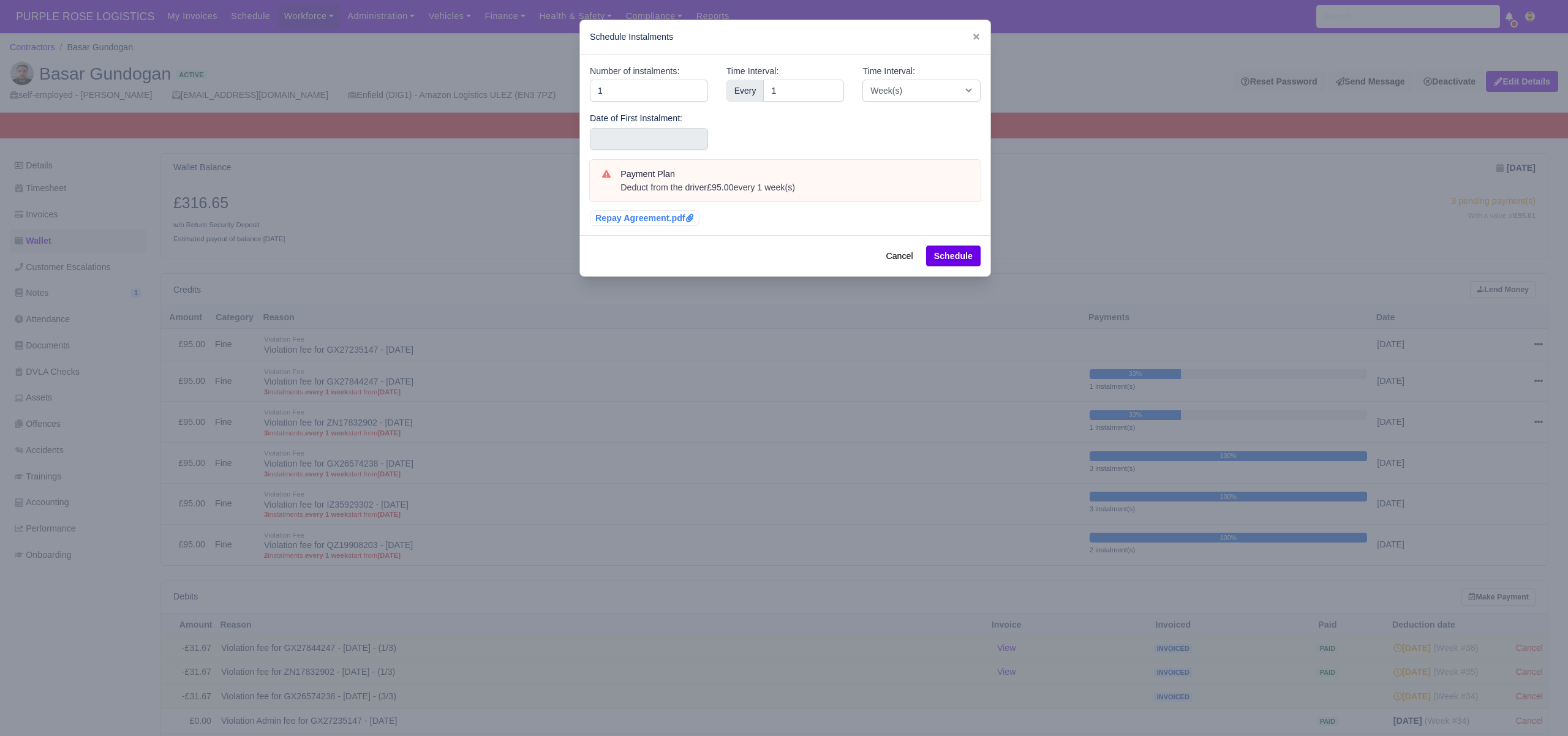
drag, startPoint x: 596, startPoint y: 76, endPoint x: 589, endPoint y: 76, distance: 7.0
click at [594, 76] on label "Number of instalments:" at bounding box center [634, 71] width 89 height 14
click at [594, 79] on input "1" at bounding box center [648, 90] width 119 height 22
drag, startPoint x: 603, startPoint y: 87, endPoint x: 541, endPoint y: 79, distance: 62.5
click at [541, 79] on div "​ Schedule Instalments Number of instalments: 1 Date of First Instalment: Time …" at bounding box center [784, 368] width 1568 height 736
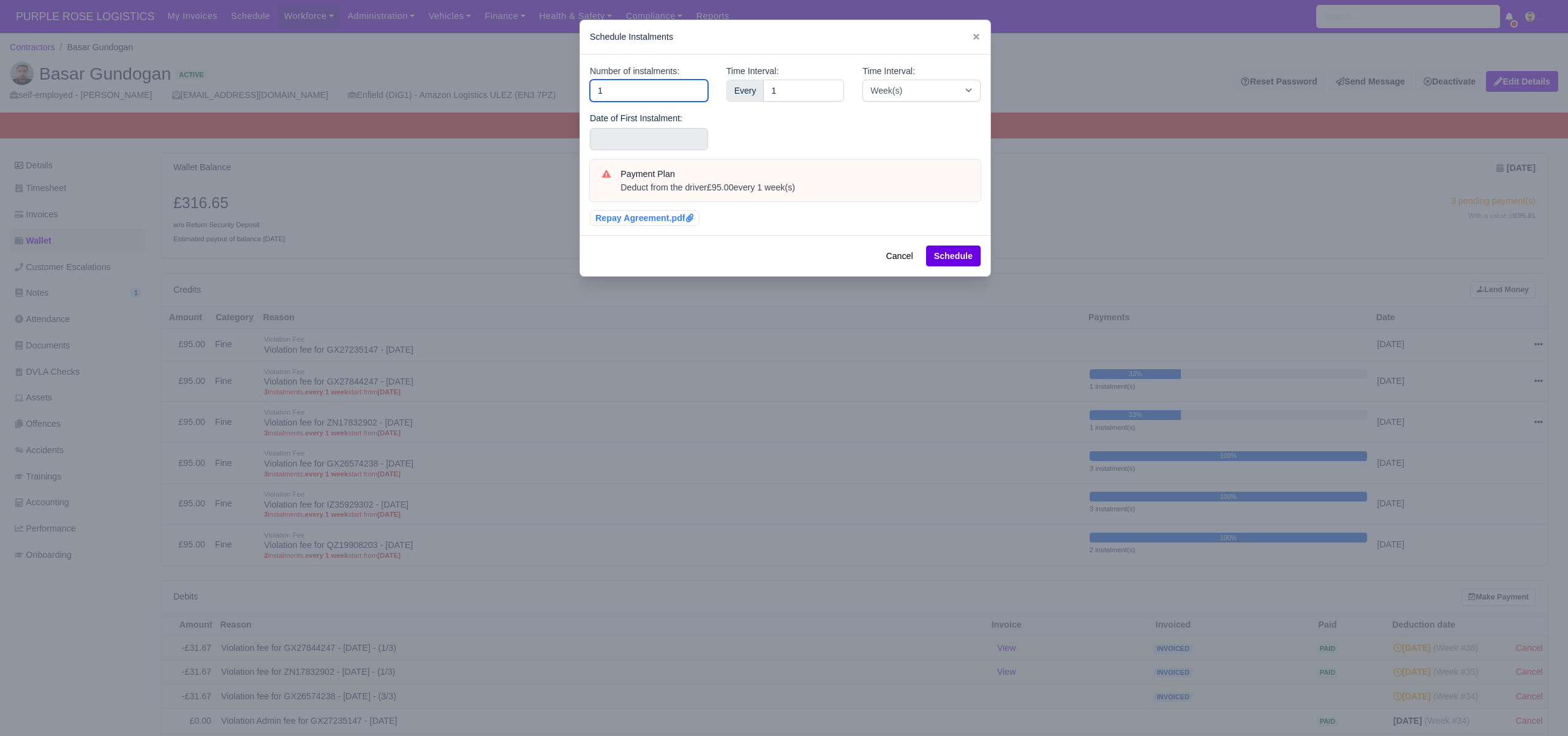
type input "3"
click at [615, 136] on input "text" at bounding box center [648, 139] width 119 height 22
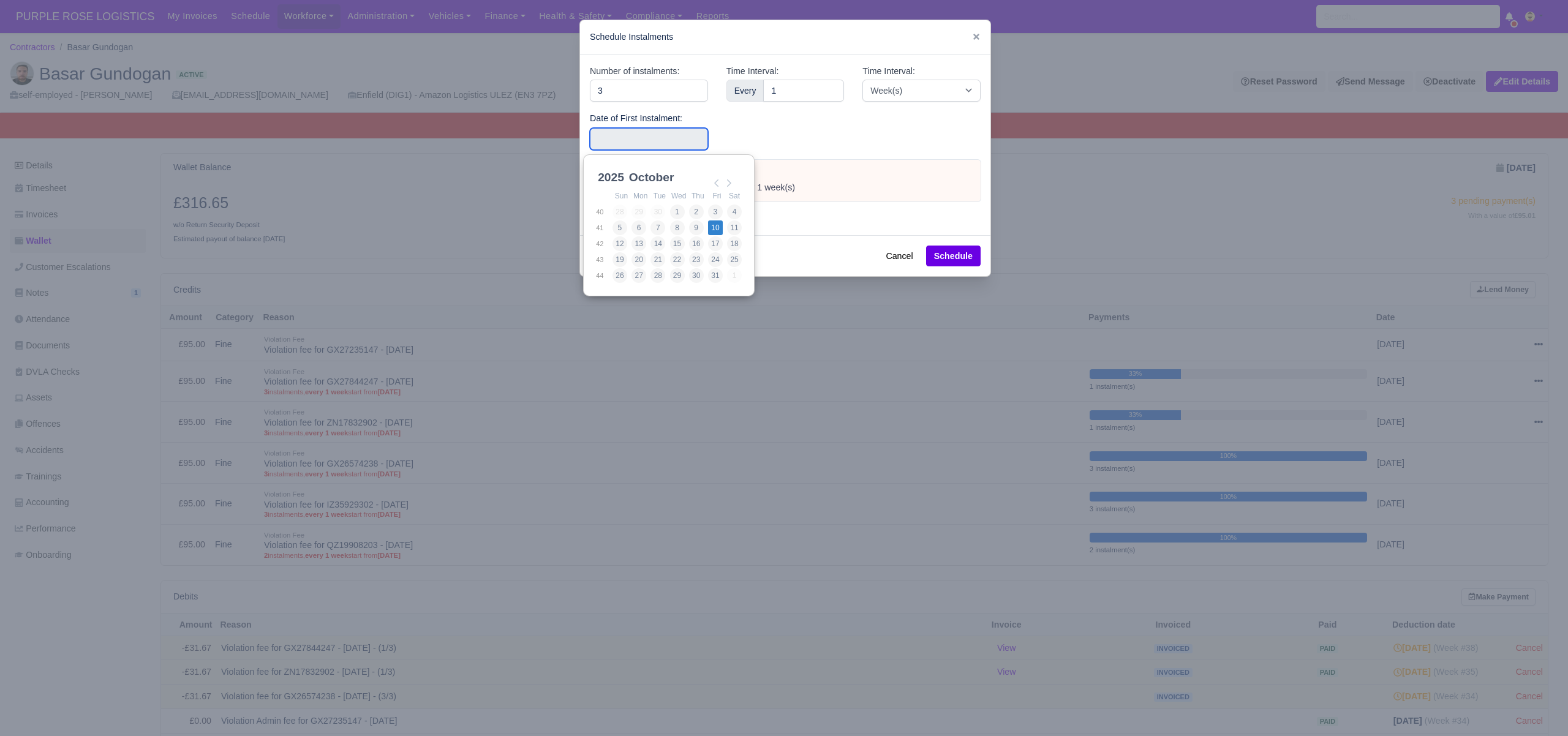
type input "2025-10-10"
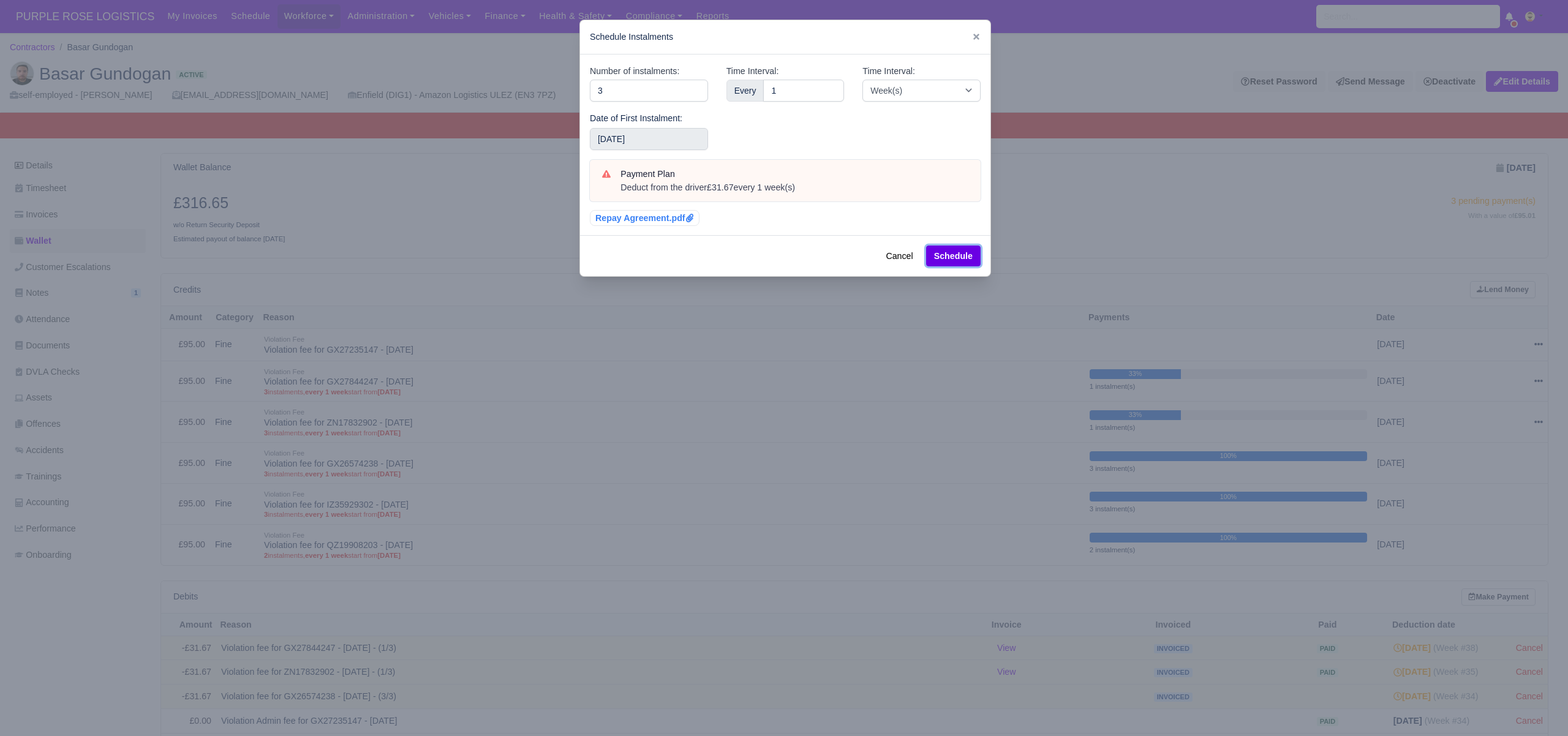
click at [934, 255] on button "Schedule" at bounding box center [953, 255] width 55 height 20
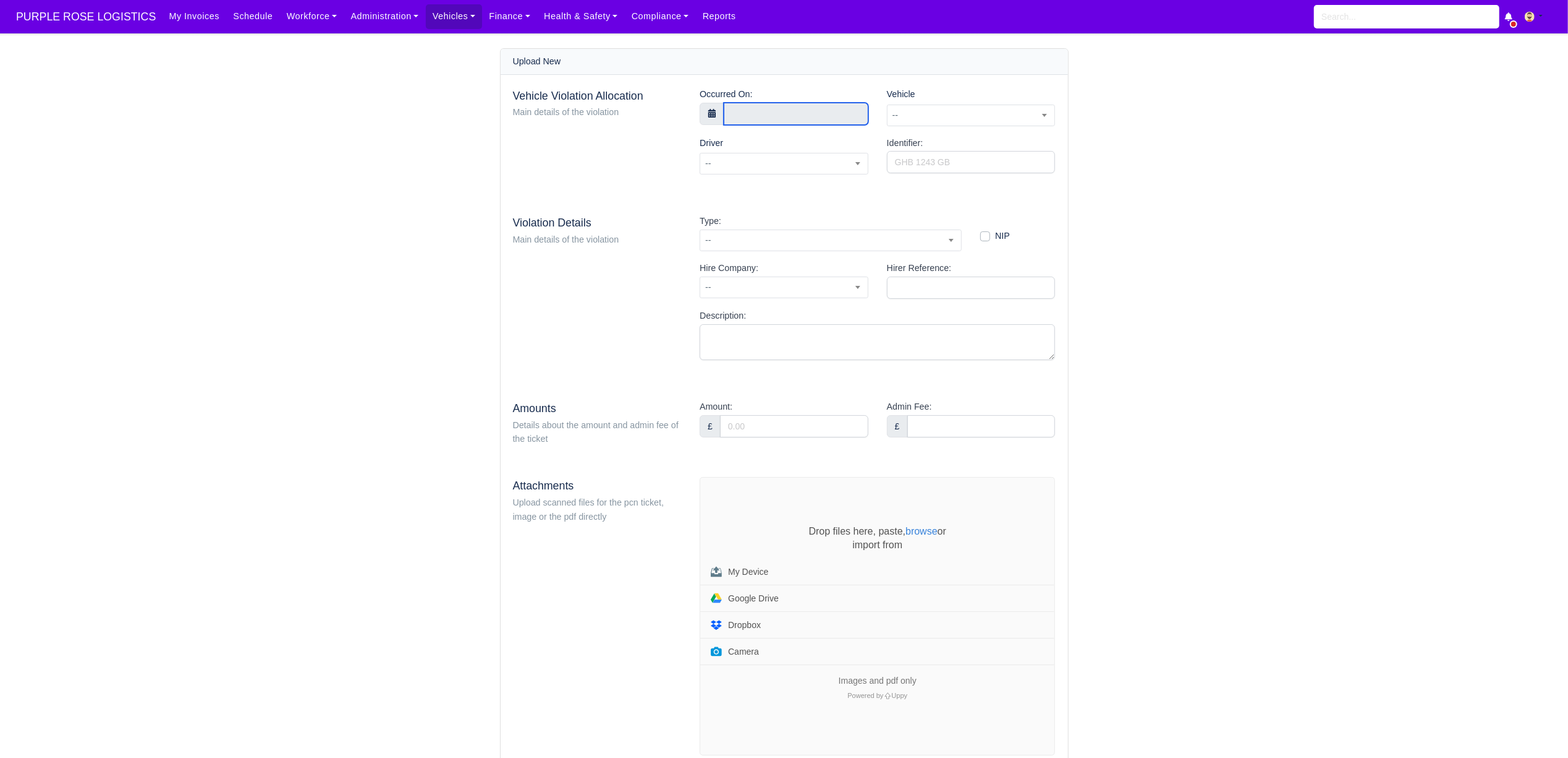
click at [743, 114] on input "text" at bounding box center [796, 113] width 144 height 22
type input "[DATE] 00:00"
type input "12"
type input "[DATE] 12:00"
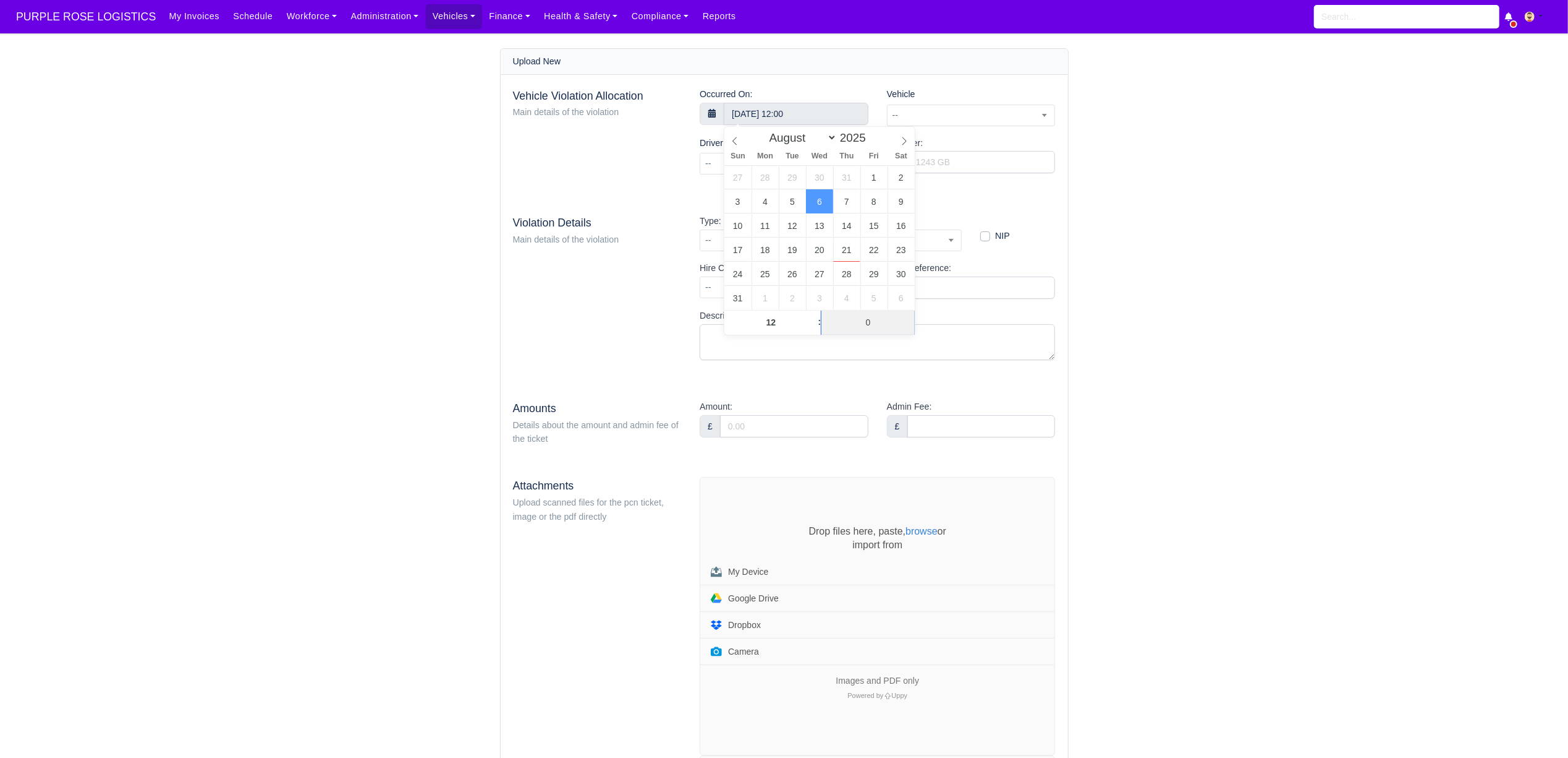
type input "06"
type input "6 August 2025 12:06"
click at [1143, 296] on main "Upload New Vehicle Violation Allocation Main details of the violation Occurred …" at bounding box center [784, 565] width 1568 height 1035
click at [947, 116] on span "--" at bounding box center [971, 115] width 168 height 16
type input "t"
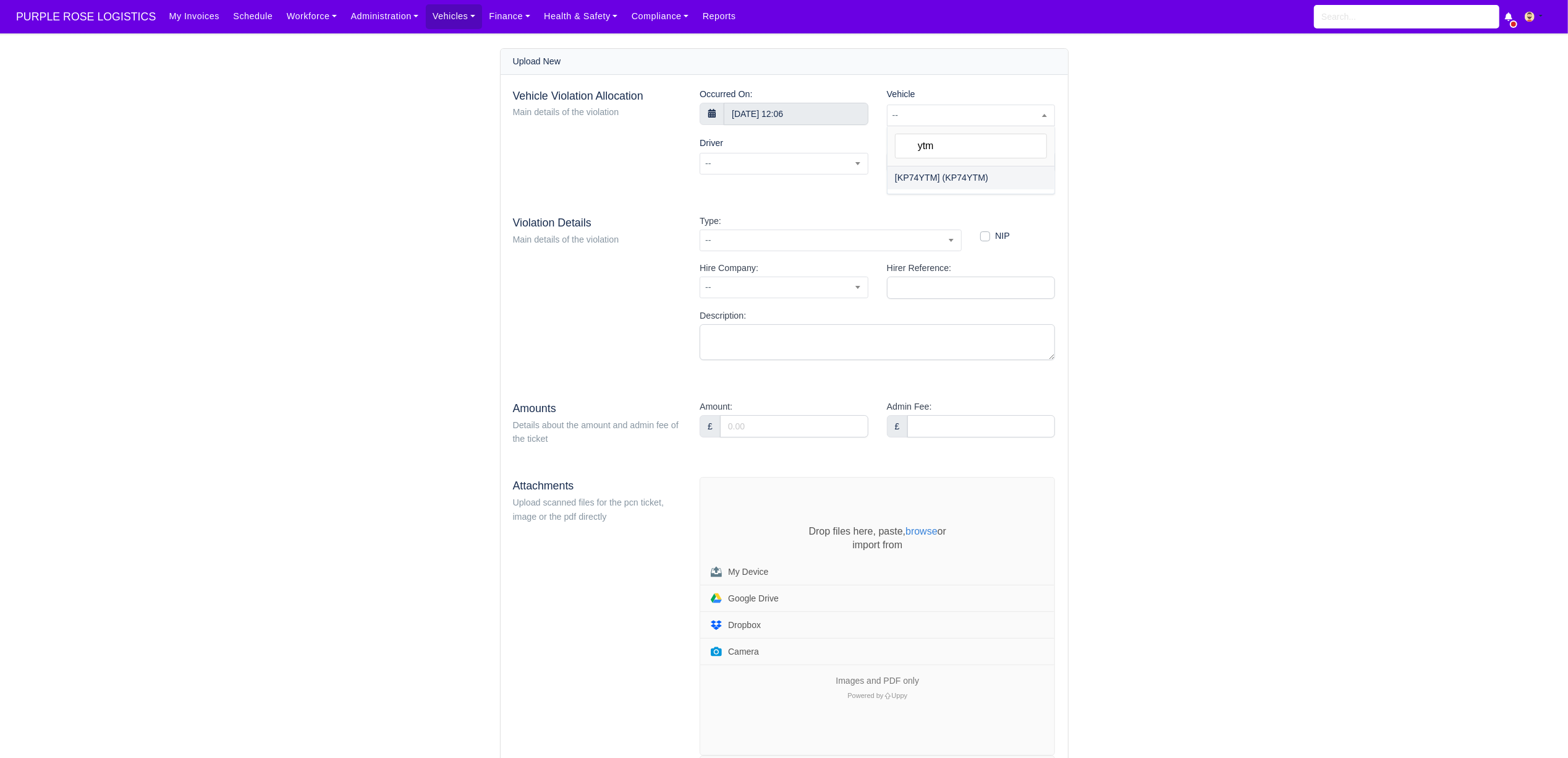
type input "ytm"
select select "69"
select select
click at [795, 167] on span at bounding box center [784, 163] width 168 height 21
type input "bryan"
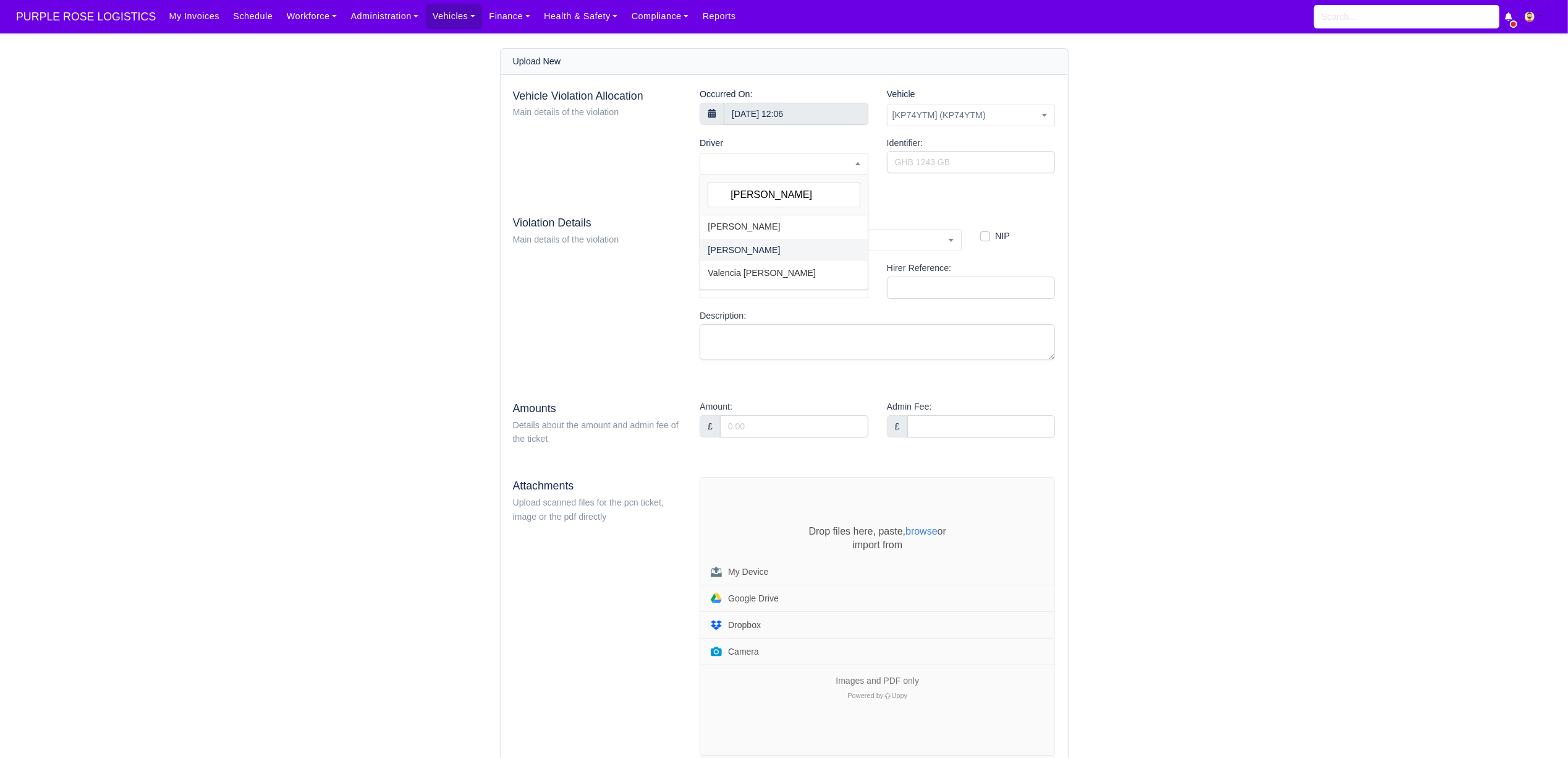
select select "1193"
click at [940, 162] on input "Identifier:" at bounding box center [971, 162] width 168 height 22
click at [928, 157] on input "Identifier:" at bounding box center [971, 162] width 168 height 22
paste input "GX28029741"
type input "GX28029741"
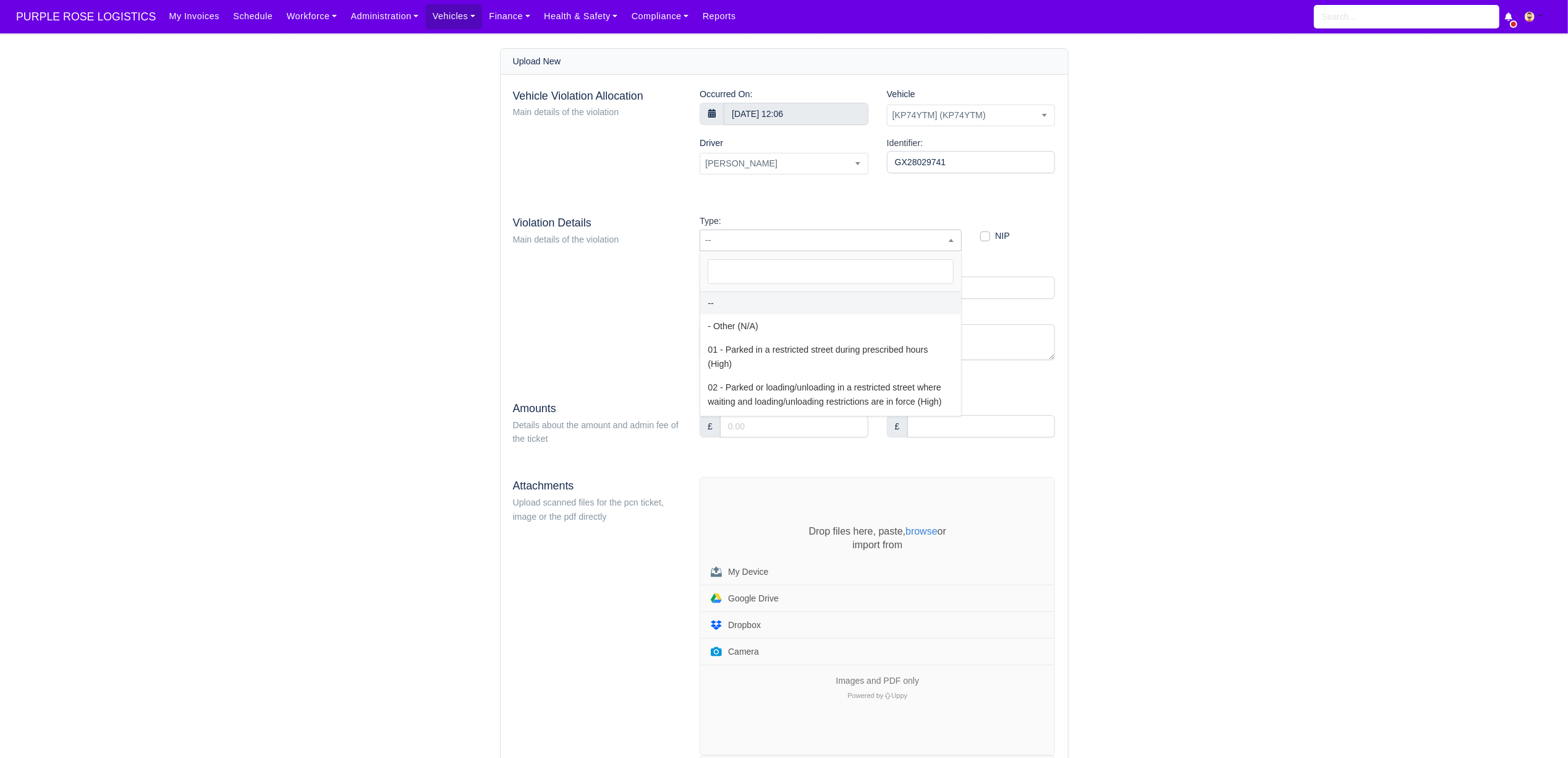
click at [732, 245] on span "--" at bounding box center [831, 240] width 261 height 16
select select "81"
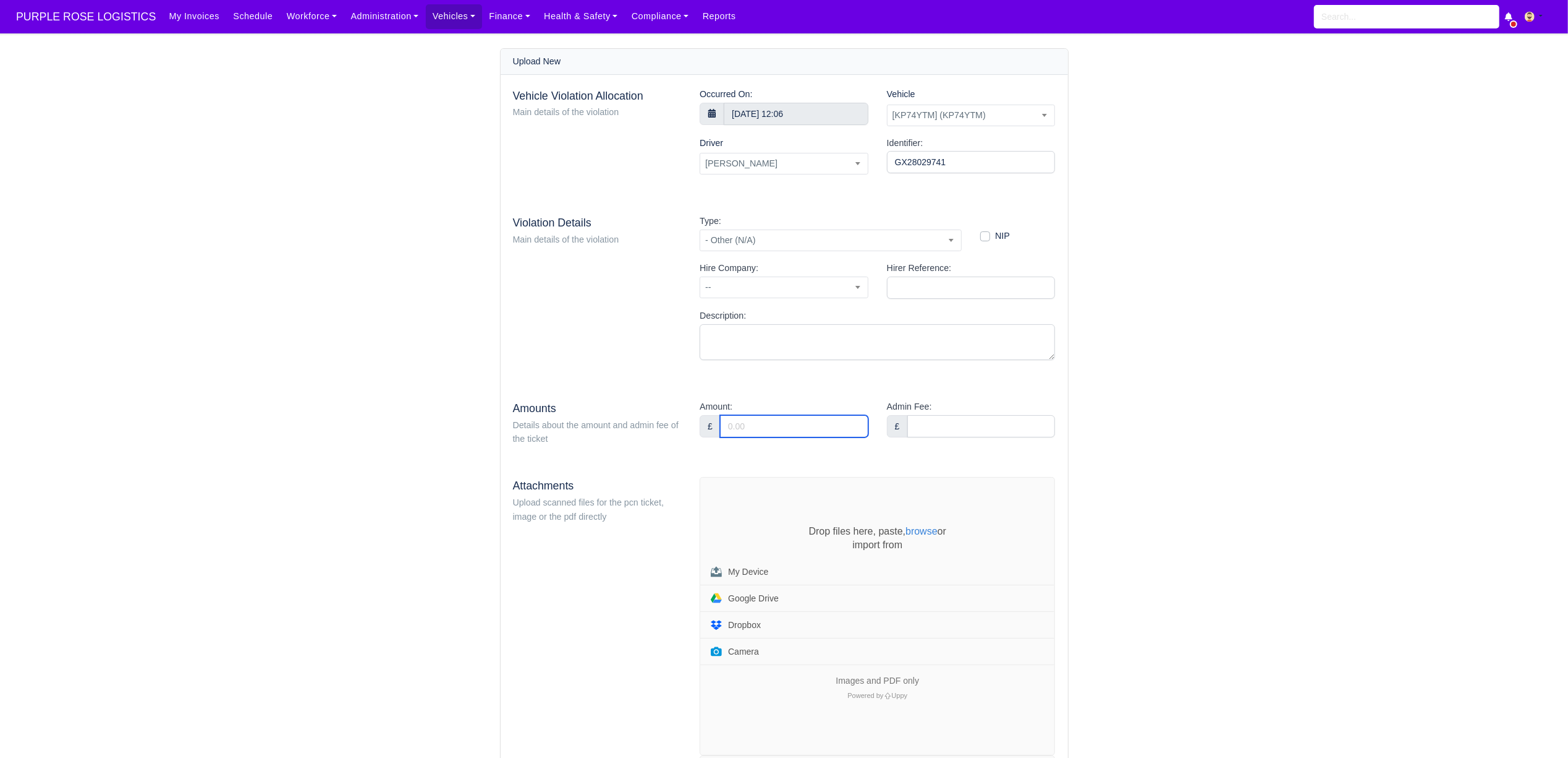
click at [775, 424] on input "Amount:" at bounding box center [795, 426] width 149 height 22
type input "95"
click at [943, 471] on div "Vehicle Violation Allocation Main details of the violation Occurred On: 6 Augus…" at bounding box center [785, 561] width 568 height 971
click at [755, 505] on div "Drop files here, paste, browse or import from My Device Google Drive Dropbox Ca…" at bounding box center [877, 616] width 354 height 277
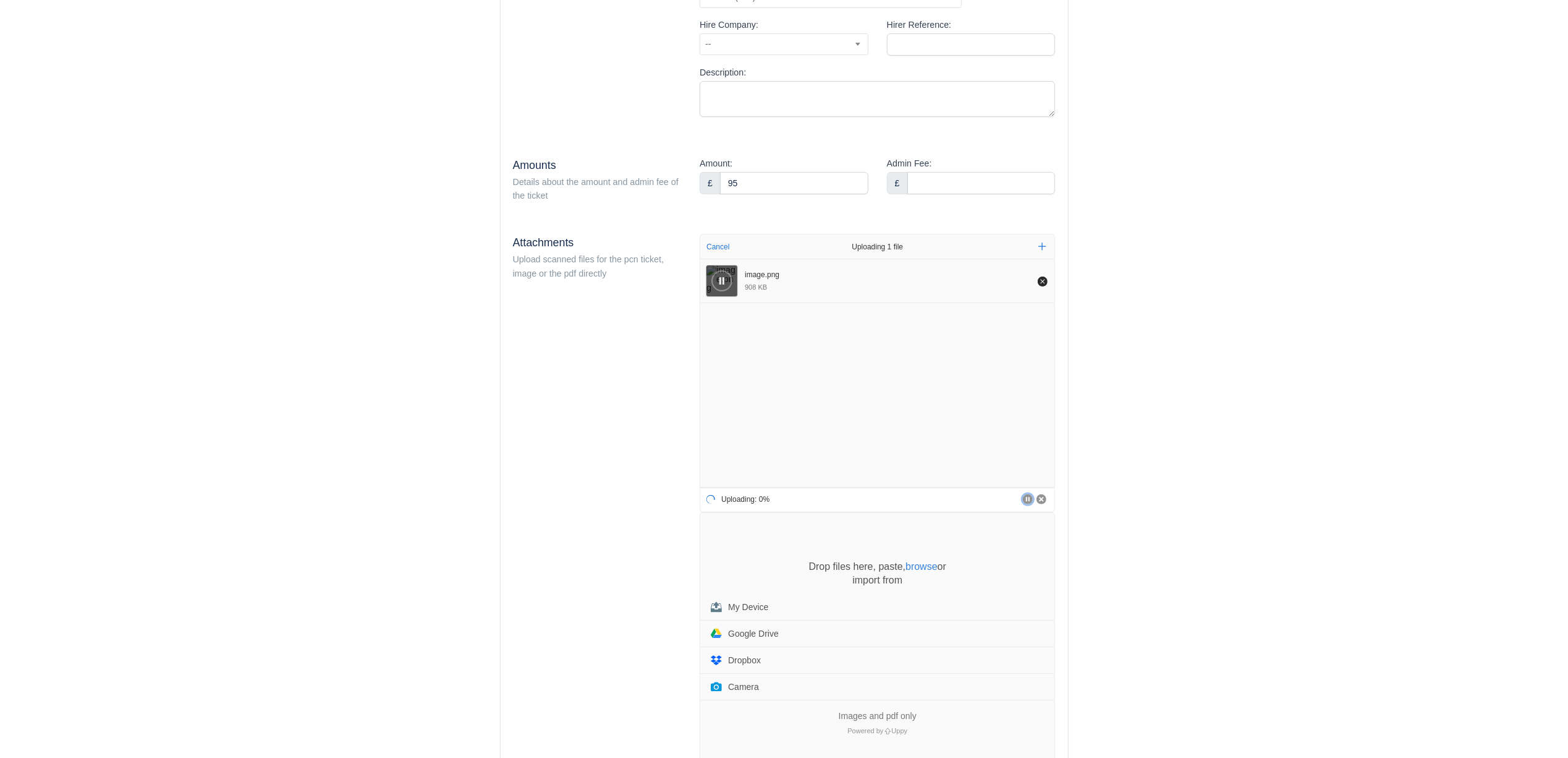
scroll to position [248, 0]
click at [743, 533] on div "Drop files here, paste, browse or import from My Device Google Drive Dropbox Ca…" at bounding box center [877, 647] width 354 height 277
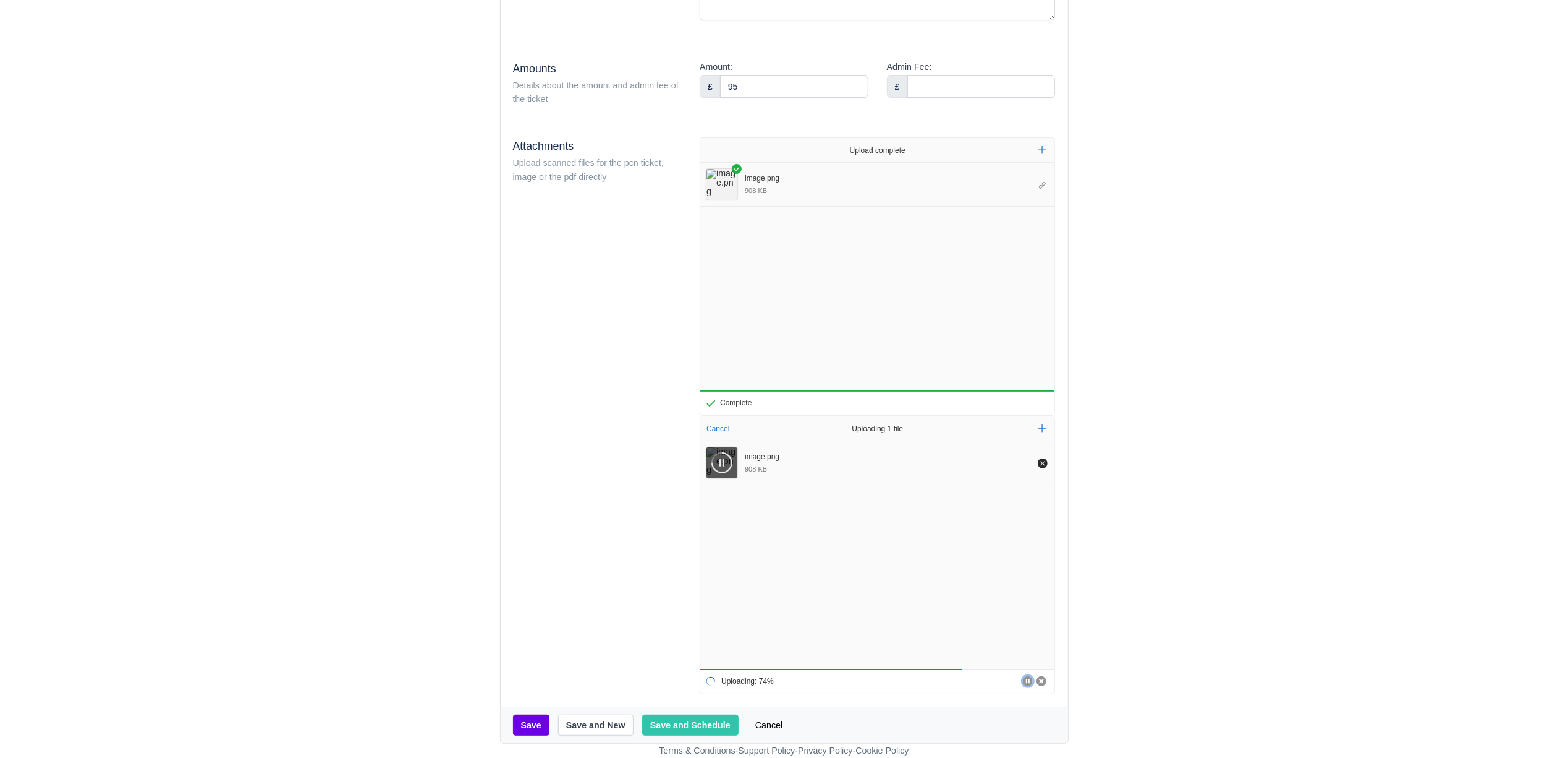
scroll to position [343, 0]
click at [675, 721] on button "Save and Schedule" at bounding box center [690, 724] width 97 height 21
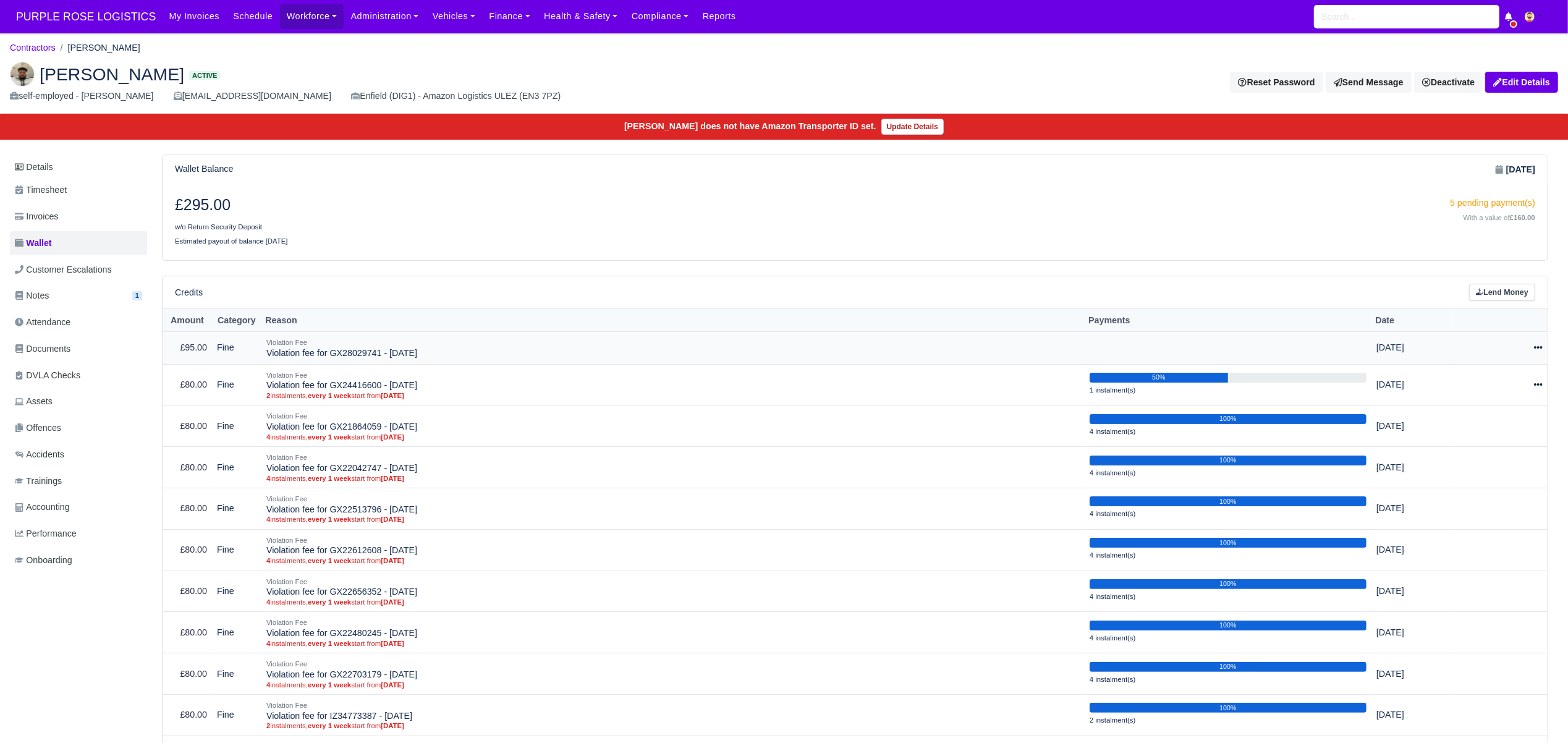
click at [1537, 349] on icon at bounding box center [1538, 348] width 8 height 8
click at [1475, 405] on link "Schedule" at bounding box center [1481, 405] width 110 height 19
click at [1536, 343] on div at bounding box center [1500, 348] width 86 height 14
click at [1484, 407] on link "Schedule" at bounding box center [1481, 405] width 110 height 19
click at [1526, 344] on div at bounding box center [1500, 348] width 86 height 14
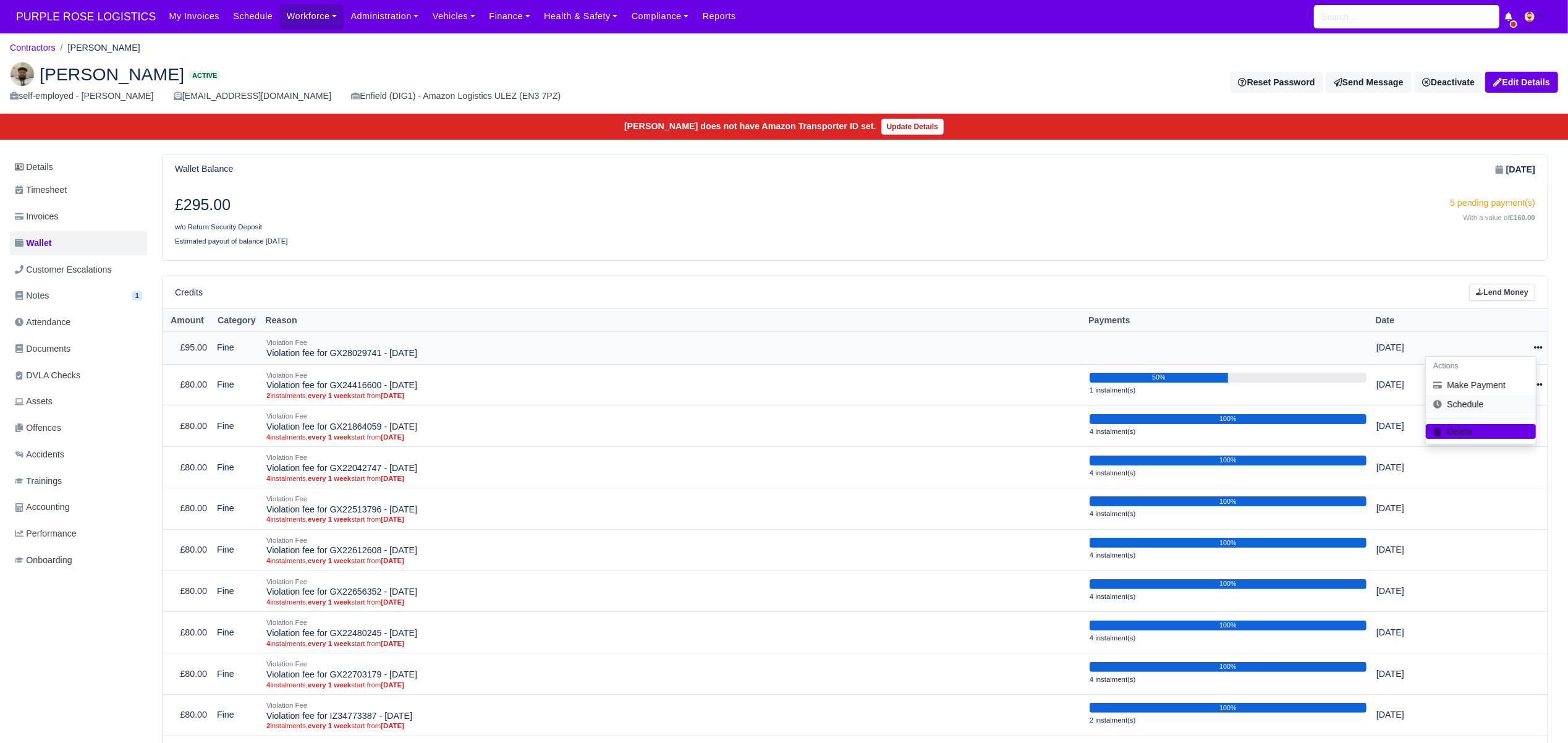
click at [1497, 405] on link "Schedule" at bounding box center [1481, 405] width 110 height 19
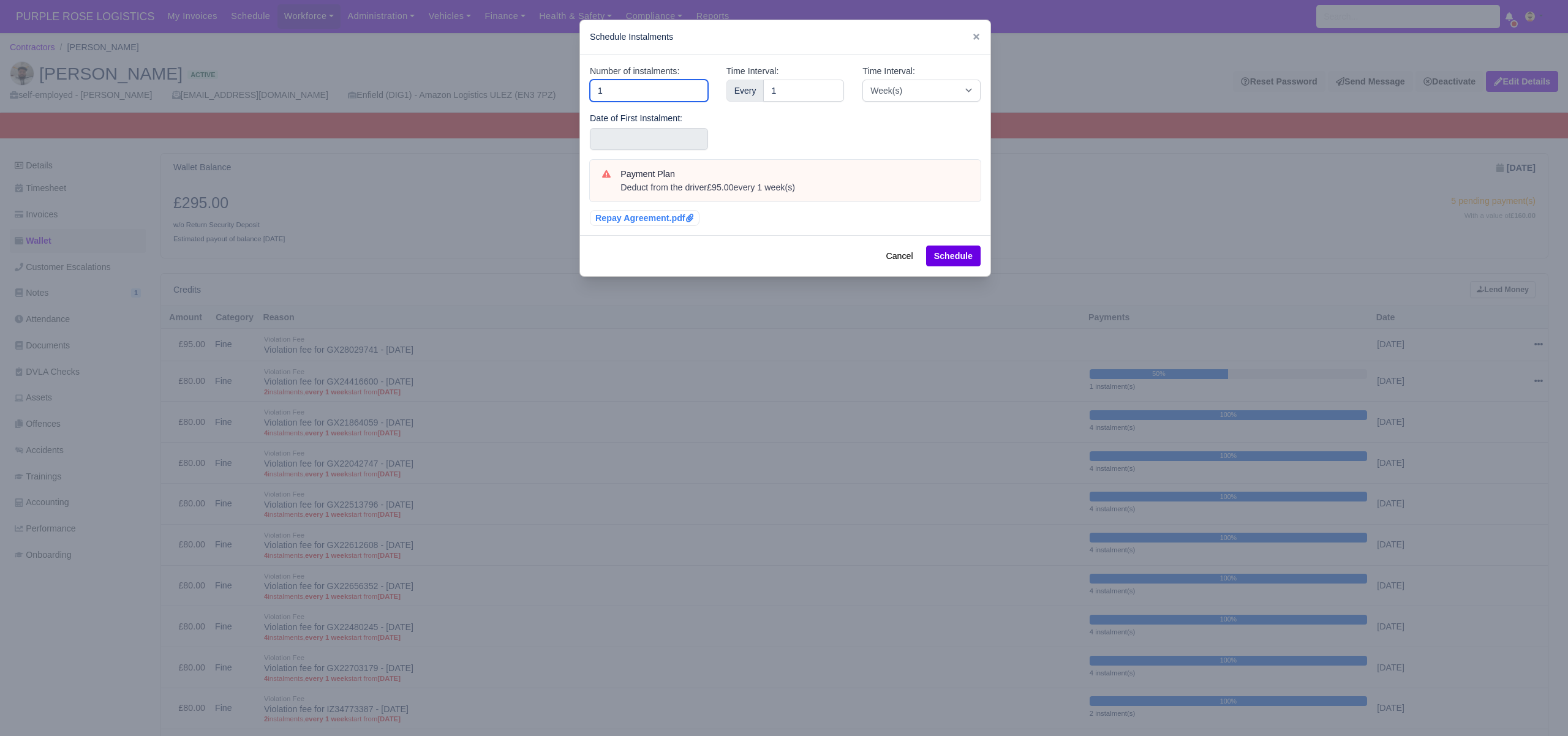
drag, startPoint x: 607, startPoint y: 96, endPoint x: 544, endPoint y: 96, distance: 63.0
click at [545, 96] on div "​ Schedule Instalments Number of instalments: 1 Date of First Instalment: Time …" at bounding box center [784, 368] width 1568 height 736
type input "3"
click at [596, 132] on input "text" at bounding box center [648, 139] width 119 height 22
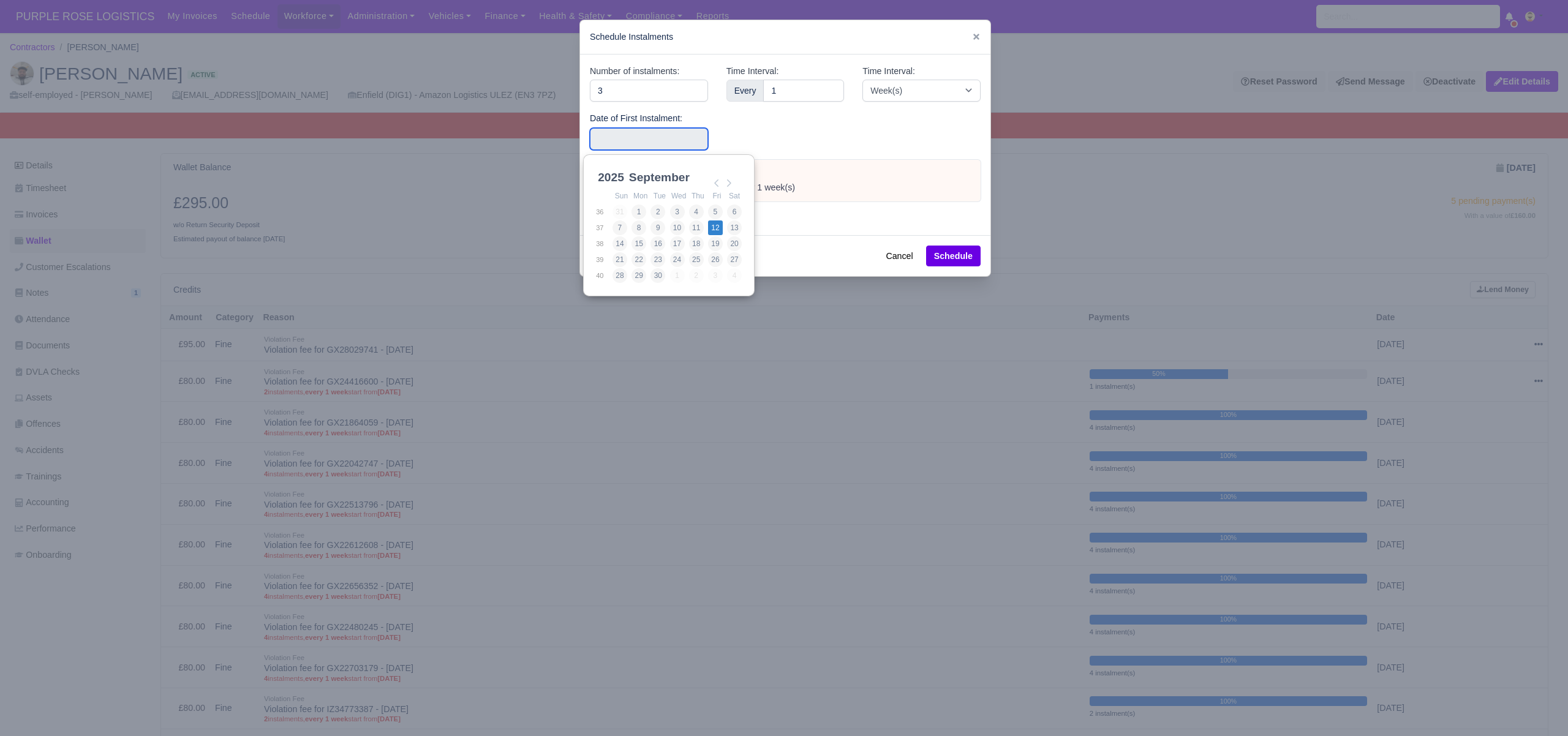
type input "[DATE]"
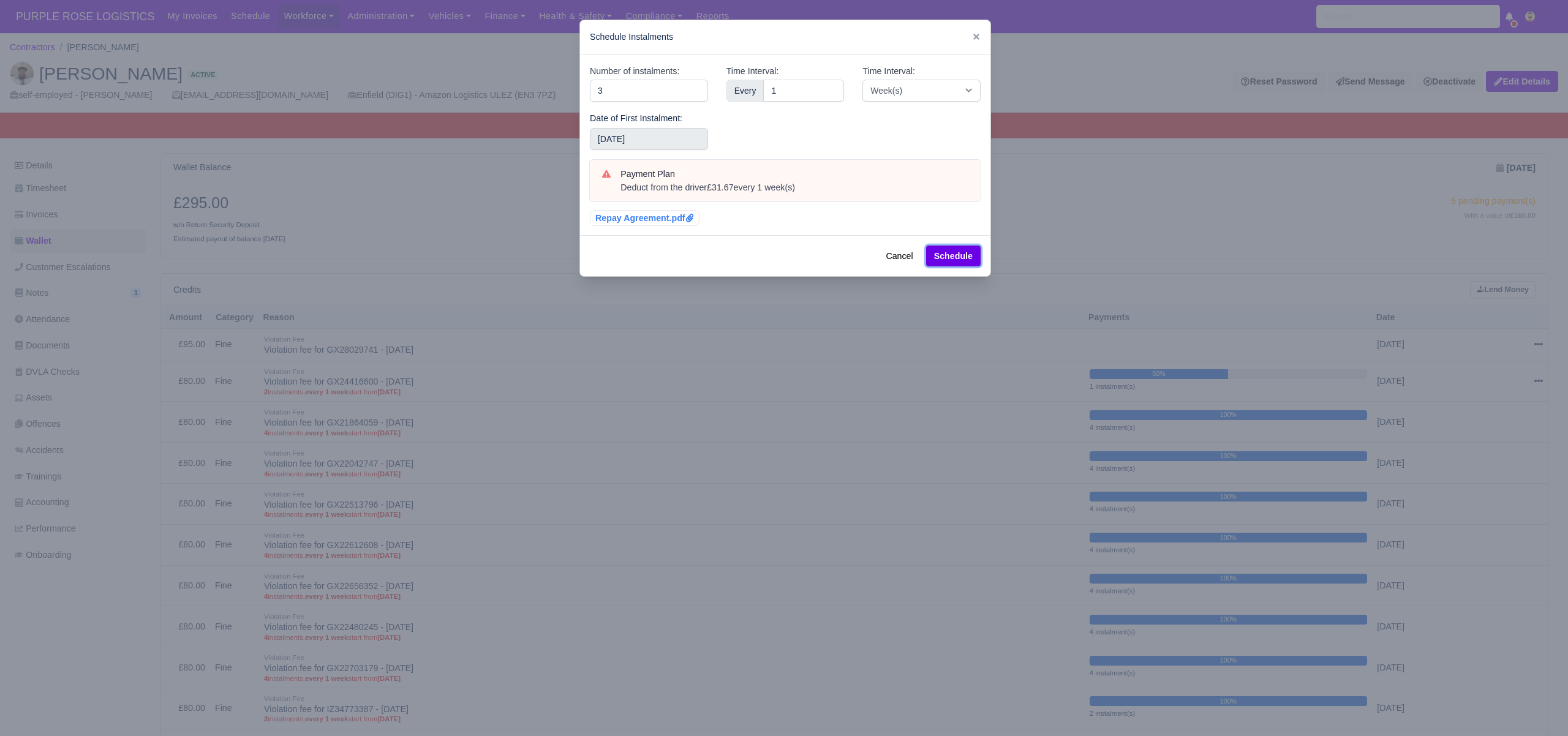
click at [934, 258] on button "Schedule" at bounding box center [953, 255] width 55 height 20
